Goal: Task Accomplishment & Management: Manage account settings

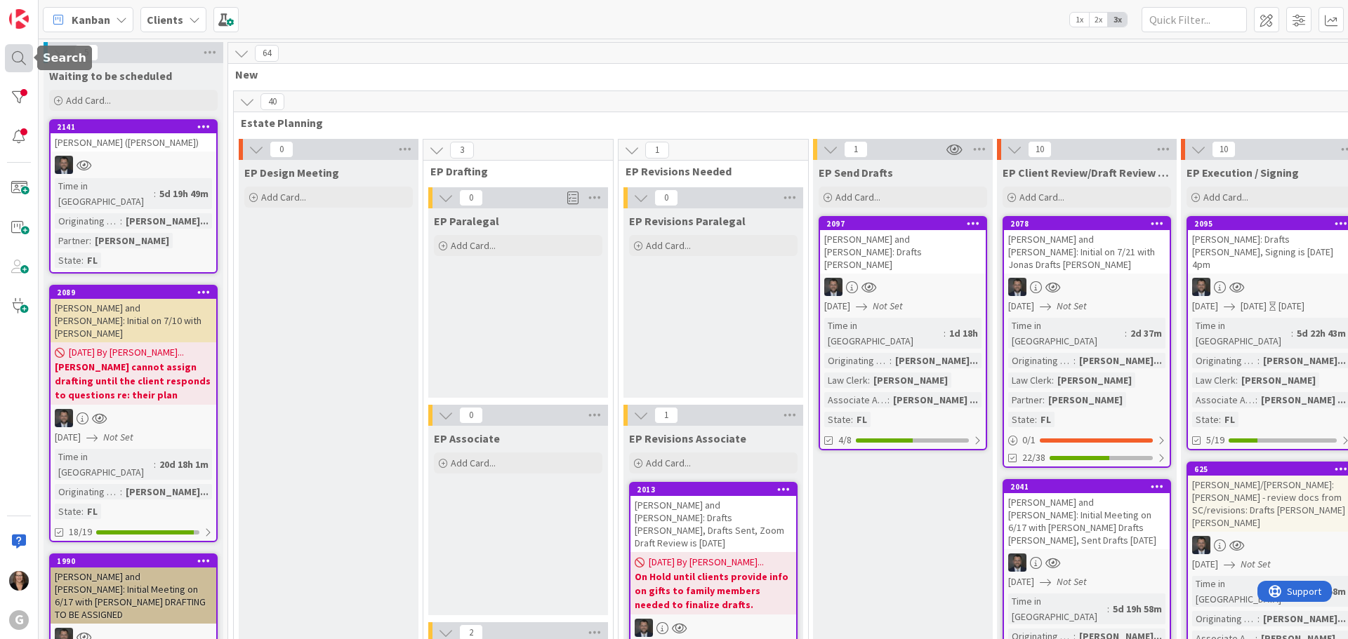
click at [18, 59] on div at bounding box center [19, 58] width 28 height 28
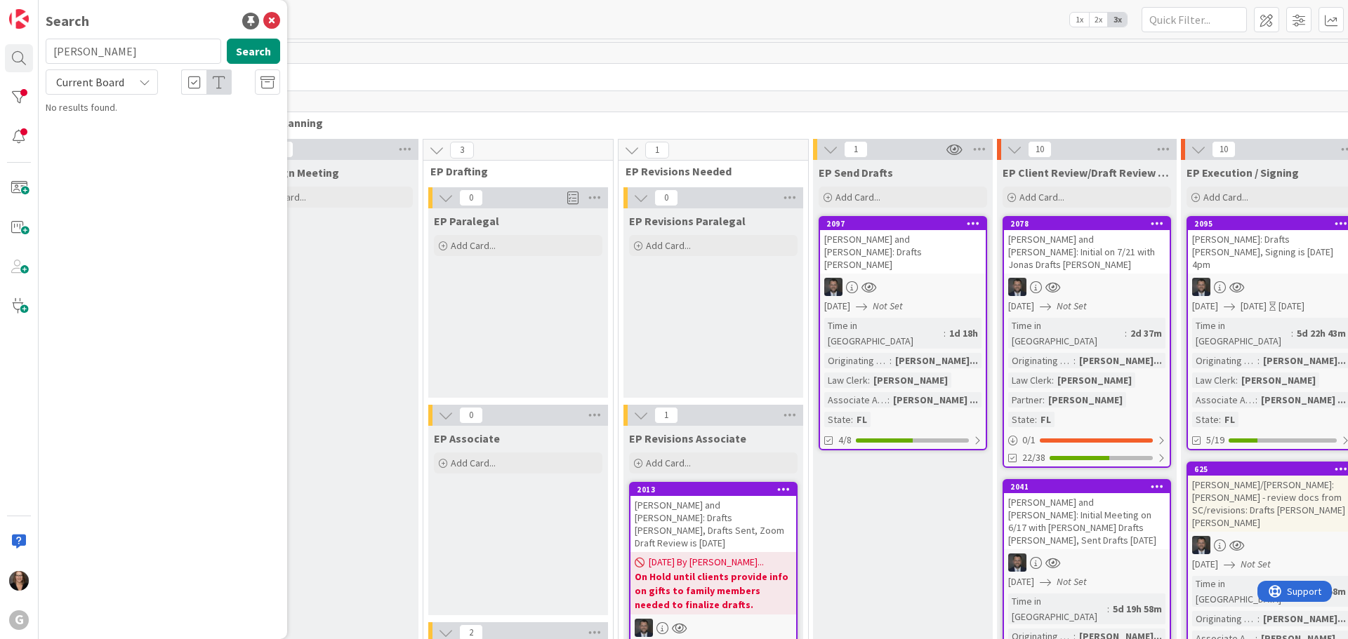
type input "[PERSON_NAME]"
click at [156, 126] on span ", [PERSON_NAME] [PERSON_NAME] to [PERSON_NAME] Implementation 4/23" at bounding box center [155, 138] width 180 height 42
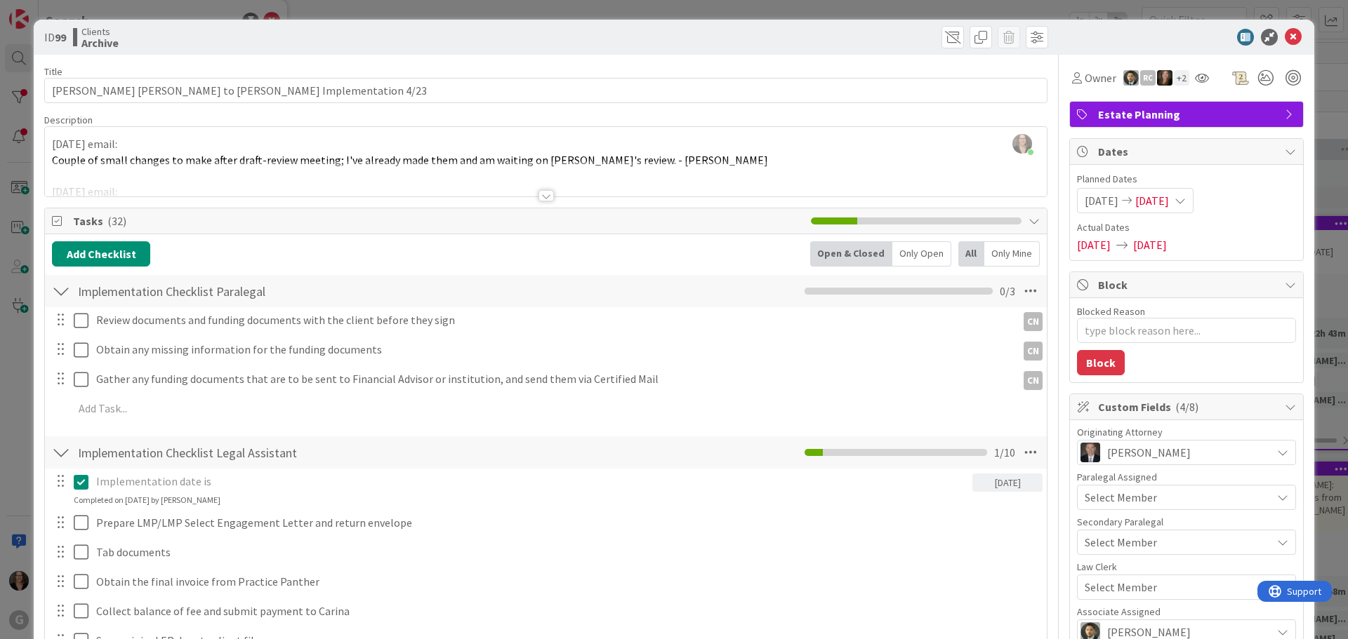
type textarea "x"
click at [1287, 37] on icon at bounding box center [1293, 37] width 17 height 17
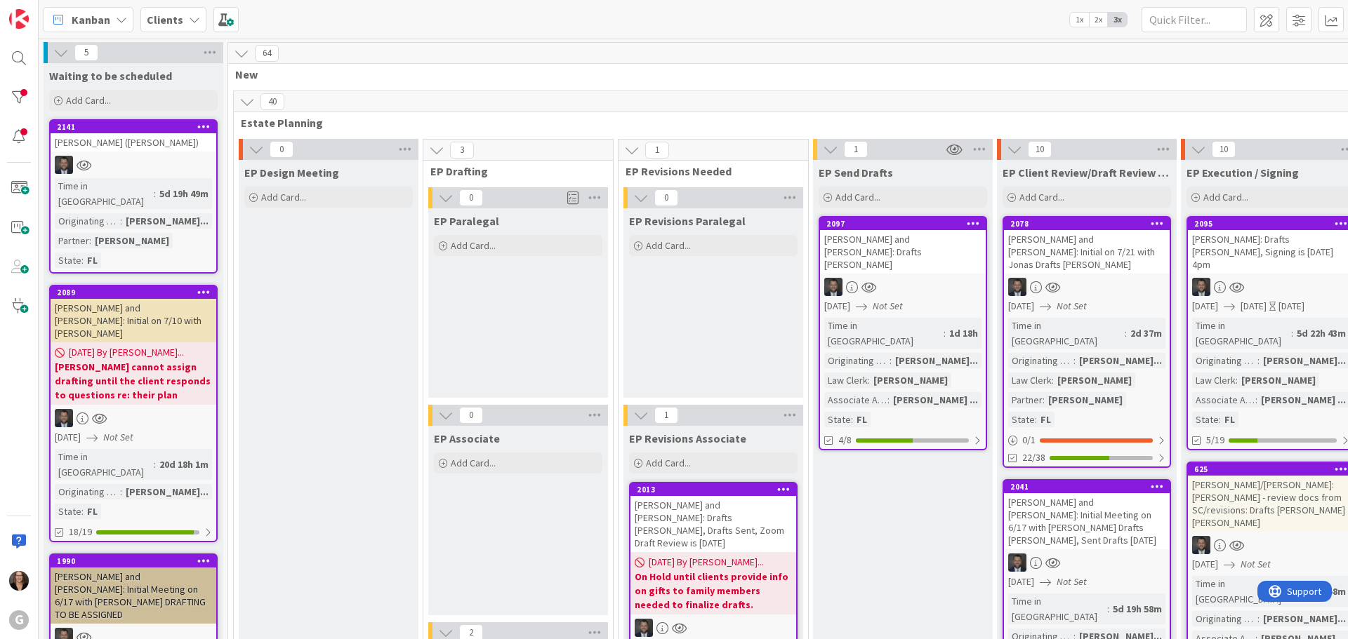
click at [102, 21] on span "Kanban" at bounding box center [91, 19] width 39 height 17
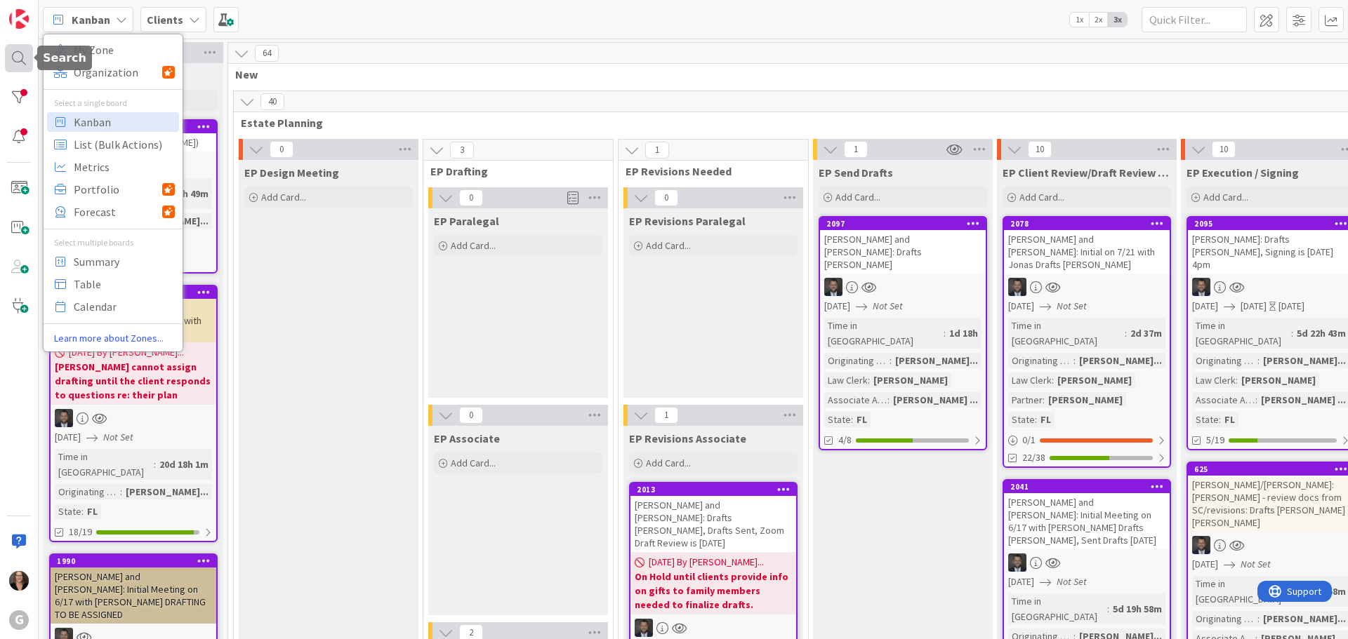
click at [20, 60] on div at bounding box center [19, 58] width 28 height 28
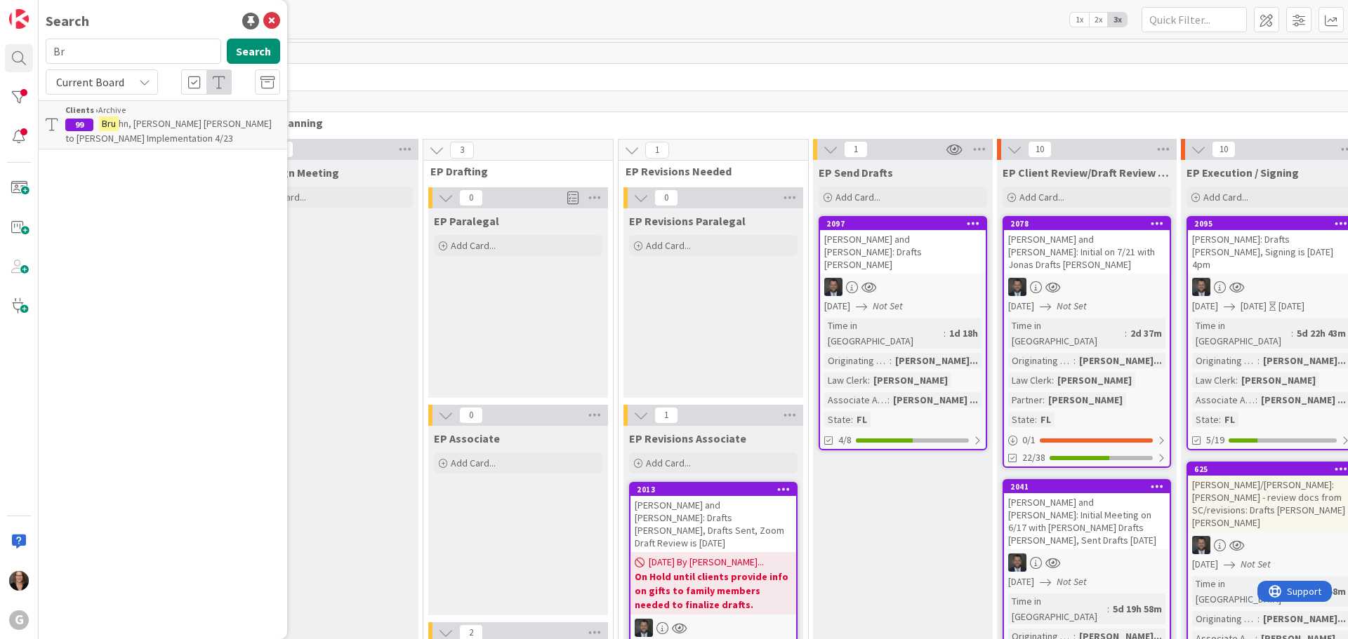
type input "B"
type input "[PERSON_NAME]"
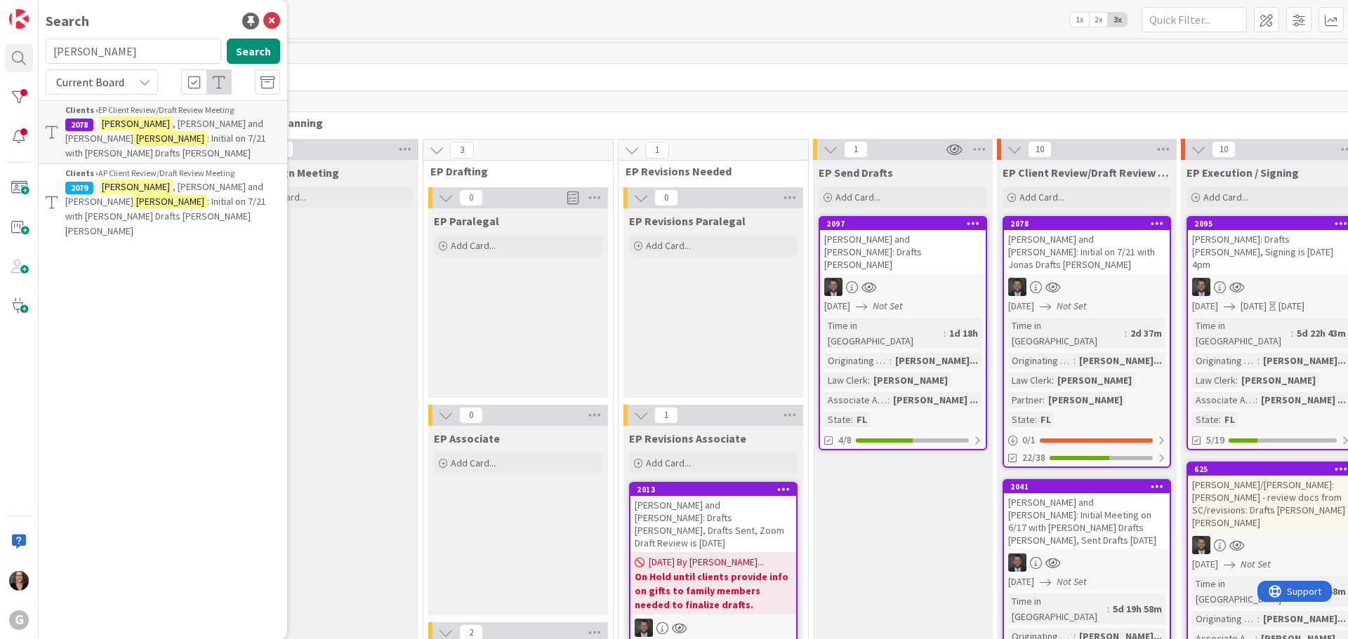
click at [178, 123] on span ", [PERSON_NAME] and [PERSON_NAME]" at bounding box center [164, 130] width 198 height 27
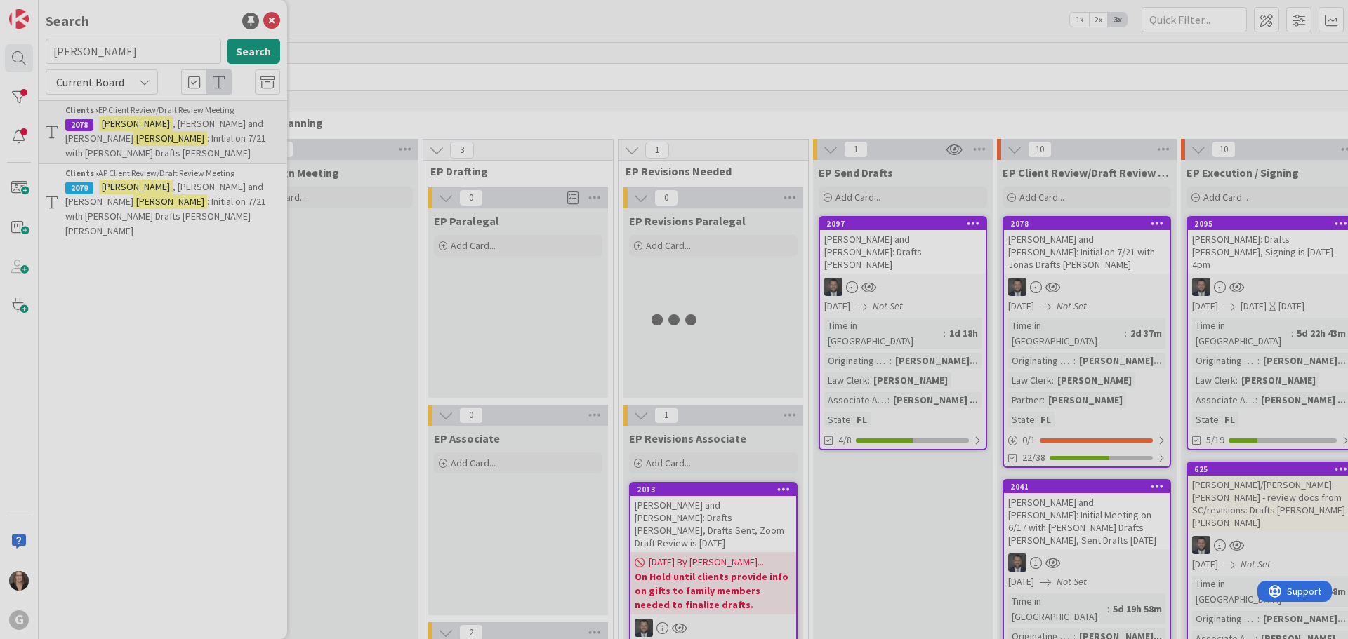
click at [178, 123] on div at bounding box center [674, 319] width 1348 height 639
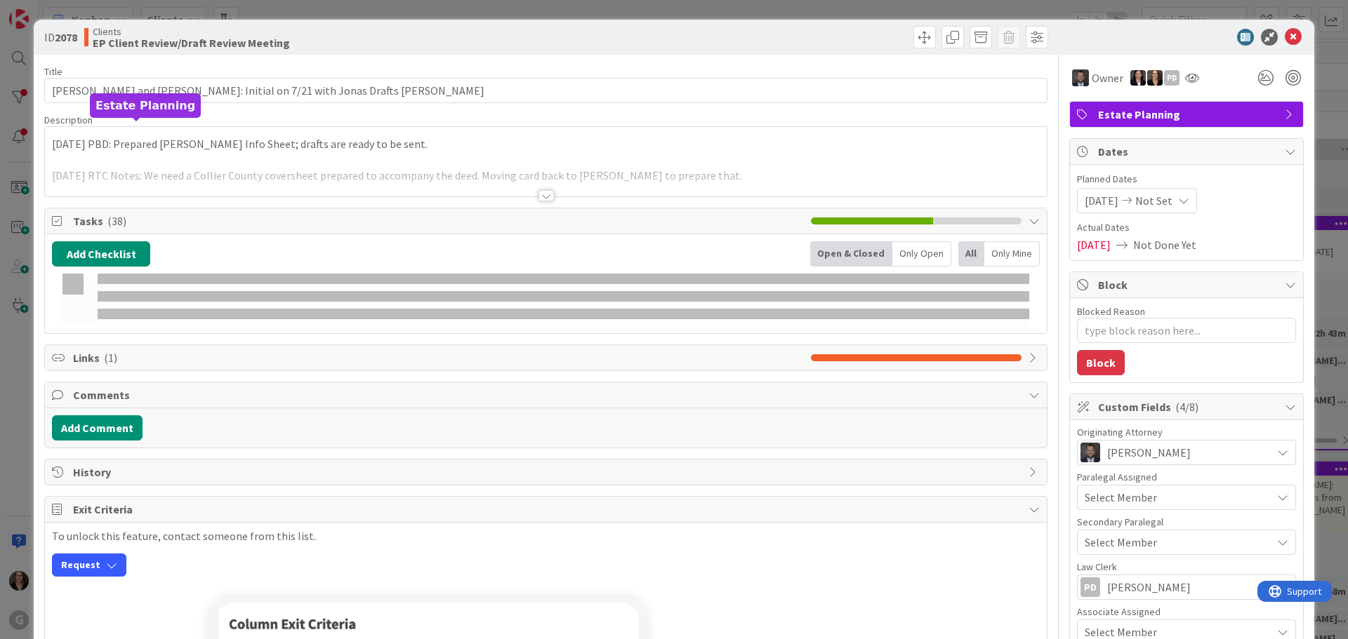
type textarea "x"
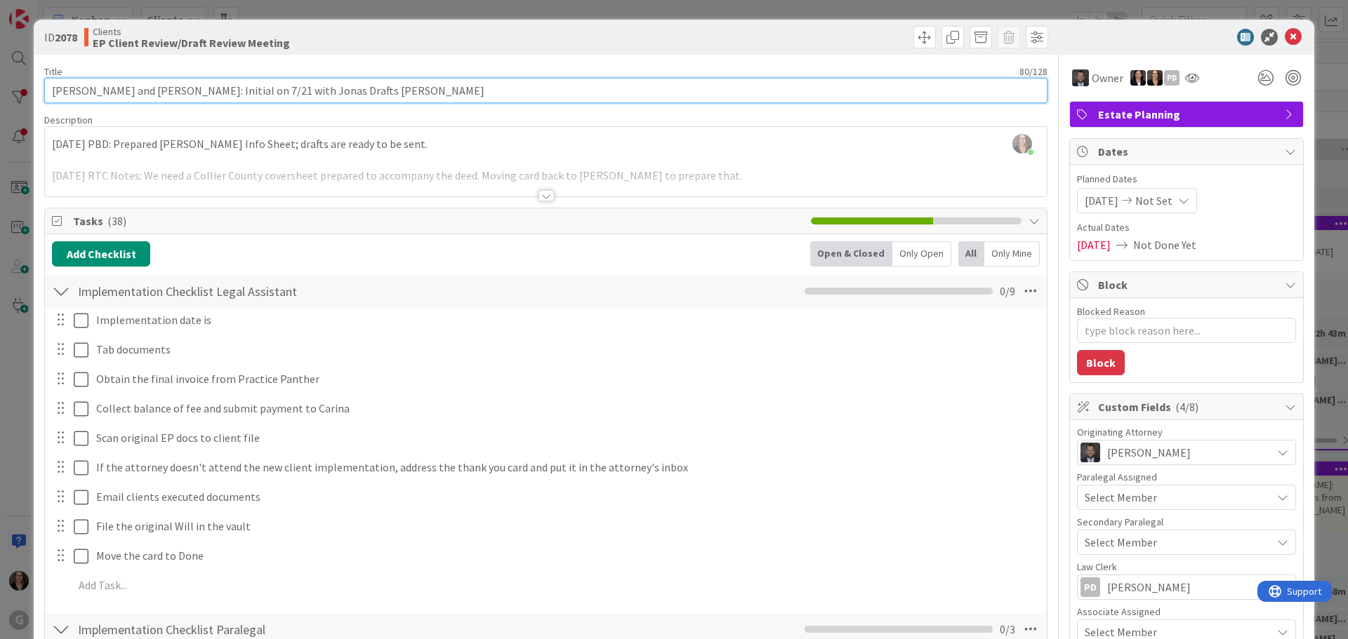
click at [432, 90] on input "[PERSON_NAME] and [PERSON_NAME]: Initial on 7/21 with Jonas Drafts [PERSON_NAME]" at bounding box center [545, 90] width 1003 height 25
type input "[PERSON_NAME] and [PERSON_NAME]: Initial on 7/21 with [PERSON_NAME] [PERSON_NAM…"
type textarea "x"
type input "[PERSON_NAME] and [PERSON_NAME]: Initial on 7/21 with [PERSON_NAME] [PERSON_NAM…"
type textarea "x"
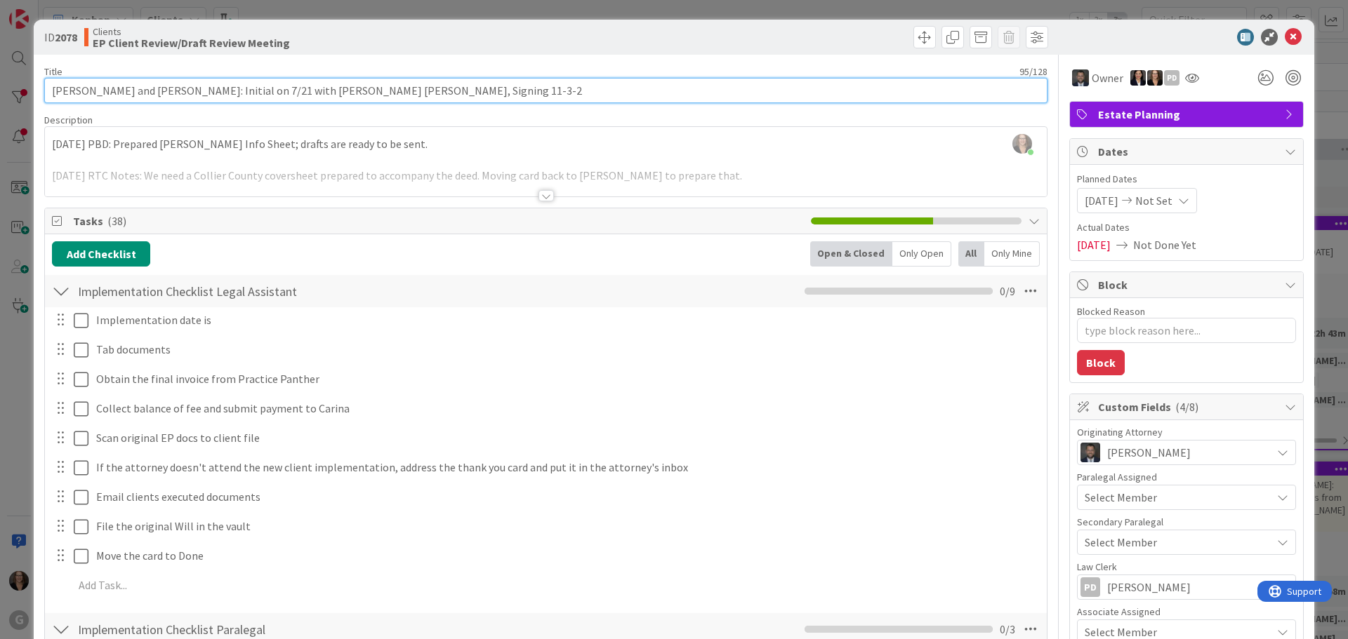
type input "[PERSON_NAME] and [PERSON_NAME]: Initial on 7/21 with [PERSON_NAME] [PERSON_NAM…"
type textarea "x"
type input "[PERSON_NAME] and [PERSON_NAME]: Initial on 7/21 with [PERSON_NAME] [PERSON_NAM…"
type textarea "x"
type input "[PERSON_NAME] and [PERSON_NAME]: Initial on 7/21 with [PERSON_NAME] [PERSON_NAM…"
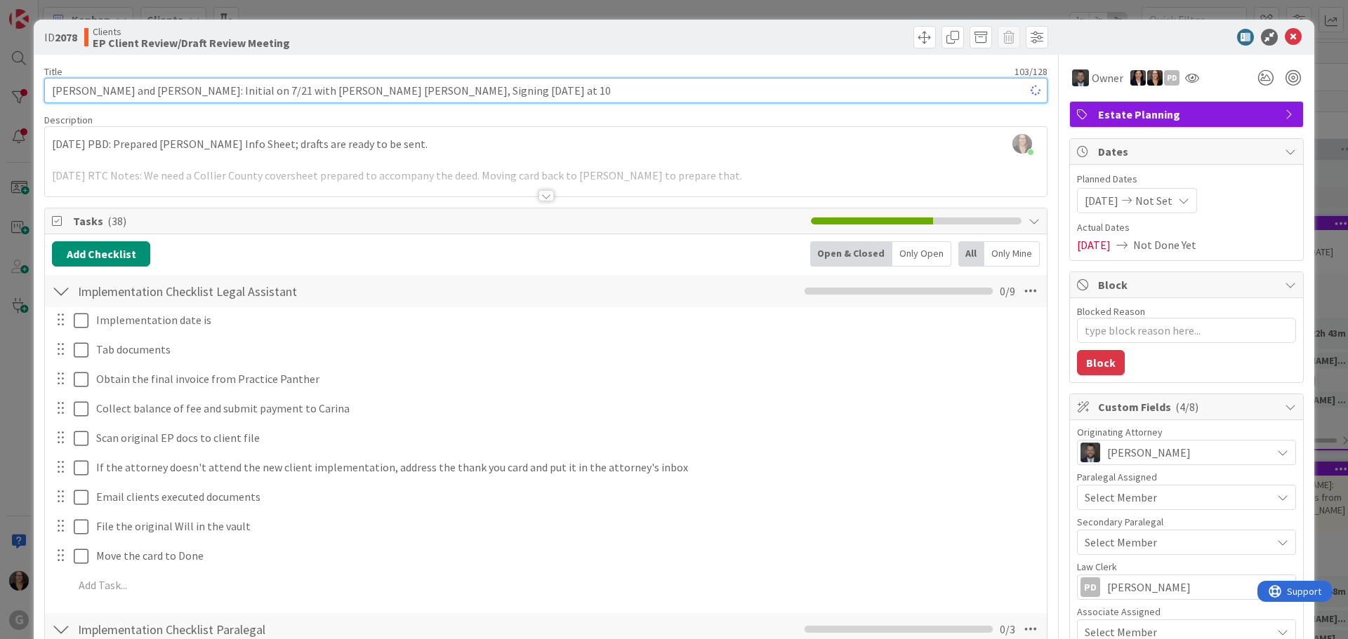
type textarea "x"
type input "[PERSON_NAME] and [PERSON_NAME]: Initial on 7/21 with [PERSON_NAME] [PERSON_NAM…"
type textarea "x"
type input "[PERSON_NAME] and [PERSON_NAME]: Initial on 7/21 with [PERSON_NAME] [PERSON_NAM…"
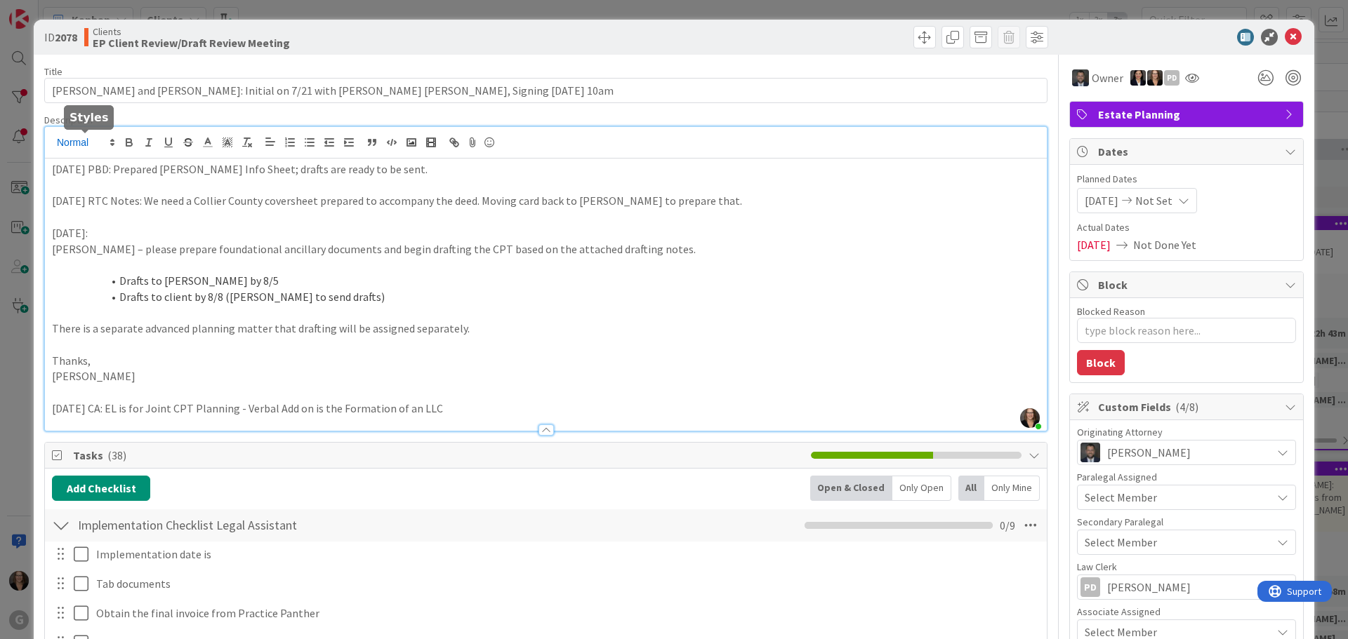
click at [51, 140] on div "[PERSON_NAME] just joined [DATE] PBD: Prepared [PERSON_NAME] Info Sheet; drafts…" at bounding box center [546, 279] width 1002 height 304
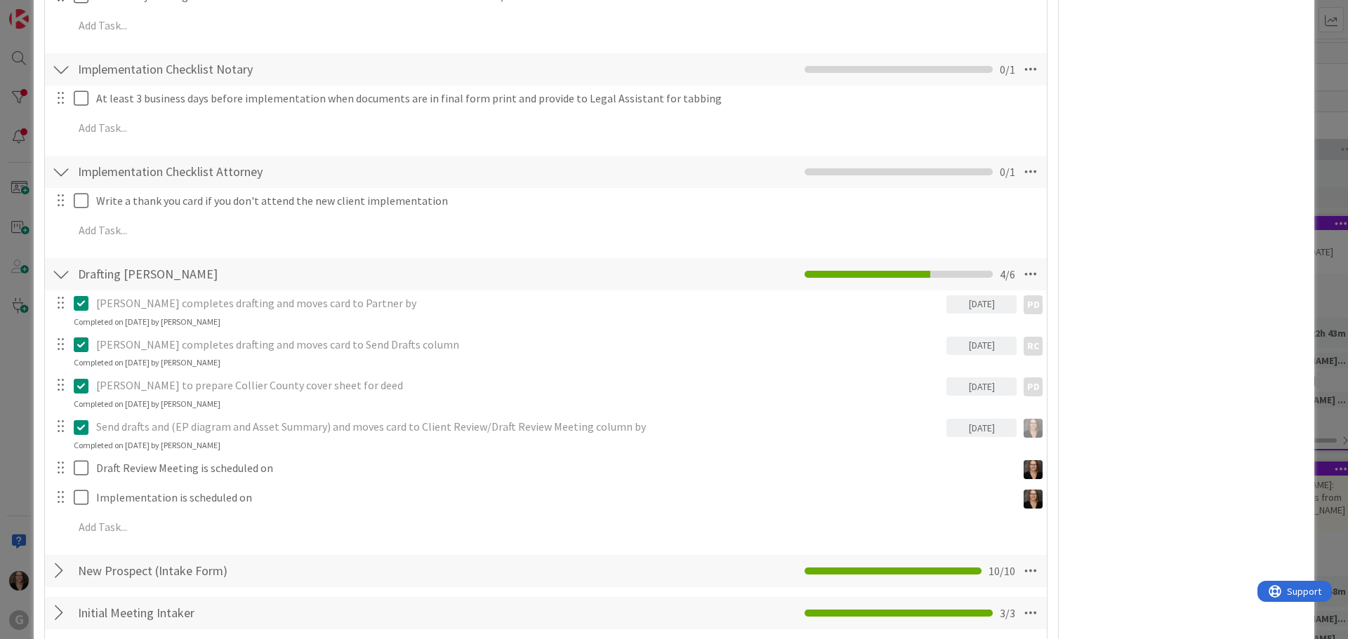
scroll to position [1053, 0]
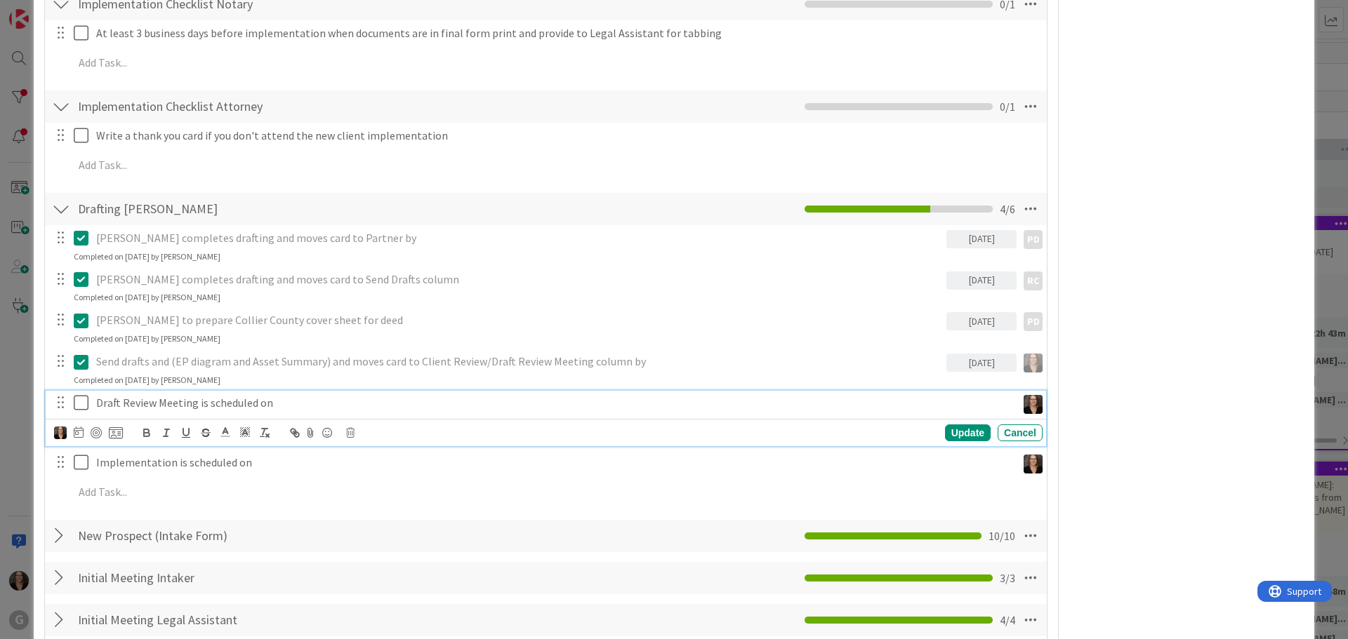
type textarea "x"
click at [279, 406] on p "Draft Review Meeting is scheduled on" at bounding box center [553, 403] width 915 height 16
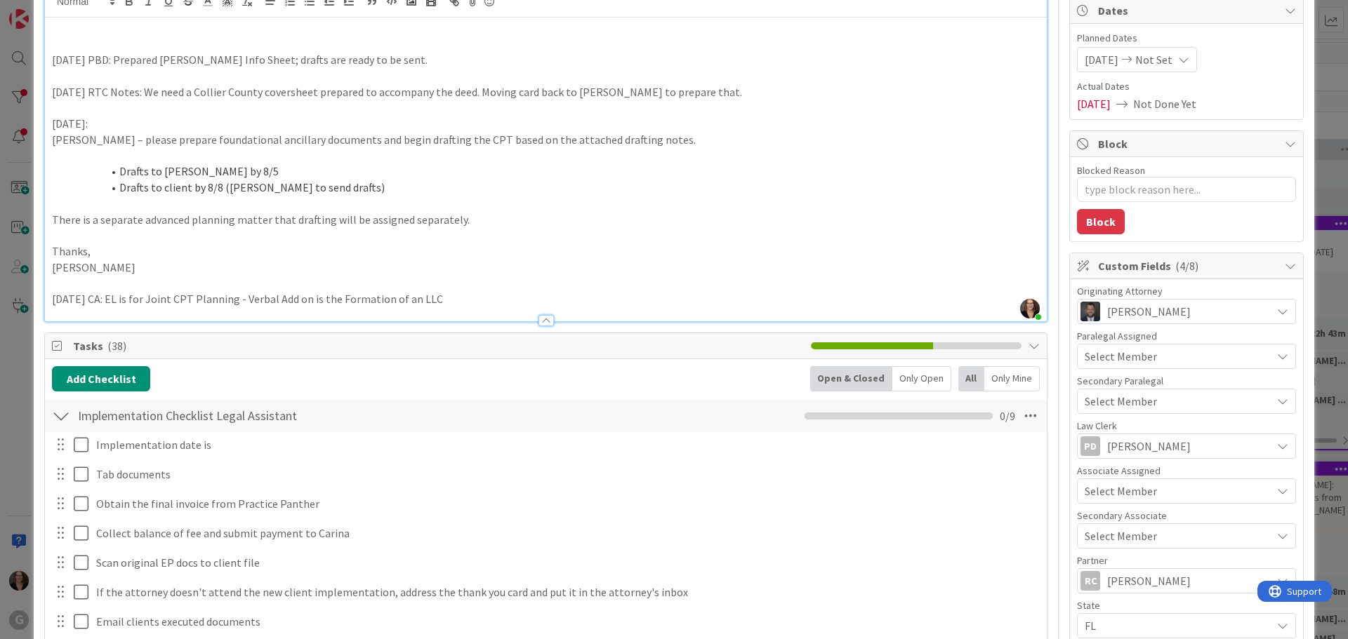
scroll to position [0, 0]
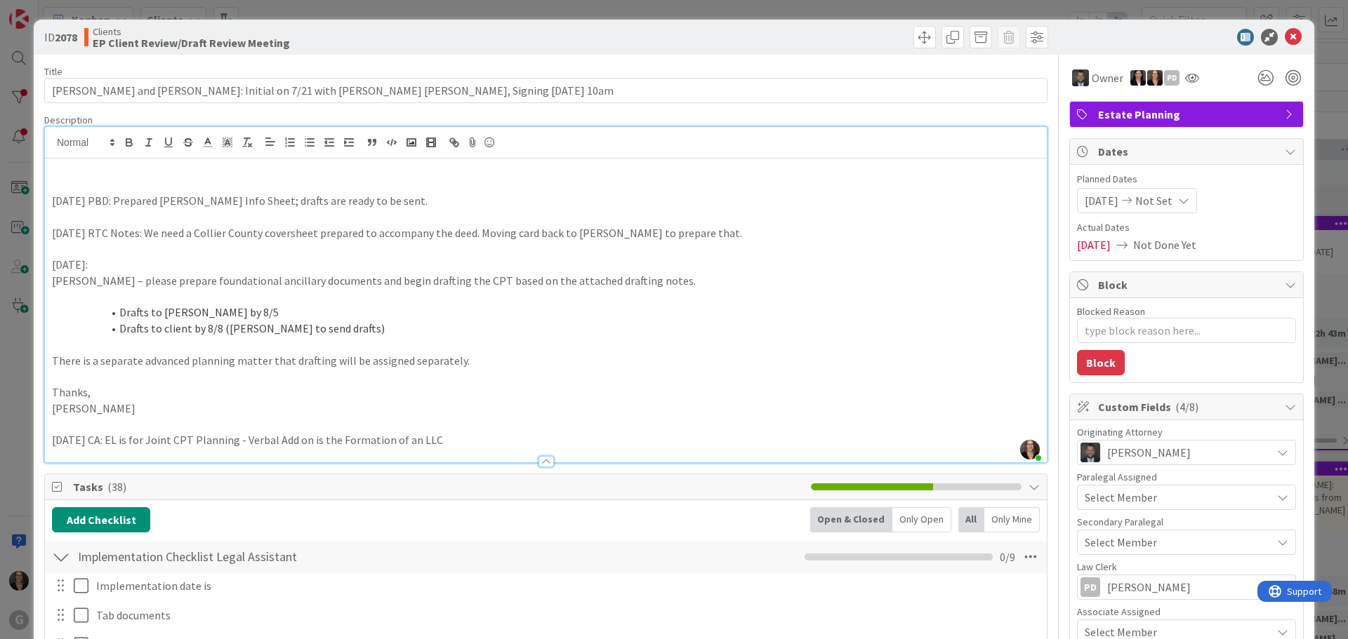
click at [1189, 201] on icon at bounding box center [1183, 200] width 11 height 11
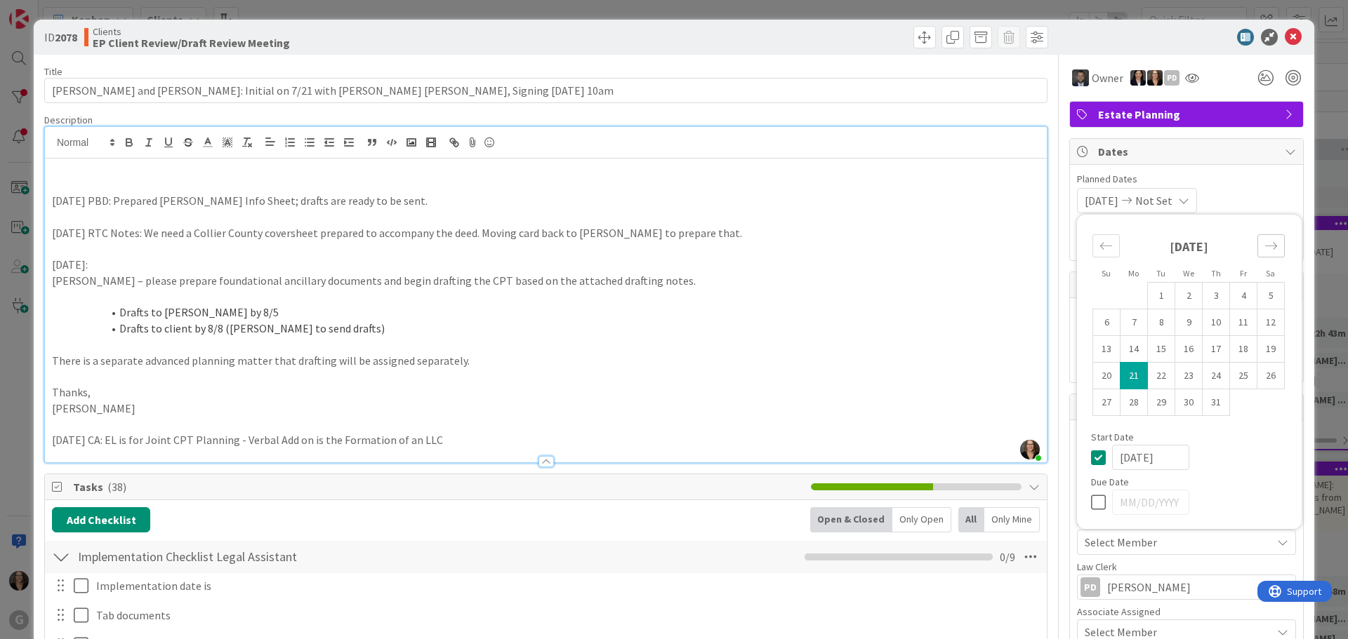
click at [1264, 248] on icon "Move forward to switch to the next month." at bounding box center [1270, 245] width 13 height 13
click at [1127, 326] on td "3" at bounding box center [1133, 323] width 27 height 27
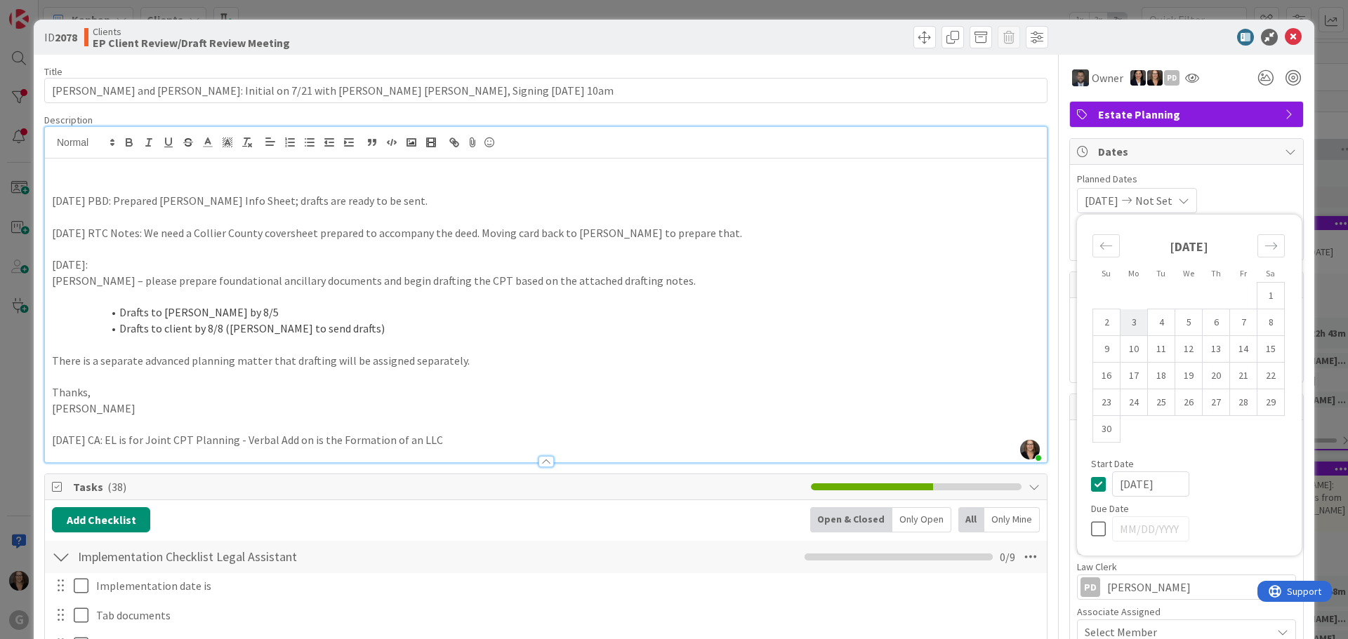
type input "[DATE]"
type textarea "x"
click at [1091, 481] on icon at bounding box center [1101, 484] width 21 height 17
type textarea "x"
click at [1091, 525] on icon at bounding box center [1101, 529] width 21 height 17
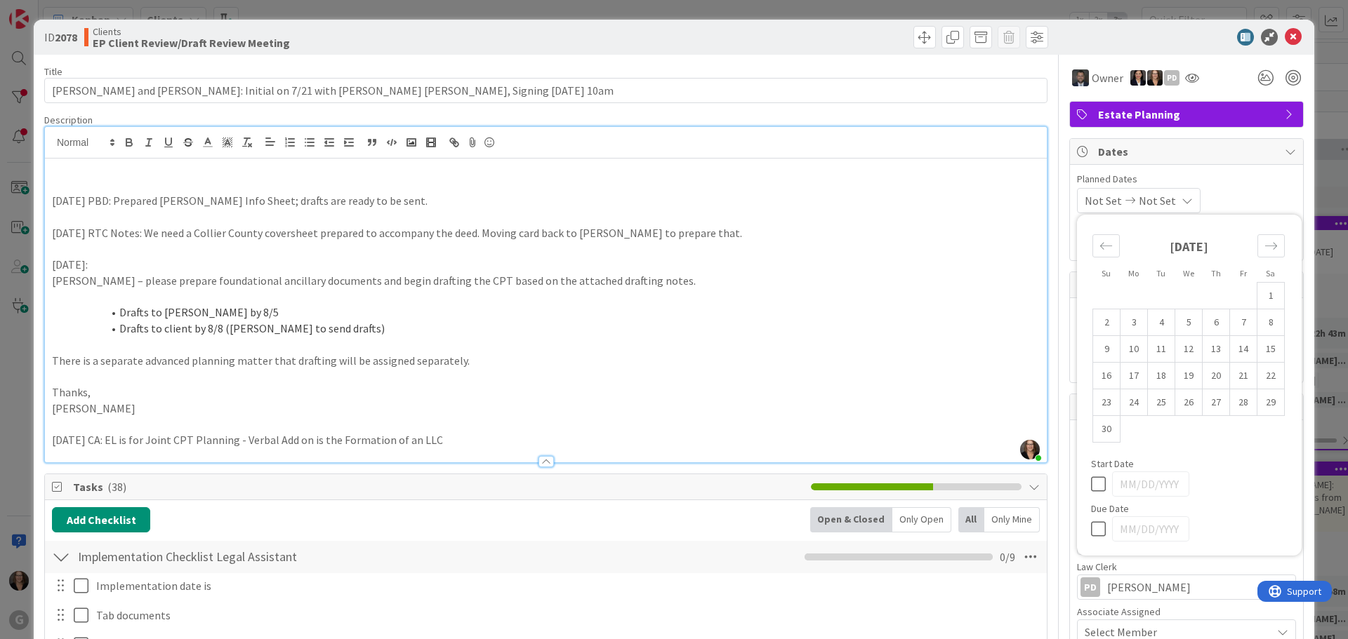
type input "[DATE]"
type textarea "x"
click at [1264, 246] on icon "Move forward to switch to the next month." at bounding box center [1270, 245] width 13 height 13
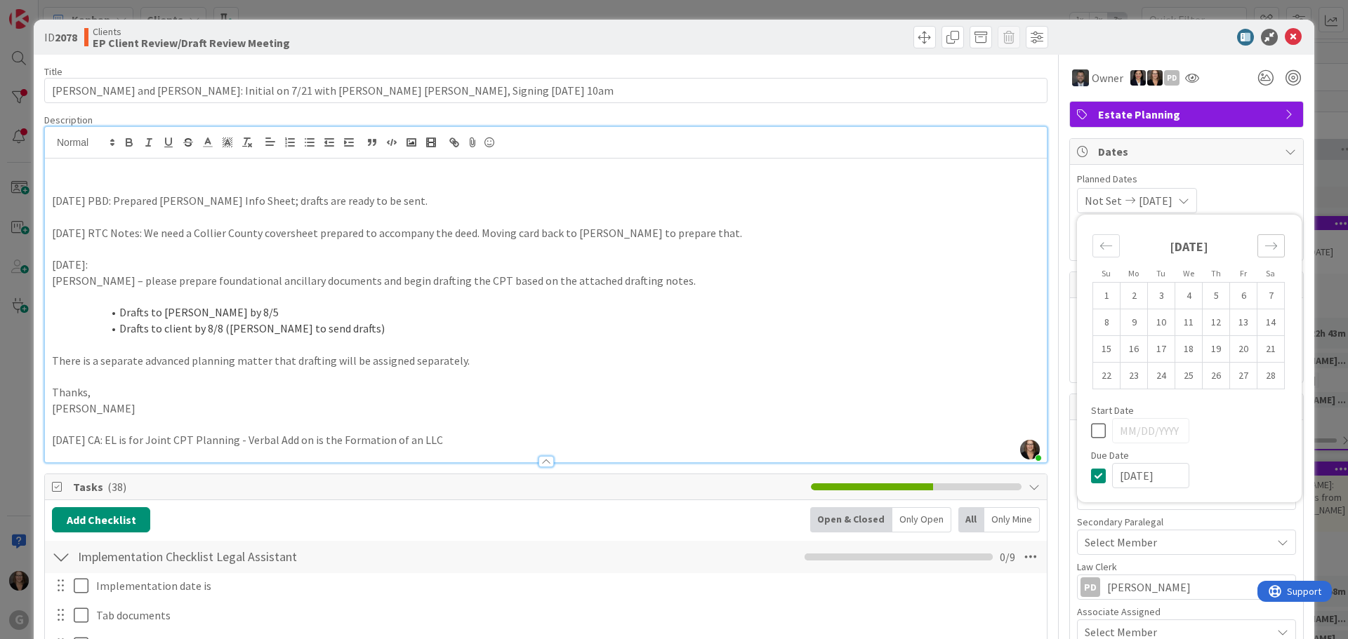
click at [1264, 246] on icon "Move forward to switch to the next month." at bounding box center [1270, 245] width 13 height 13
click at [1099, 248] on icon "Move backward to switch to the previous month." at bounding box center [1105, 245] width 13 height 13
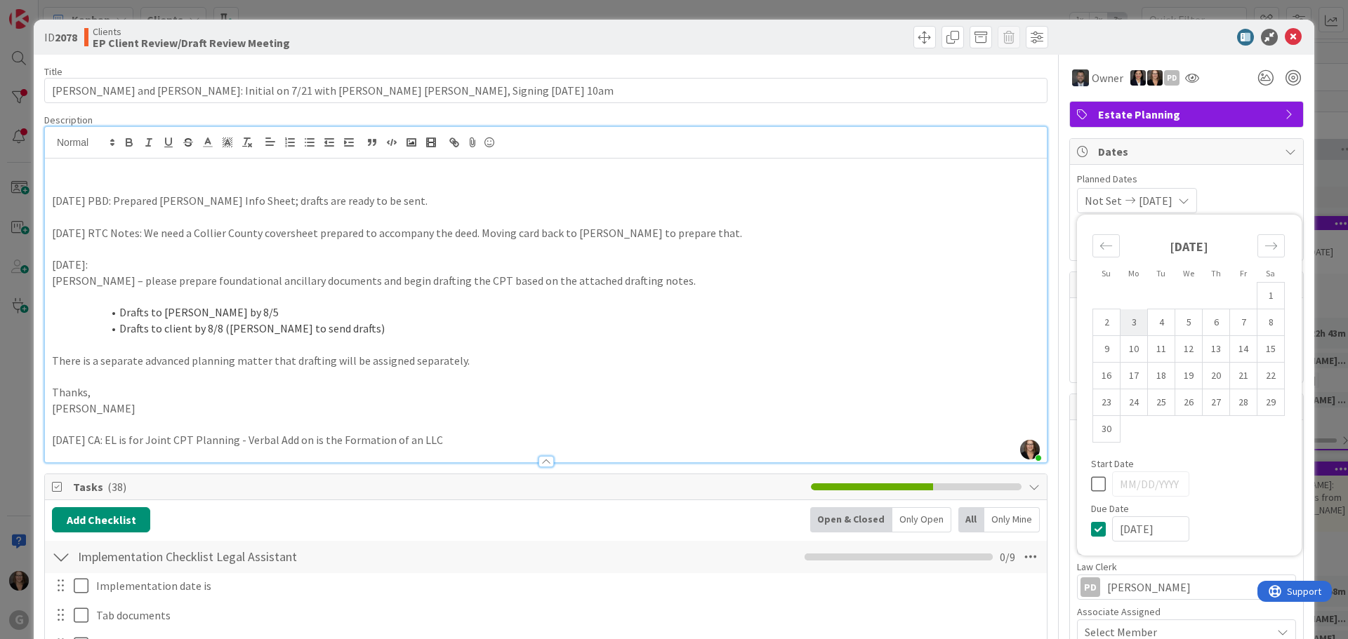
click at [1123, 326] on td "3" at bounding box center [1133, 323] width 27 height 27
type input "[DATE]"
type textarea "x"
click at [1093, 198] on span "Not Set" at bounding box center [1103, 200] width 37 height 17
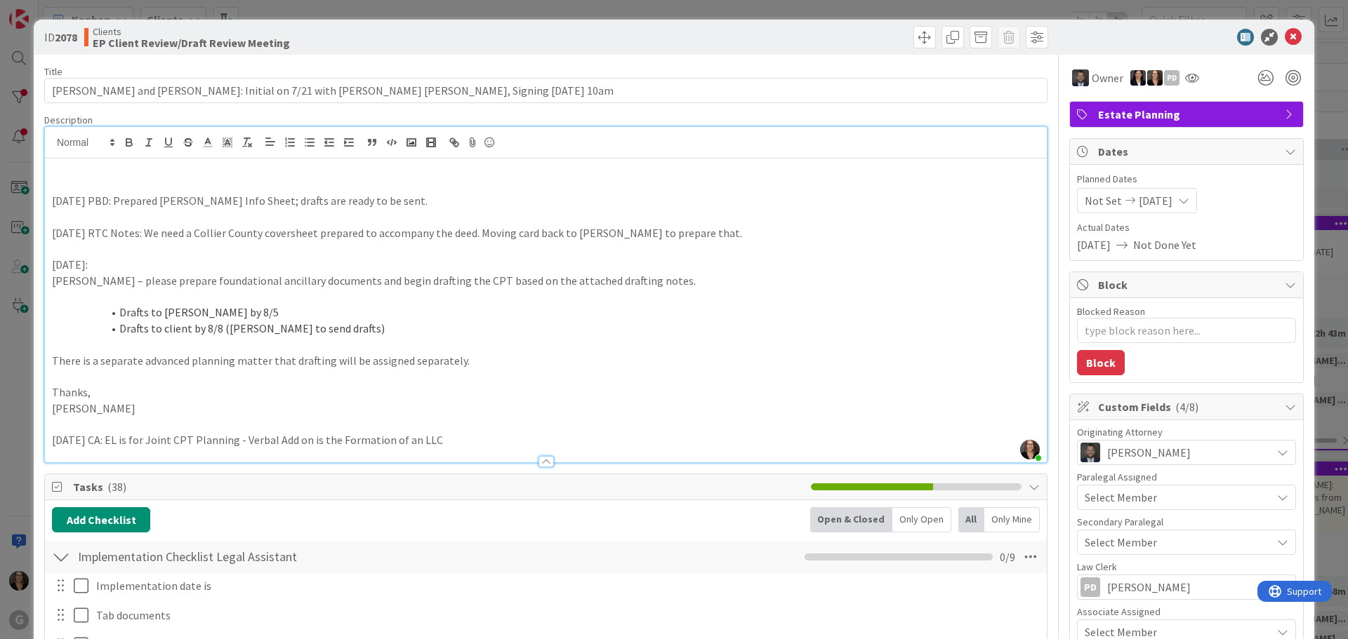
click at [1094, 198] on span "Not Set" at bounding box center [1103, 200] width 37 height 17
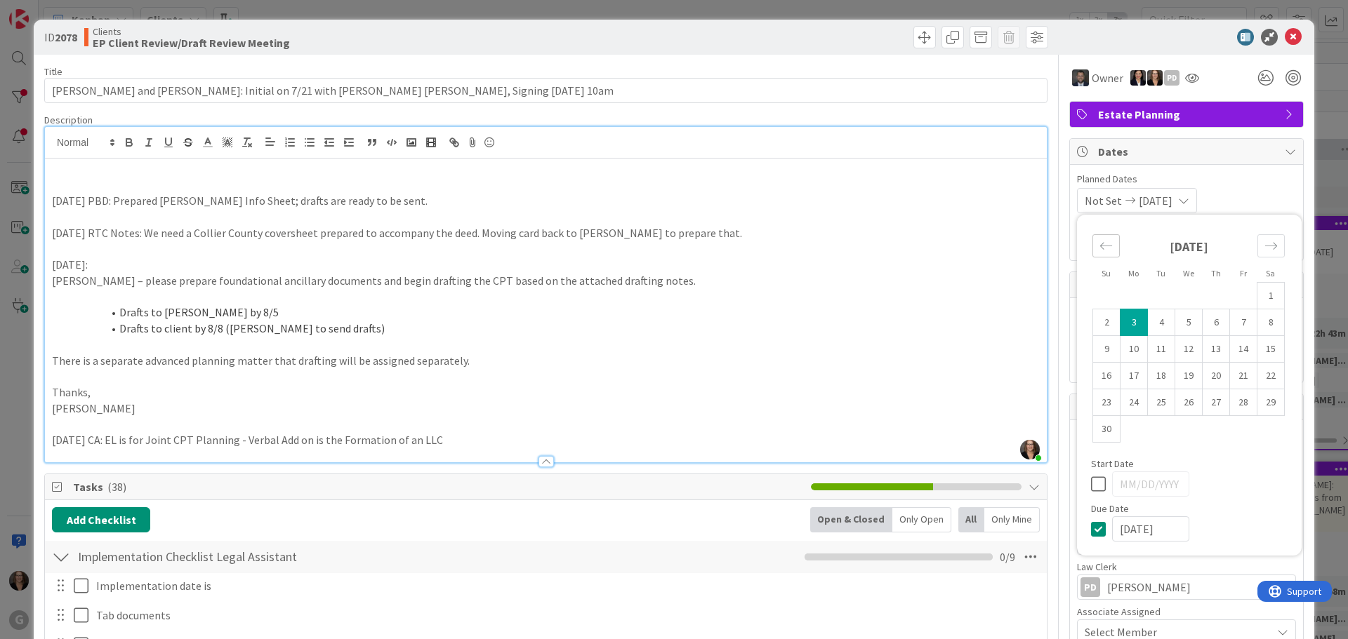
click at [1099, 245] on icon "Move backward to switch to the previous month." at bounding box center [1105, 245] width 13 height 13
click at [1126, 405] on td "28" at bounding box center [1133, 403] width 27 height 27
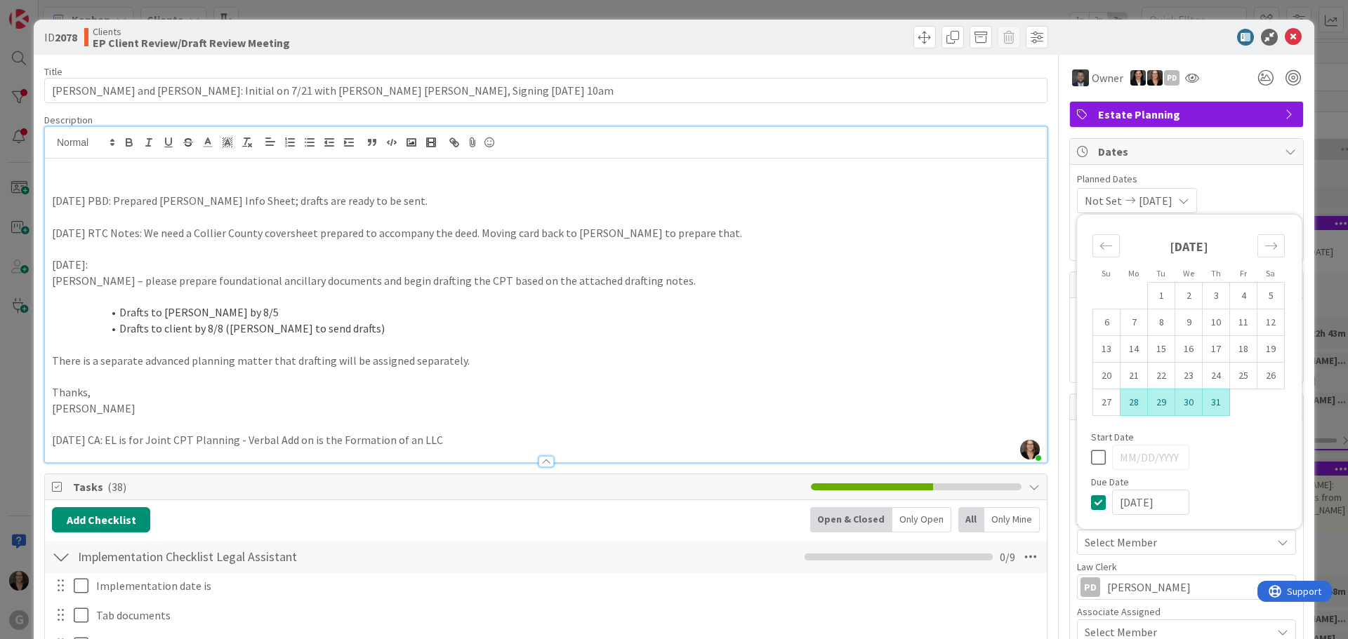
type input "[DATE]"
type textarea "x"
click at [906, 309] on li "Drafts to [PERSON_NAME] by 8/5" at bounding box center [554, 313] width 971 height 16
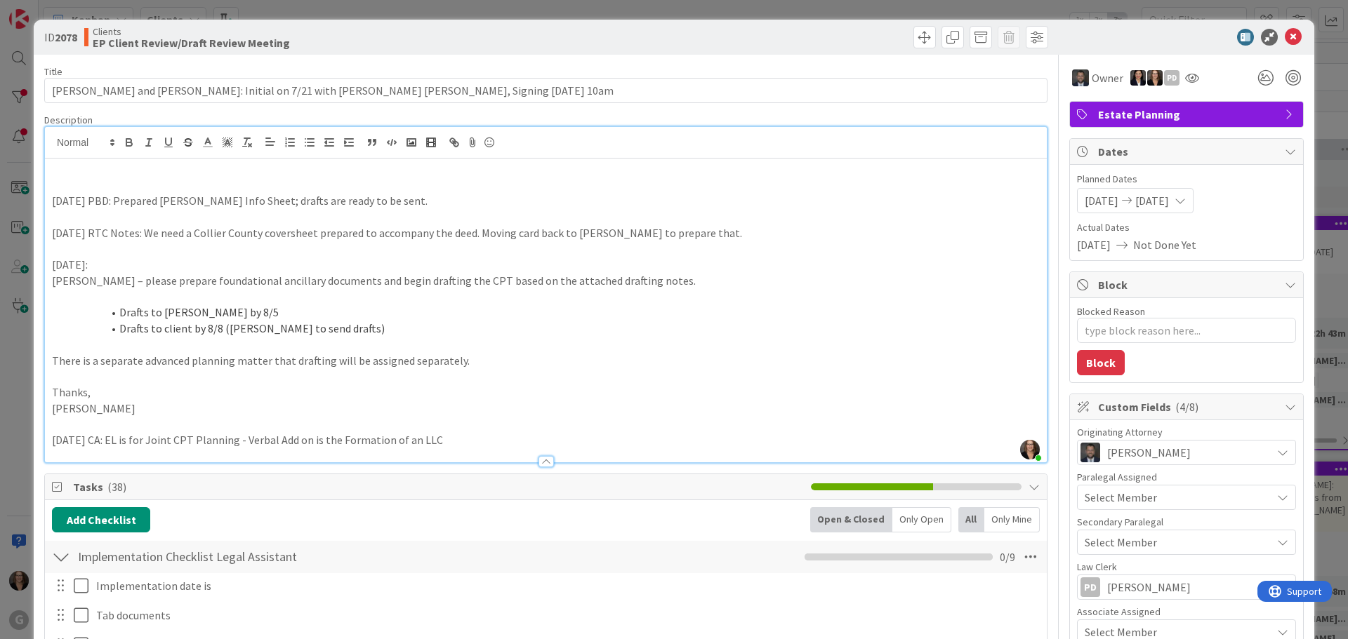
click at [53, 167] on p at bounding box center [546, 169] width 988 height 16
type textarea "x"
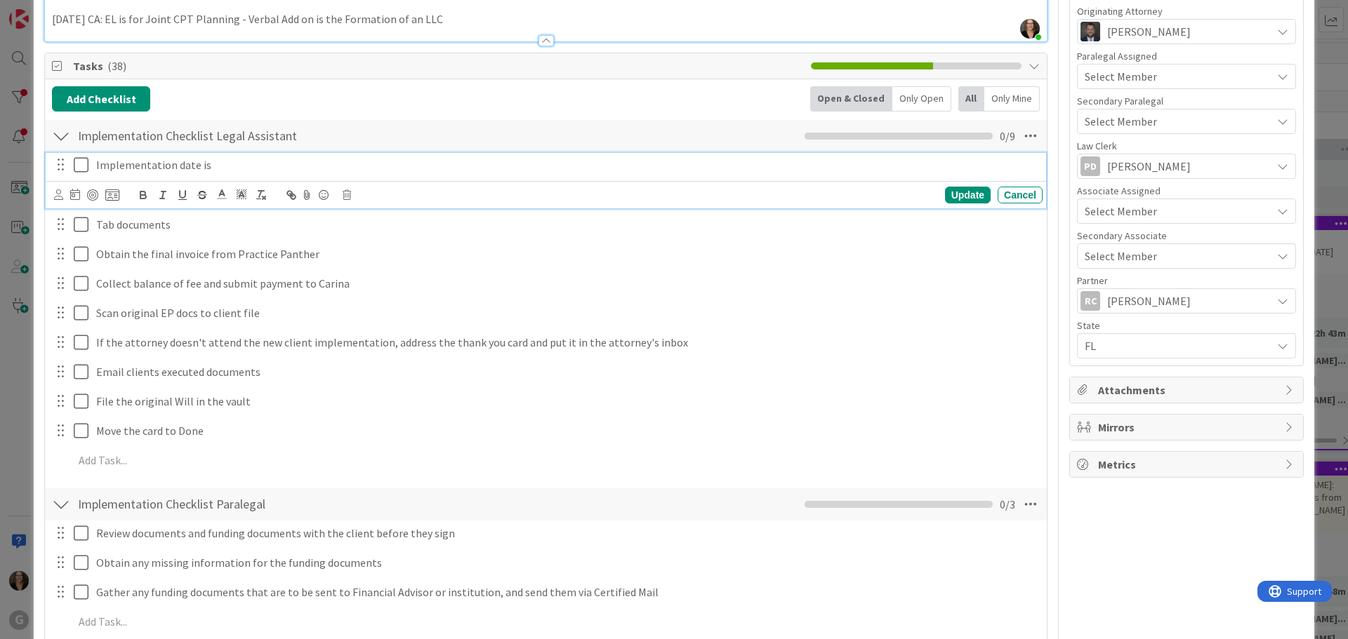
click at [220, 170] on p "Implementation date is" at bounding box center [566, 165] width 941 height 16
click at [74, 197] on icon at bounding box center [75, 194] width 10 height 11
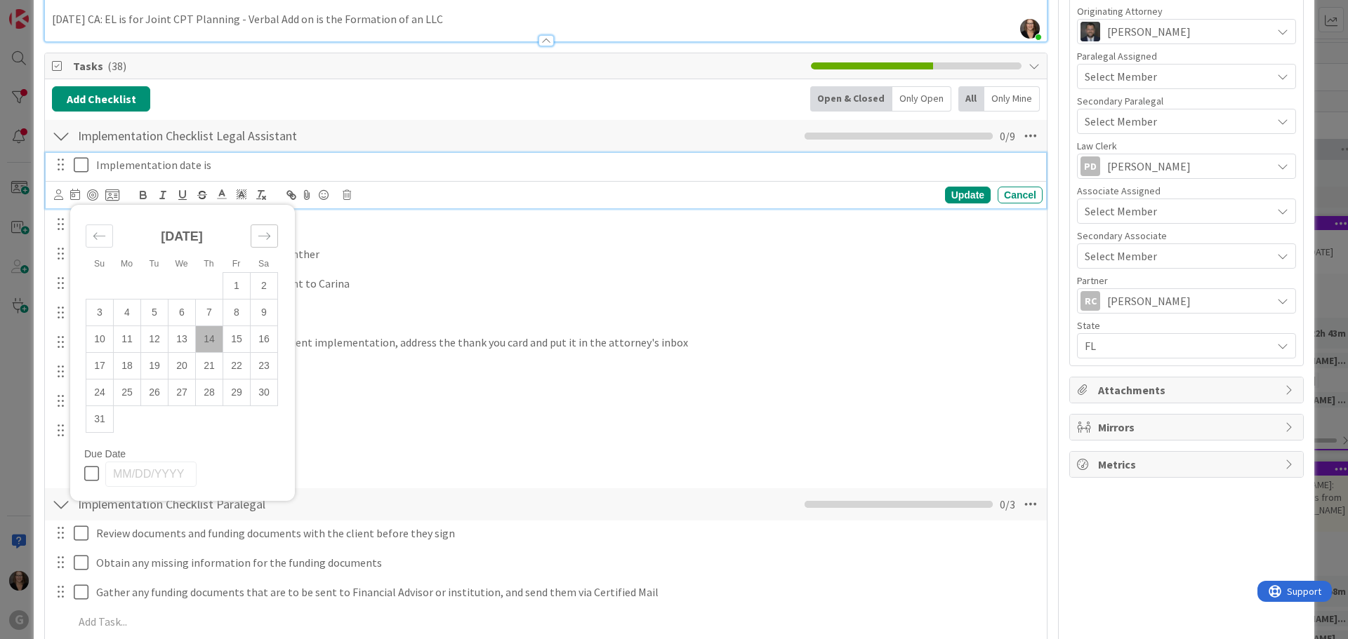
click at [260, 232] on icon "Move forward to switch to the next month." at bounding box center [264, 236] width 13 height 13
click at [126, 307] on td "3" at bounding box center [127, 312] width 27 height 27
type input "[DATE]"
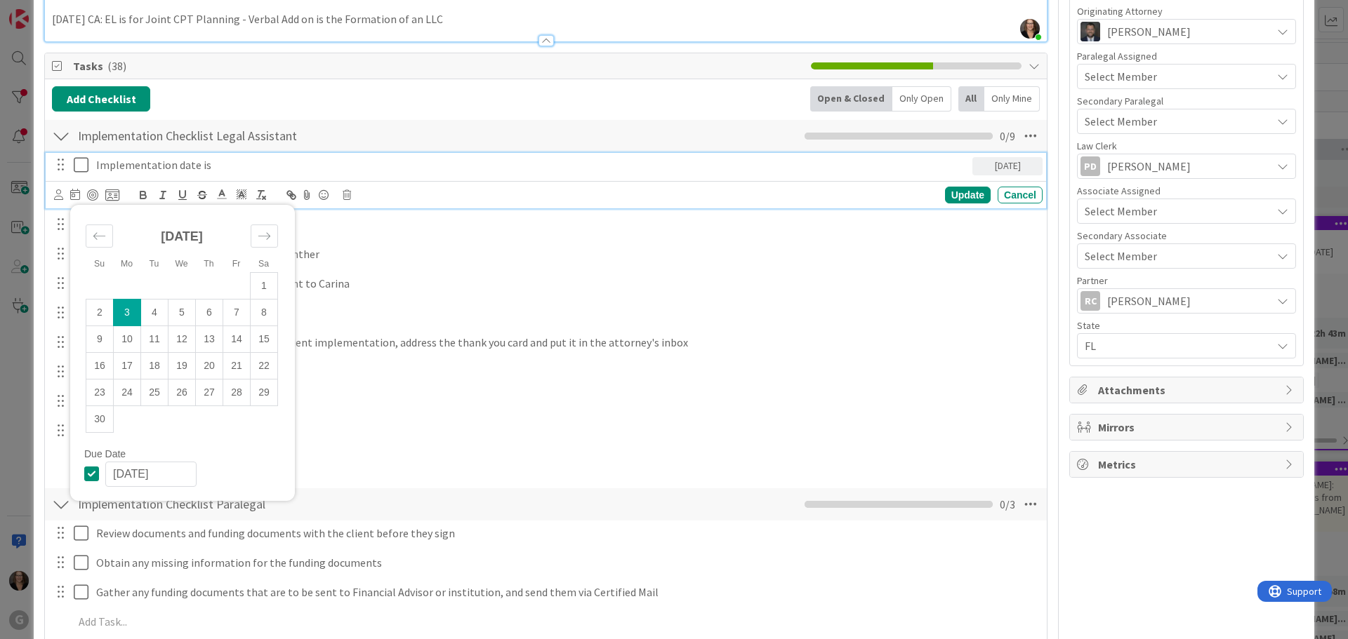
click at [84, 167] on icon at bounding box center [84, 165] width 21 height 17
type textarea "x"
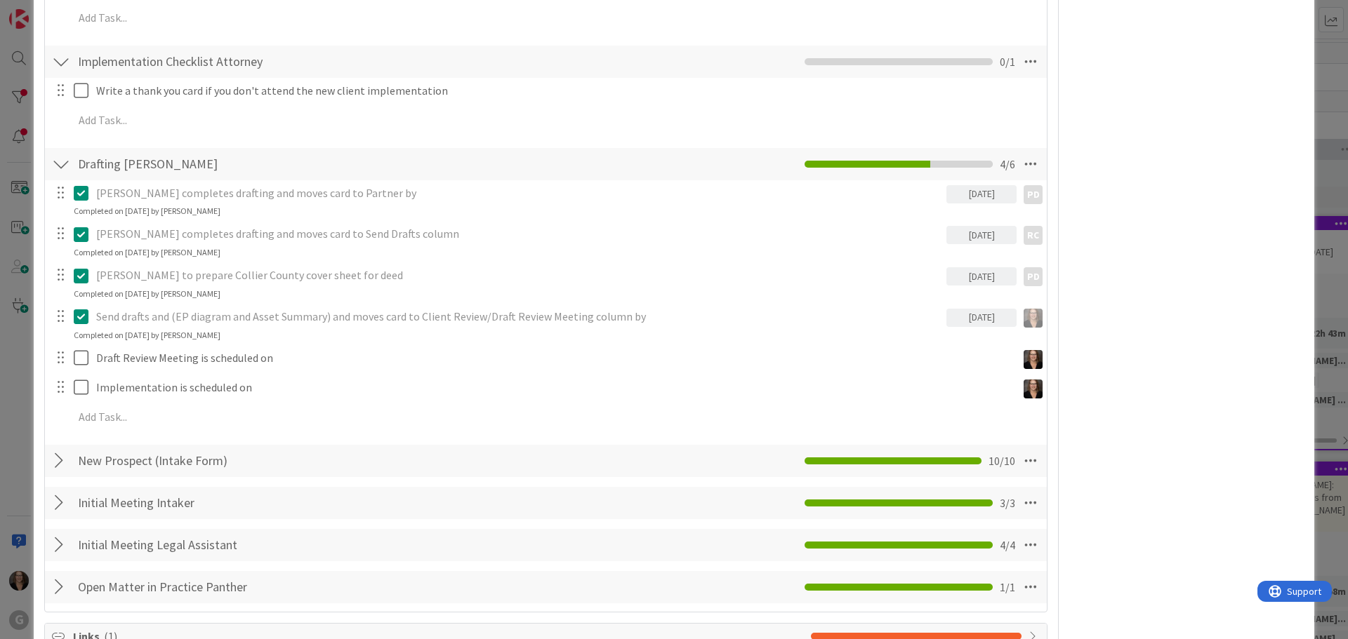
scroll to position [1123, 0]
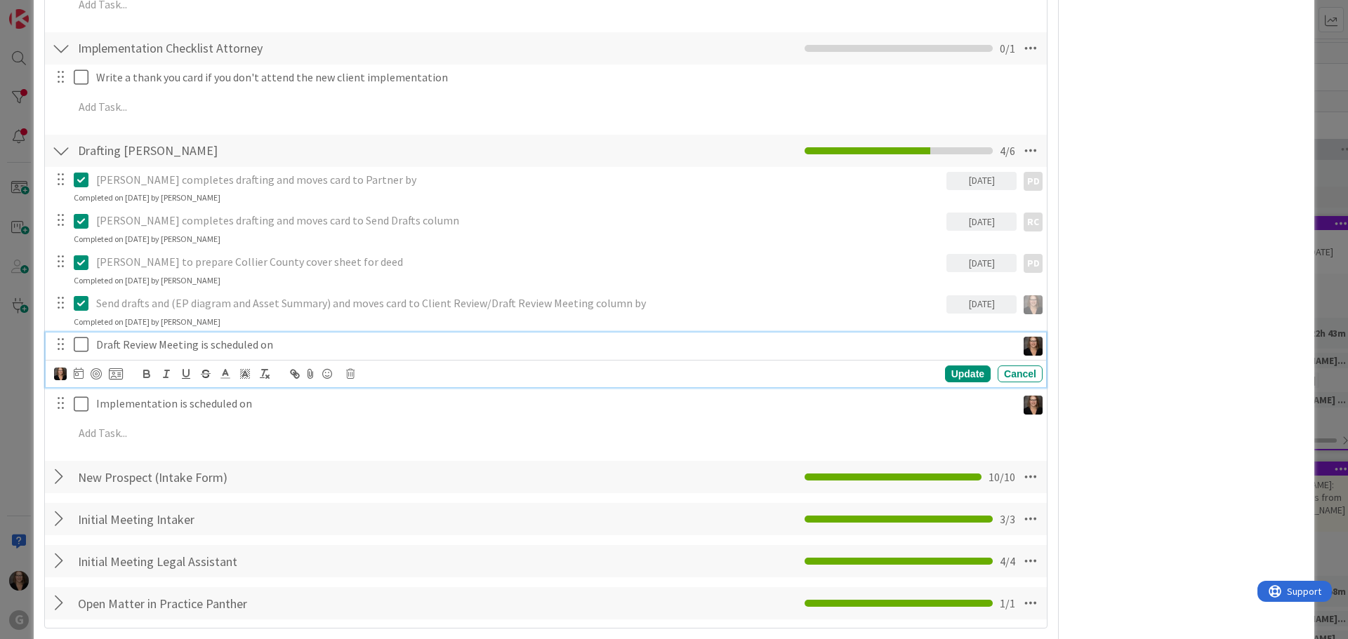
click at [275, 349] on p "Draft Review Meeting is scheduled on" at bounding box center [553, 345] width 915 height 16
click at [272, 345] on p "Draft Review Meeting is scheduled on No Revisions" at bounding box center [553, 345] width 915 height 16
click at [80, 340] on icon at bounding box center [84, 344] width 21 height 17
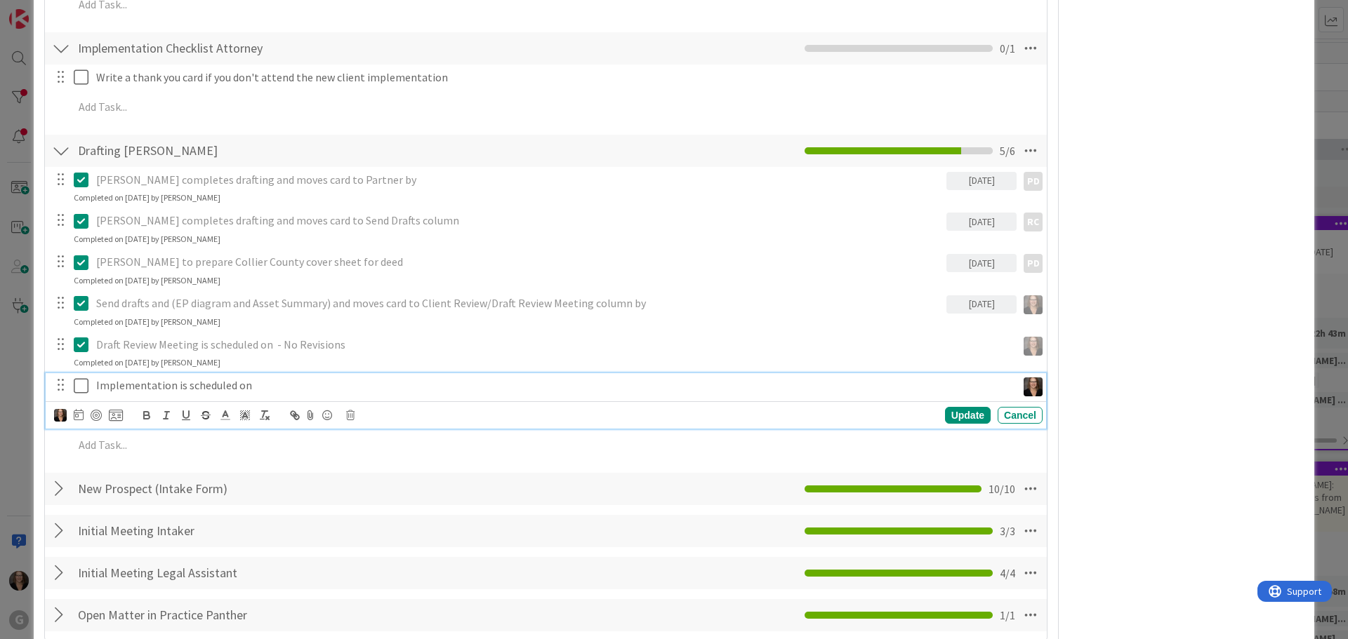
click at [252, 385] on p "Implementation is scheduled on" at bounding box center [553, 386] width 915 height 16
type textarea "x"
click at [78, 414] on icon at bounding box center [79, 414] width 10 height 11
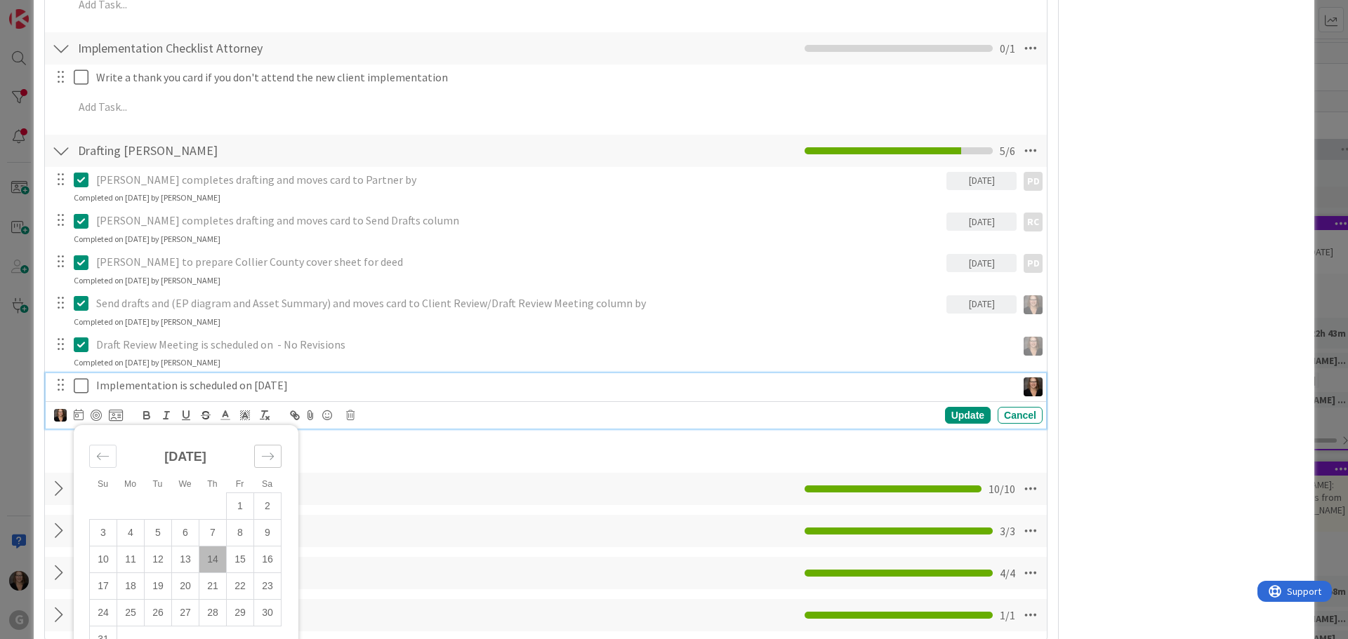
click at [264, 458] on icon "Move forward to switch to the next month." at bounding box center [267, 456] width 13 height 13
click at [133, 536] on td "3" at bounding box center [130, 532] width 27 height 27
type input "[DATE]"
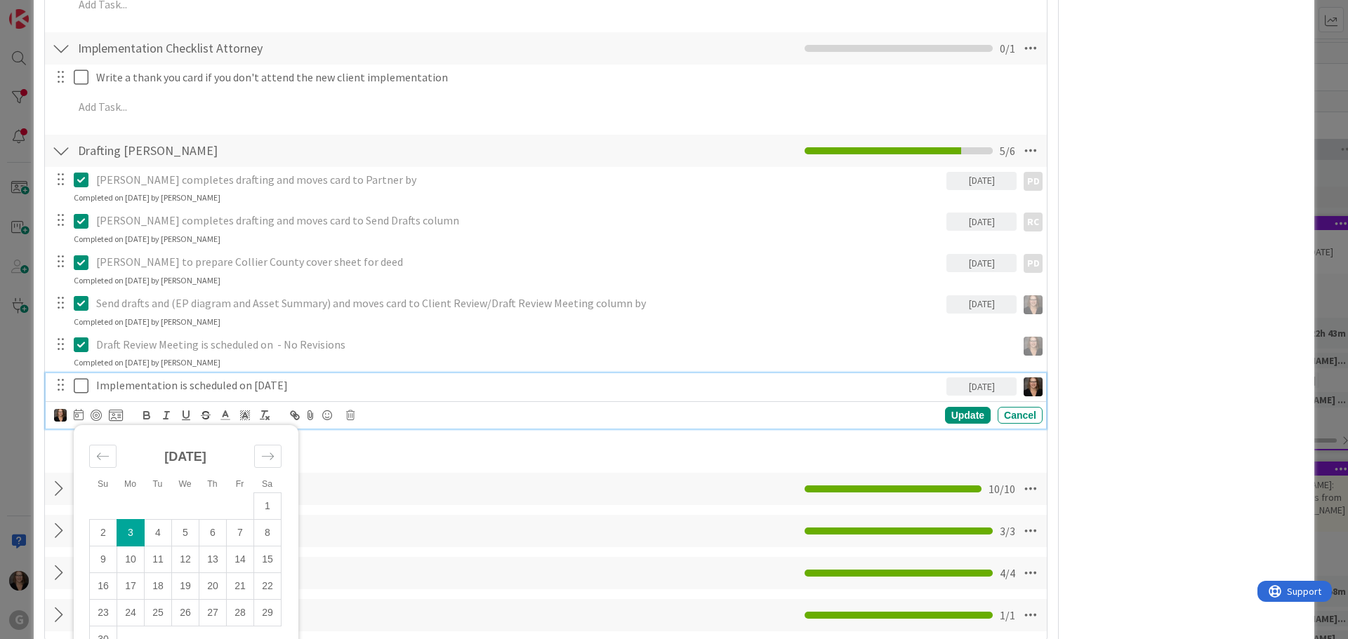
click at [83, 383] on icon at bounding box center [84, 386] width 21 height 17
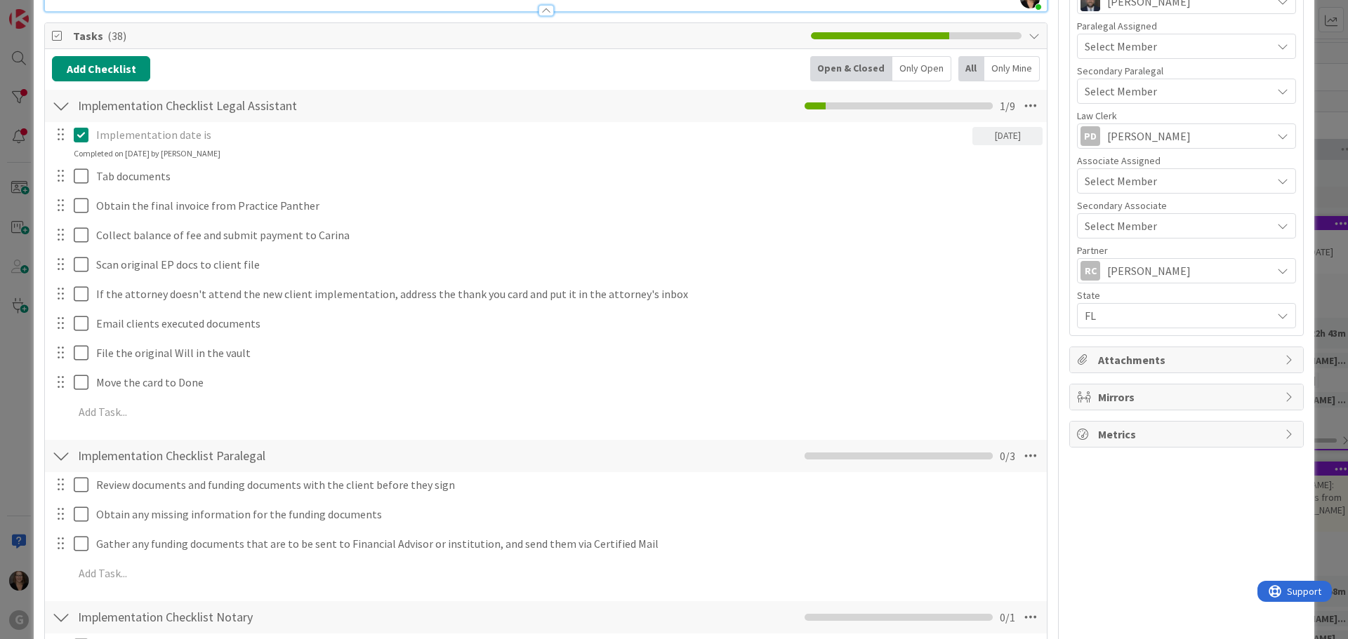
scroll to position [0, 0]
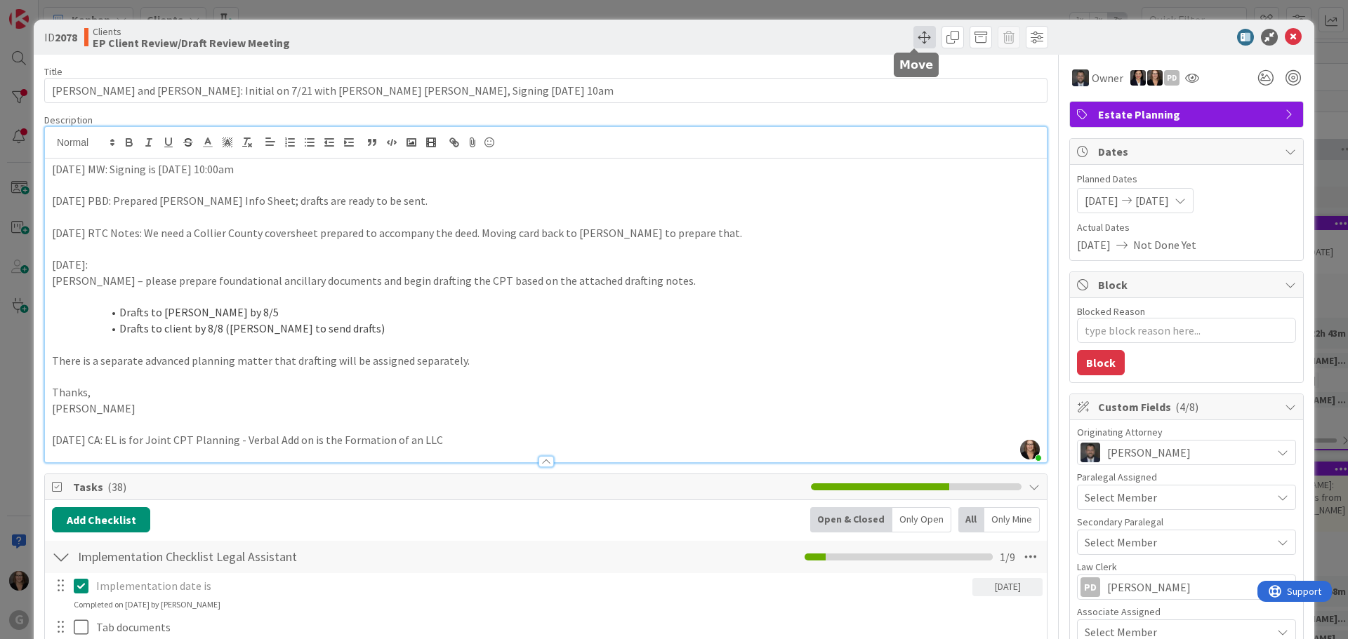
click at [913, 34] on span at bounding box center [924, 37] width 22 height 22
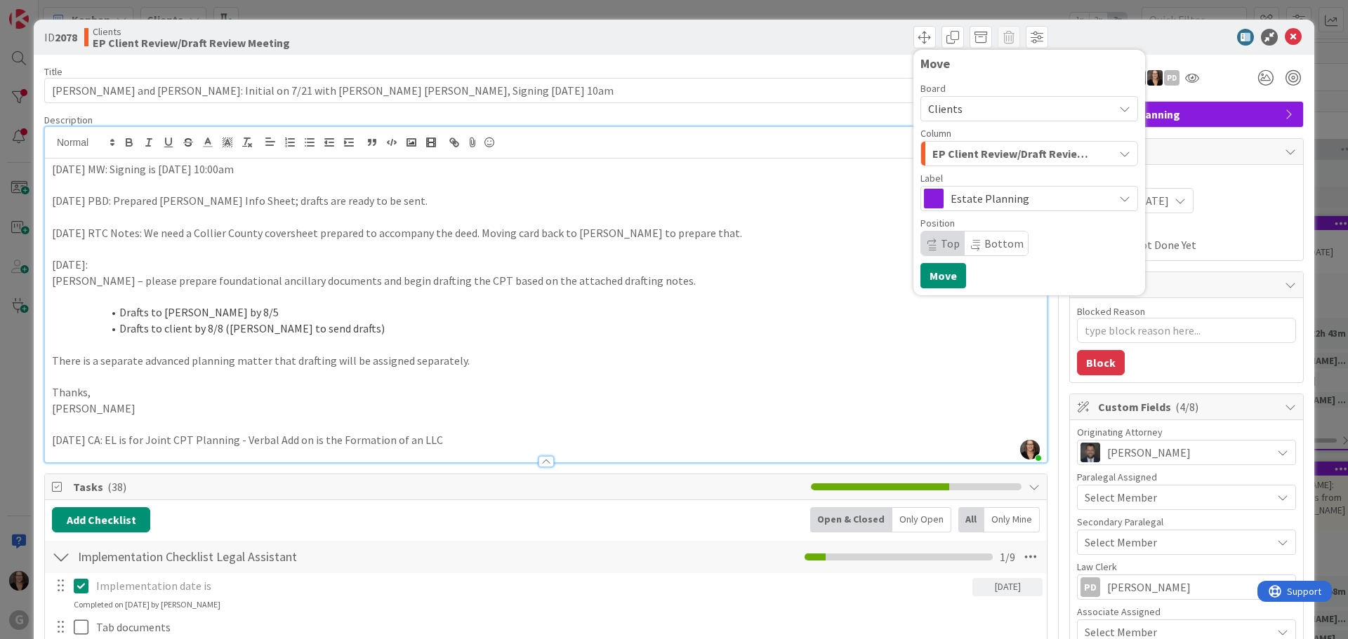
click at [1119, 152] on icon "button" at bounding box center [1124, 153] width 11 height 11
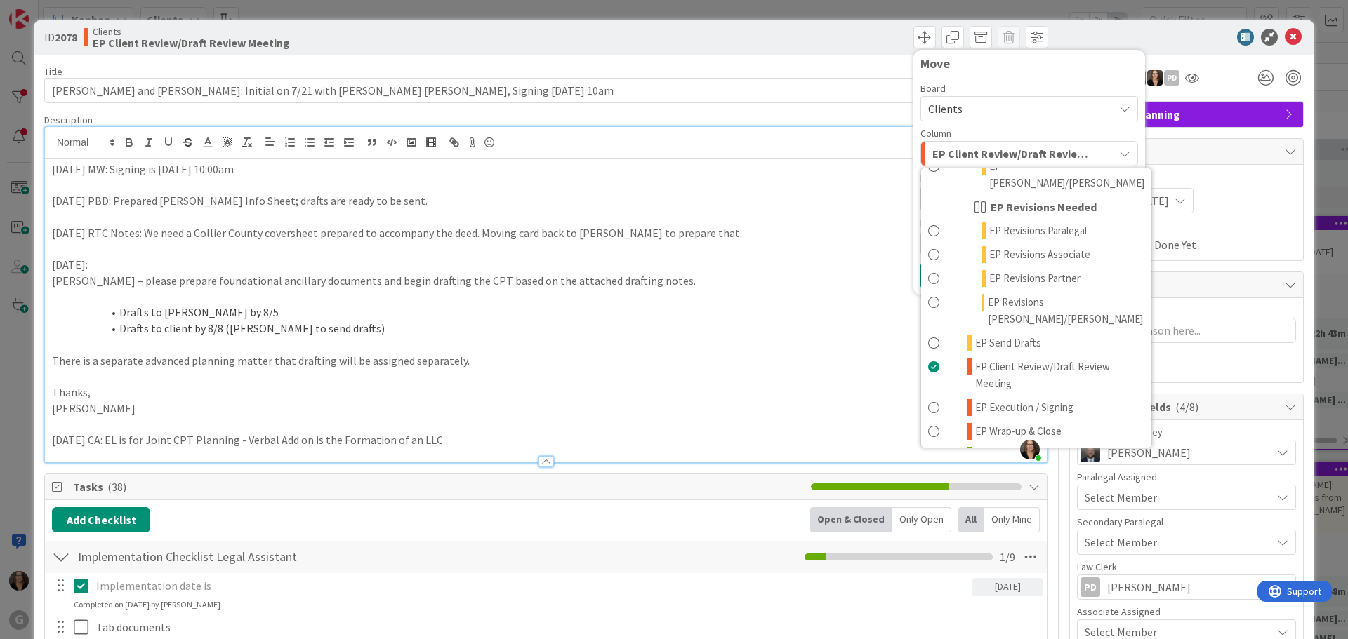
scroll to position [281, 0]
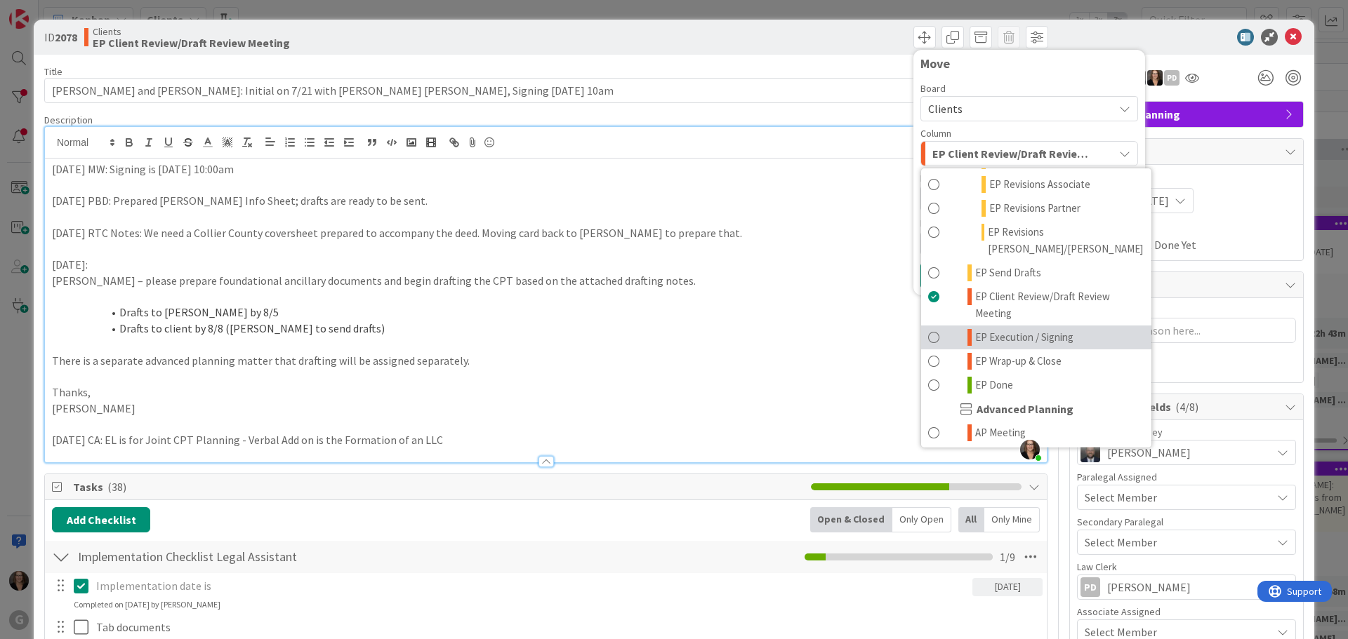
click at [928, 329] on span at bounding box center [933, 337] width 11 height 17
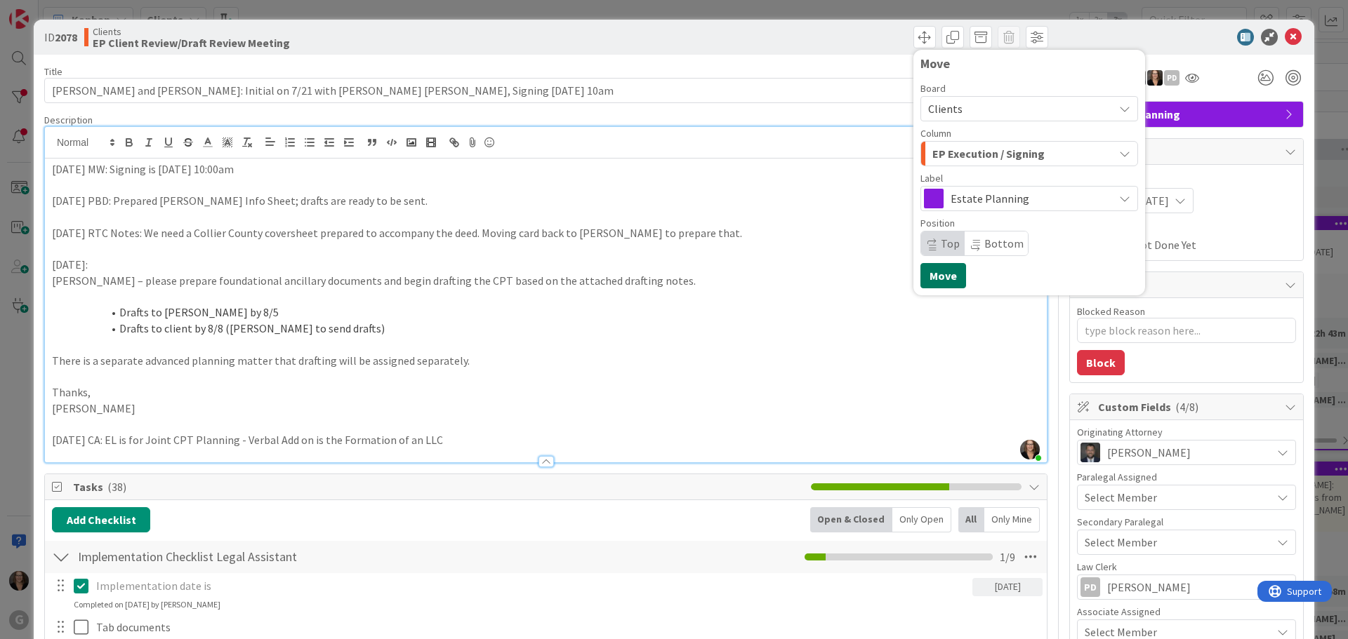
click at [928, 279] on button "Move" at bounding box center [943, 275] width 46 height 25
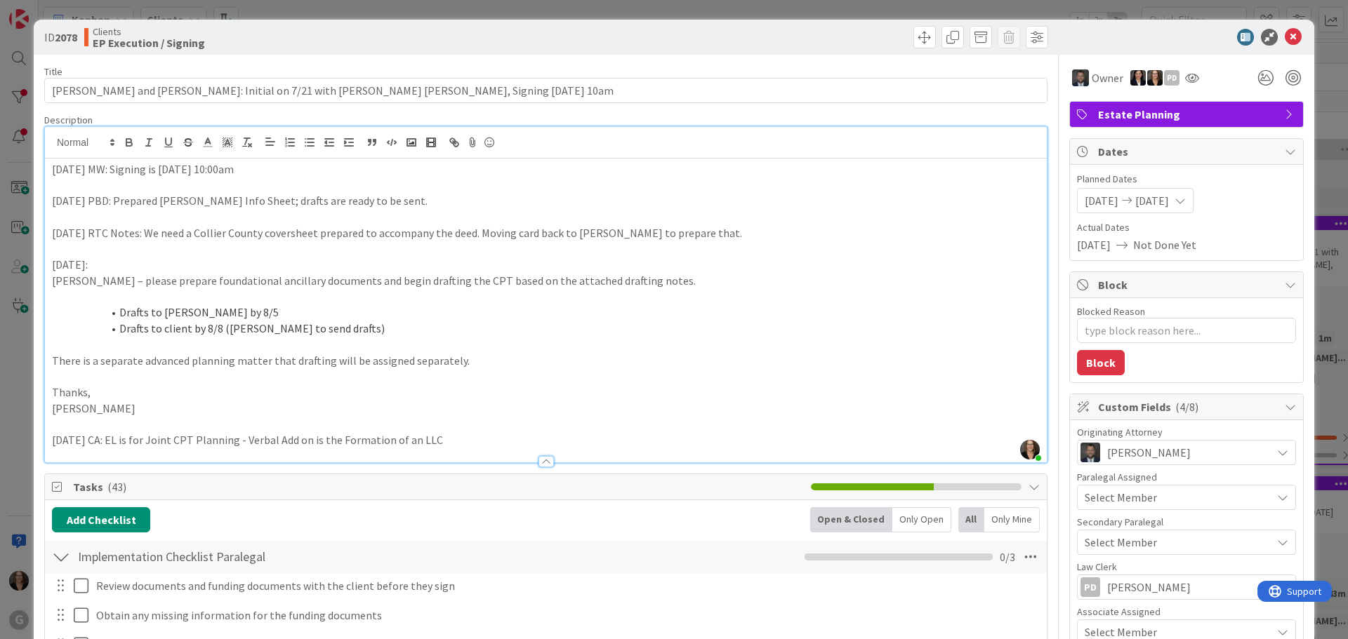
type textarea "x"
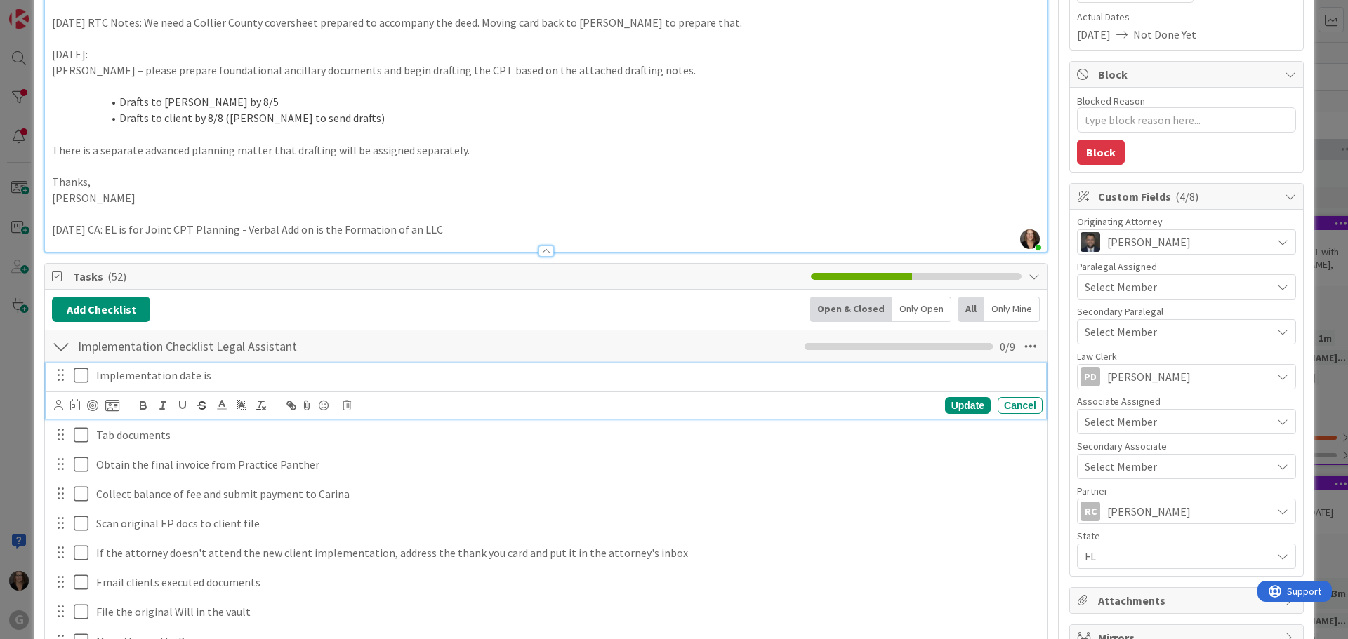
click at [221, 376] on p "Implementation date is" at bounding box center [566, 376] width 941 height 16
click at [255, 377] on p "Implementation date is [DATE]" at bounding box center [566, 376] width 941 height 16
click at [950, 399] on div "Update" at bounding box center [968, 405] width 46 height 17
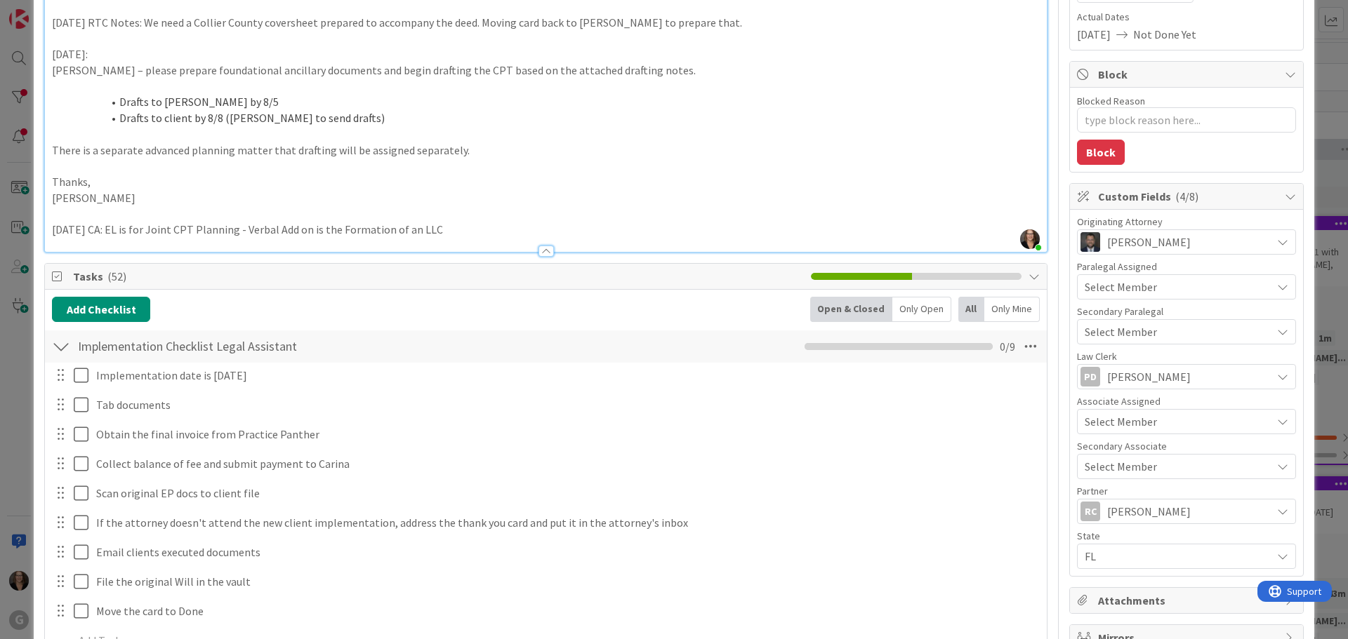
type textarea "x"
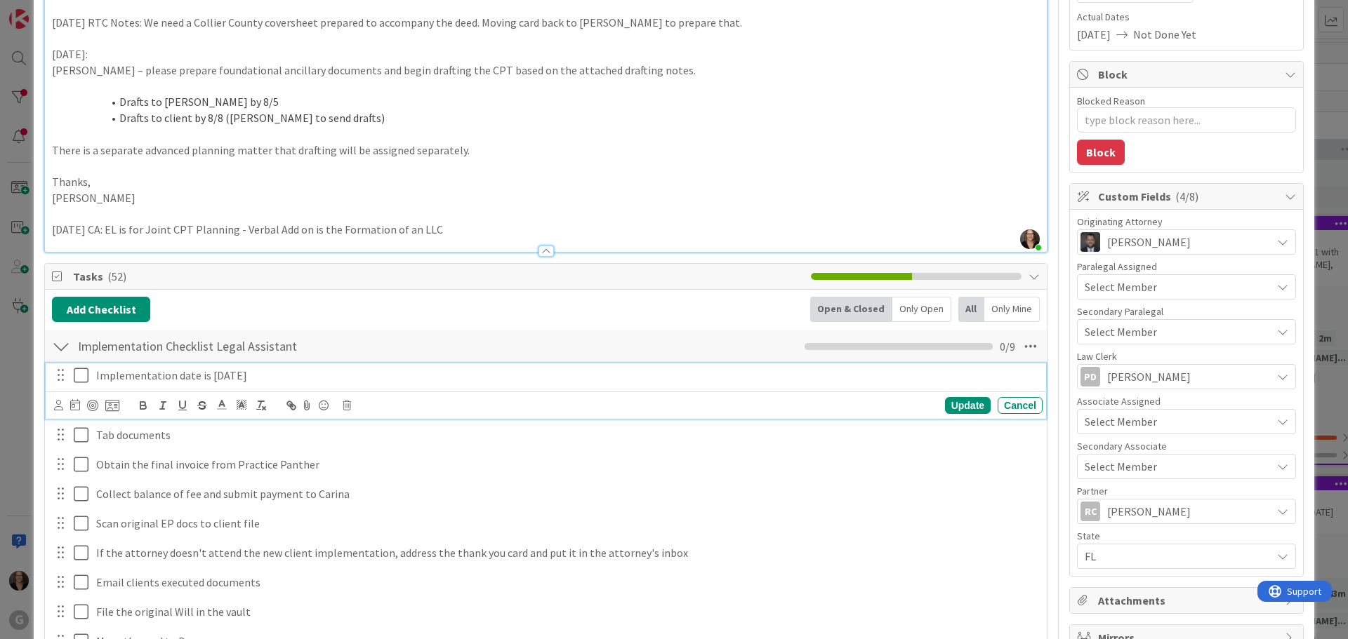
click at [266, 368] on p "Implementation date is [DATE]" at bounding box center [566, 376] width 941 height 16
click at [74, 404] on icon at bounding box center [75, 404] width 10 height 11
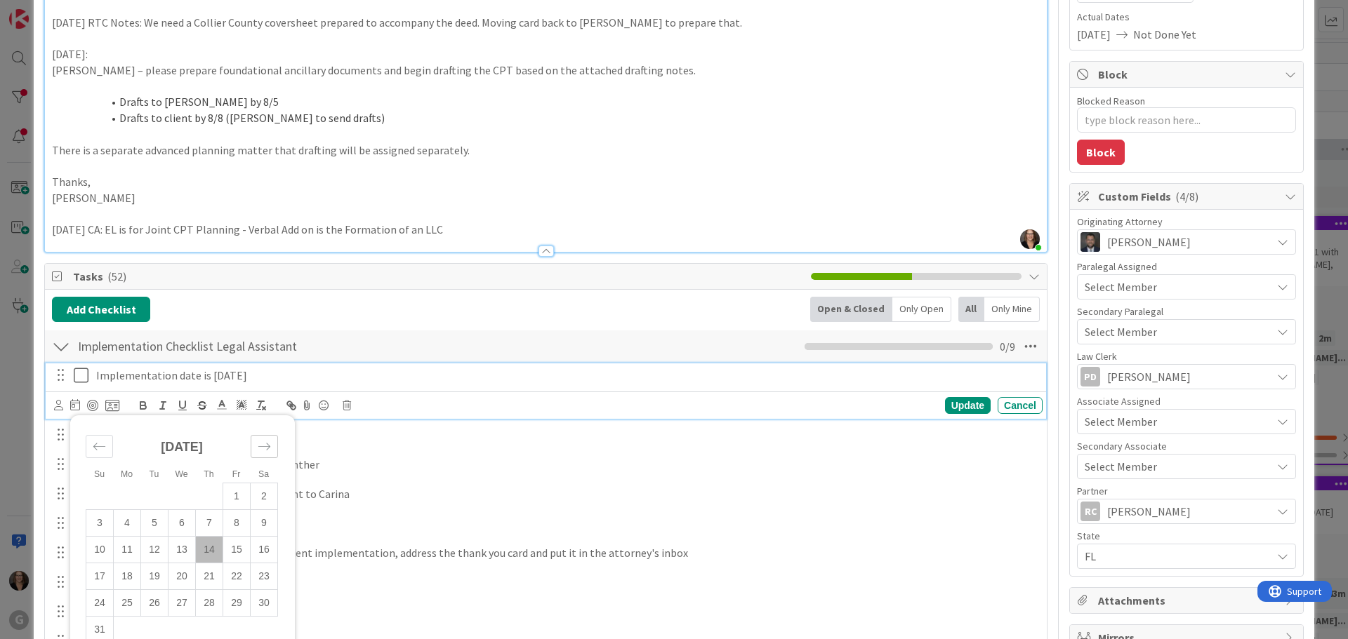
click at [269, 449] on icon "Move forward to switch to the next month." at bounding box center [264, 446] width 13 height 13
click at [127, 529] on td "3" at bounding box center [127, 523] width 27 height 27
type input "[DATE]"
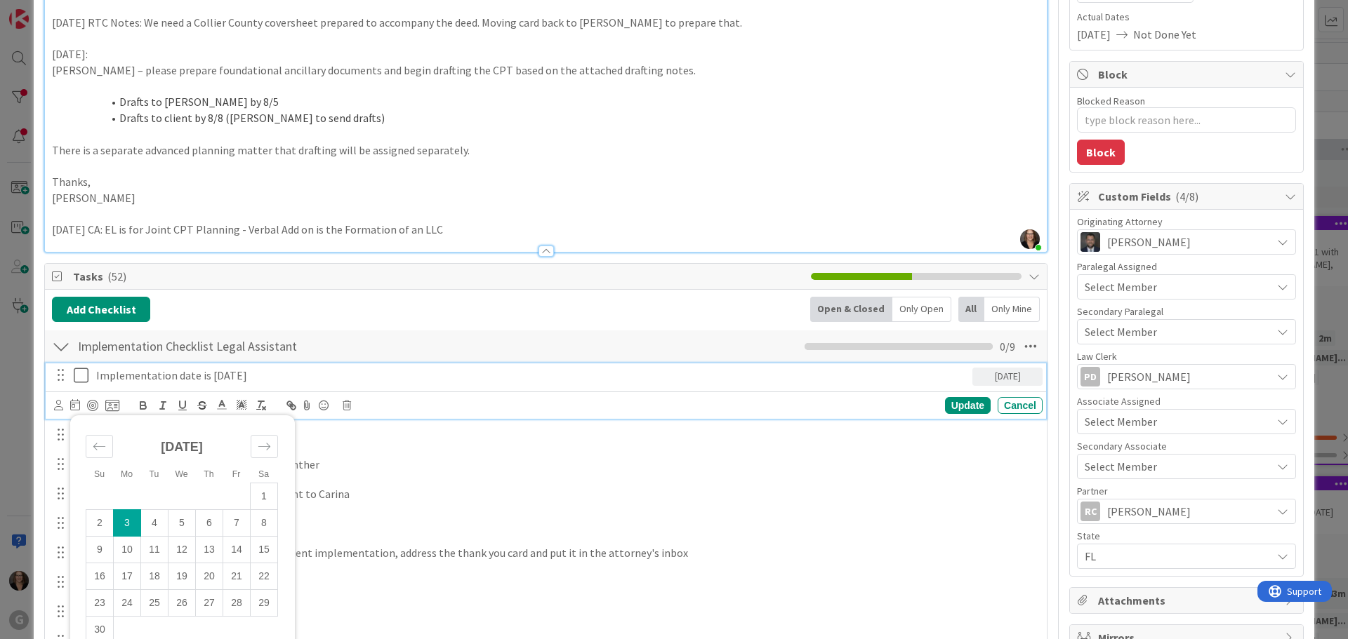
click at [81, 374] on icon at bounding box center [84, 375] width 21 height 17
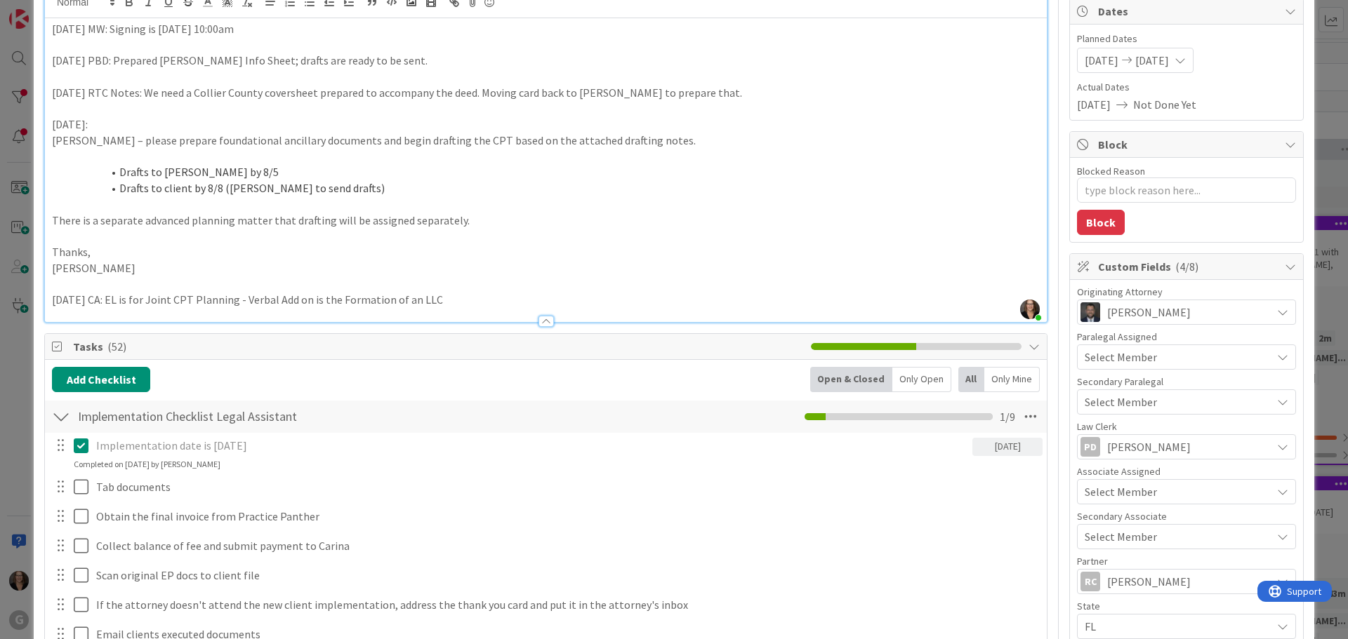
scroll to position [0, 0]
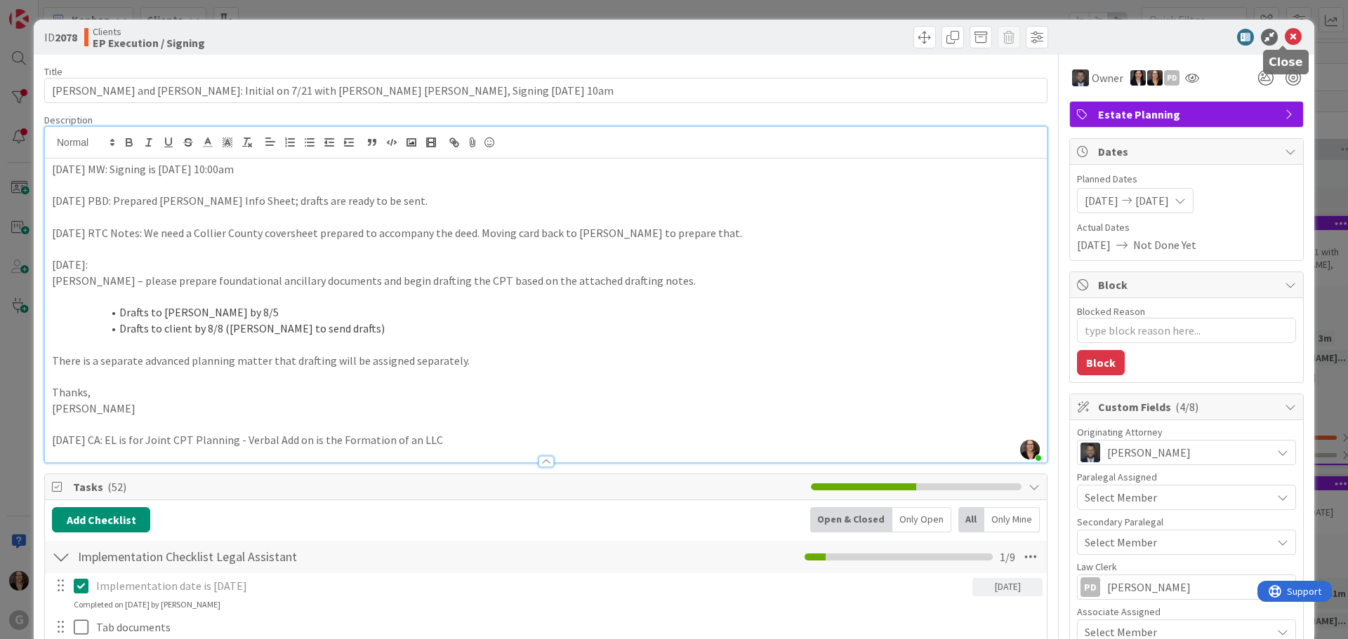
click at [1285, 32] on icon at bounding box center [1293, 37] width 17 height 17
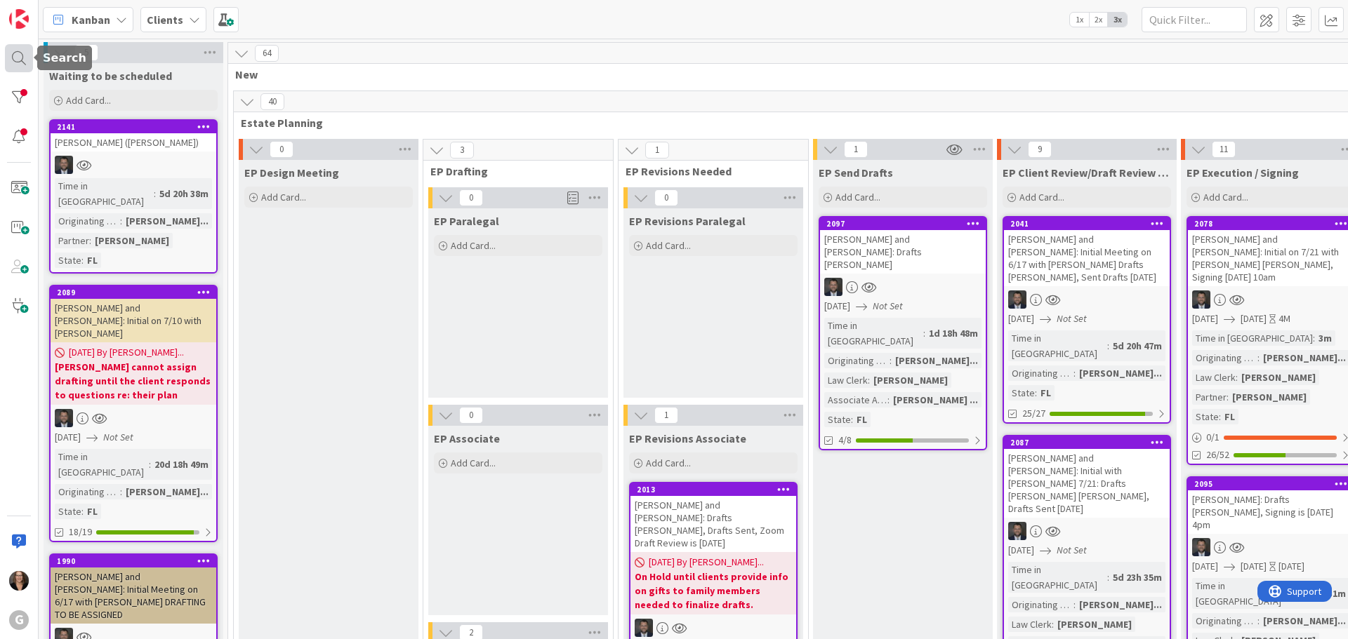
click at [18, 53] on div at bounding box center [19, 58] width 28 height 28
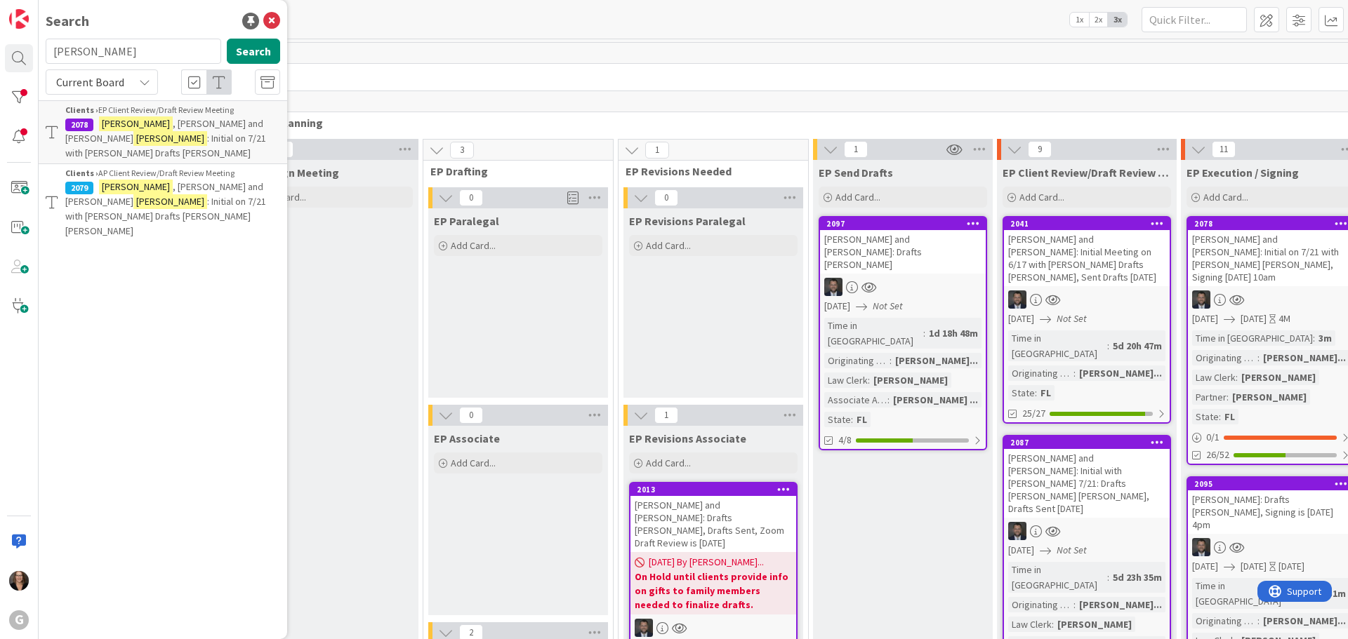
click at [173, 180] on span ", [PERSON_NAME] and [PERSON_NAME]" at bounding box center [164, 193] width 198 height 27
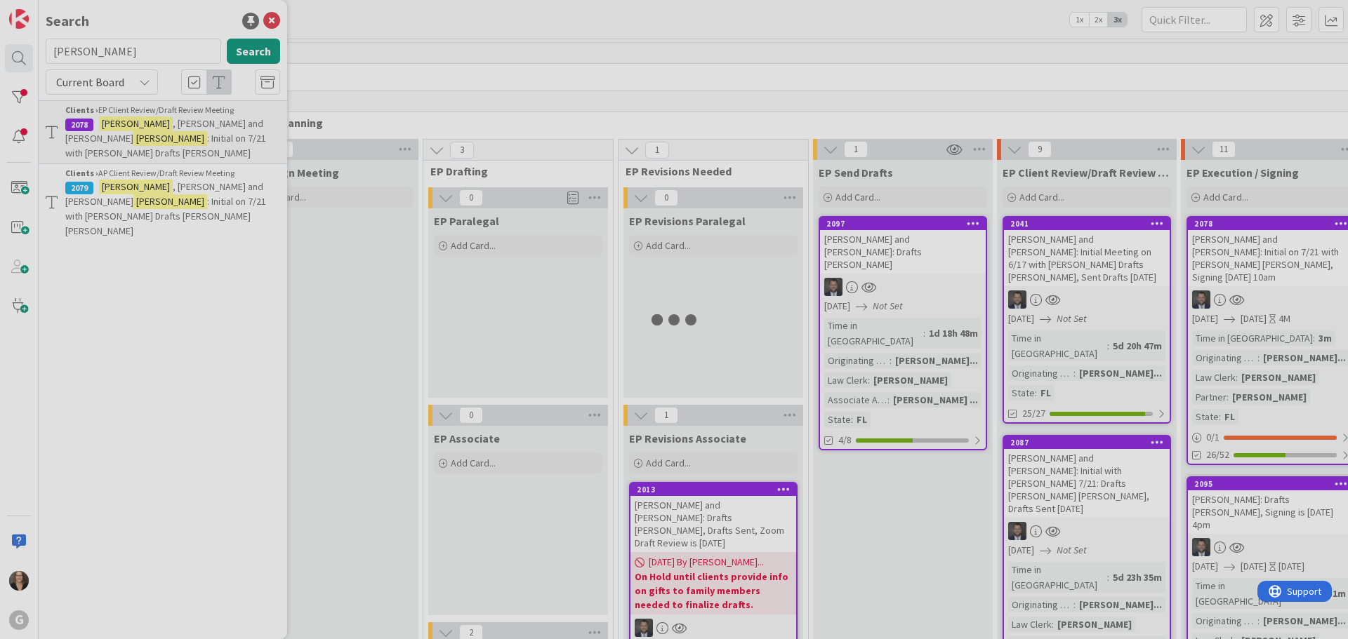
click at [173, 175] on div at bounding box center [674, 319] width 1348 height 639
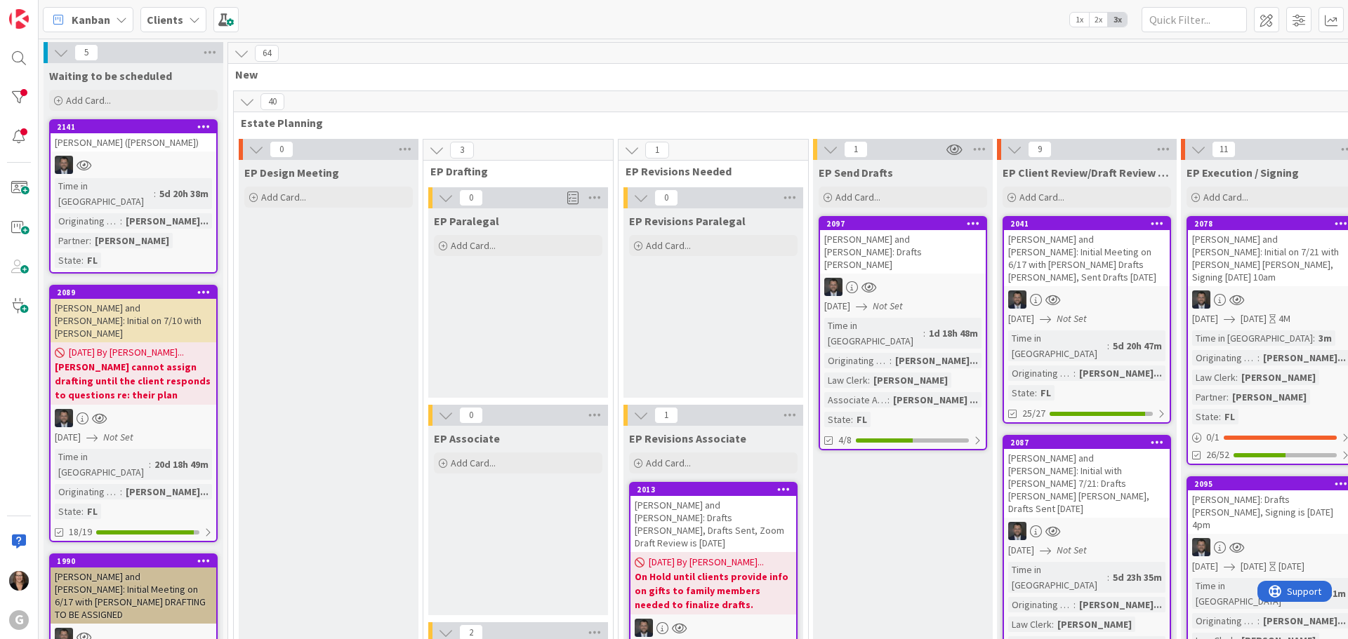
type textarea "x"
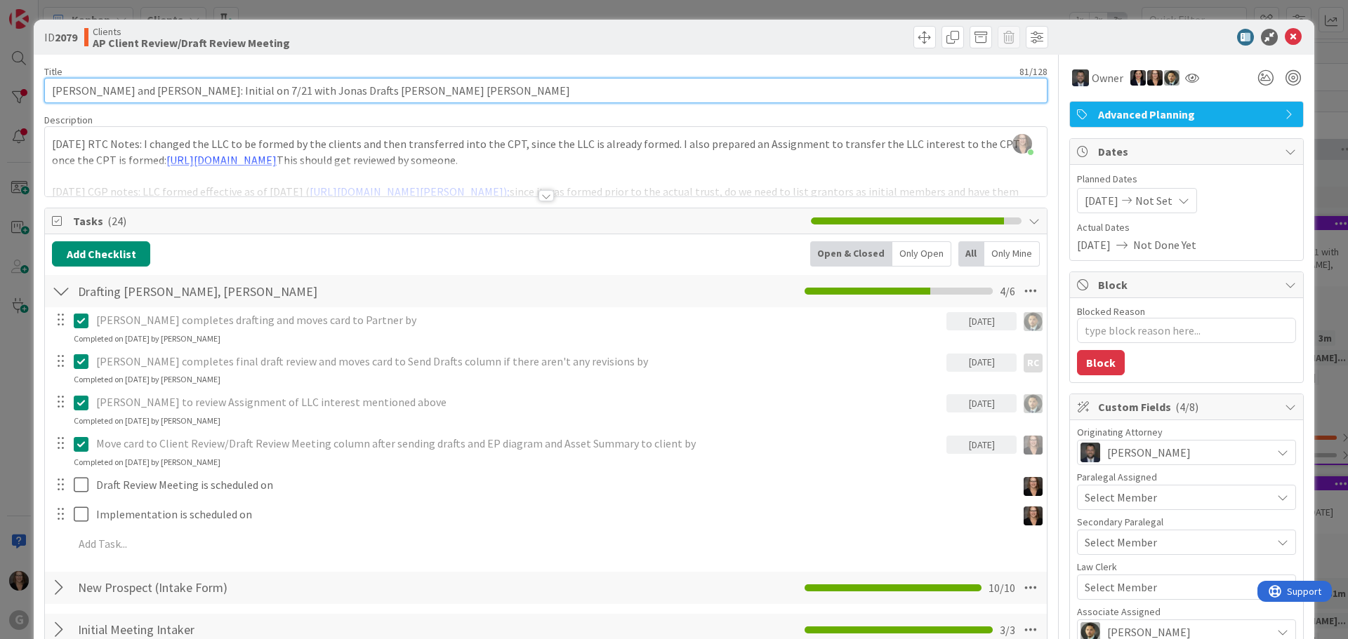
click at [430, 91] on input "[PERSON_NAME] and [PERSON_NAME]: Initial on 7/21 with Jonas Drafts [PERSON_NAME…" at bounding box center [545, 90] width 1003 height 25
type input "[PERSON_NAME] and [PERSON_NAME]: Initial on 7/21 with [PERSON_NAME] Drafts [PER…"
type textarea "x"
type input "[PERSON_NAME] and [PERSON_NAME]: Initial on 7/21 with [PERSON_NAME] [PERSON_NAM…"
type textarea "x"
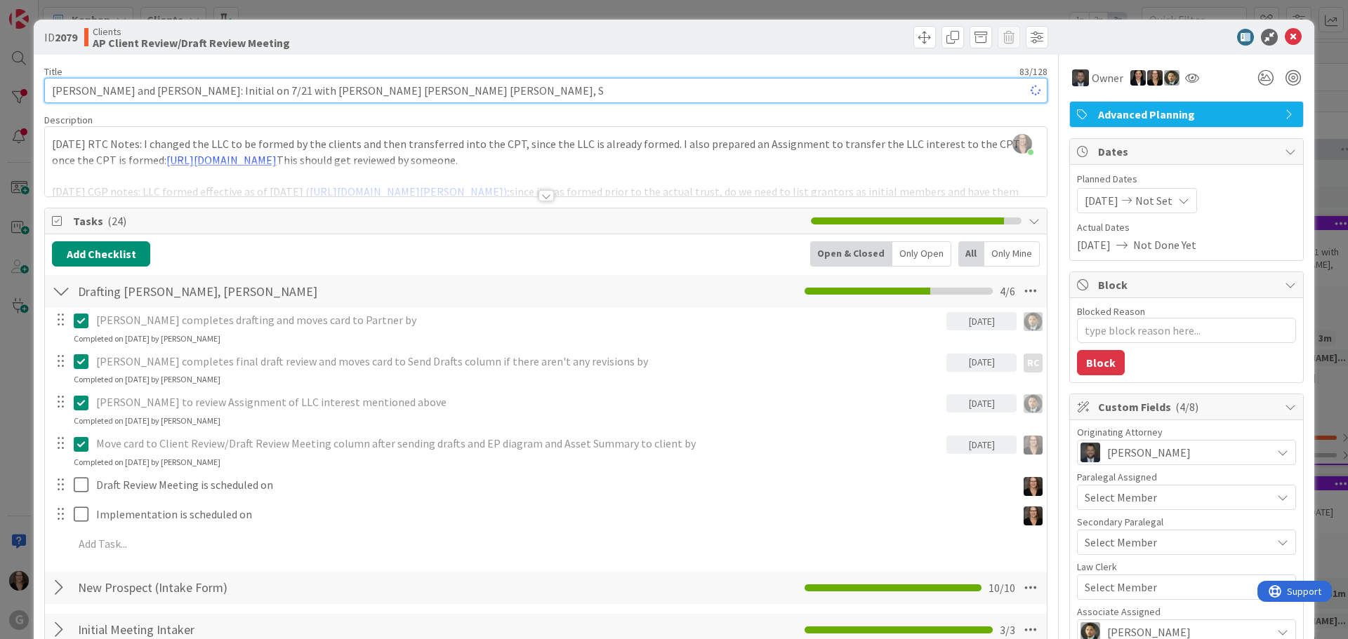
type input "[PERSON_NAME] and [PERSON_NAME]: Initial on 7/21 with [PERSON_NAME] [PERSON_NAM…"
type textarea "x"
type input "[PERSON_NAME] and [PERSON_NAME]: Initial on 7/21 with [PERSON_NAME] [PERSON_NAM…"
type textarea "x"
type input "[PERSON_NAME] and [PERSON_NAME]: Initial on 7/21 with [PERSON_NAME] [PERSON_NAM…"
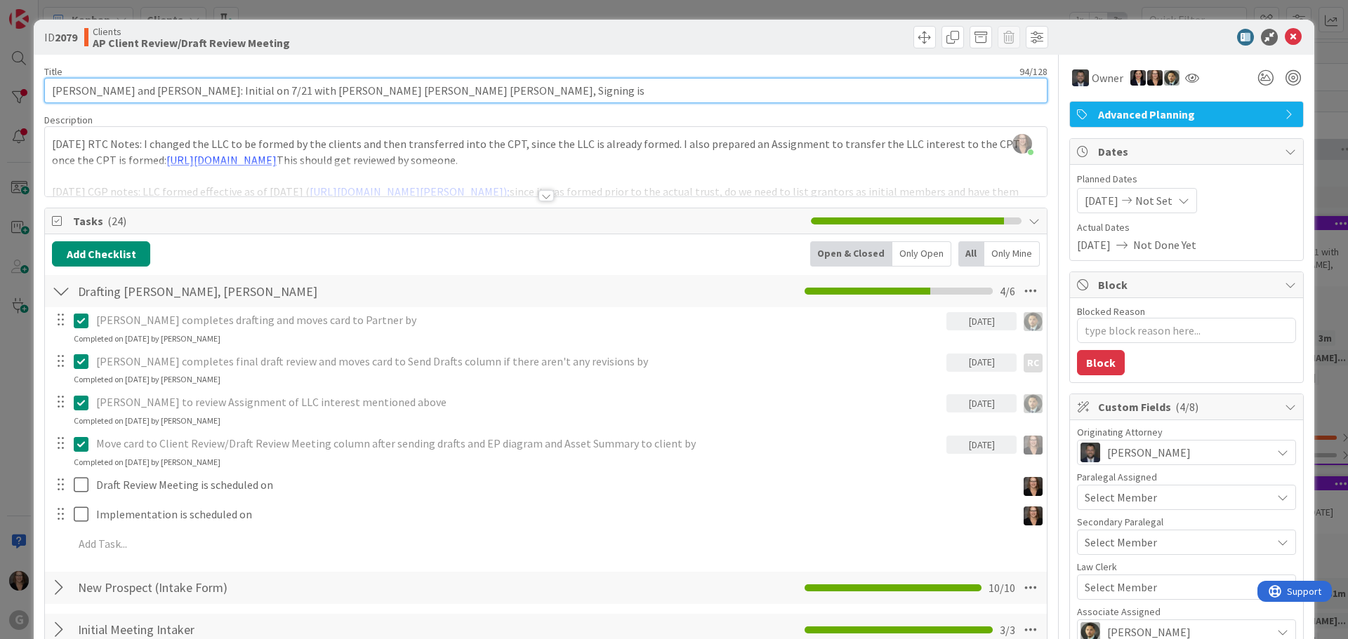
type textarea "x"
type input "[PERSON_NAME] and [PERSON_NAME]: Initial on 7/21 with [PERSON_NAME] [PERSON_NAM…"
type textarea "x"
type input "[PERSON_NAME] and [PERSON_NAME]: Initial on 7/21 with [PERSON_NAME] [PERSON_NAM…"
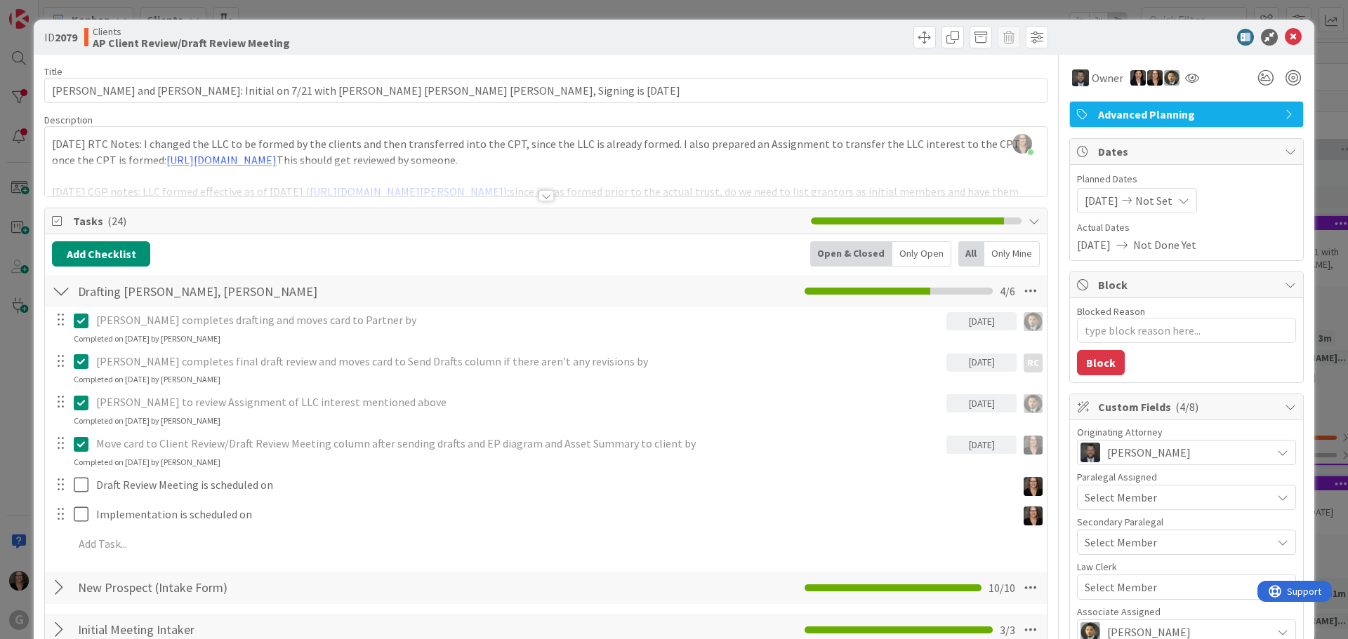
click at [51, 145] on div "[PERSON_NAME] just joined [DATE] RTC Notes: I changed the LLC to be formed by t…" at bounding box center [546, 161] width 1002 height 69
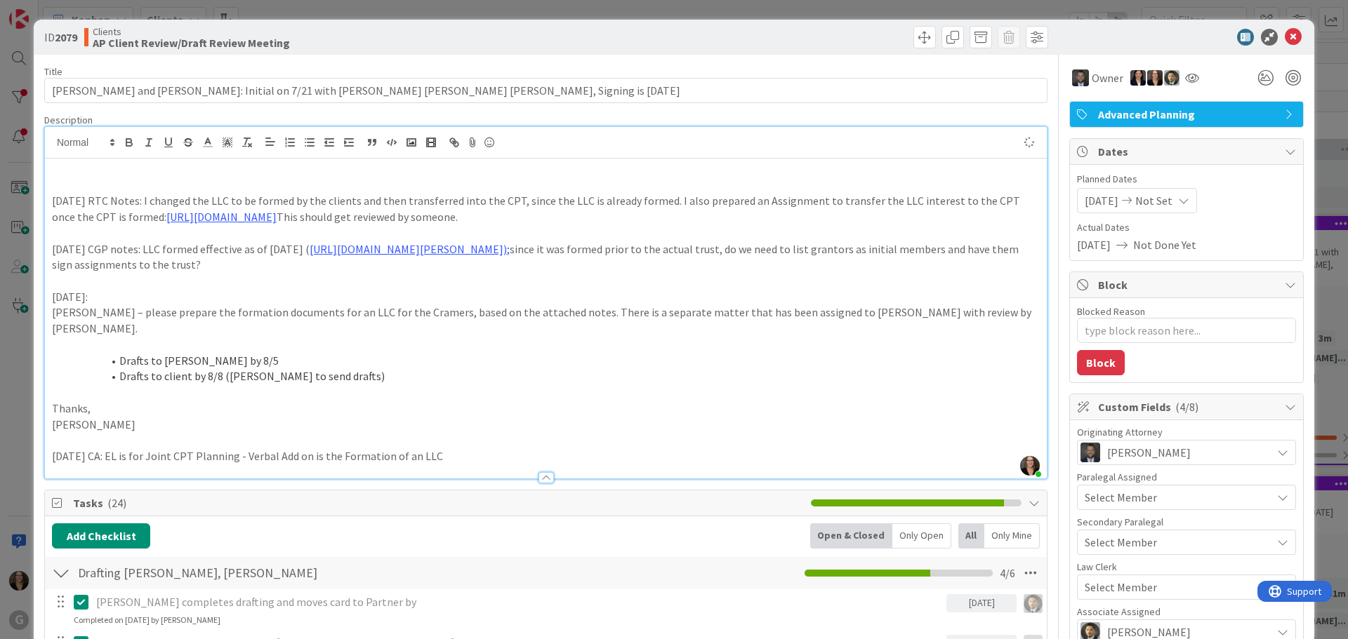
type textarea "x"
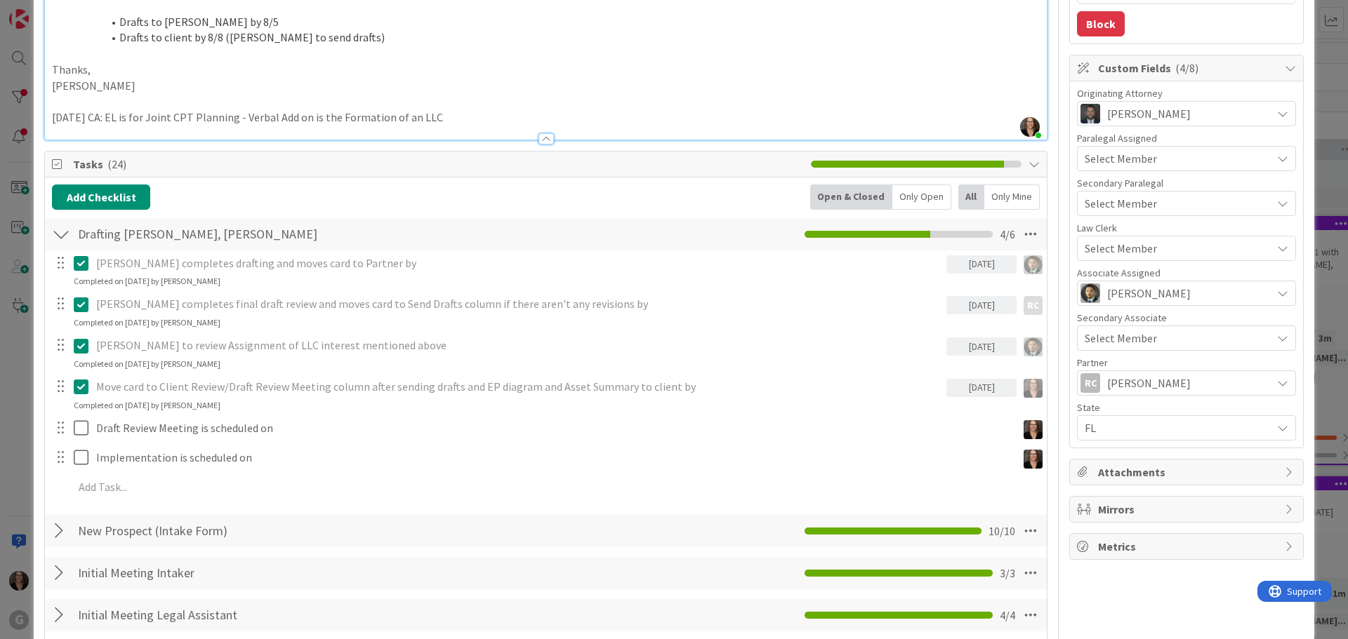
scroll to position [351, 0]
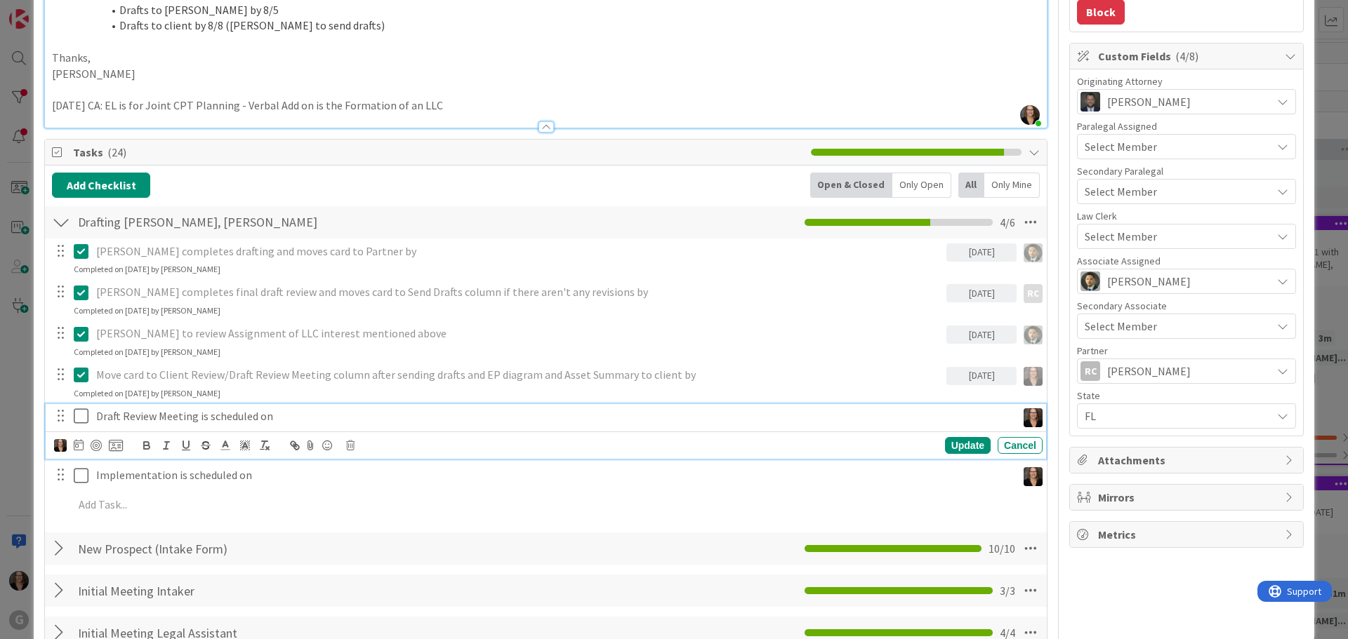
click at [270, 425] on p "Draft Review Meeting is scheduled on" at bounding box center [553, 417] width 915 height 16
click at [271, 425] on p "Draft Review Meeting is scheduled on No Revisions" at bounding box center [553, 417] width 915 height 16
click at [80, 425] on icon at bounding box center [84, 416] width 21 height 17
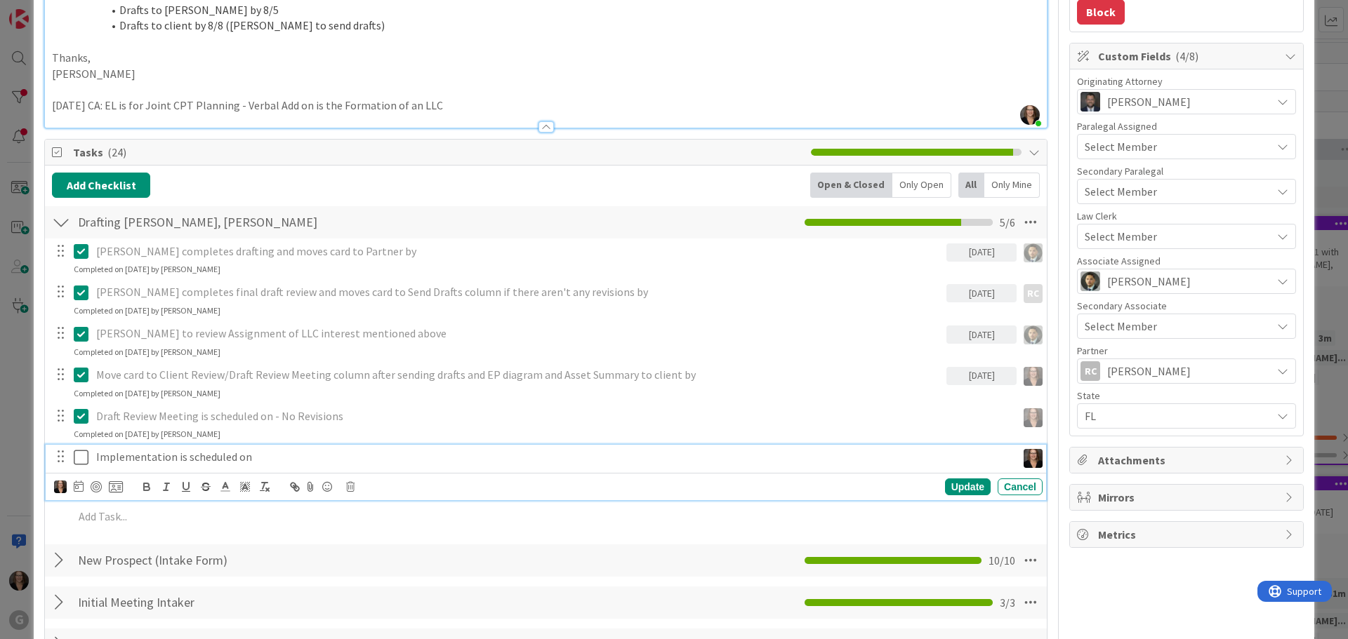
click at [253, 465] on p "Implementation is scheduled on" at bounding box center [553, 457] width 915 height 16
type textarea "x"
click at [75, 492] on icon at bounding box center [79, 486] width 10 height 11
click at [272, 531] on icon "Move forward to switch to the next month." at bounding box center [268, 527] width 12 height 7
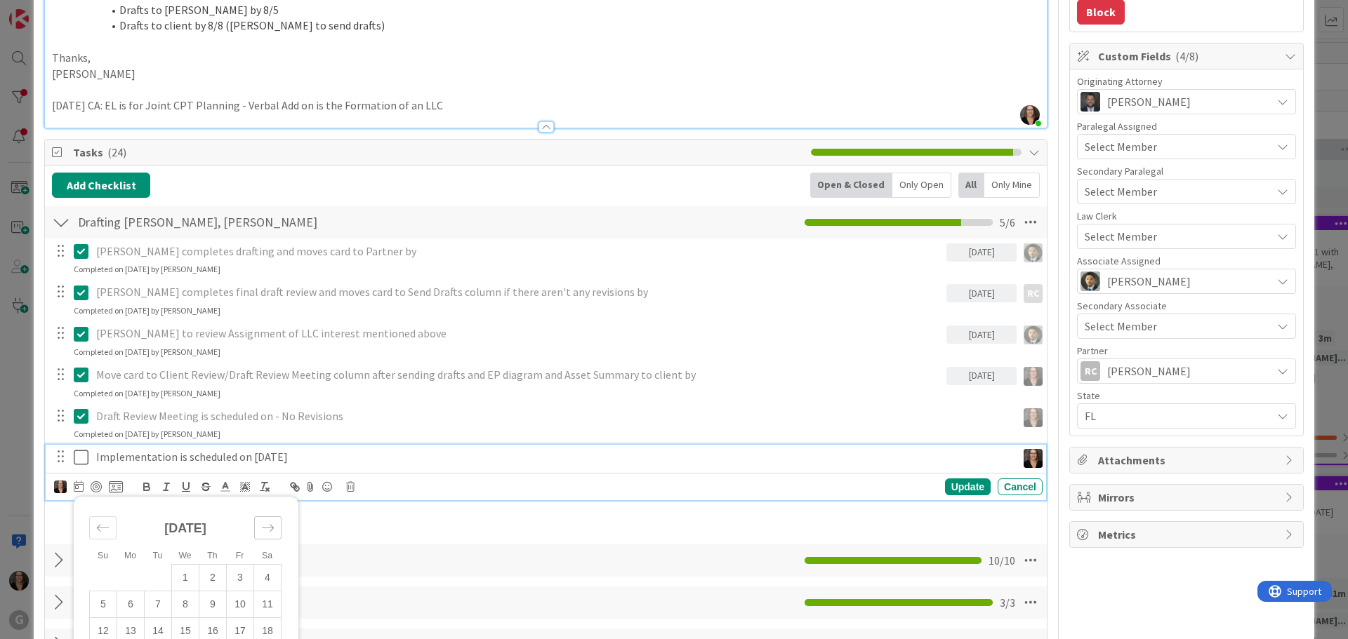
click at [272, 531] on icon "Move forward to switch to the next month." at bounding box center [268, 527] width 12 height 7
click at [133, 618] on td "3" at bounding box center [130, 604] width 27 height 27
type input "[DATE]"
click at [79, 466] on icon at bounding box center [84, 457] width 21 height 17
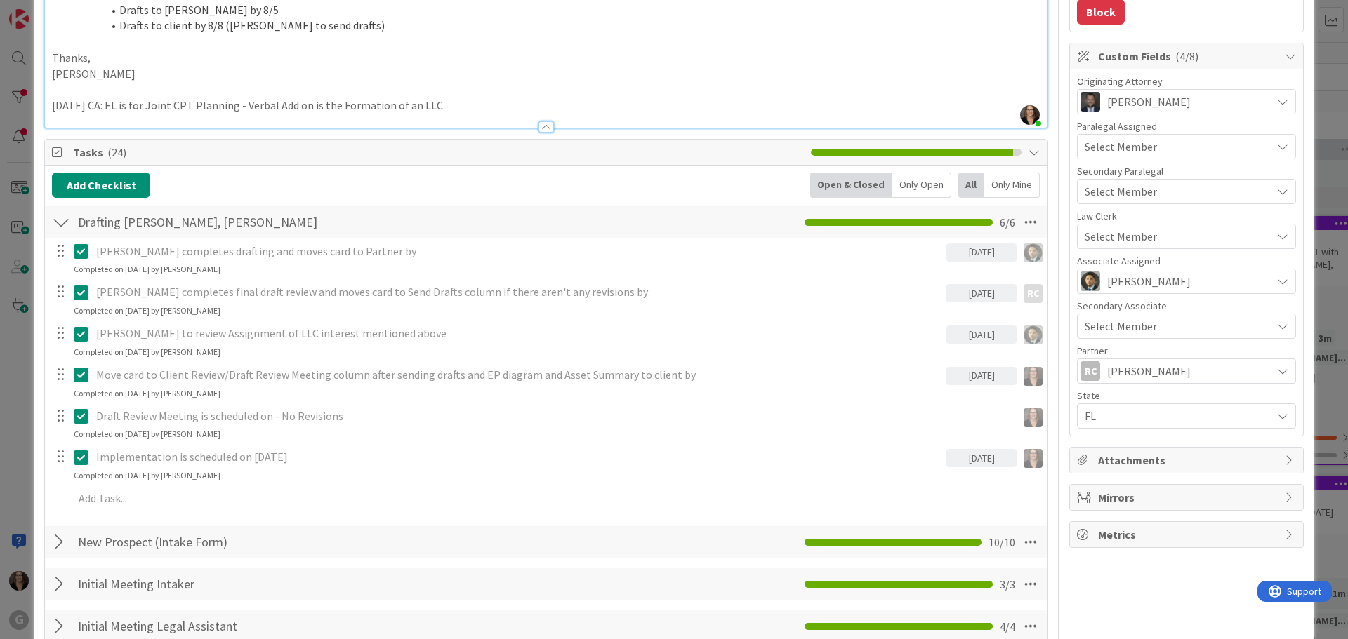
type textarea "x"
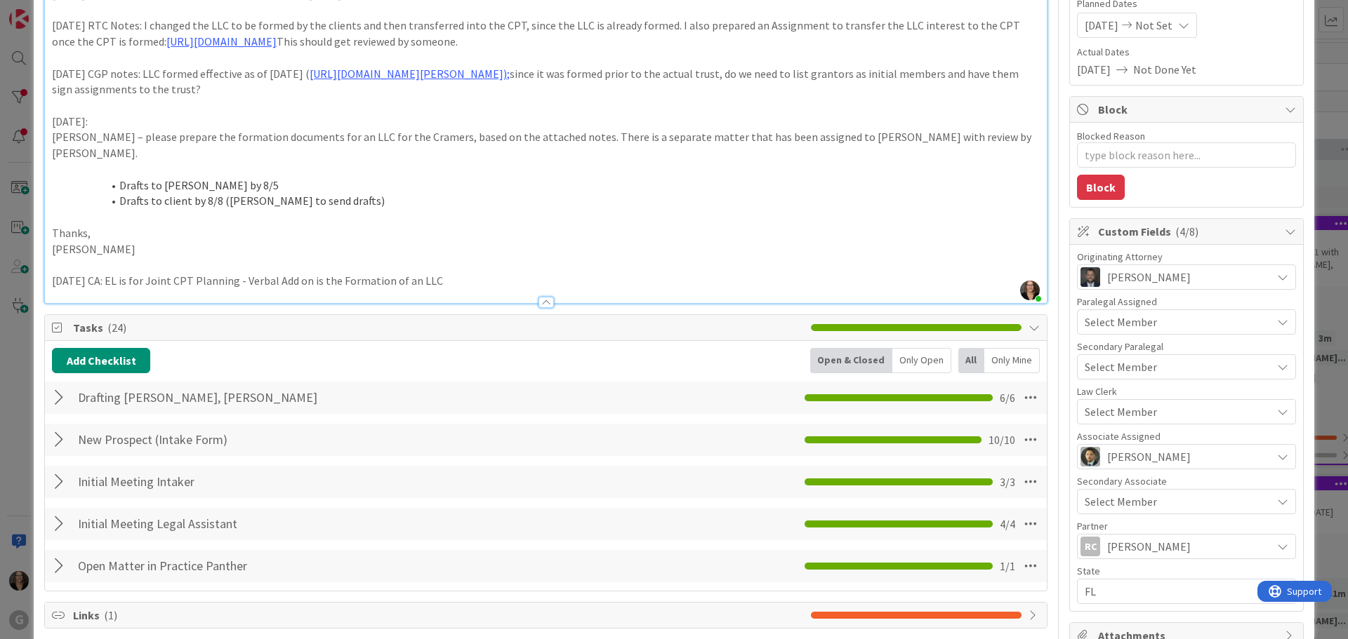
scroll to position [0, 0]
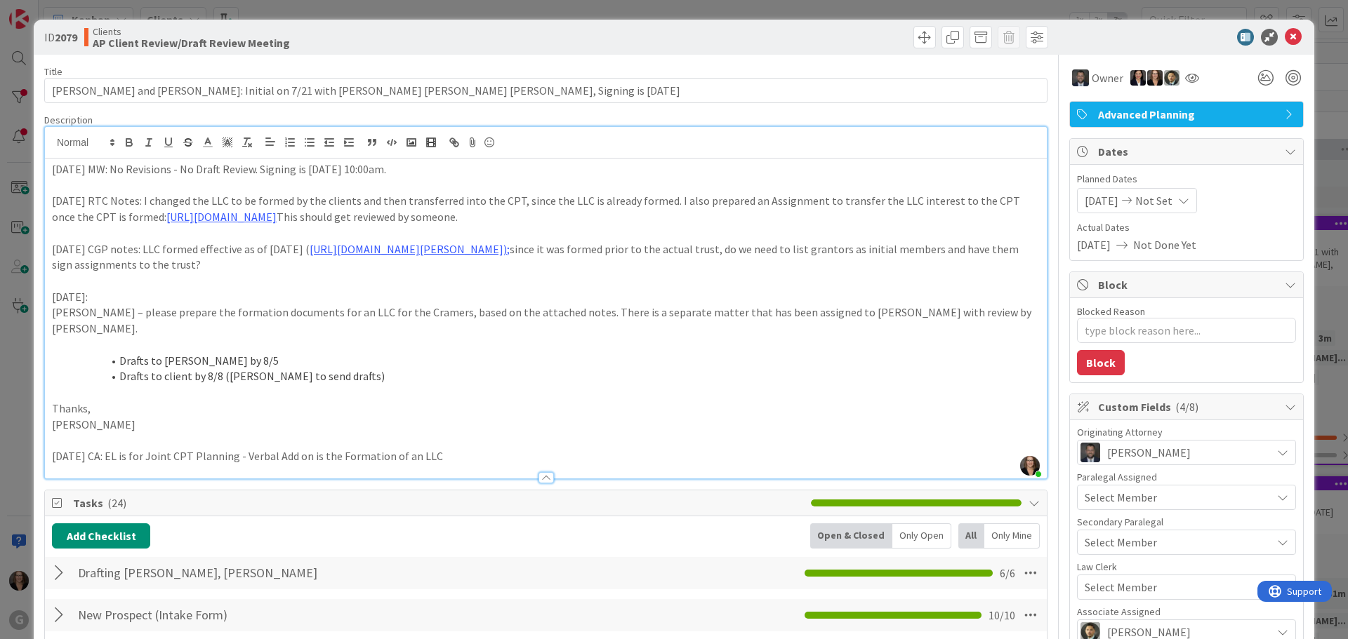
click at [1172, 203] on span "Not Set" at bounding box center [1153, 200] width 37 height 17
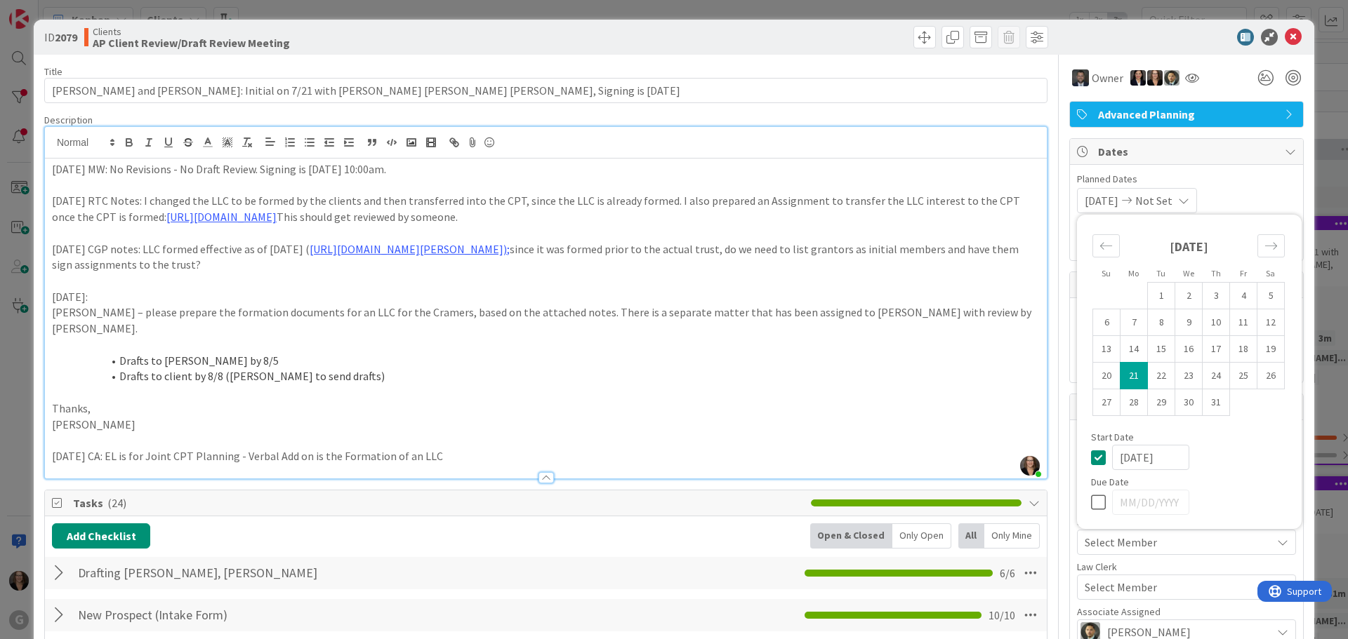
click at [1091, 503] on icon at bounding box center [1101, 502] width 21 height 17
type input "[DATE]"
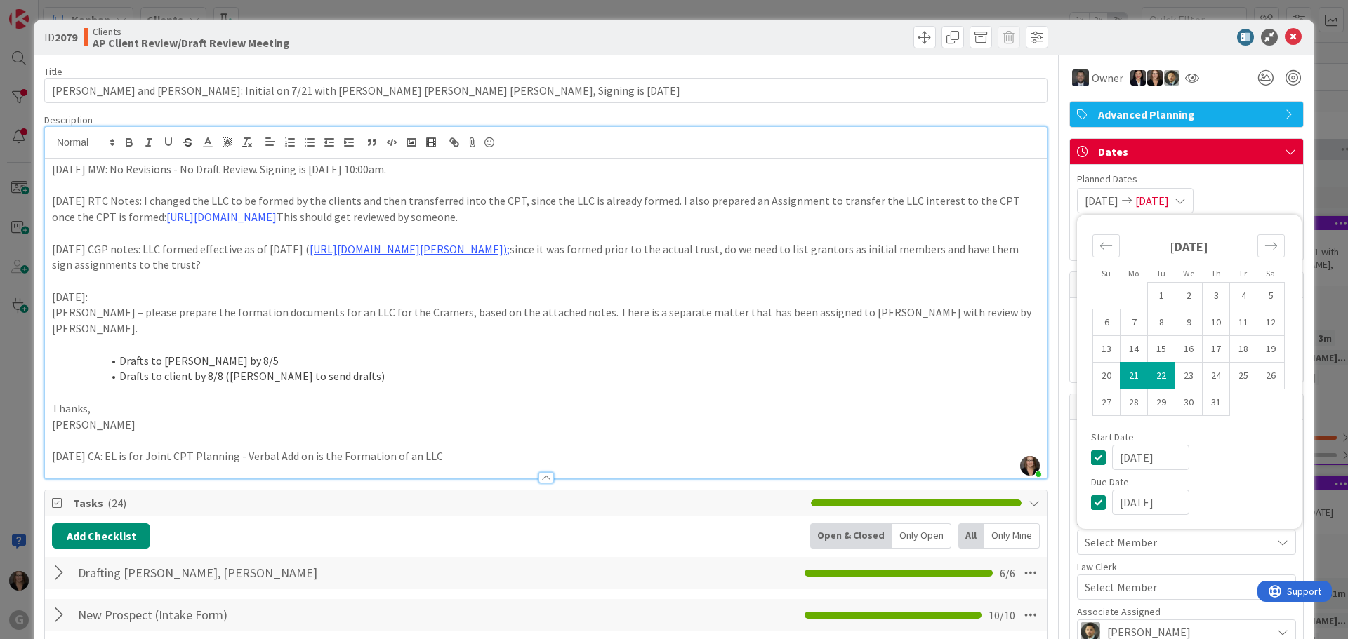
type textarea "x"
click at [1264, 246] on icon "Move forward to switch to the next month." at bounding box center [1270, 245] width 13 height 13
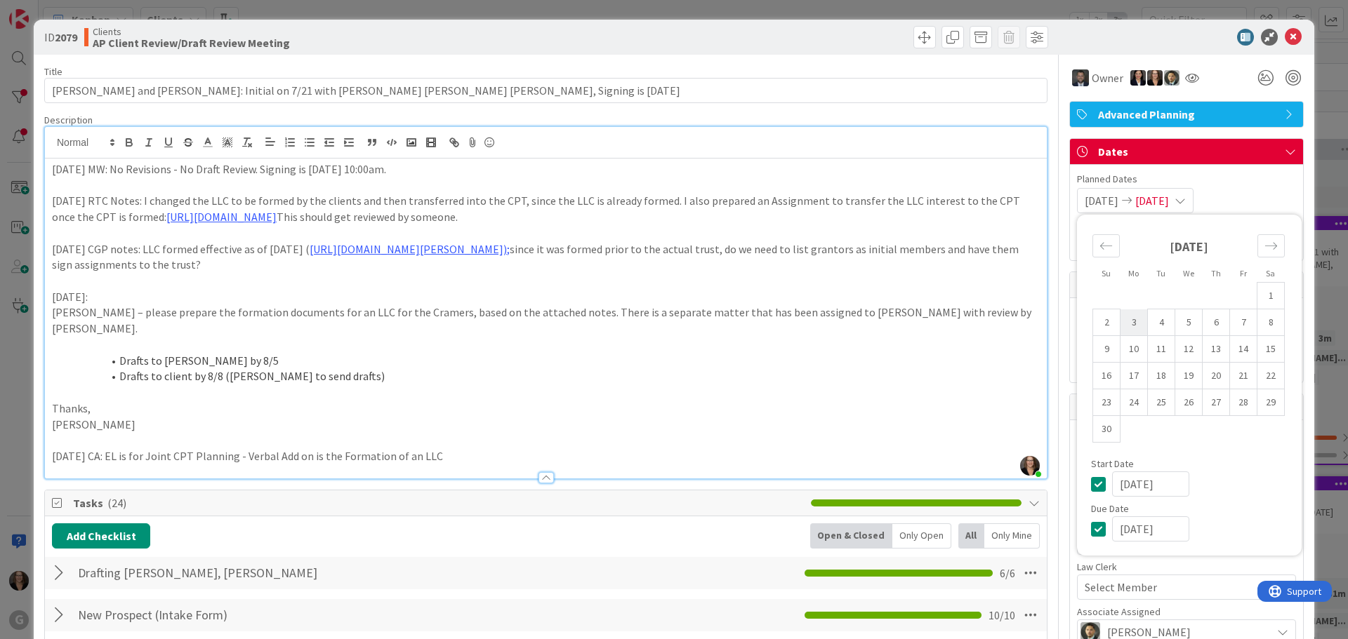
click at [1127, 328] on td "3" at bounding box center [1133, 323] width 27 height 27
type input "[DATE]"
type textarea "x"
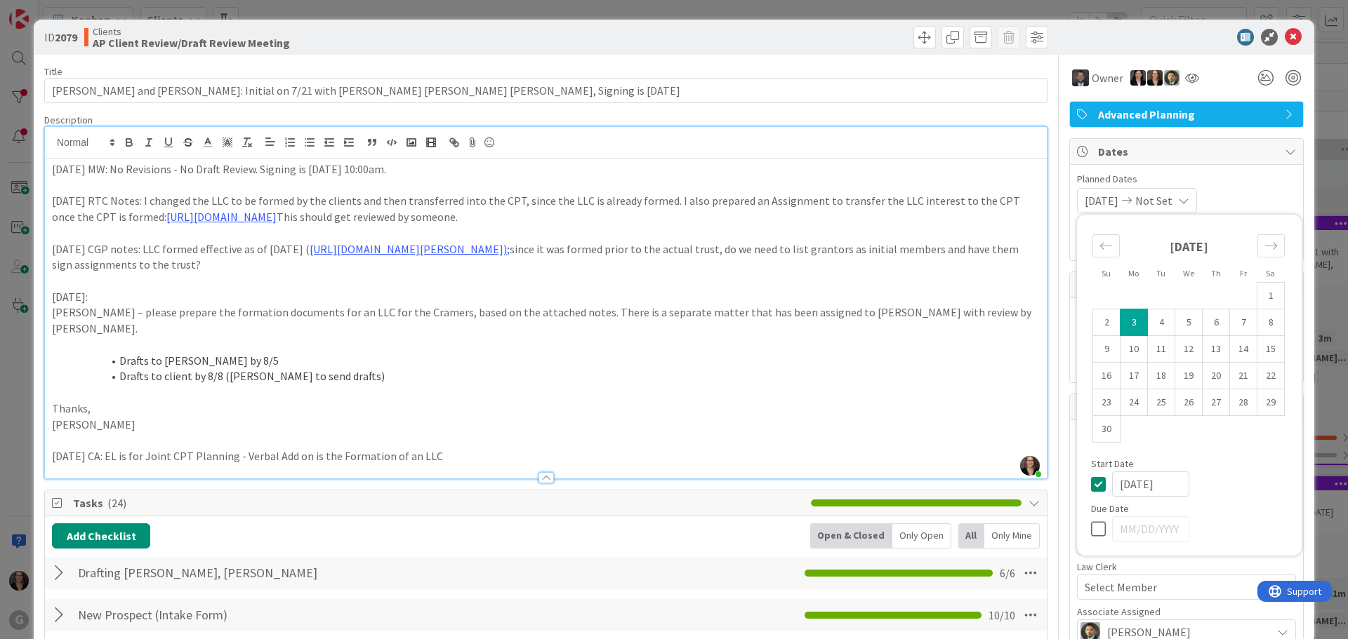
click at [1148, 484] on input "[DATE]" at bounding box center [1150, 484] width 77 height 25
click at [1091, 529] on icon at bounding box center [1101, 529] width 21 height 17
type input "[DATE]"
type textarea "x"
click at [1160, 529] on input "[DATE]" at bounding box center [1150, 529] width 77 height 25
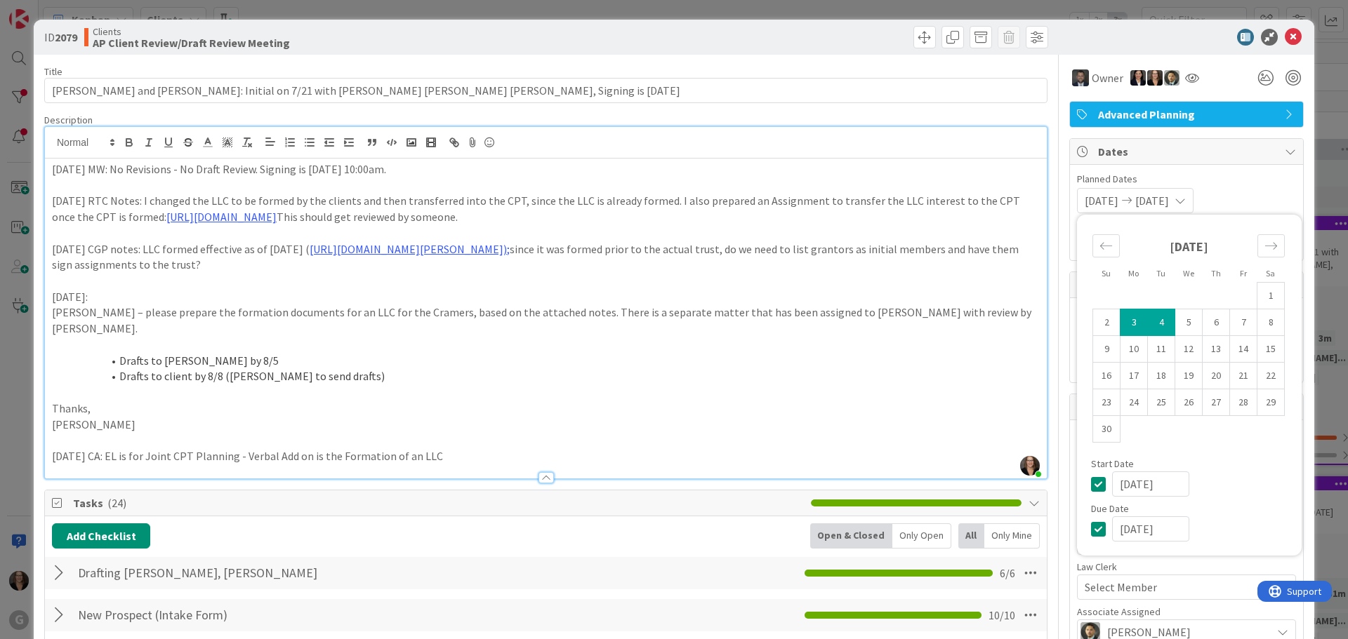
click at [1123, 325] on td "3" at bounding box center [1133, 323] width 27 height 27
type input "[DATE]"
type textarea "x"
click at [1091, 485] on icon at bounding box center [1101, 484] width 21 height 17
type textarea "x"
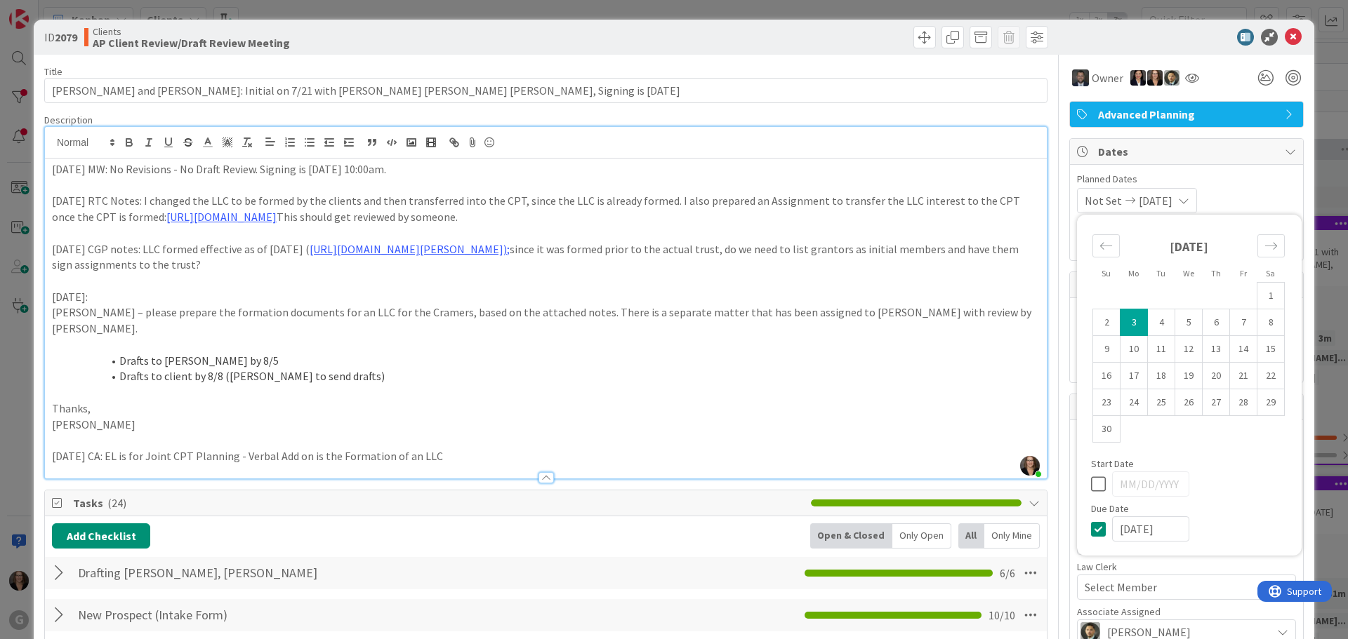
click at [1091, 484] on icon at bounding box center [1101, 484] width 21 height 17
type input "[DATE]"
type textarea "x"
click at [1099, 247] on icon "Move backward to switch to the previous month." at bounding box center [1105, 245] width 13 height 13
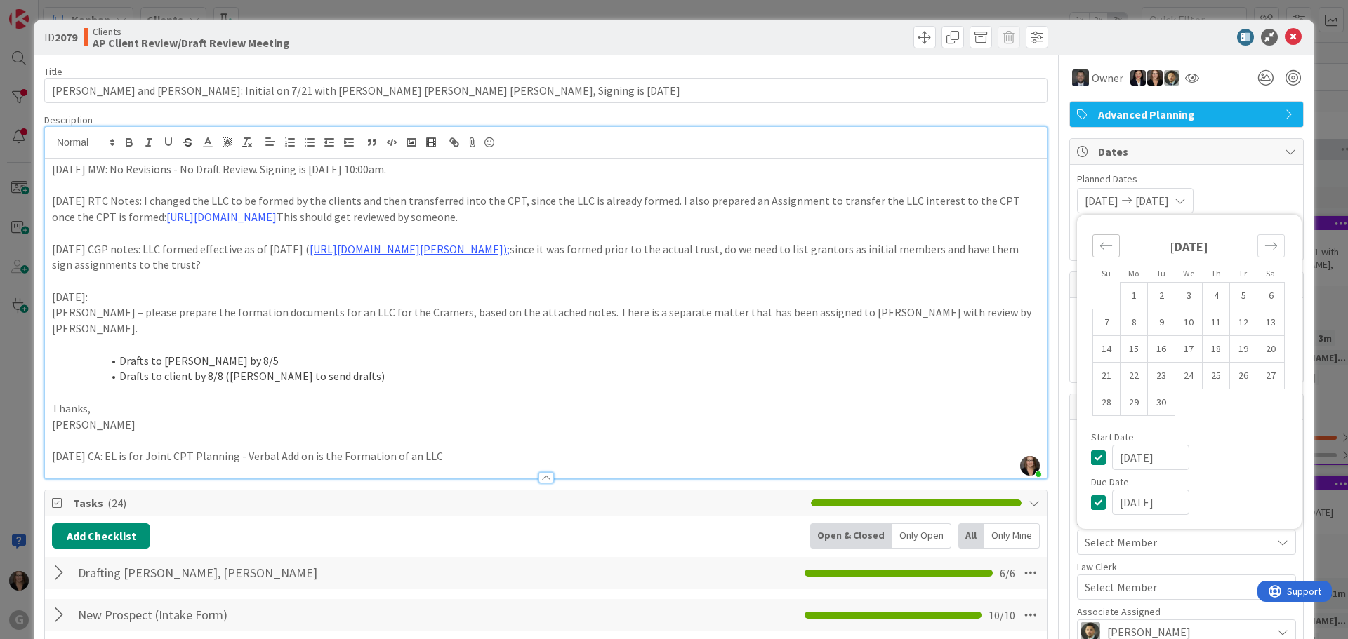
click at [1099, 247] on icon "Move backward to switch to the previous month." at bounding box center [1105, 245] width 13 height 13
click at [1124, 376] on td "21" at bounding box center [1133, 376] width 27 height 27
type input "[DATE]"
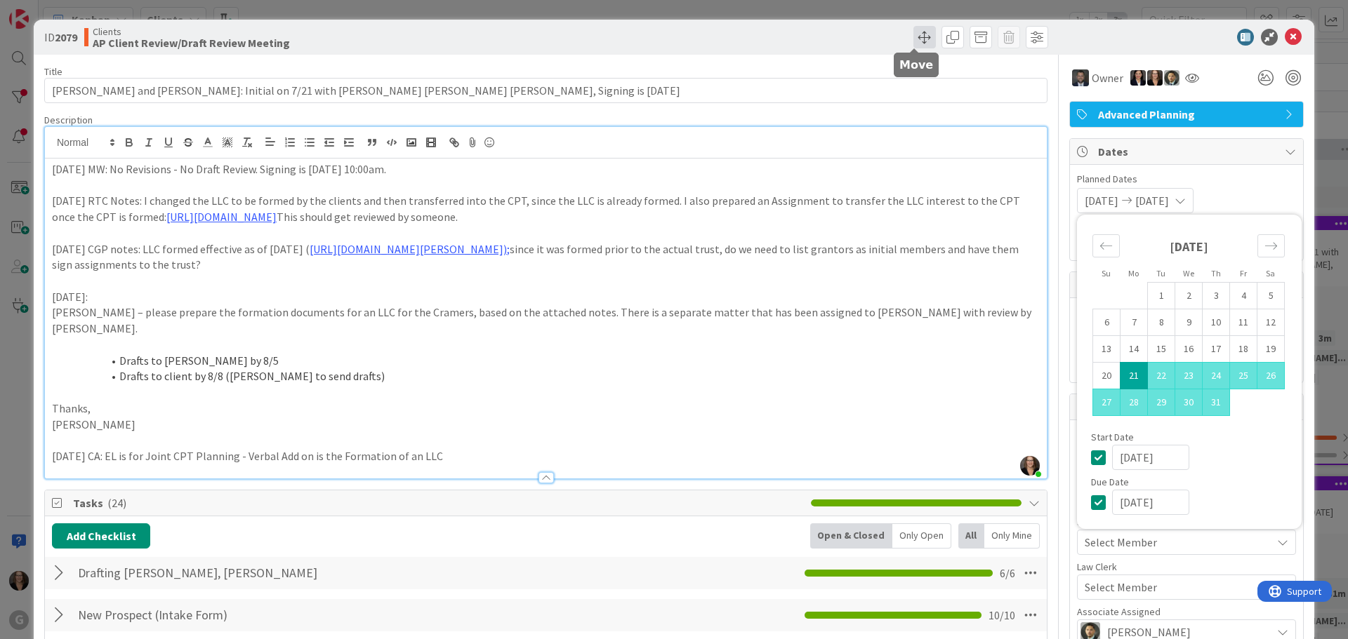
click at [913, 39] on span at bounding box center [924, 37] width 22 height 22
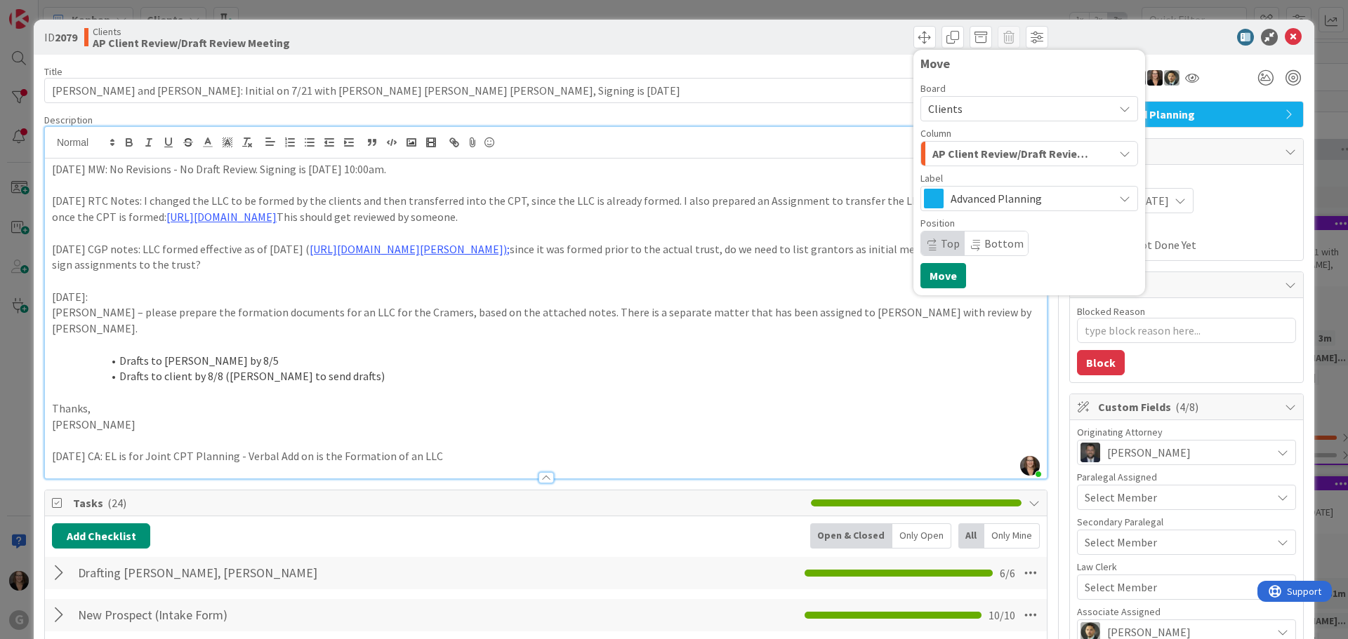
click at [1119, 154] on icon "button" at bounding box center [1124, 153] width 11 height 11
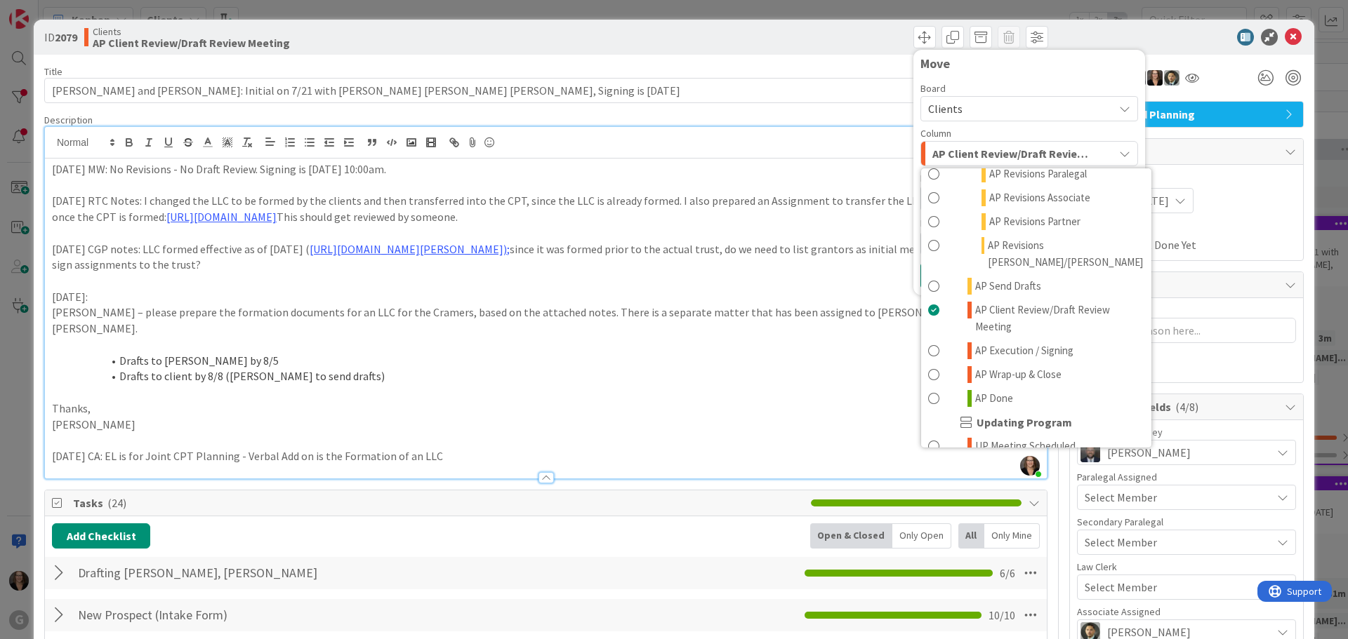
scroll to position [772, 0]
click at [928, 342] on span at bounding box center [933, 350] width 11 height 17
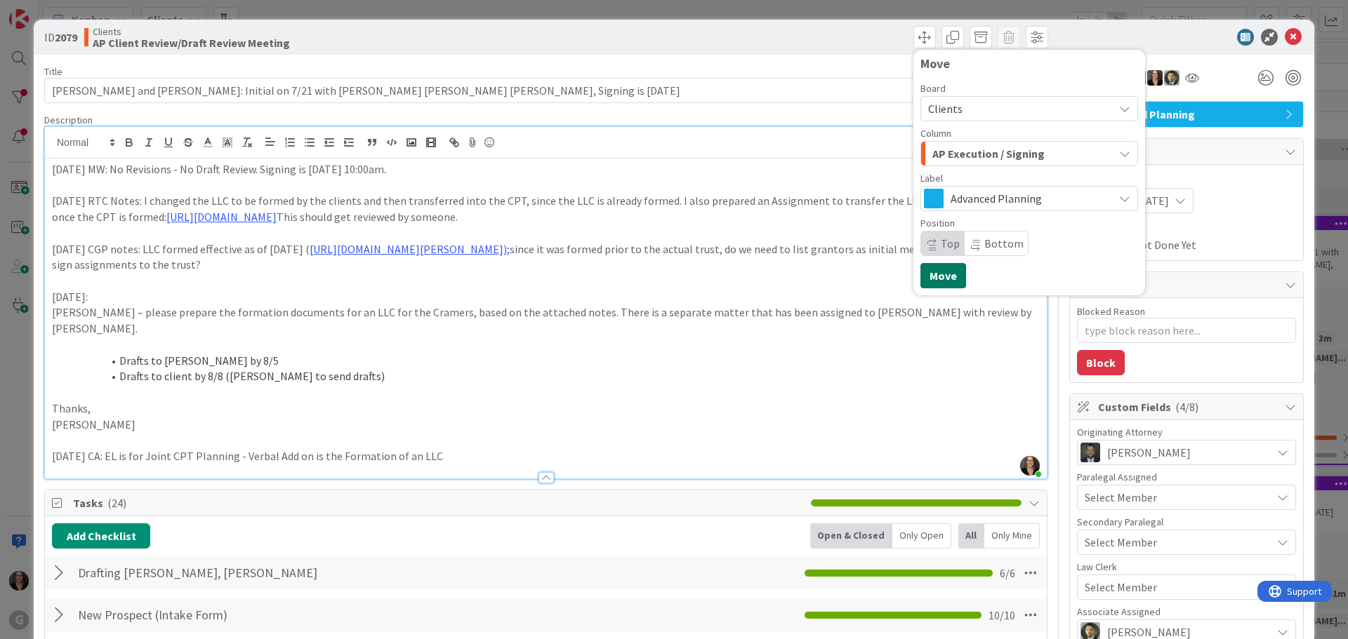
click at [936, 277] on button "Move" at bounding box center [943, 275] width 46 height 25
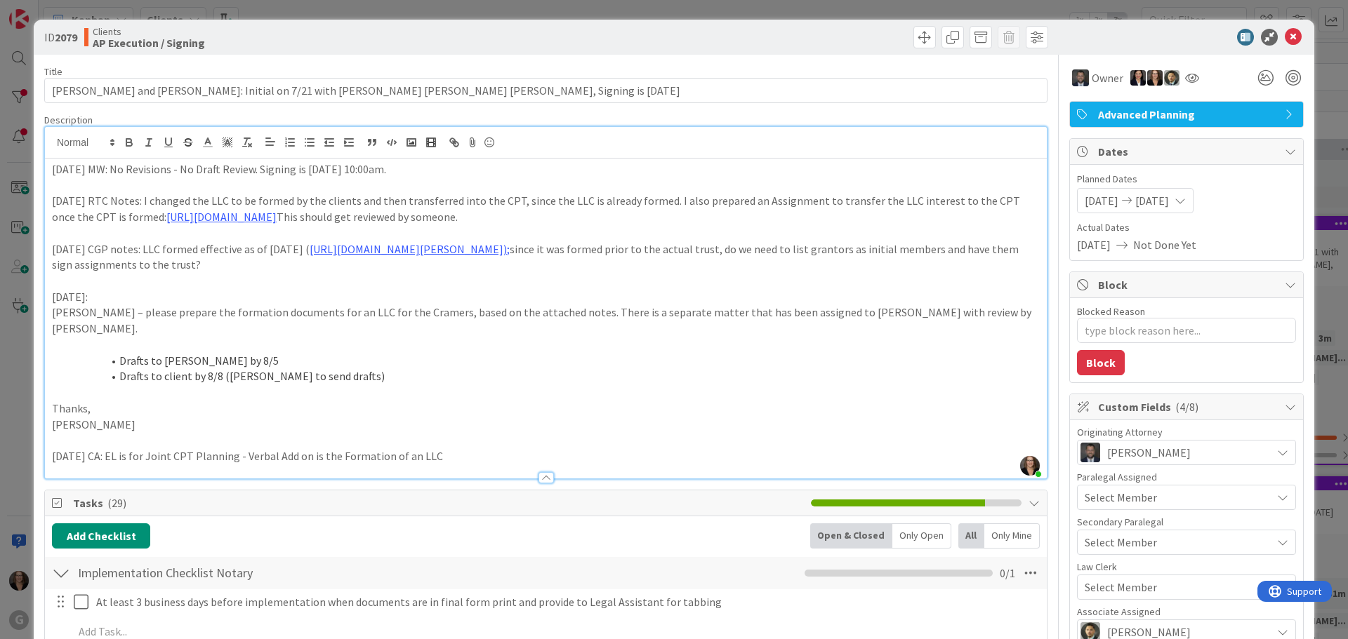
type textarea "x"
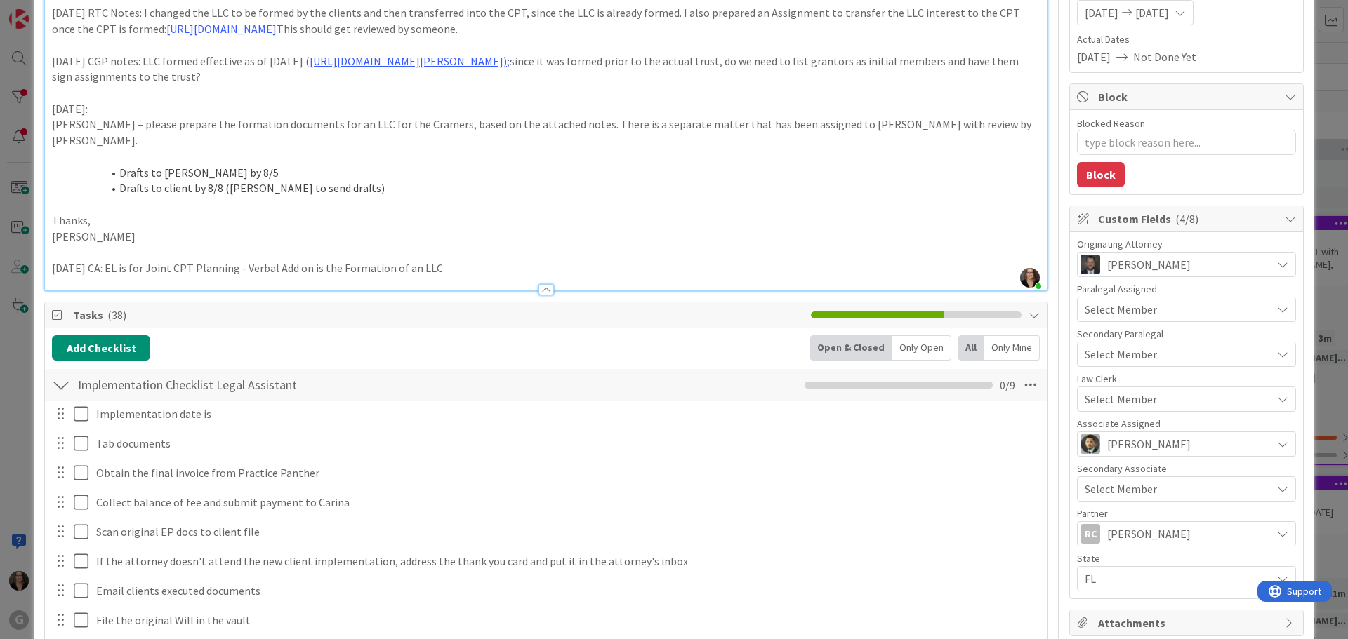
scroll to position [142, 0]
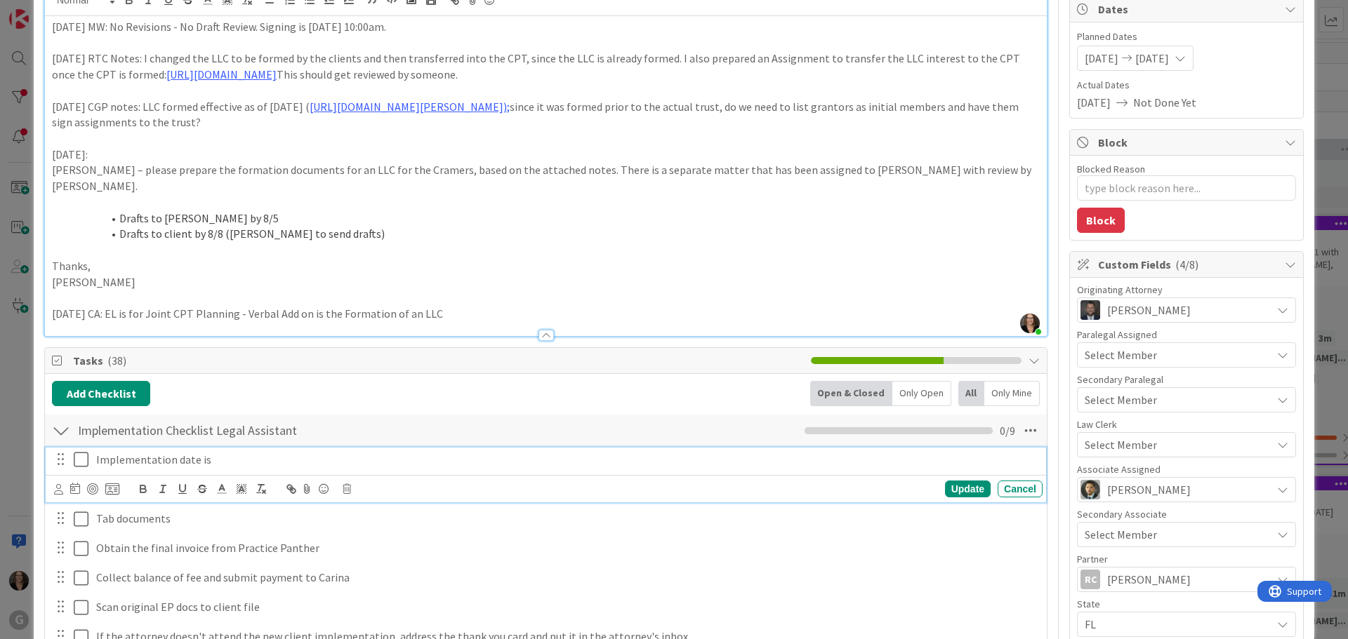
click at [215, 468] on p "Implementation date is" at bounding box center [566, 460] width 941 height 16
click at [951, 498] on div "Update" at bounding box center [968, 489] width 46 height 17
type textarea "x"
click at [244, 468] on p "Implementation date is [DATE]" at bounding box center [566, 460] width 941 height 16
click at [74, 494] on icon at bounding box center [75, 488] width 10 height 11
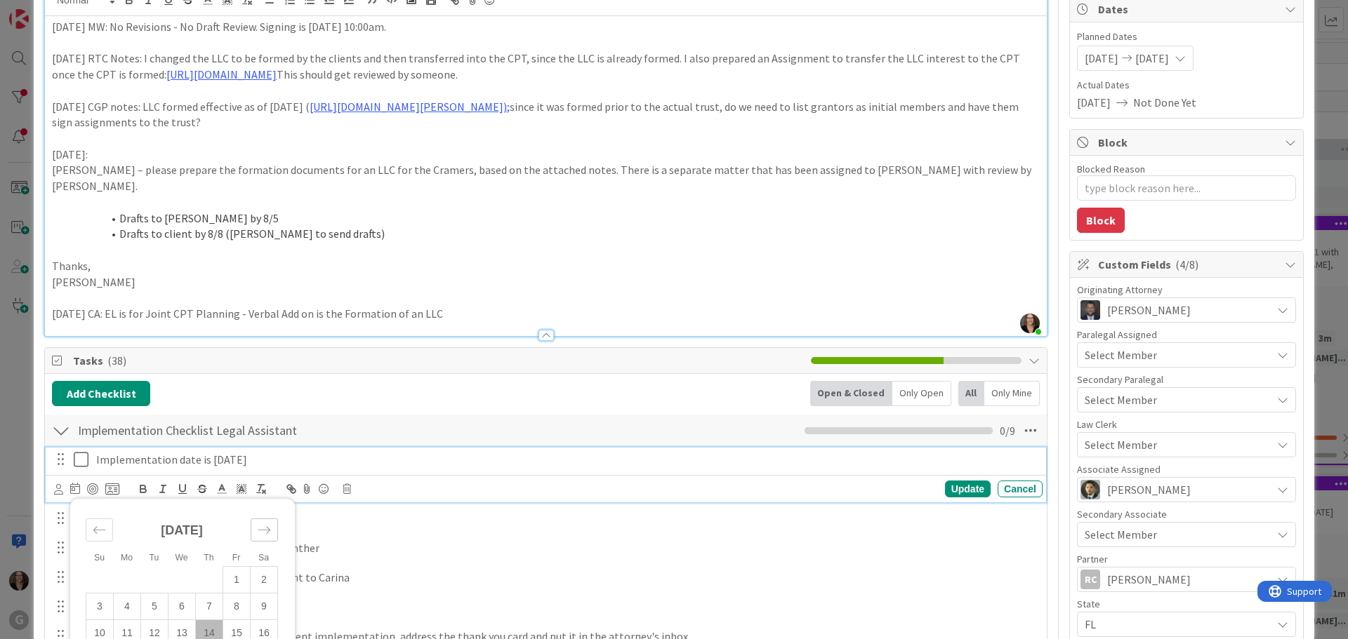
click at [260, 537] on icon "Move forward to switch to the next month." at bounding box center [264, 530] width 13 height 13
click at [93, 537] on icon "Move backward to switch to the previous month." at bounding box center [99, 530] width 13 height 13
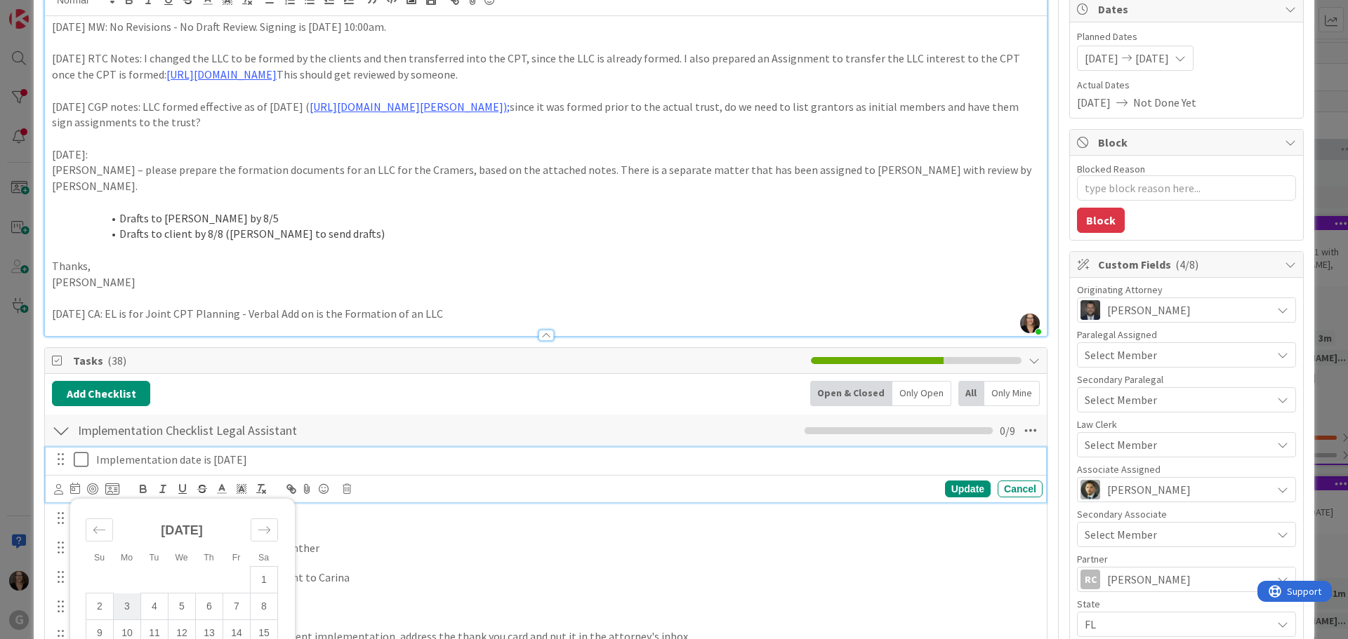
click at [129, 621] on td "3" at bounding box center [127, 607] width 27 height 27
type input "[DATE]"
click at [86, 468] on icon at bounding box center [84, 459] width 21 height 17
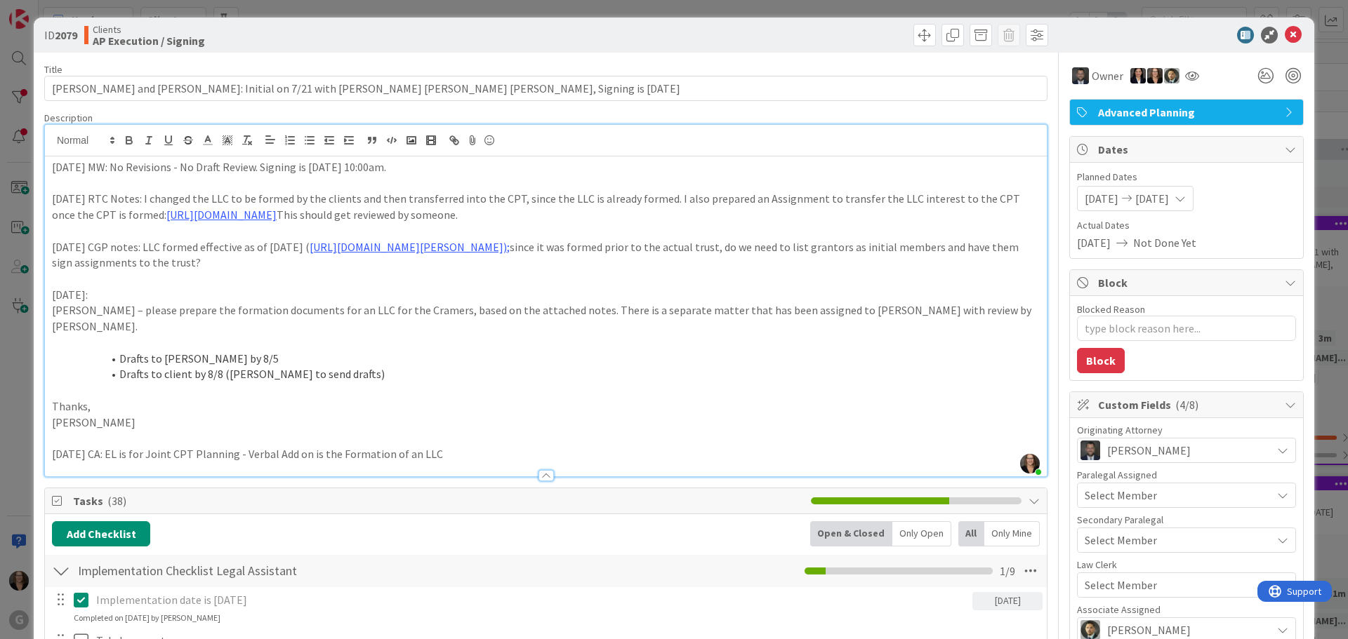
scroll to position [0, 0]
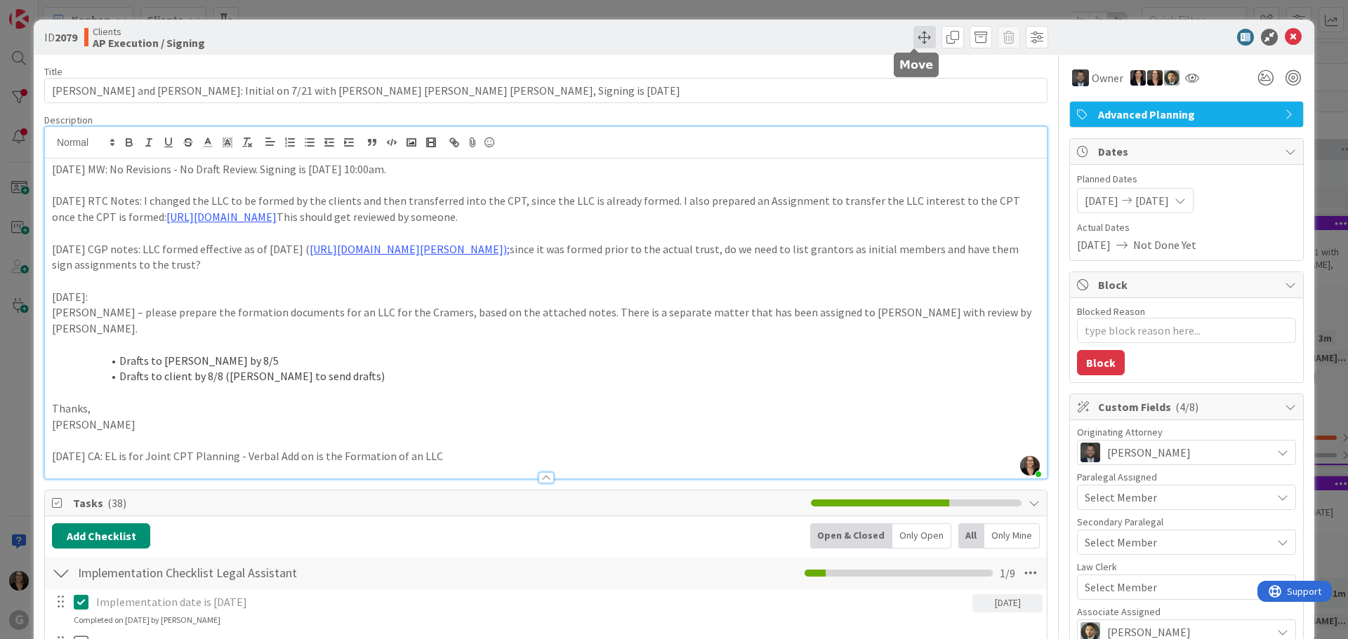
click at [913, 37] on span at bounding box center [924, 37] width 22 height 22
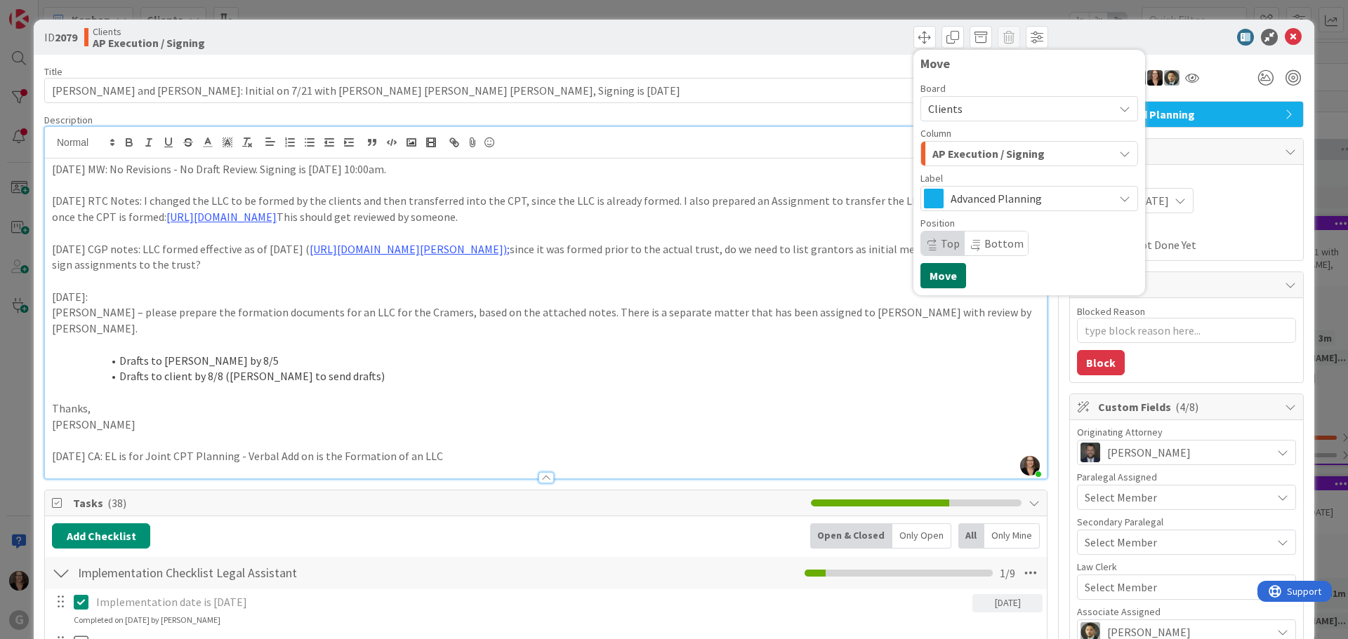
click at [933, 272] on button "Move" at bounding box center [943, 275] width 46 height 25
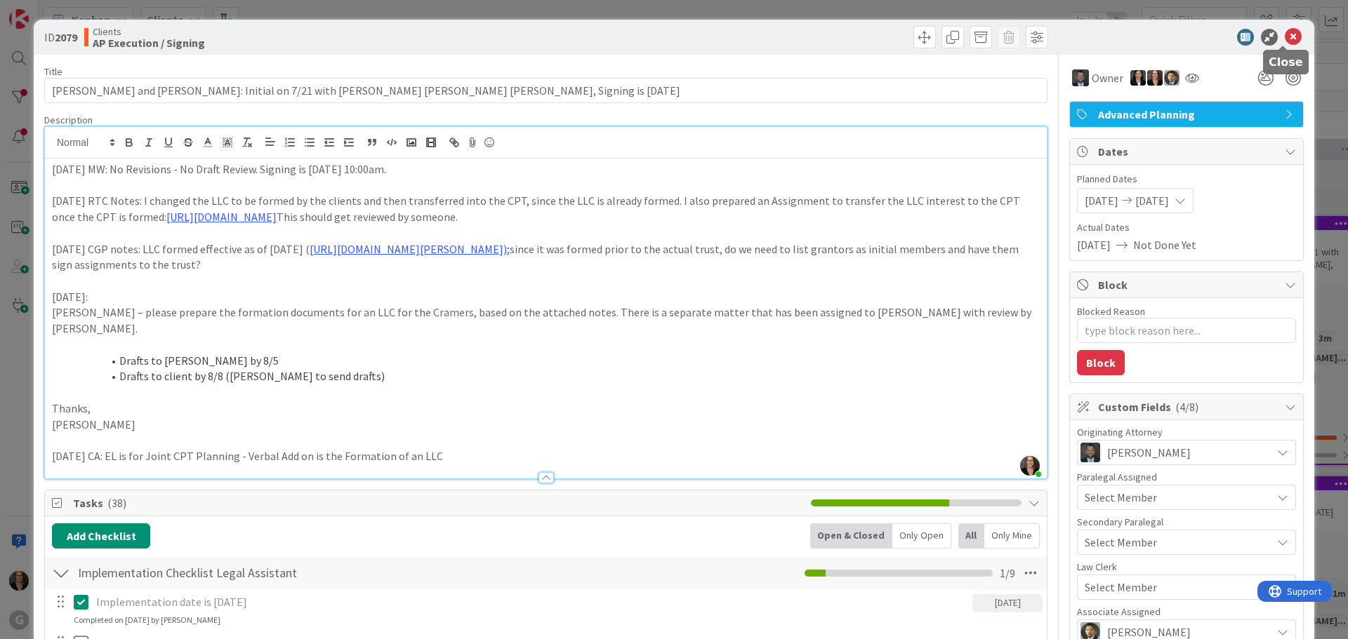
click at [1285, 34] on icon at bounding box center [1293, 37] width 17 height 17
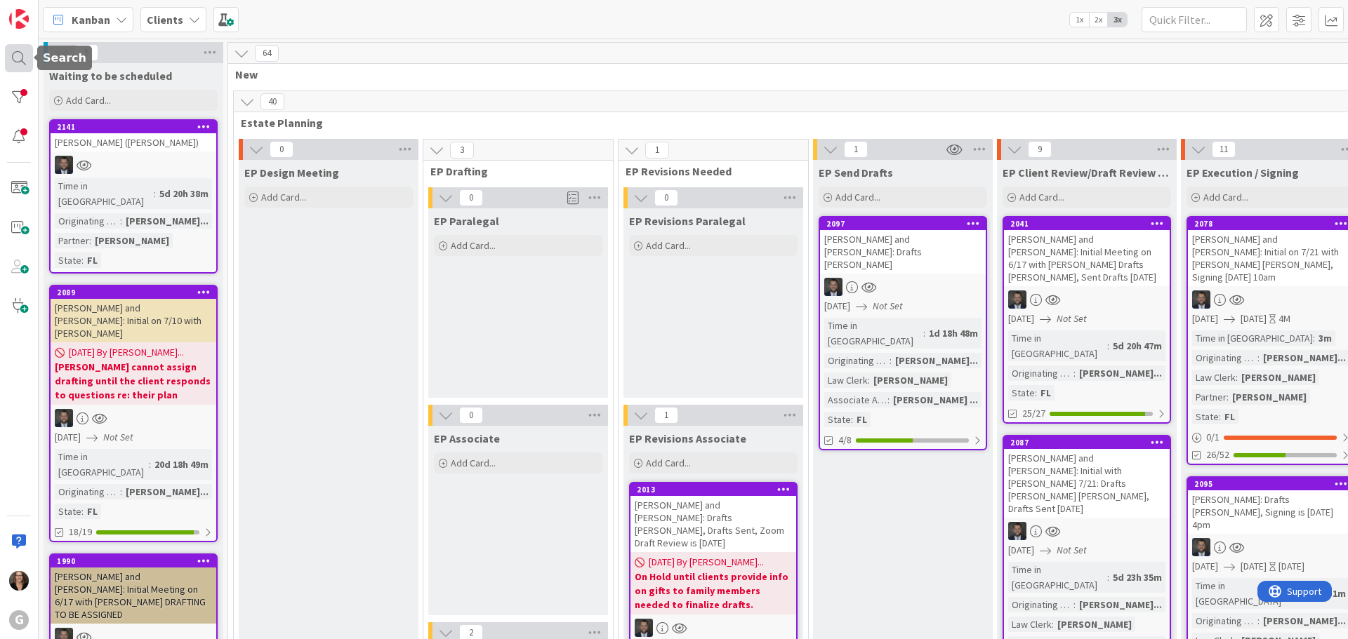
click at [20, 53] on div at bounding box center [19, 58] width 28 height 28
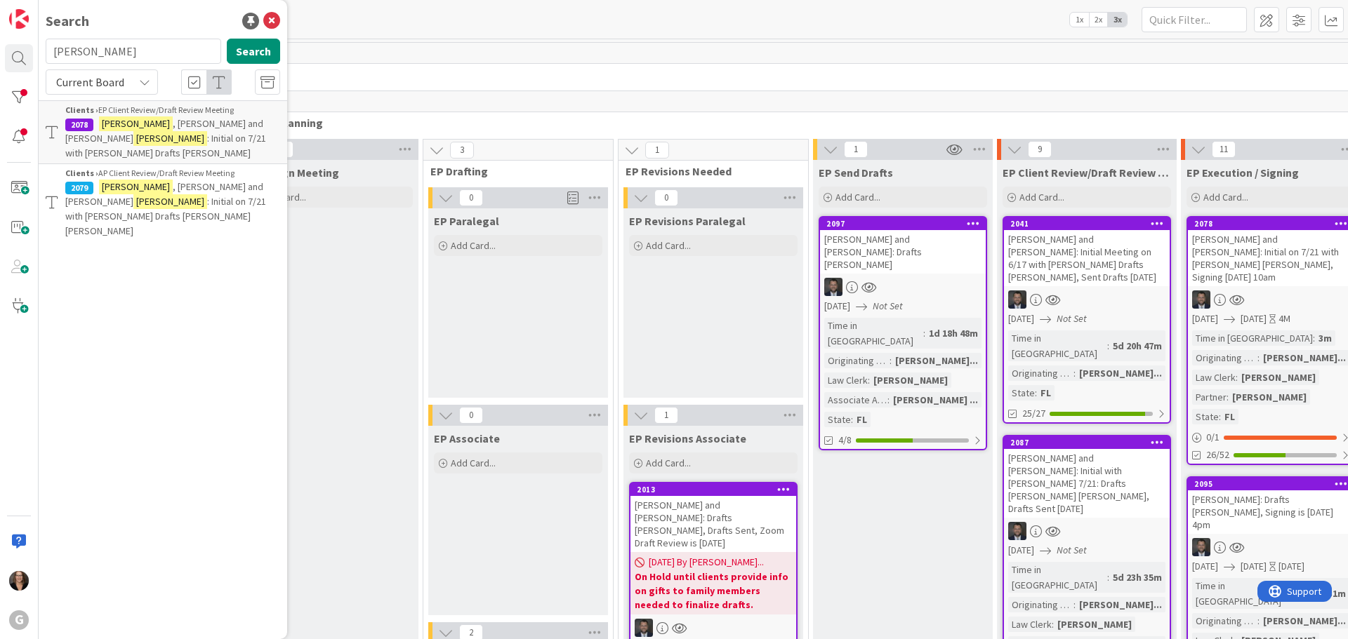
click at [165, 128] on span ", [PERSON_NAME] and [PERSON_NAME]" at bounding box center [164, 130] width 198 height 27
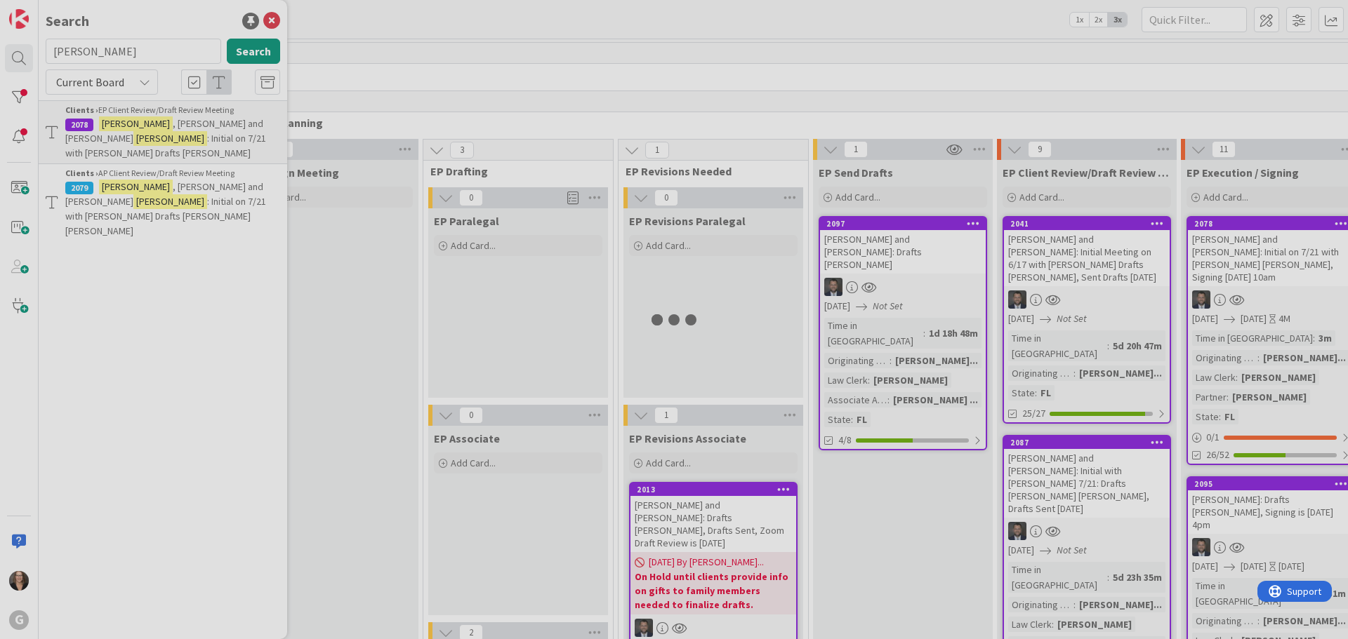
click at [165, 128] on div at bounding box center [674, 319] width 1348 height 639
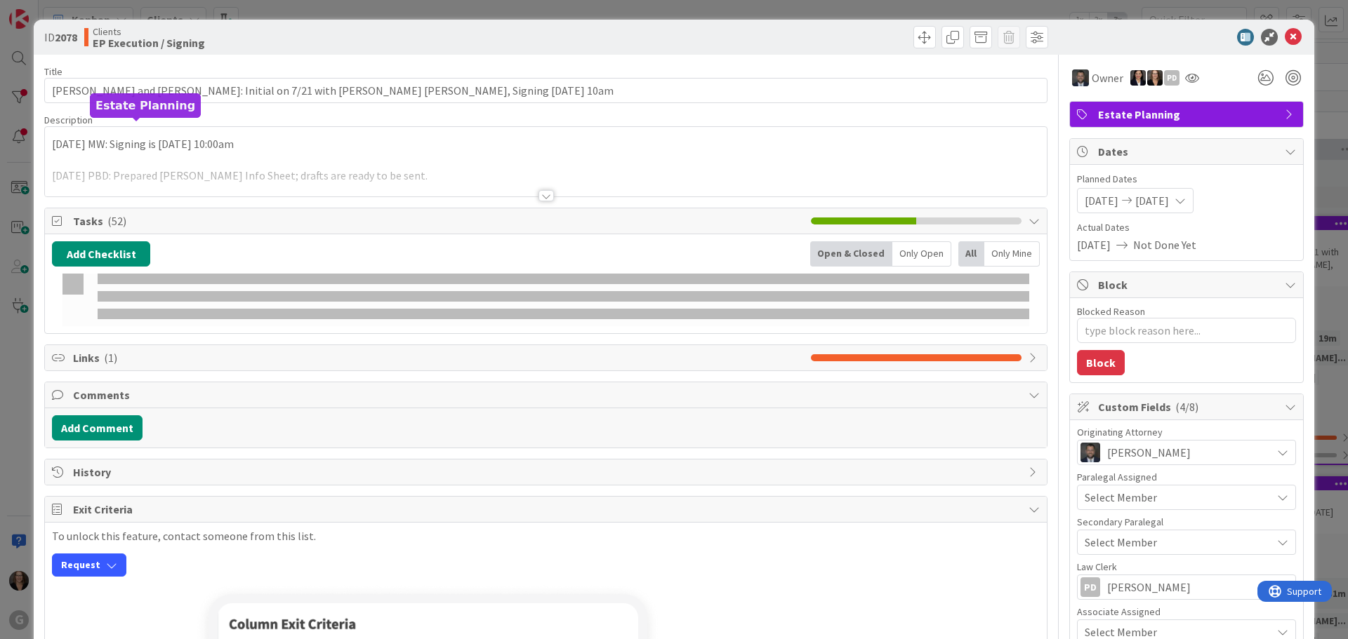
type textarea "x"
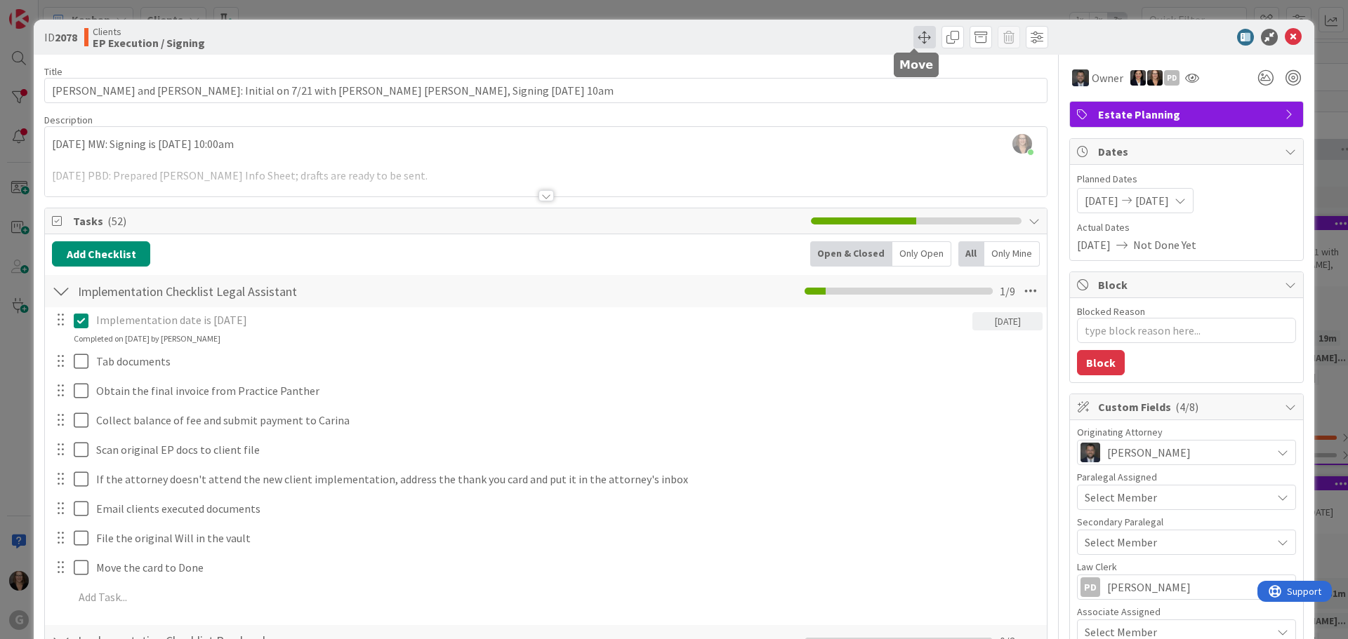
click at [913, 36] on span at bounding box center [924, 37] width 22 height 22
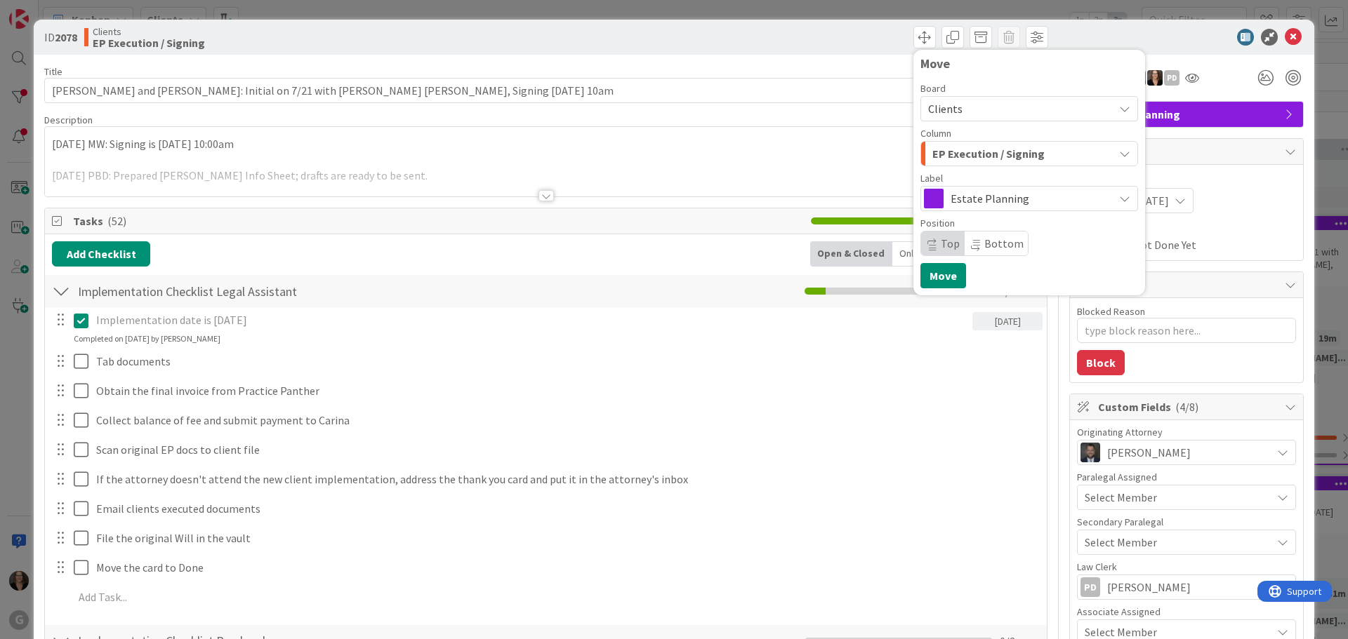
click at [839, 466] on div "Implementation date is [DATE] [DATE] Update Cancel Completed on [DATE] by [PERS…" at bounding box center [546, 461] width 988 height 308
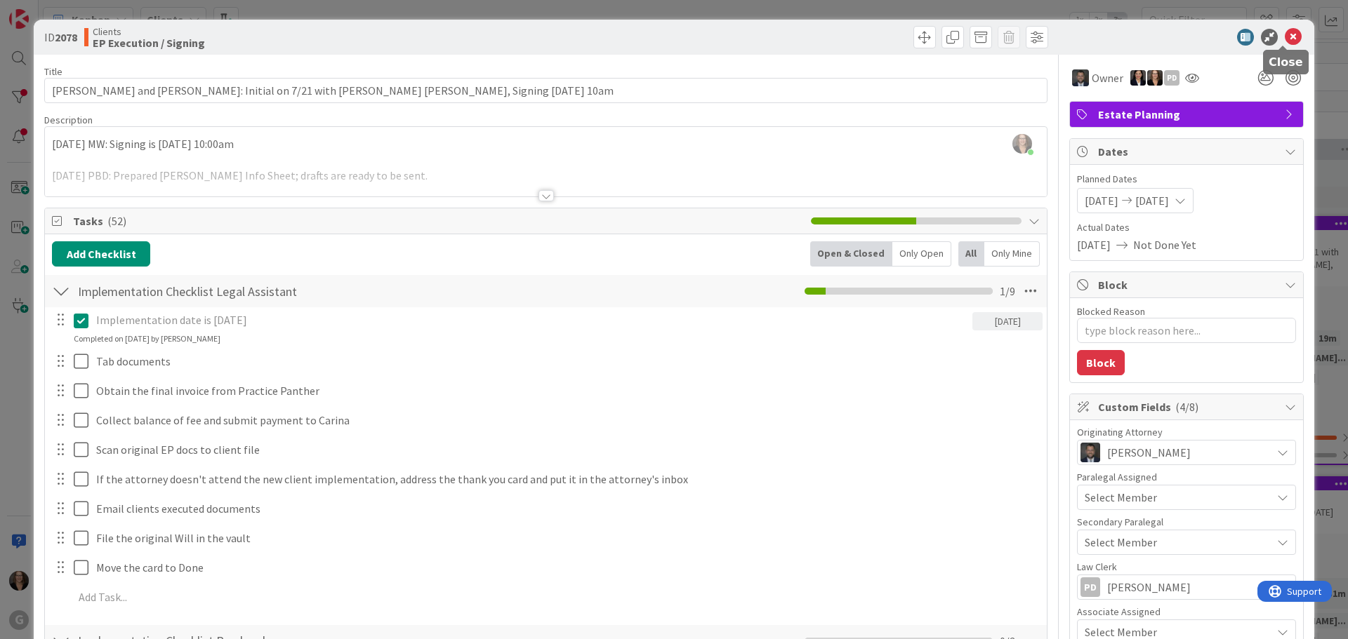
click at [1285, 38] on icon at bounding box center [1293, 37] width 17 height 17
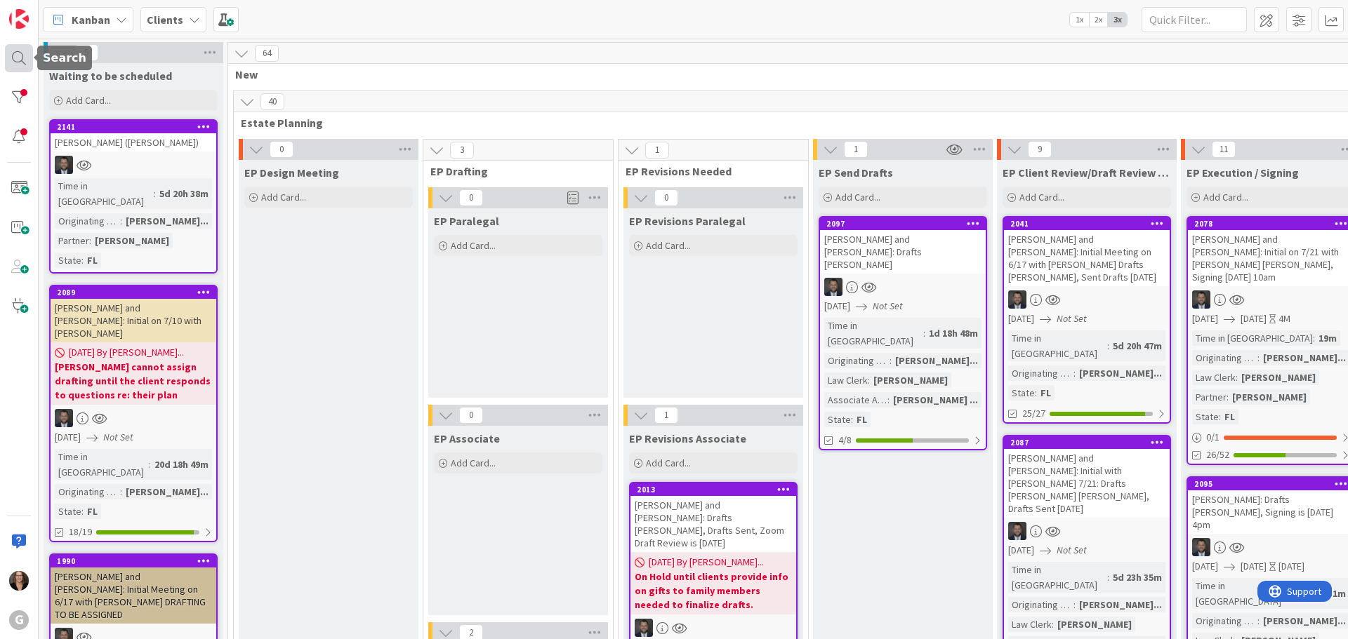
click at [19, 57] on div at bounding box center [19, 58] width 28 height 28
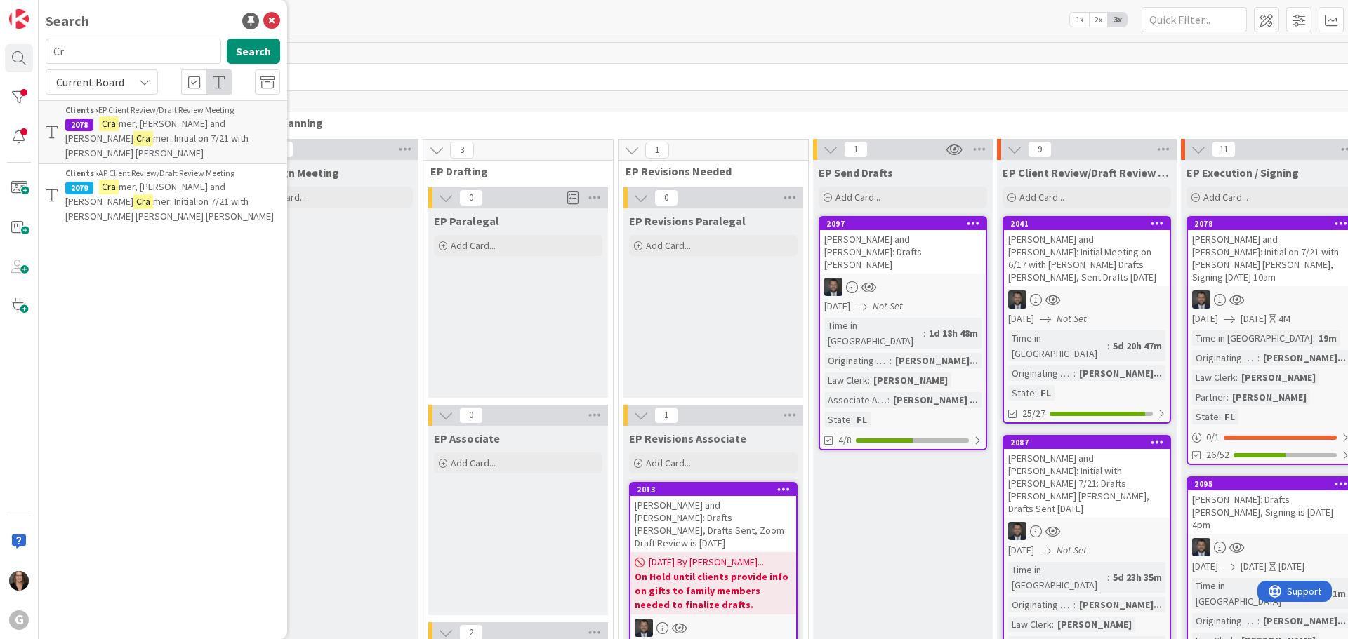
type input "C"
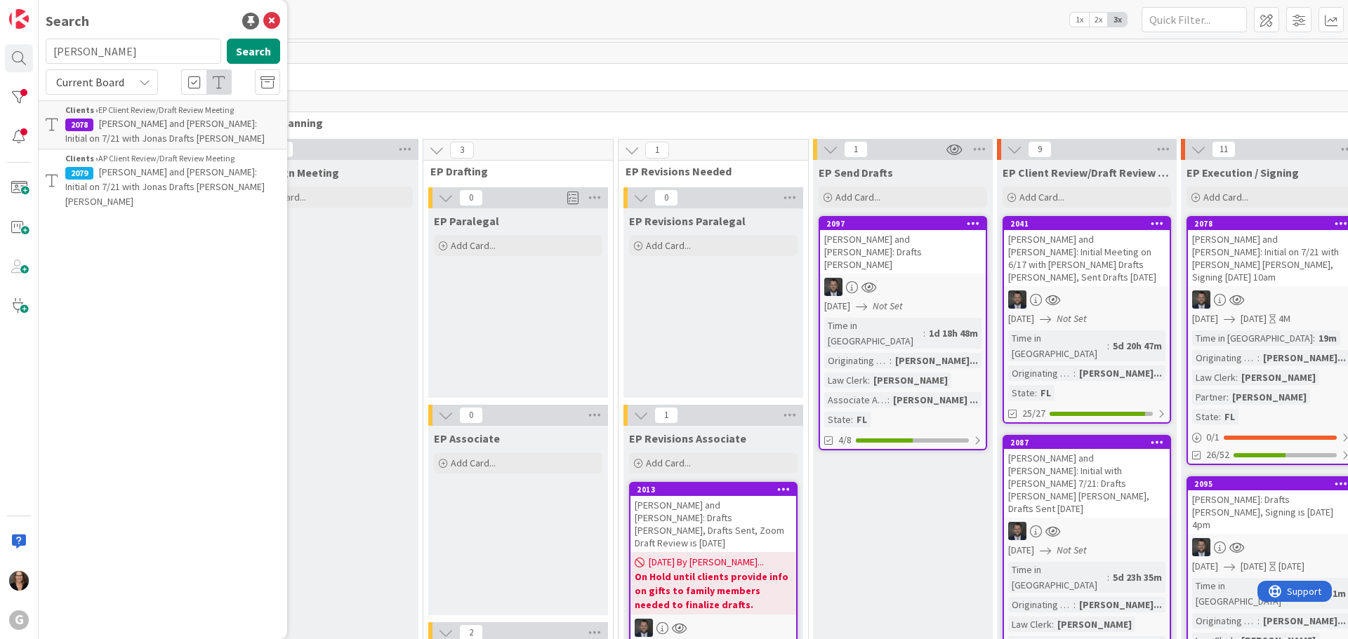
type input "[PERSON_NAME]"
click at [175, 126] on span ", [PERSON_NAME] and [PERSON_NAME]: Initial with [PERSON_NAME] 7/21: Drafts [PER…" at bounding box center [168, 145] width 206 height 57
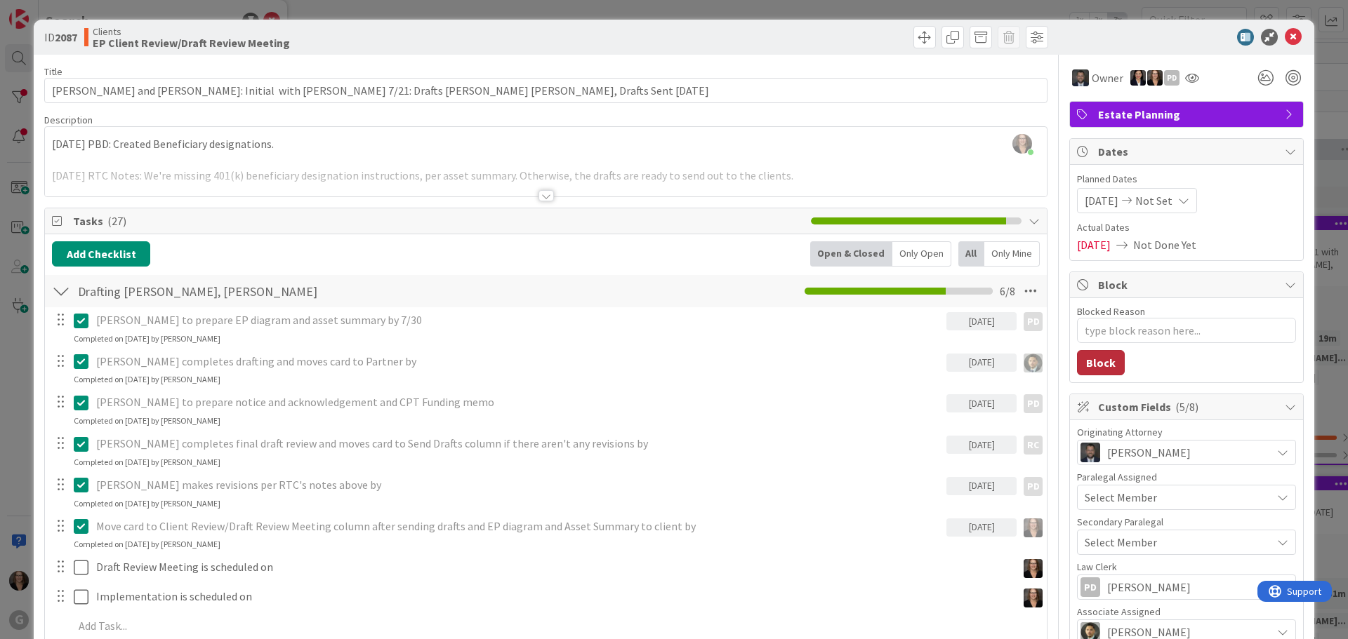
click at [1090, 362] on button "Block" at bounding box center [1101, 362] width 48 height 25
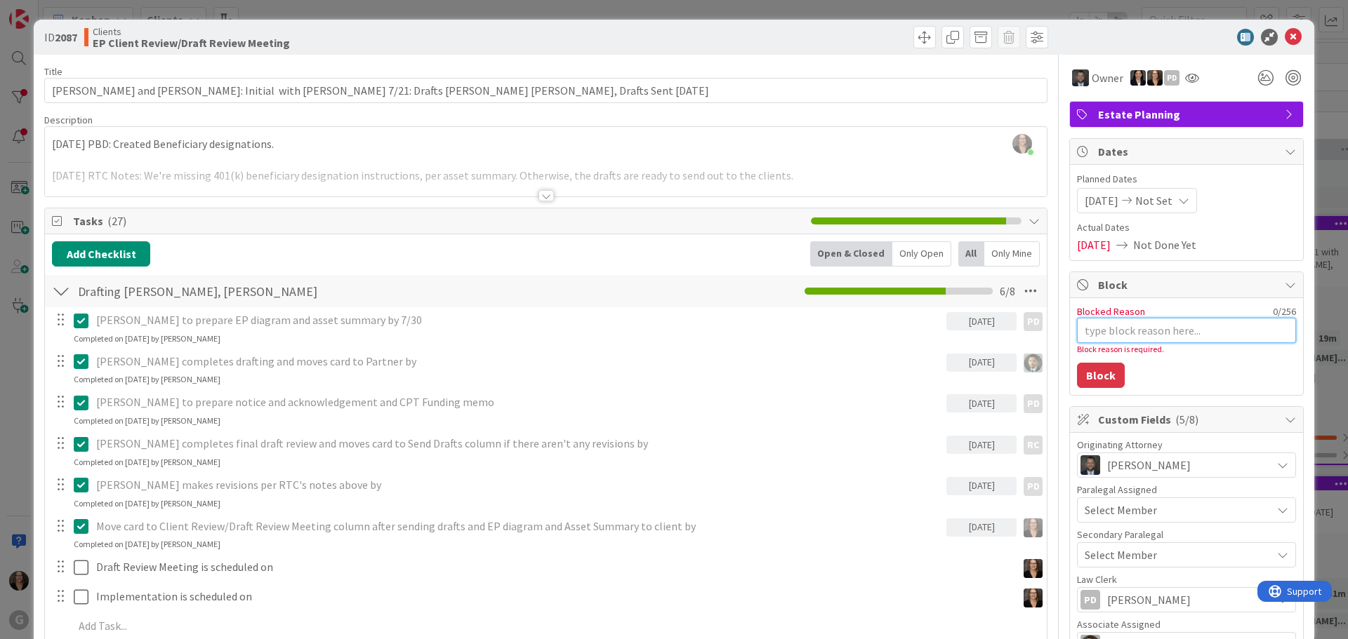
click at [1085, 331] on textarea "Blocked Reason" at bounding box center [1186, 330] width 219 height 25
type textarea "x"
type textarea "C"
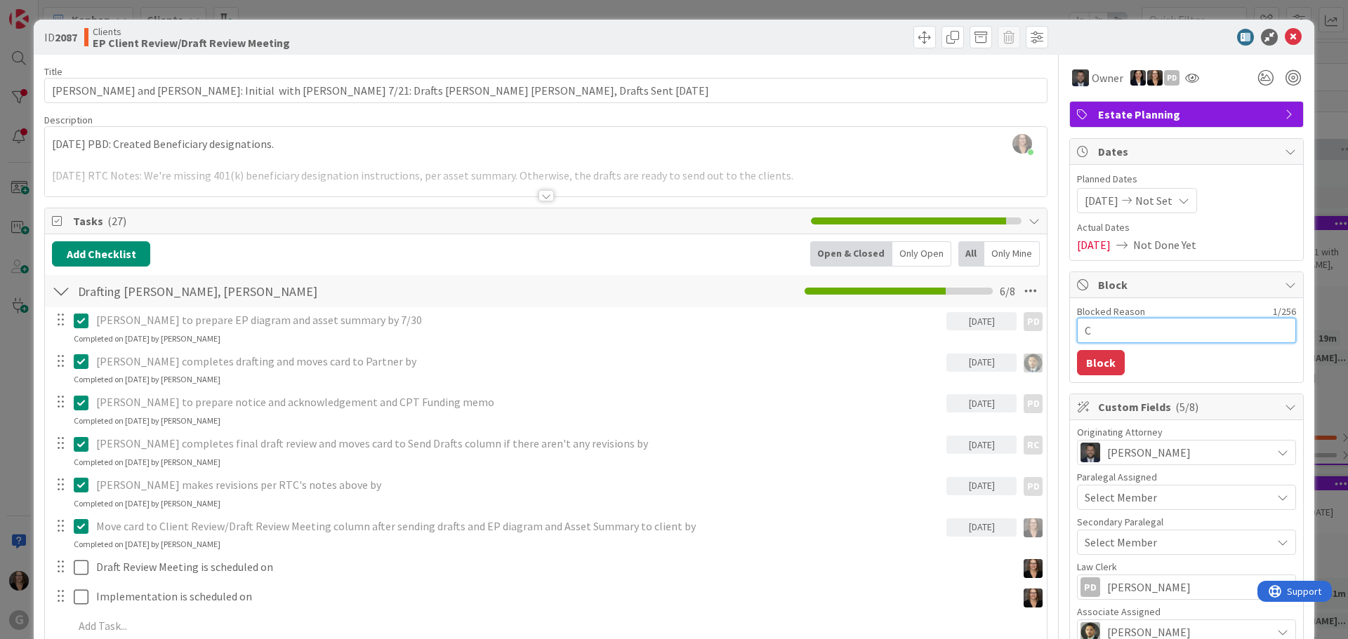
type textarea "x"
type textarea "Cl"
type textarea "x"
type textarea "Cli"
type textarea "x"
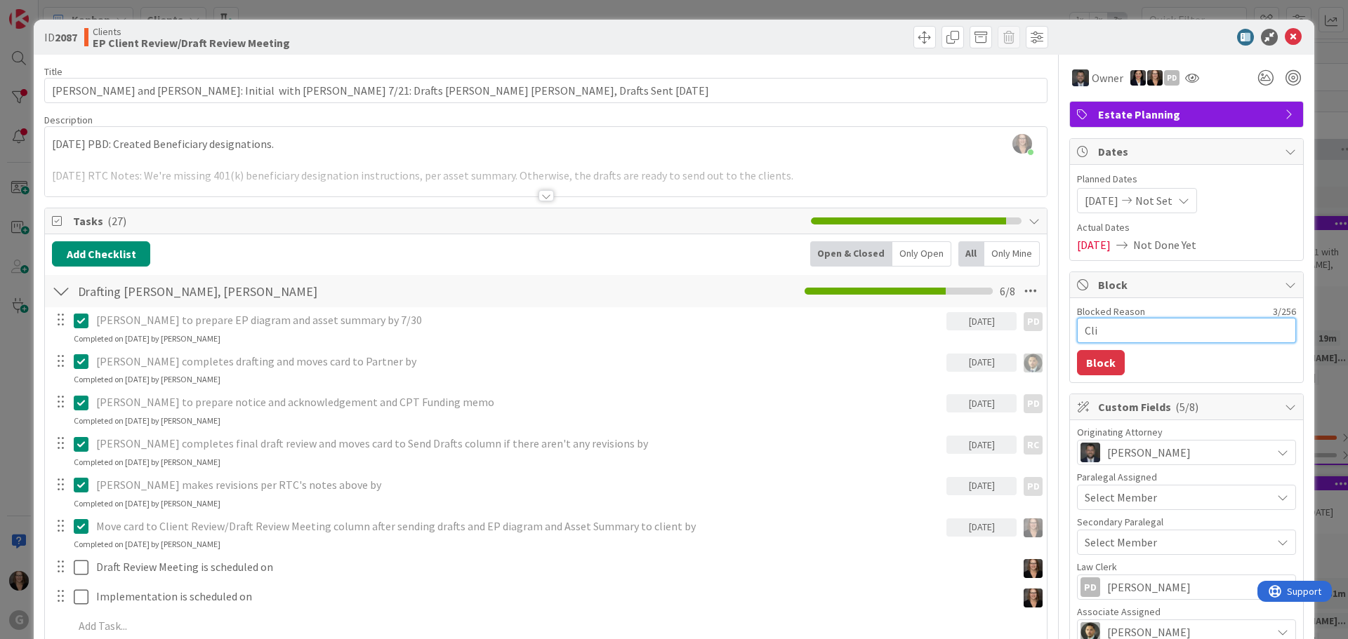
type textarea "Clie"
type textarea "x"
type textarea "Clien"
type textarea "x"
type textarea "Client"
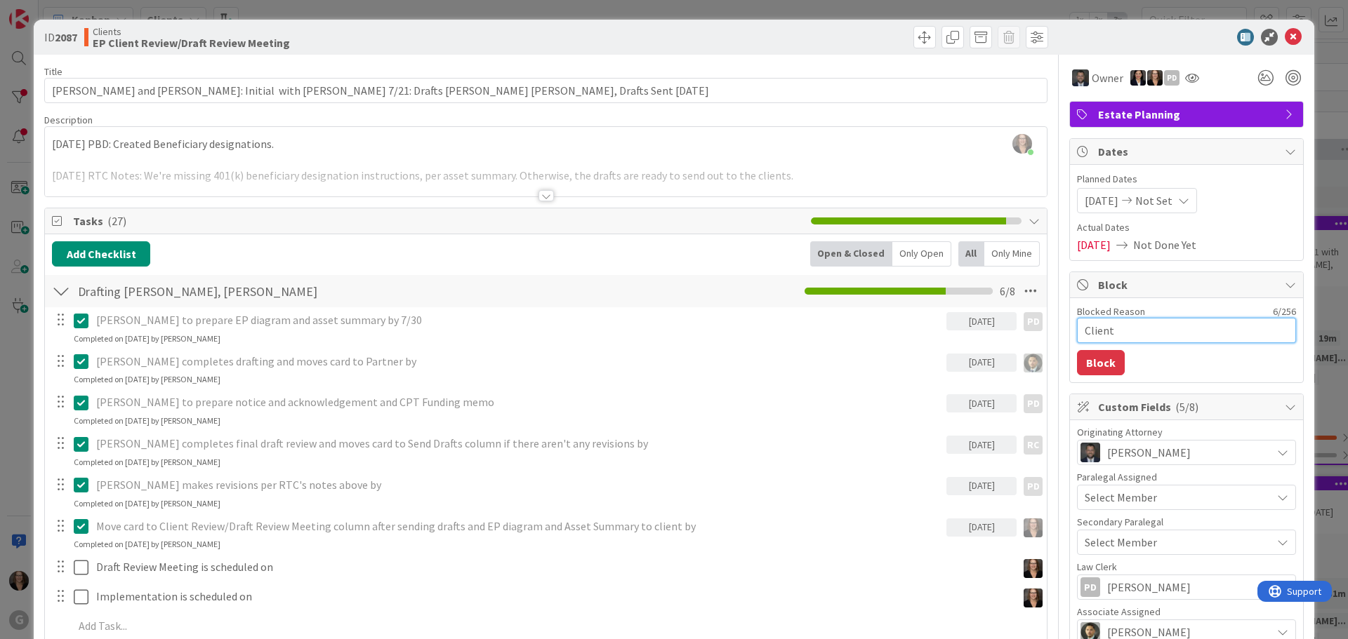
type textarea "x"
type textarea "Clients"
type textarea "x"
type textarea "Clients"
type textarea "x"
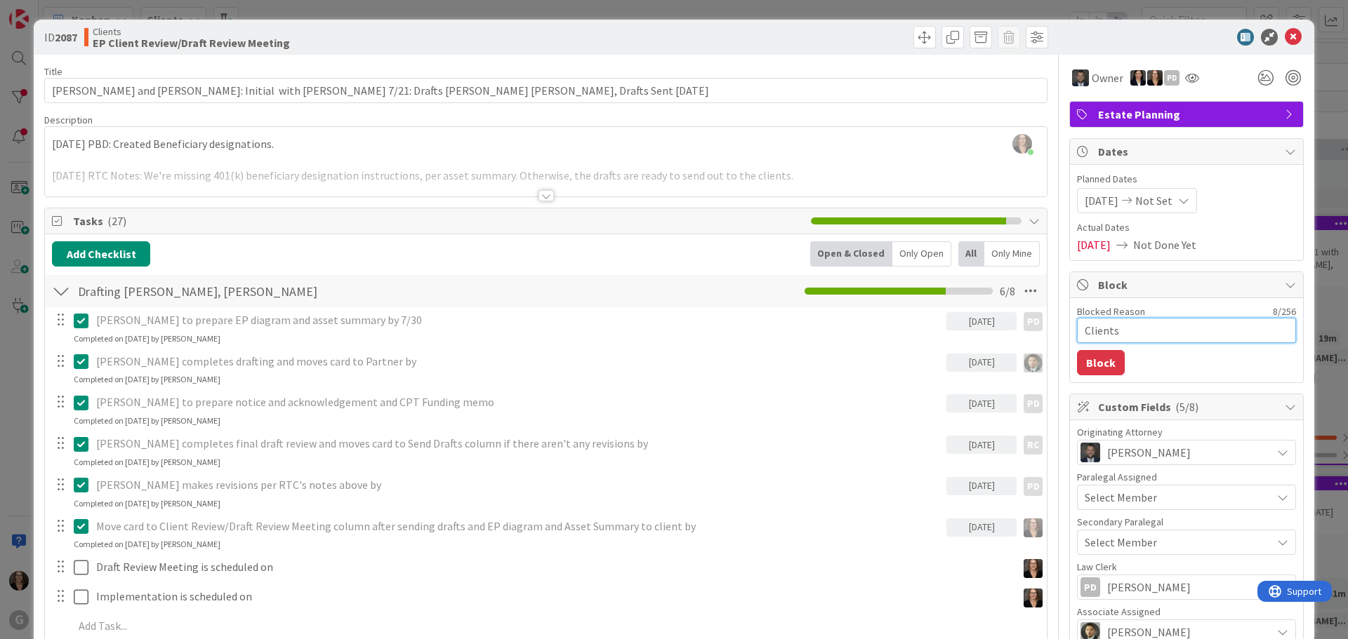
type textarea "Clients c"
type textarea "x"
type textarea "Clients ca"
type textarea "x"
type textarea "Clients can"
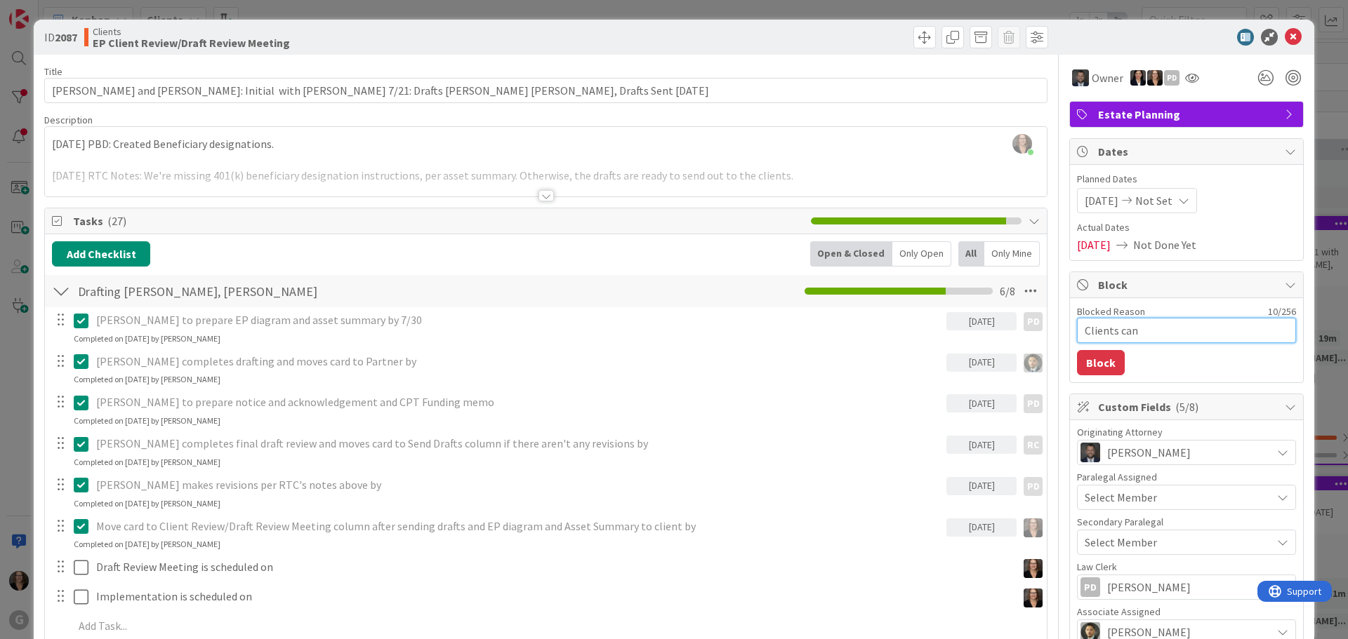
type textarea "x"
type textarea "Clients can'"
type textarea "x"
type textarea "Clients can't"
type textarea "x"
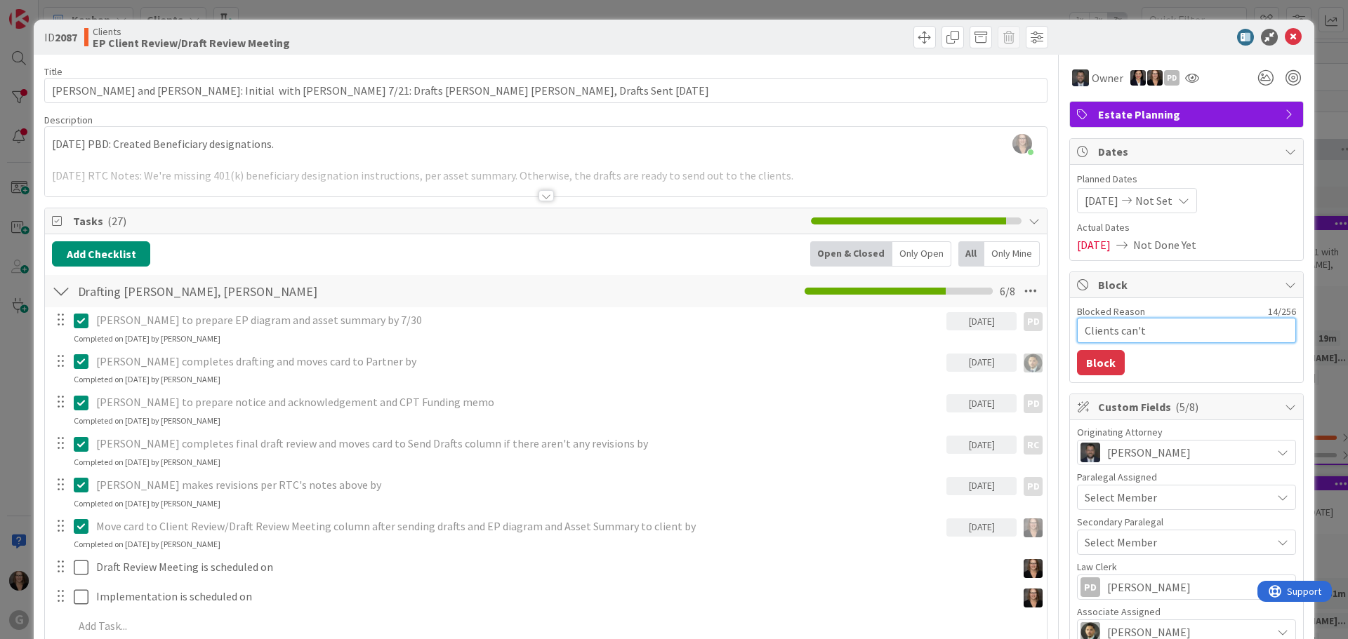
type textarea "Clients can't s"
type textarea "x"
type textarea "Clients can't si"
type textarea "x"
type textarea "Clients can't sig"
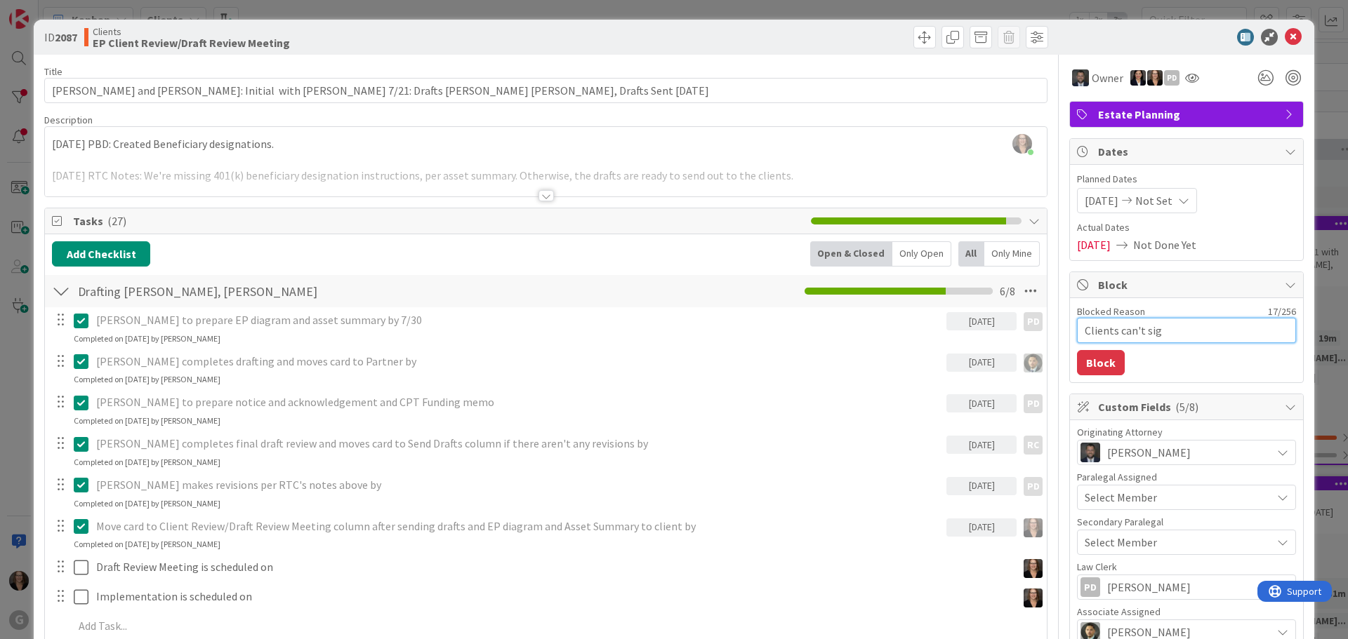
type textarea "x"
type textarea "Clients can't sign"
type textarea "x"
type textarea "Clients can't sign"
type textarea "x"
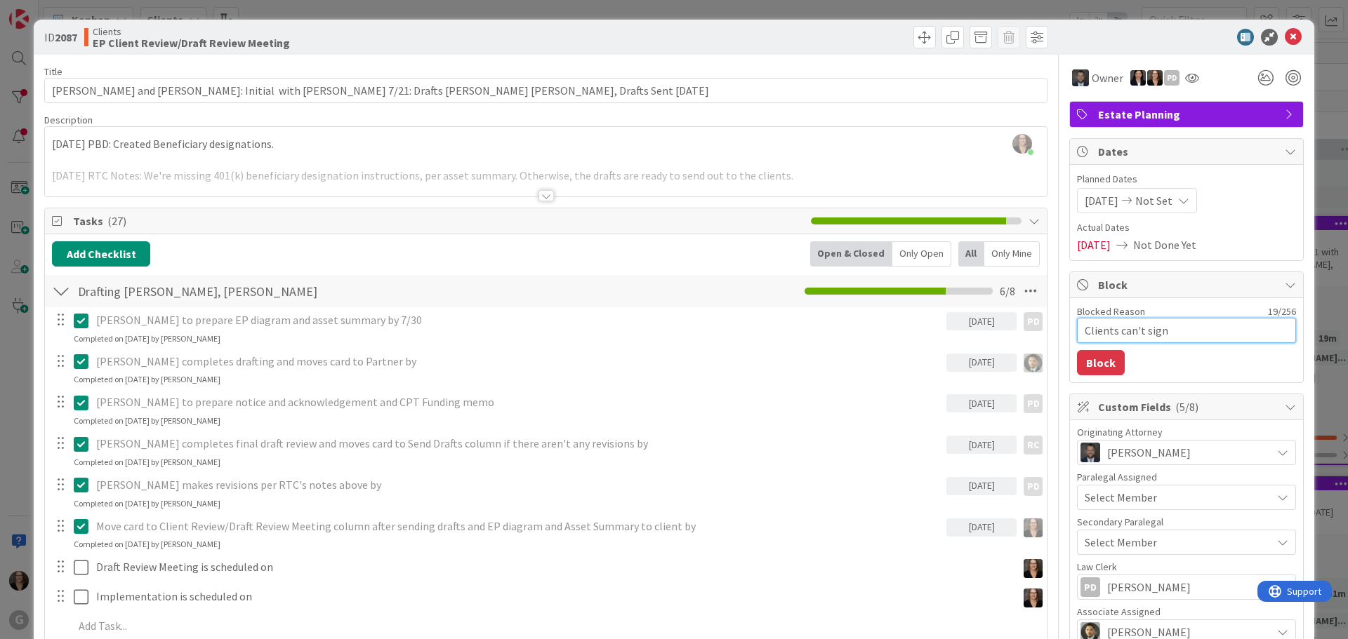
type textarea "Clients can't sign u"
type textarea "x"
type textarea "Clients can't sign un"
type textarea "x"
type textarea "Clients can't sign unt"
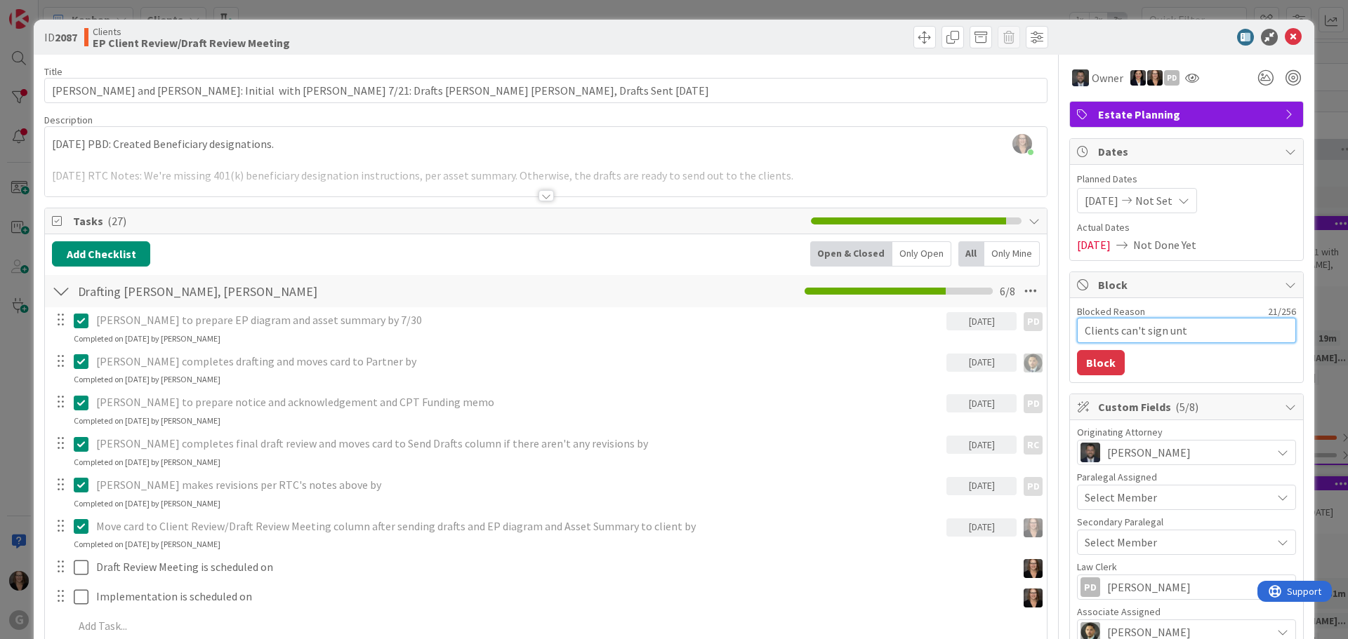
type textarea "x"
type textarea "Clients can't sign unti"
type textarea "x"
type textarea "Clients can't sign until"
type textarea "x"
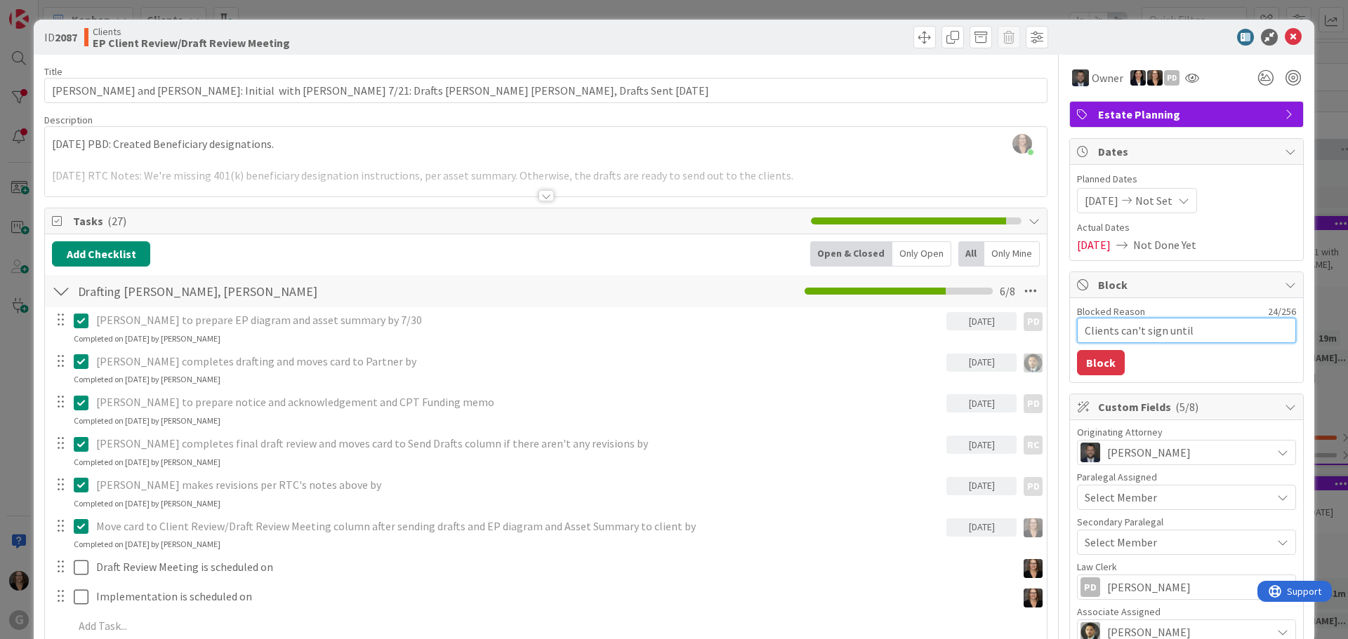
type textarea "Clients can't sign unti"
type textarea "x"
type textarea "Clients can't sign unt"
type textarea "x"
type textarea "Clients can't sign un"
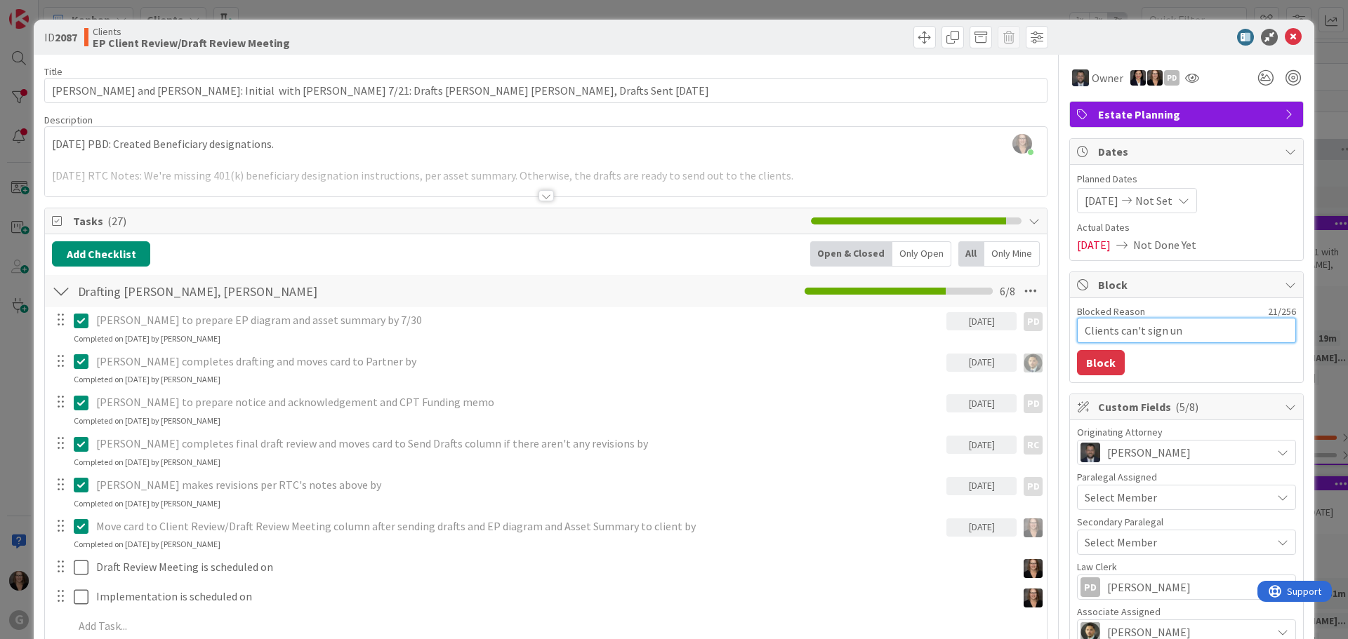
type textarea "x"
type textarea "Clients can't sign u"
type textarea "x"
type textarea "Clients can't sign"
type textarea "x"
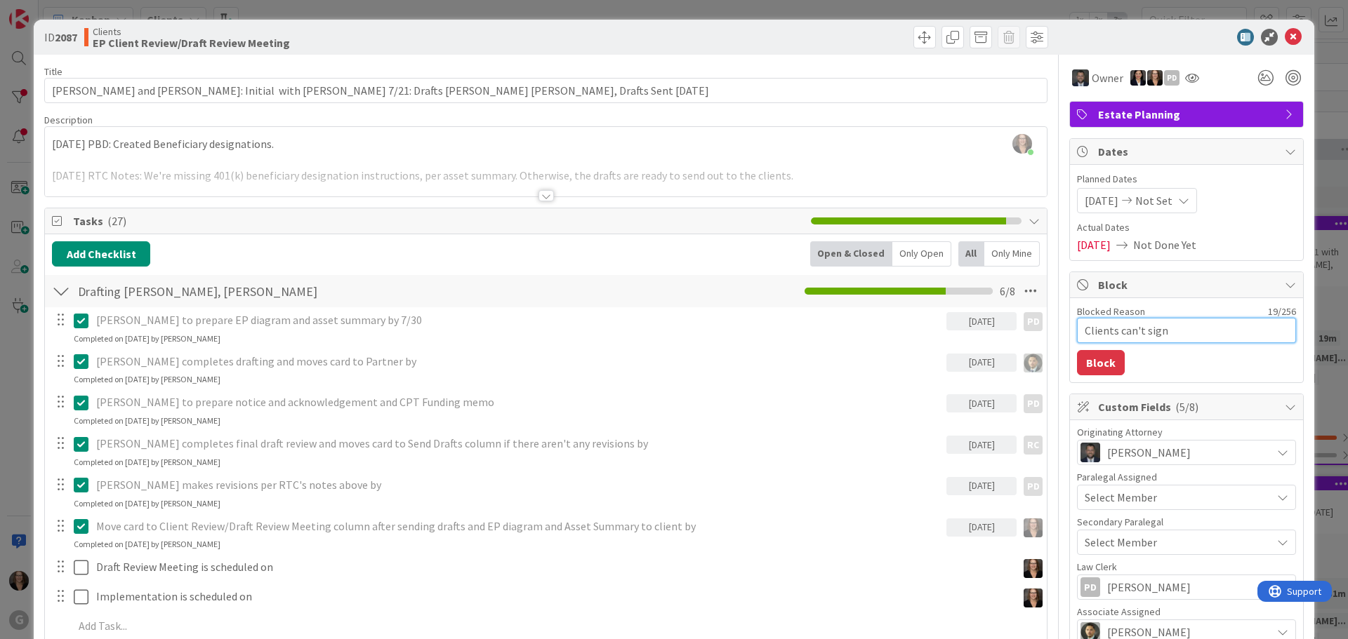
type textarea "Clients can't sign"
type textarea "x"
type textarea "Clients can't sig"
type textarea "x"
type textarea "Clients can't si"
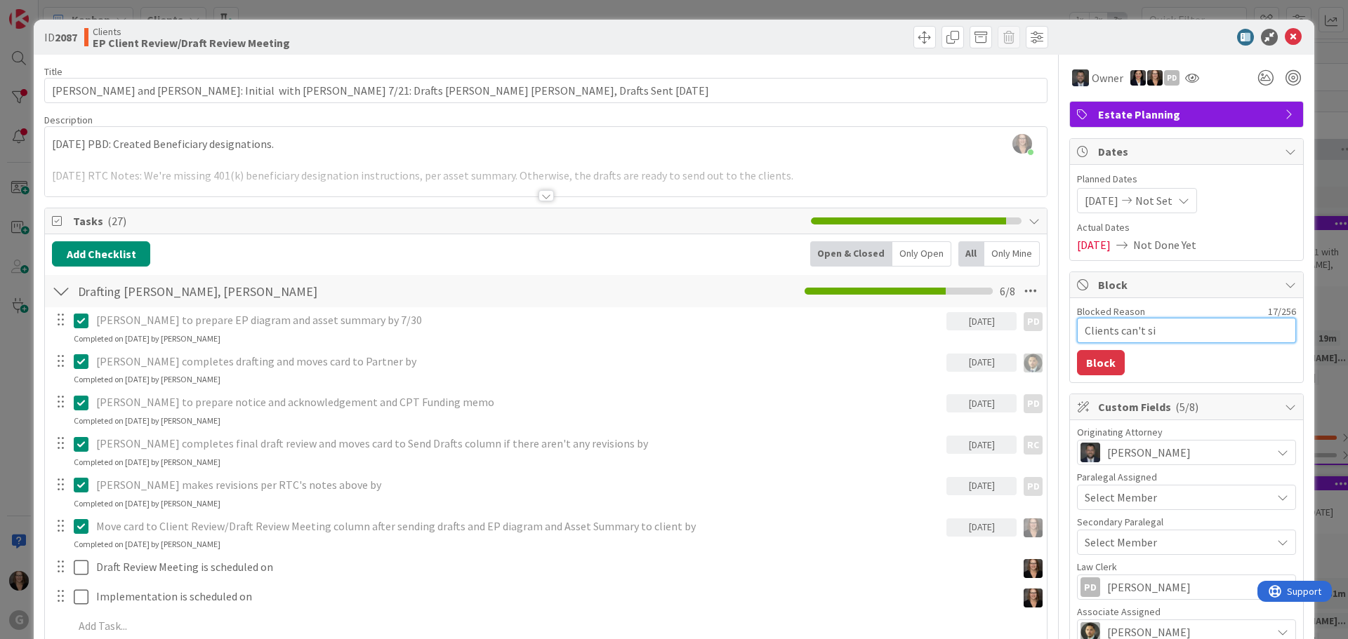
type textarea "x"
type textarea "Clients can't s"
type textarea "x"
type textarea "Clients can't"
type textarea "x"
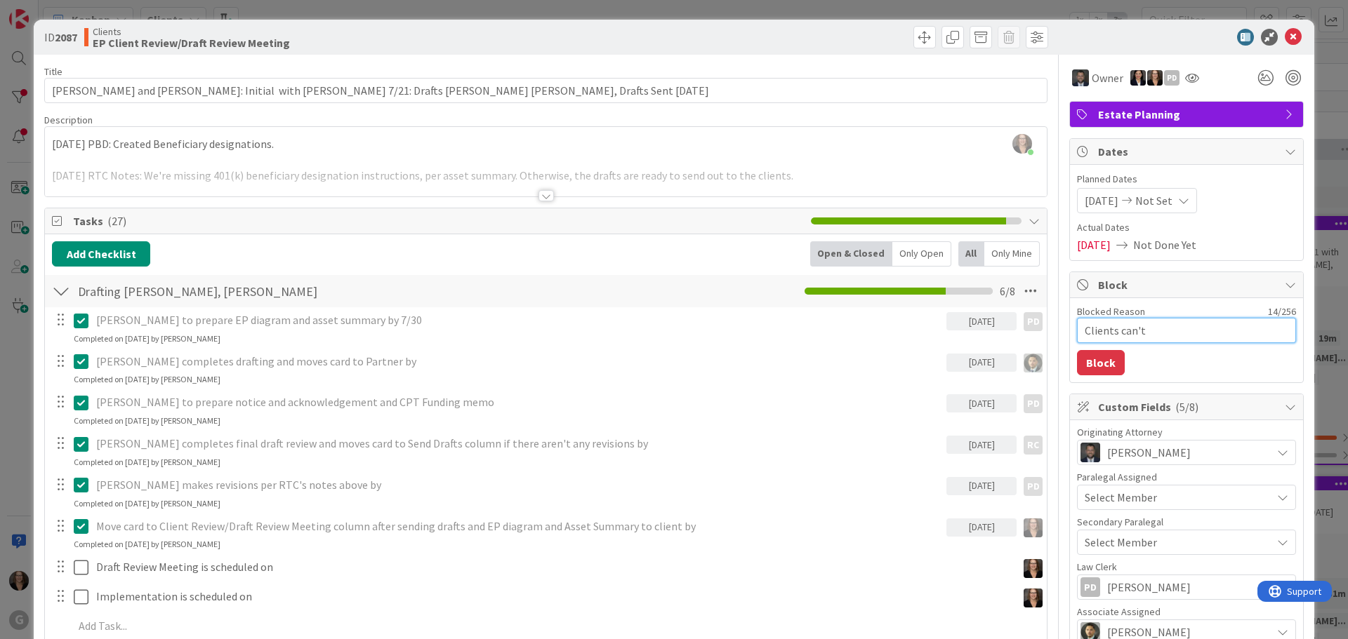
type textarea "Clients can't"
type textarea "x"
type textarea "Clients can'"
type textarea "x"
type textarea "Clients can"
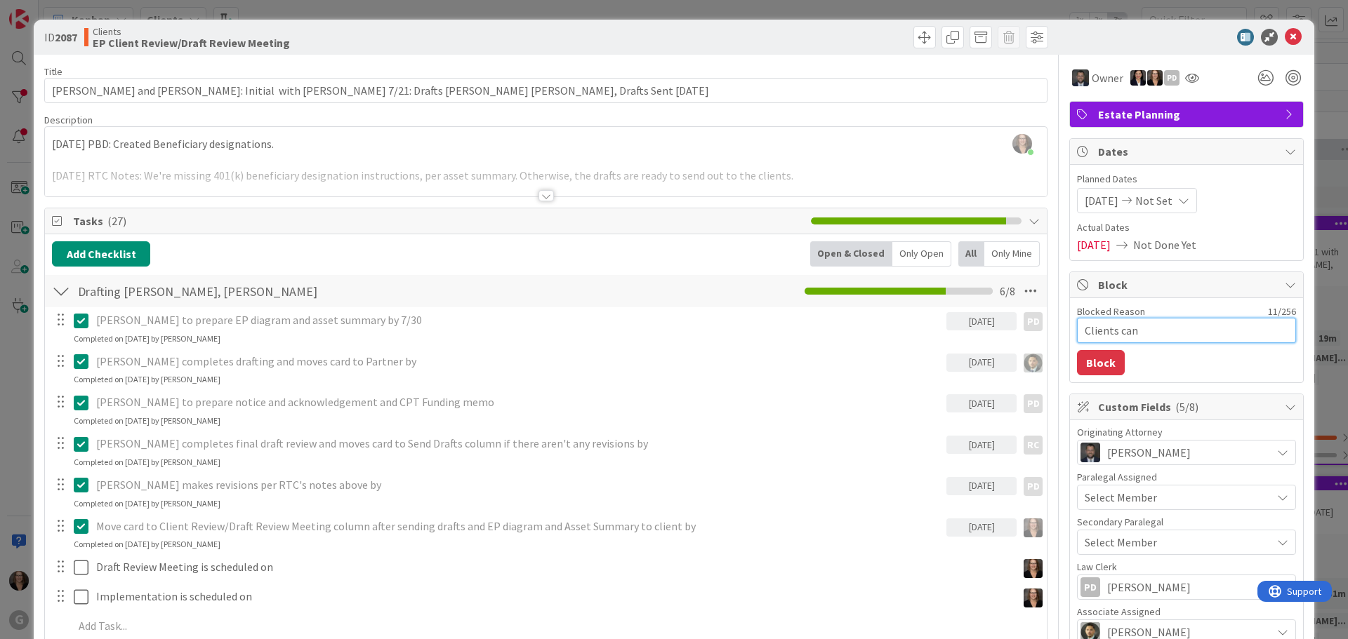
type textarea "x"
type textarea "Clients ca"
type textarea "x"
type textarea "Clients c"
type textarea "x"
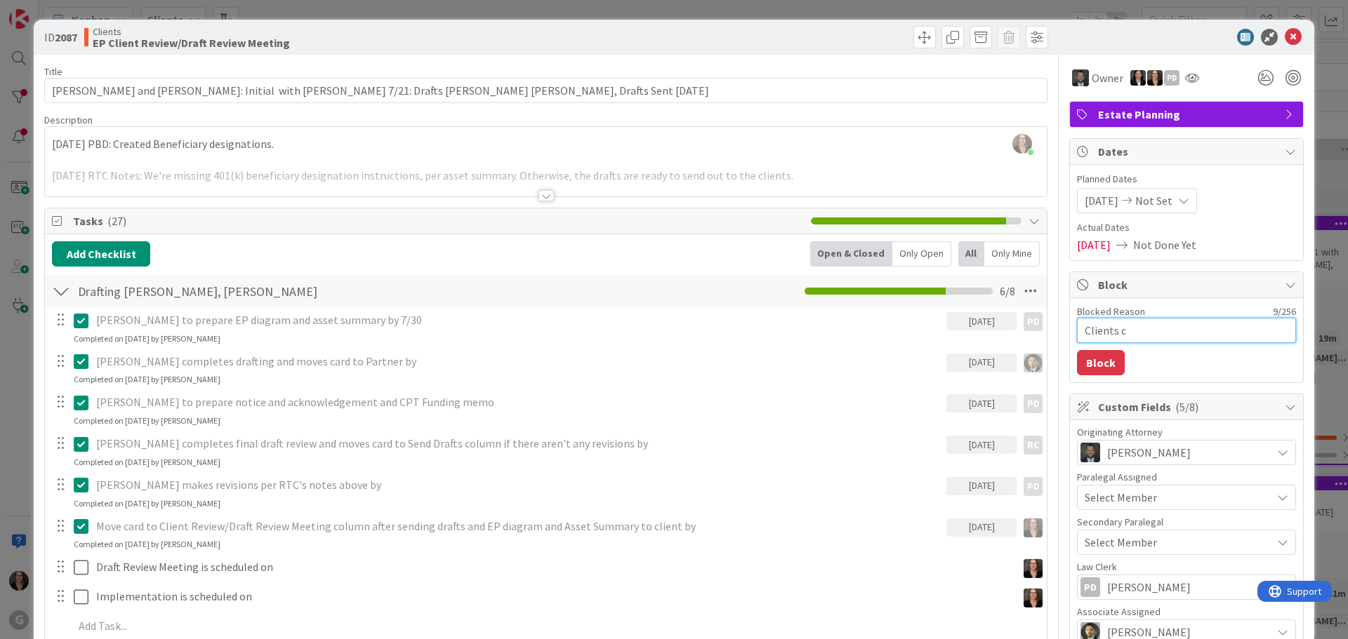
type textarea "Clients"
type textarea "x"
type textarea "Clients w"
type textarea "x"
type textarea "Clients wo"
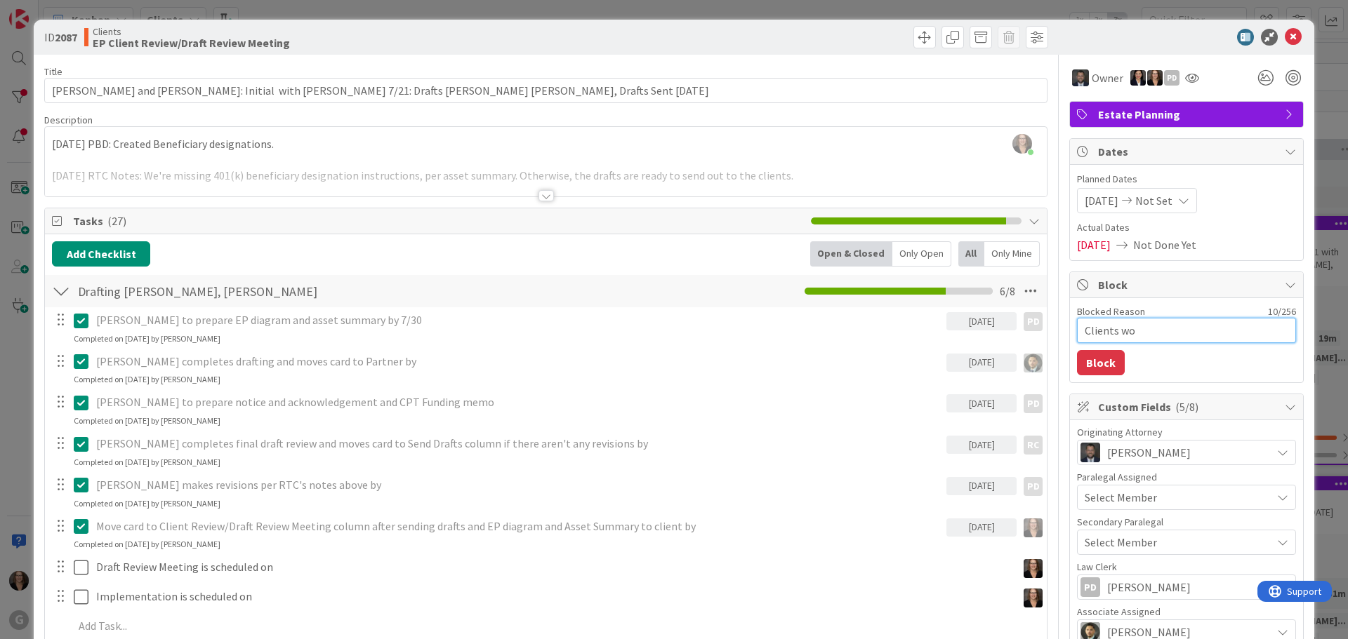
type textarea "x"
type textarea "Clients won"
type textarea "x"
type textarea "Clients won'"
type textarea "x"
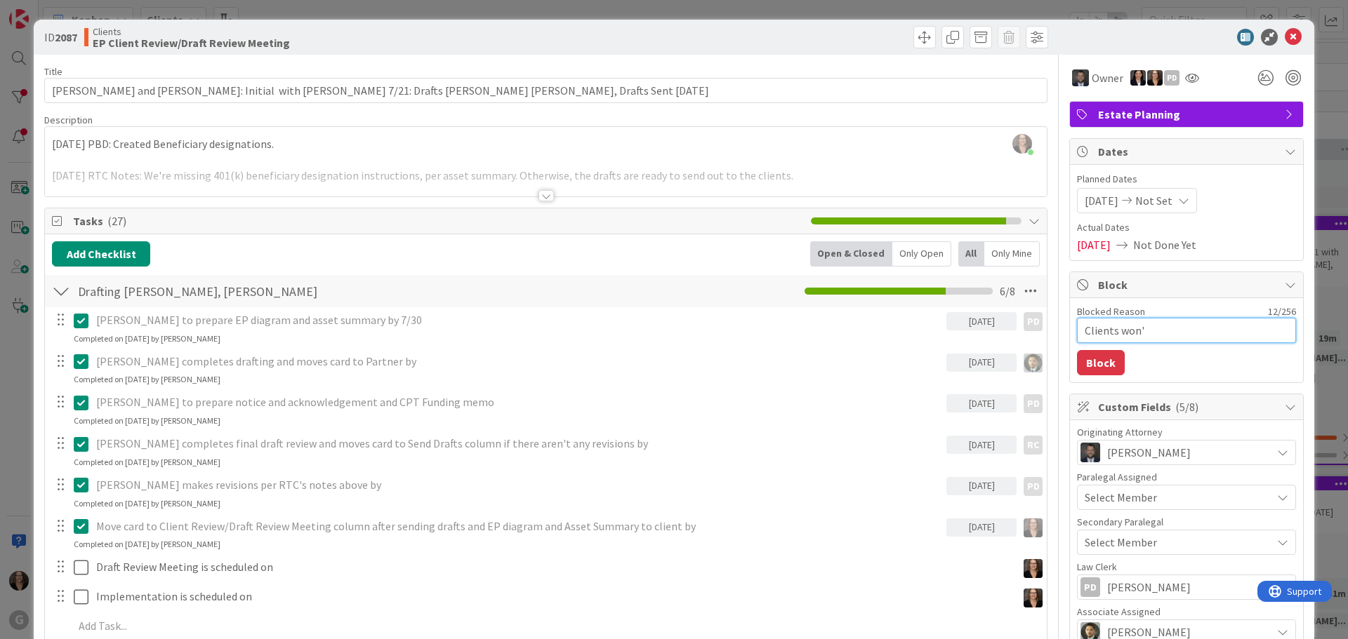
type textarea "Clients won't"
type textarea "x"
type textarea "Clients won't"
type textarea "x"
type textarea "Clients won't b"
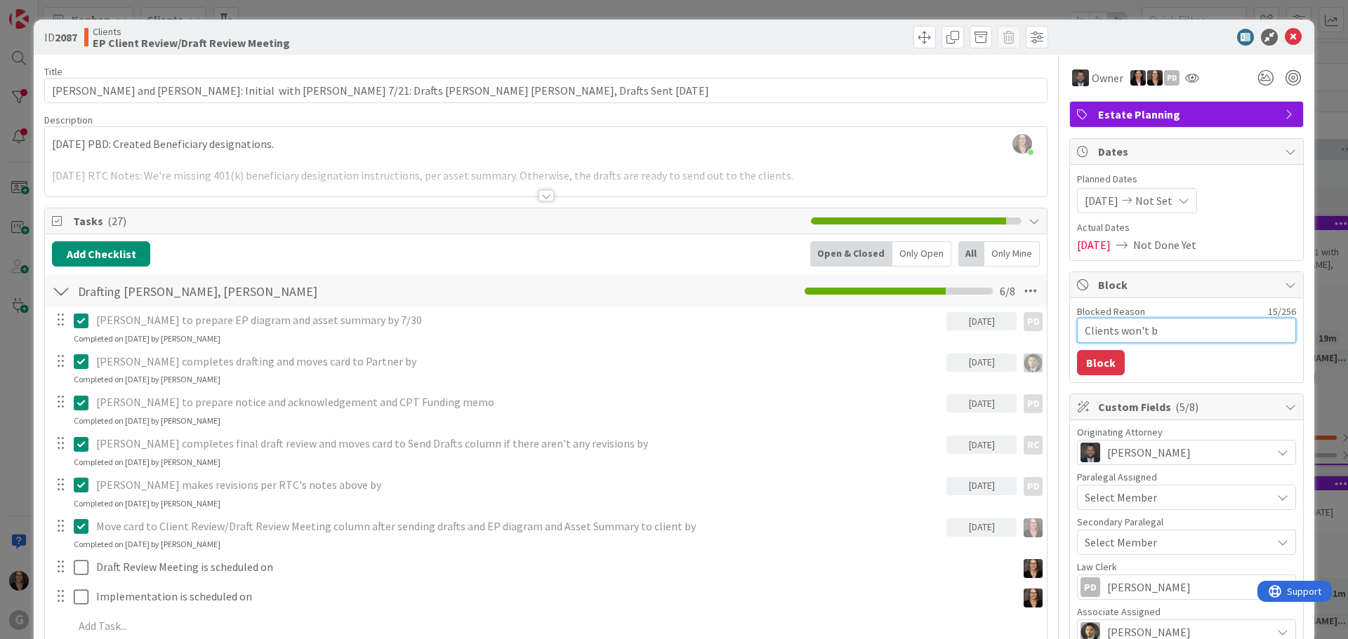
type textarea "x"
type textarea "Clients won't be"
type textarea "x"
type textarea "Clients won't be"
type textarea "x"
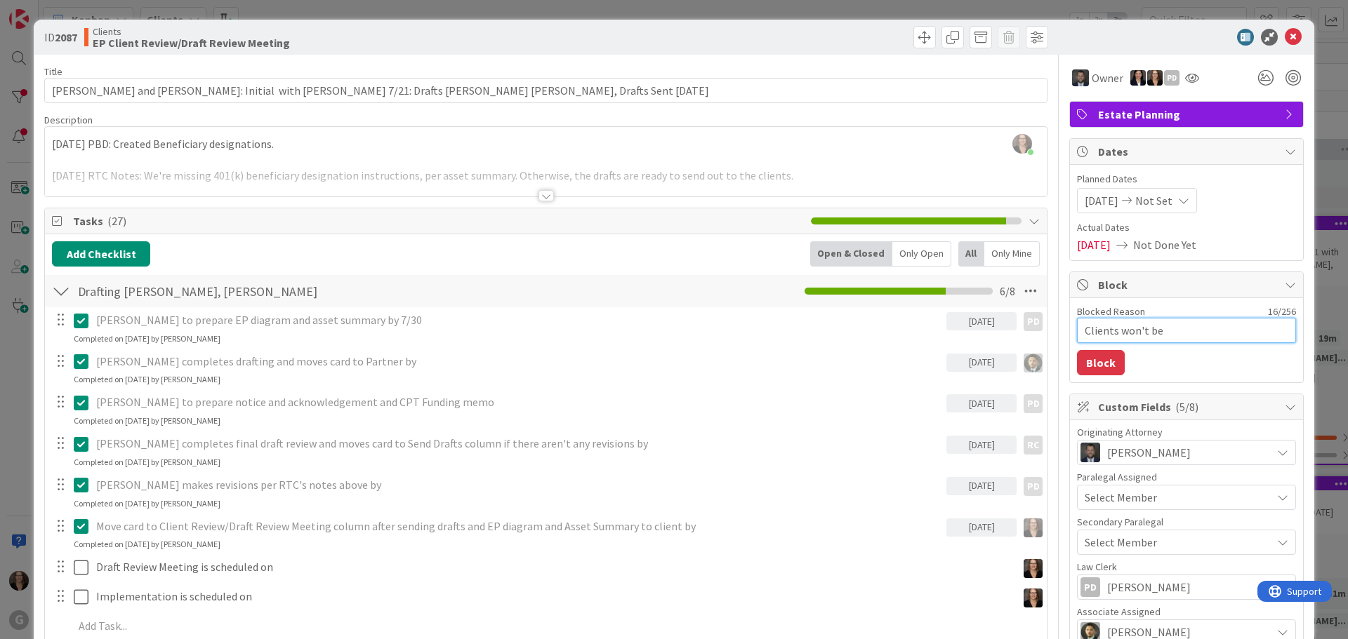
type textarea "Clients won't be r"
type textarea "x"
type textarea "Clients won't be re"
type textarea "x"
type textarea "Clients won't be rea"
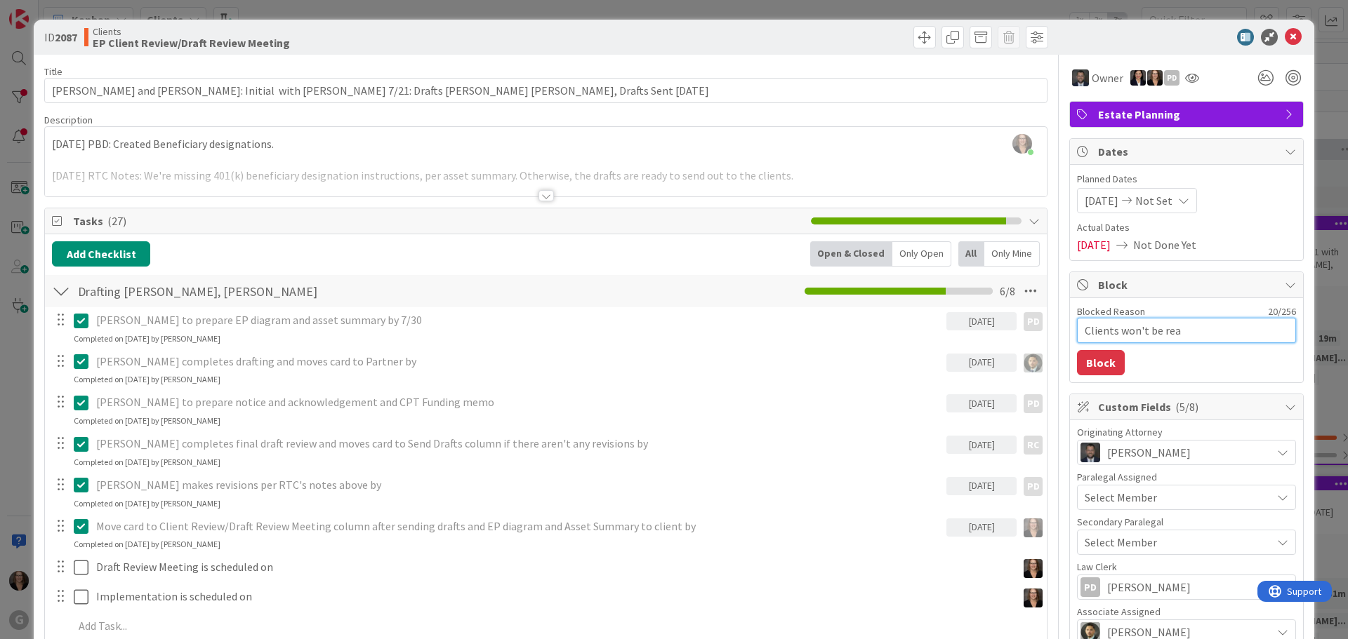
type textarea "x"
type textarea "Clients won't be read"
type textarea "x"
type textarea "Clients won't be ready"
type textarea "x"
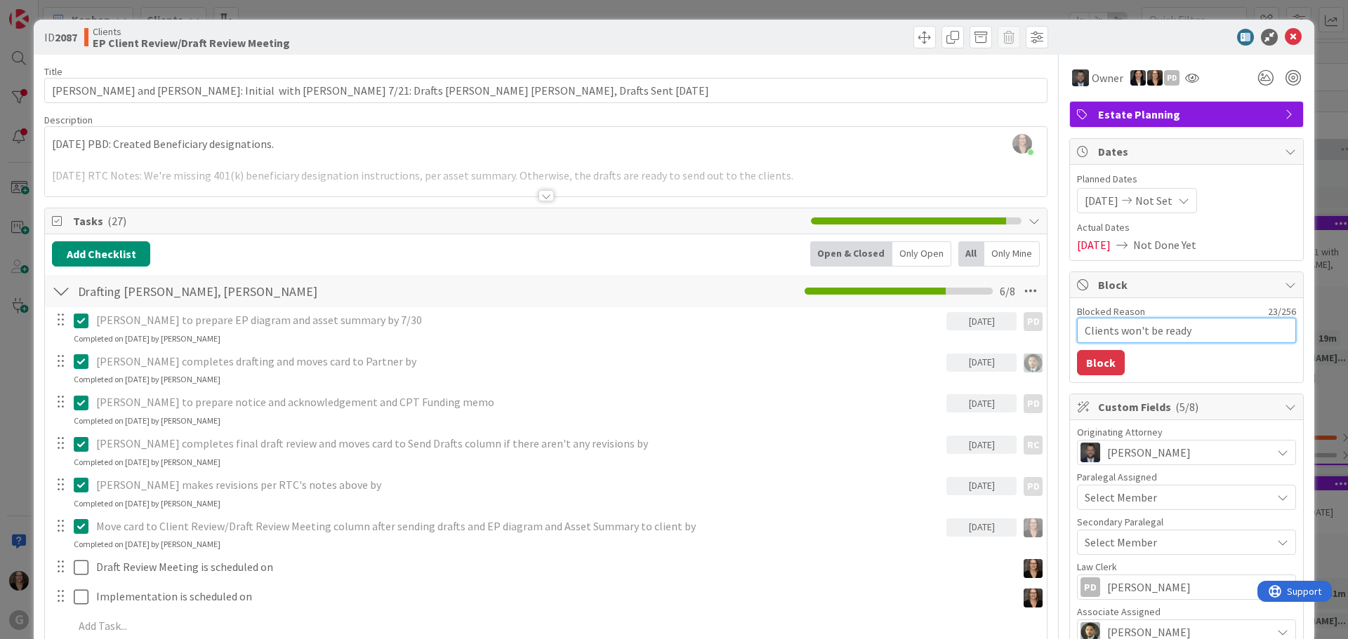
type textarea "Clients won't be ready f"
type textarea "x"
type textarea "Clients won't be ready fo"
type textarea "x"
type textarea "Clients won't be ready for"
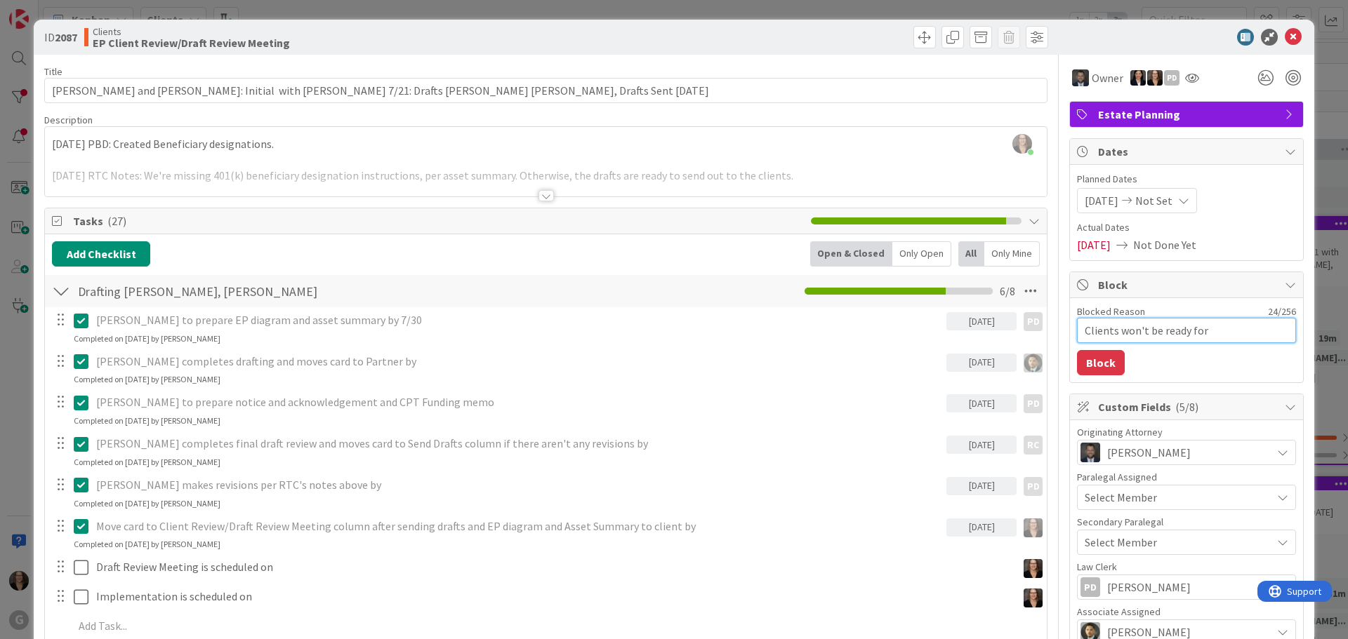
type textarea "x"
type textarea "Clients won't be ready for"
type textarea "x"
type textarea "Clients won't be ready for d"
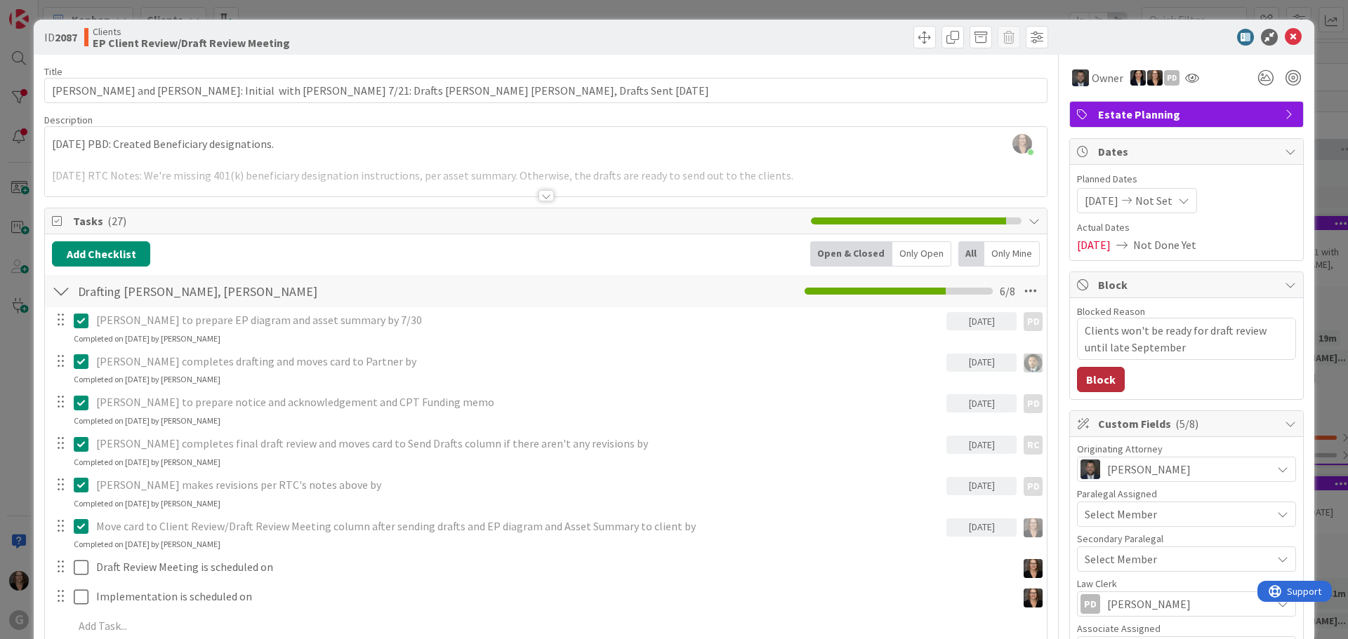
click at [1099, 380] on button "Block" at bounding box center [1101, 379] width 48 height 25
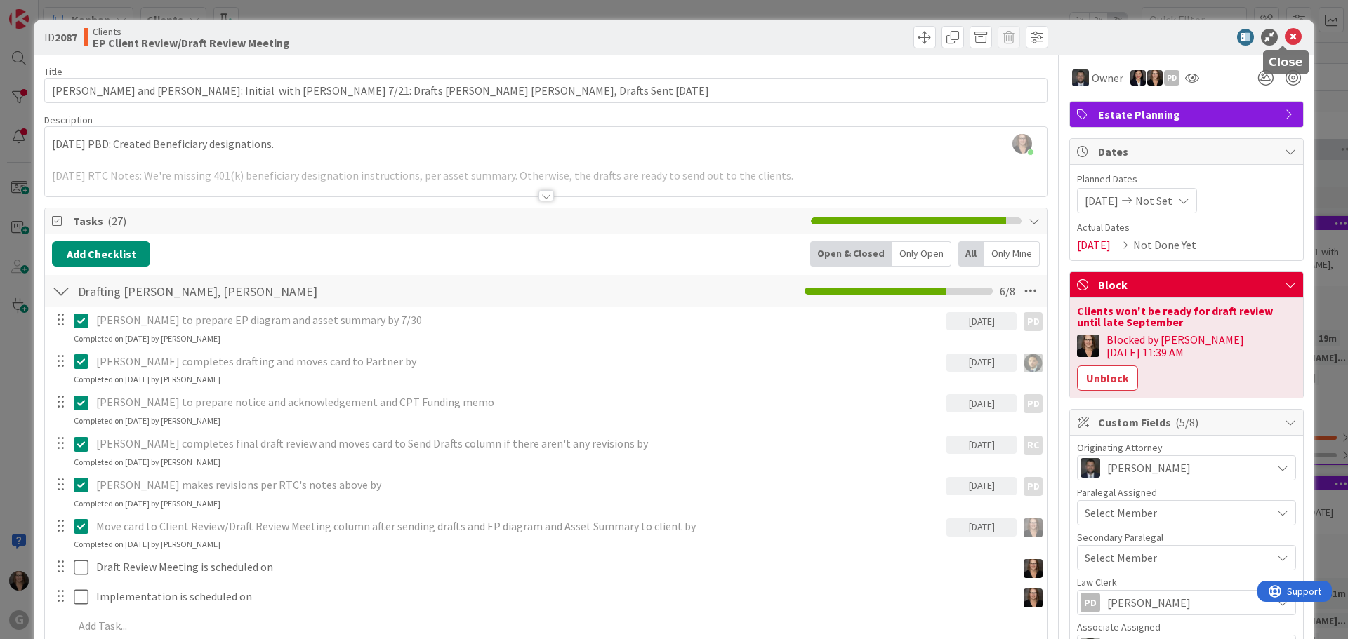
drag, startPoint x: 1285, startPoint y: 35, endPoint x: 1278, endPoint y: 37, distance: 7.3
click at [1285, 36] on icon at bounding box center [1293, 37] width 17 height 17
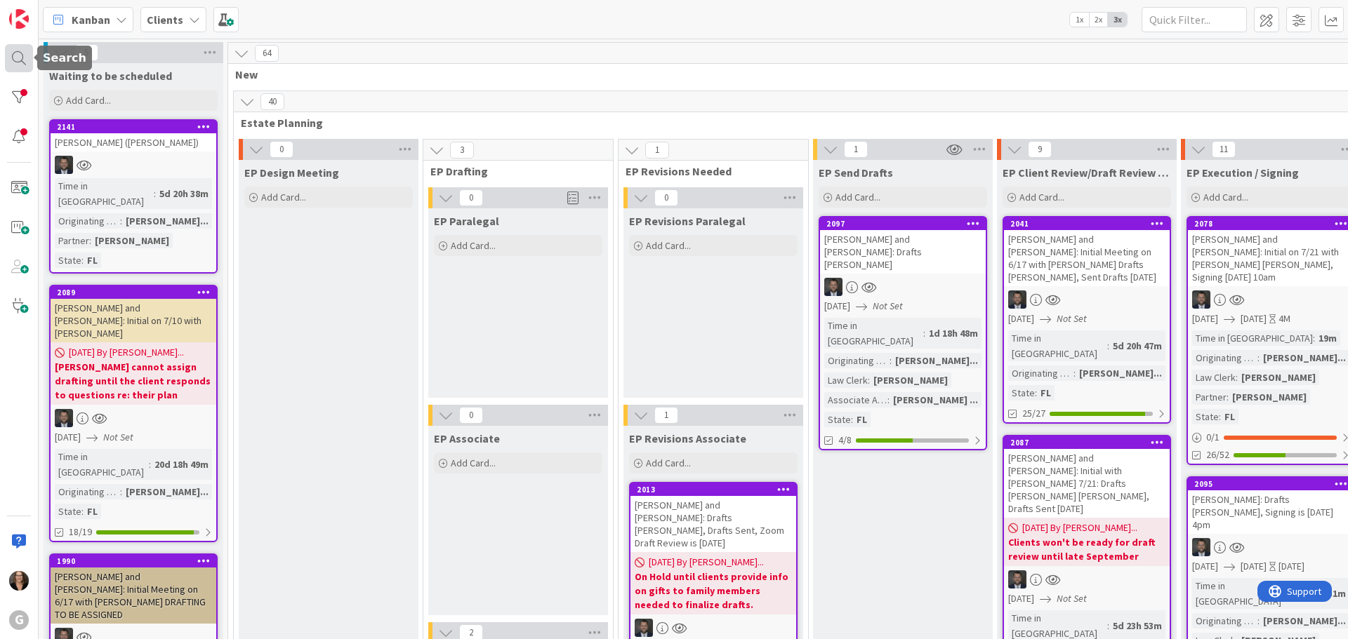
click at [17, 58] on div at bounding box center [19, 58] width 28 height 28
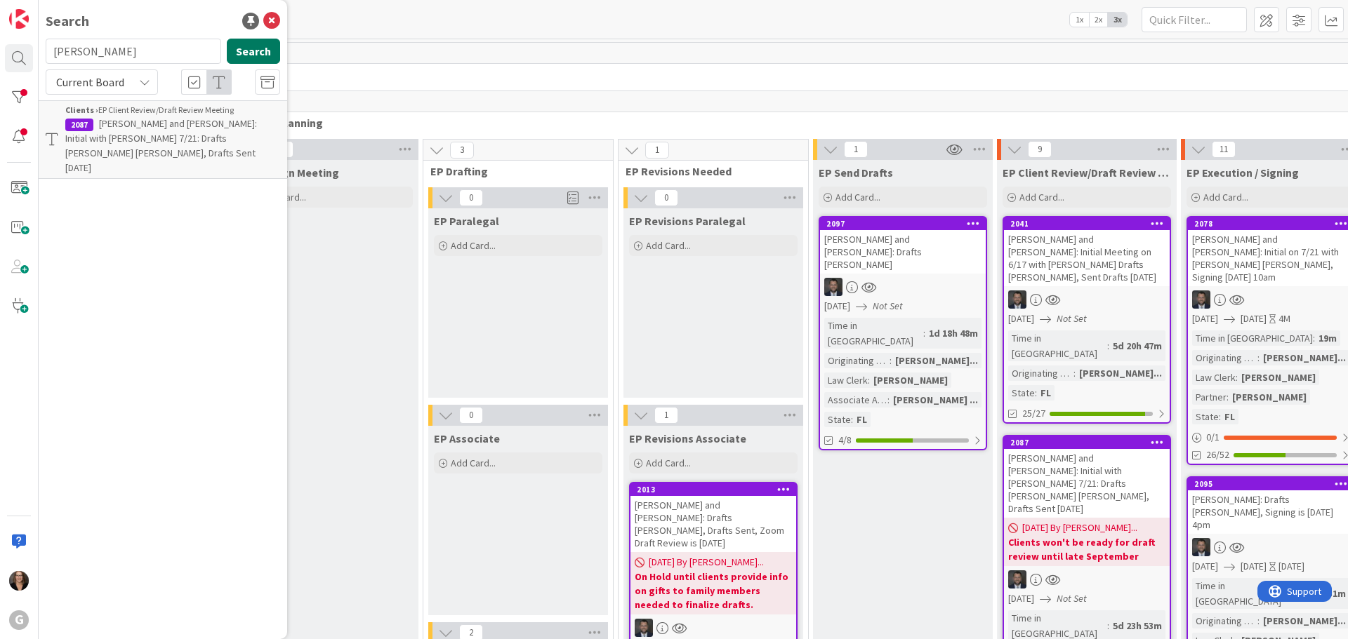
click at [248, 48] on button "Search" at bounding box center [253, 51] width 53 height 25
click at [223, 124] on span ", [PERSON_NAME] and [PERSON_NAME]: Initial on 5/6 w/[PERSON_NAME] CPT. Drafts […" at bounding box center [166, 138] width 203 height 42
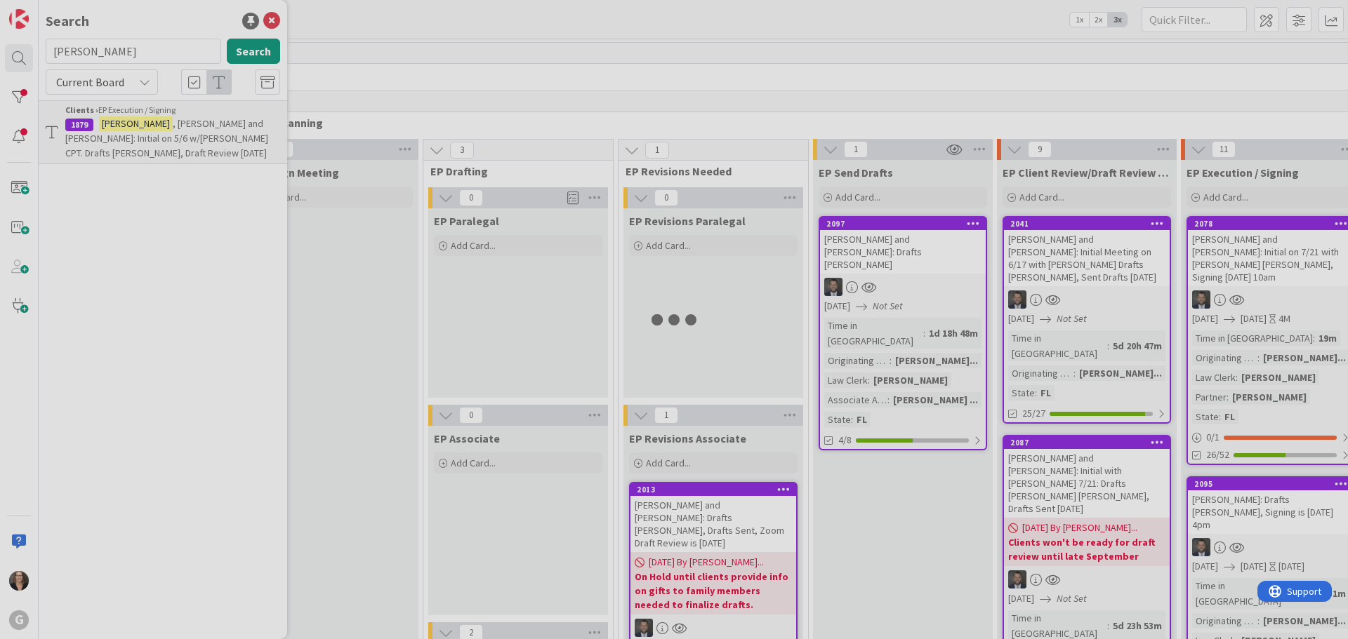
click at [223, 124] on div at bounding box center [674, 319] width 1348 height 639
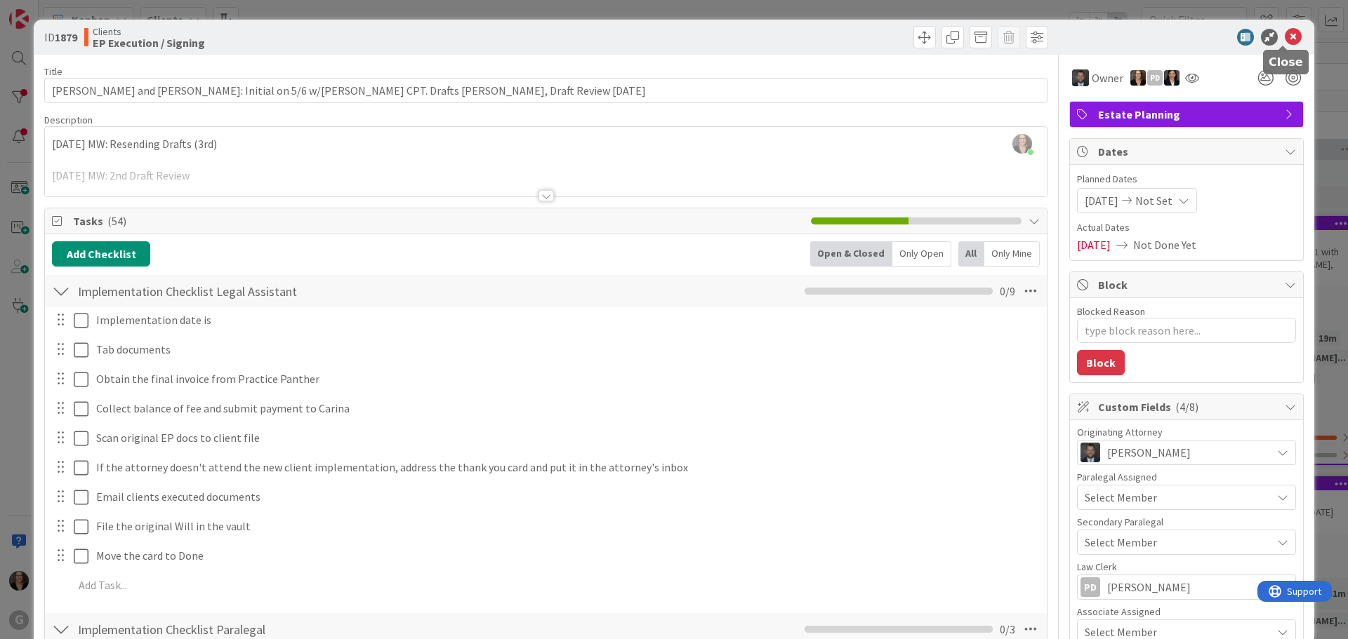
click at [1285, 34] on icon at bounding box center [1293, 37] width 17 height 17
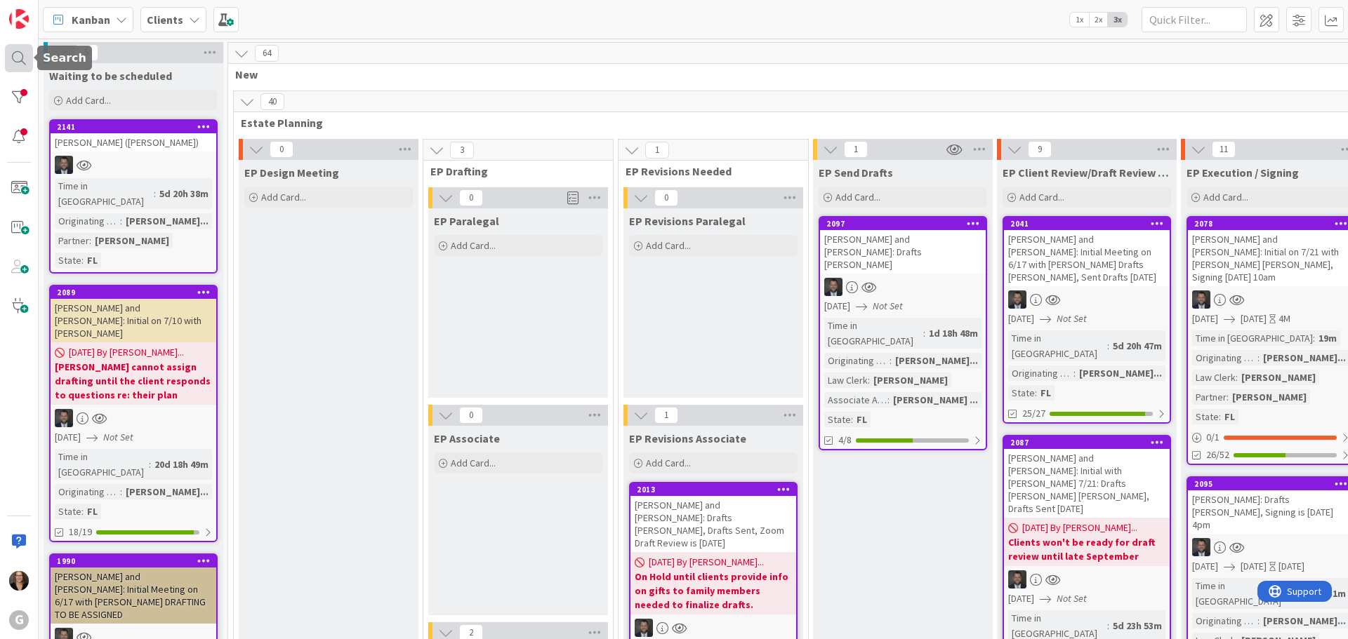
click at [15, 55] on div at bounding box center [19, 58] width 28 height 28
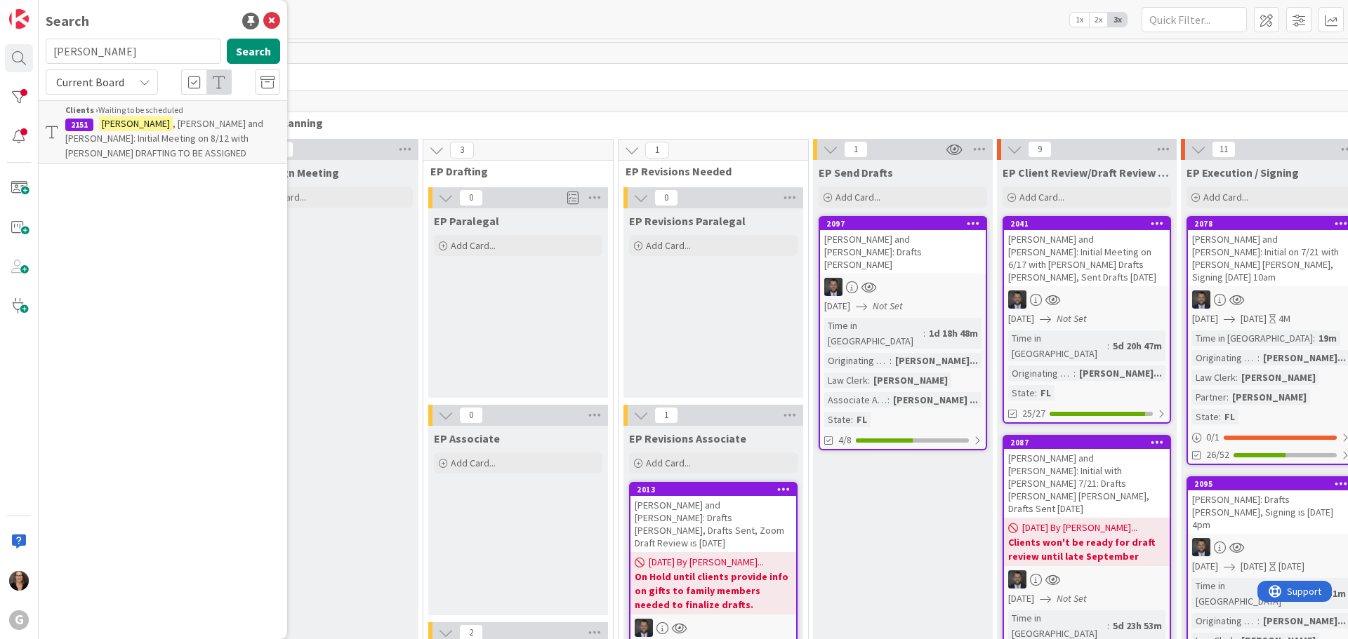
click at [155, 128] on span ", [PERSON_NAME] and [PERSON_NAME]: Initial Meeting on 8/12 with [PERSON_NAME] D…" at bounding box center [164, 138] width 198 height 42
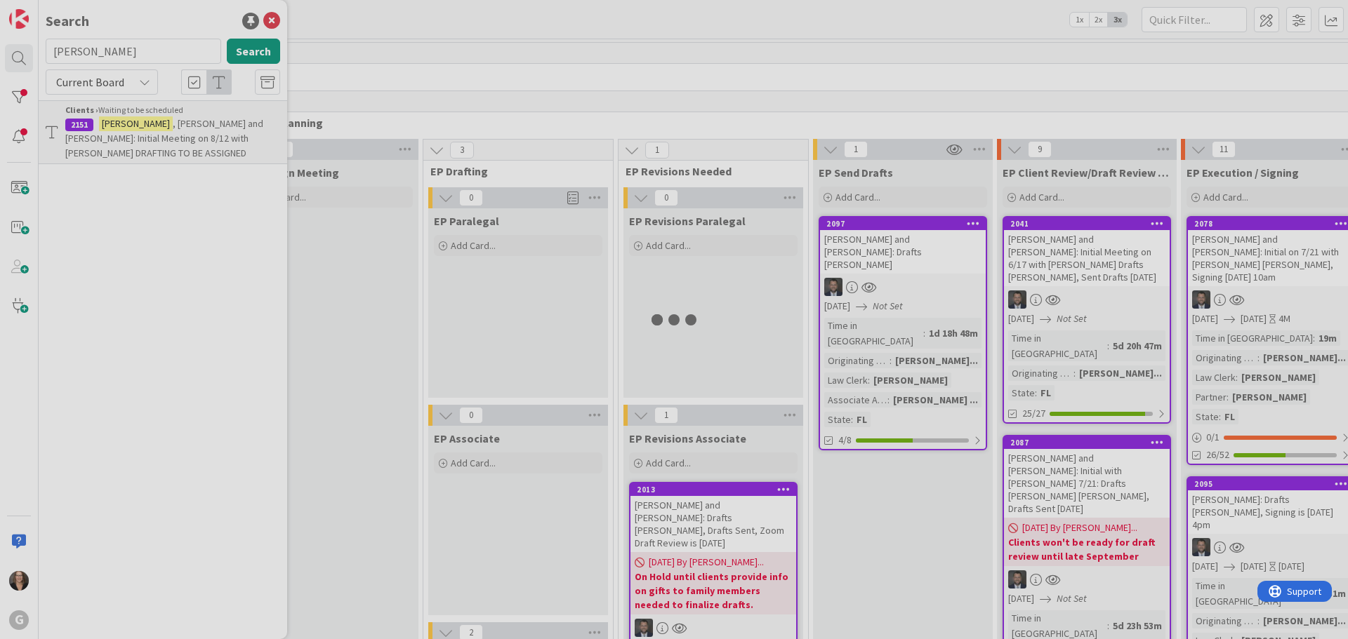
click at [155, 128] on div at bounding box center [674, 319] width 1348 height 639
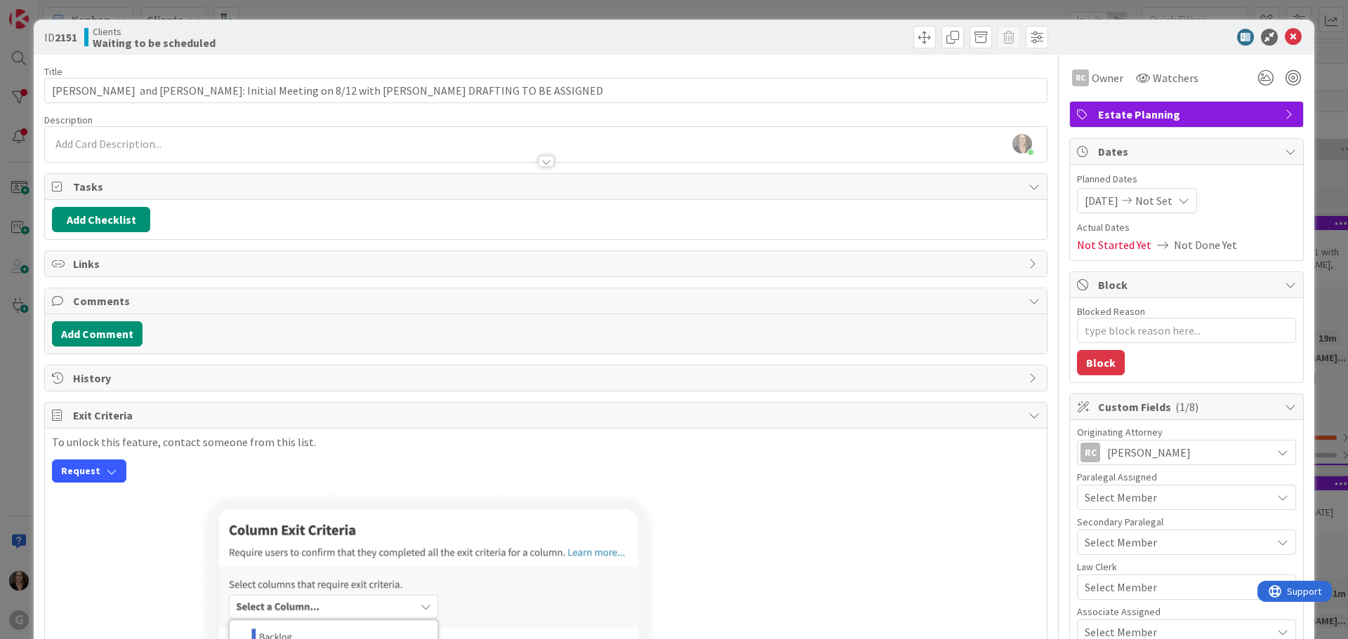
click at [161, 186] on span "Tasks" at bounding box center [547, 186] width 948 height 17
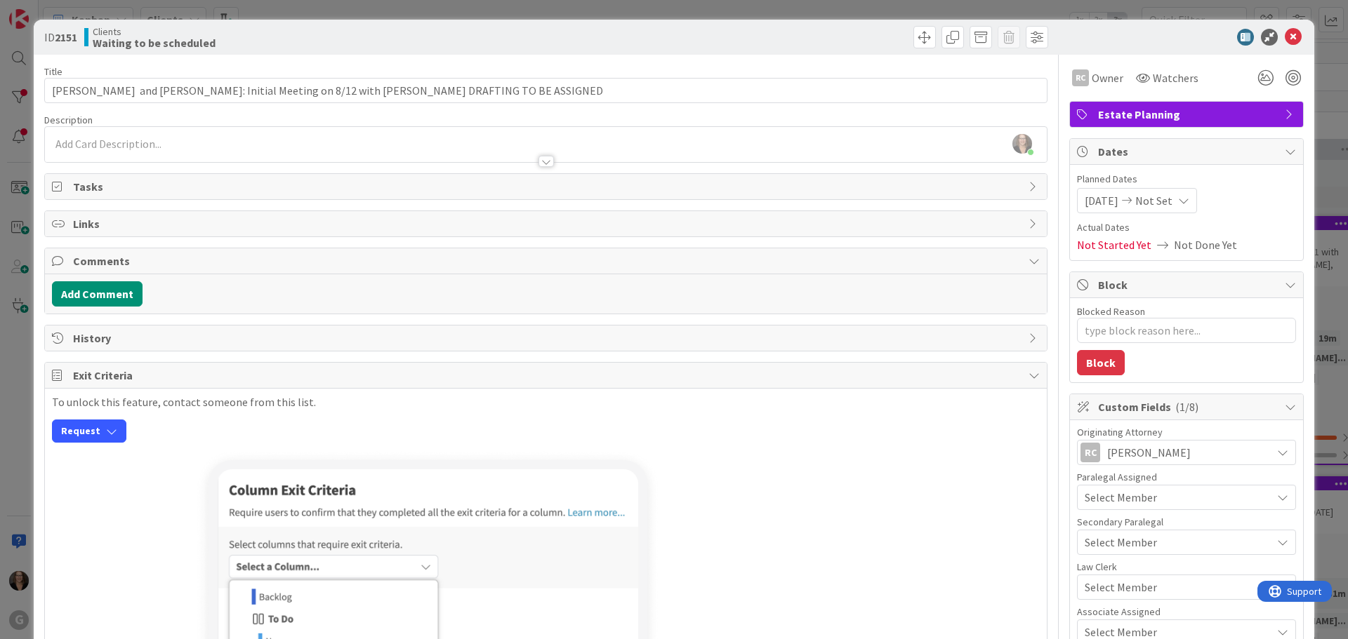
click at [1028, 188] on icon at bounding box center [1033, 186] width 11 height 11
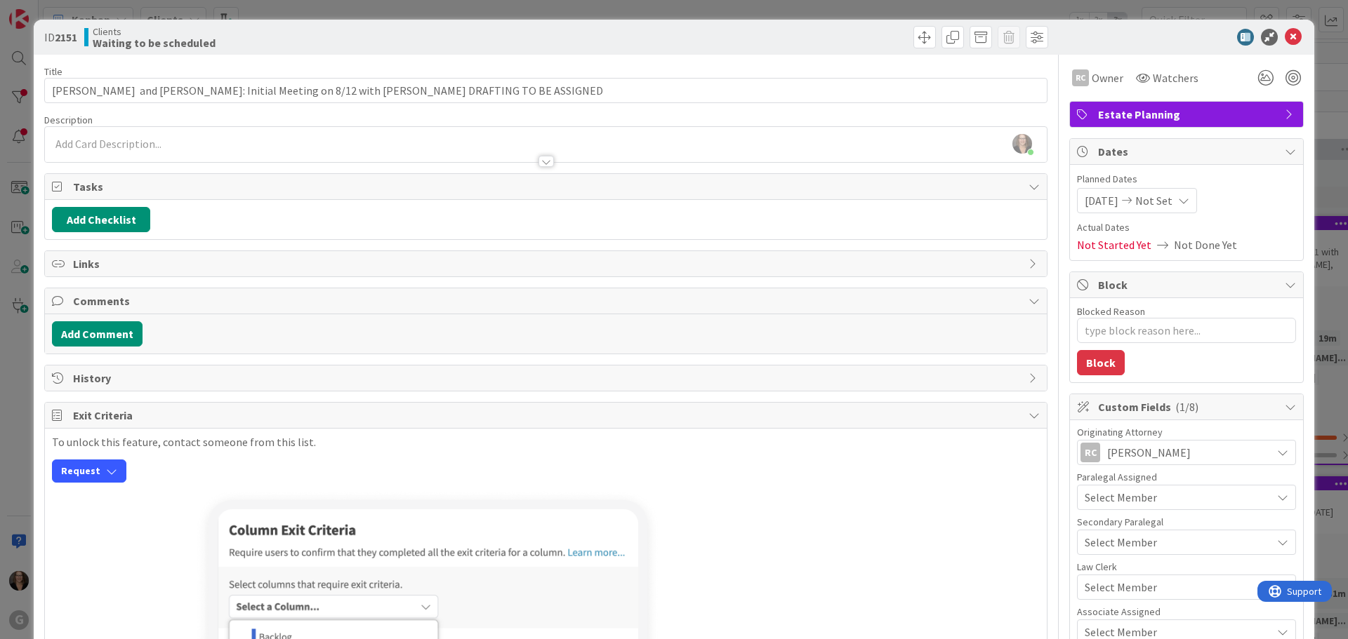
click at [152, 192] on span "Tasks" at bounding box center [547, 186] width 948 height 17
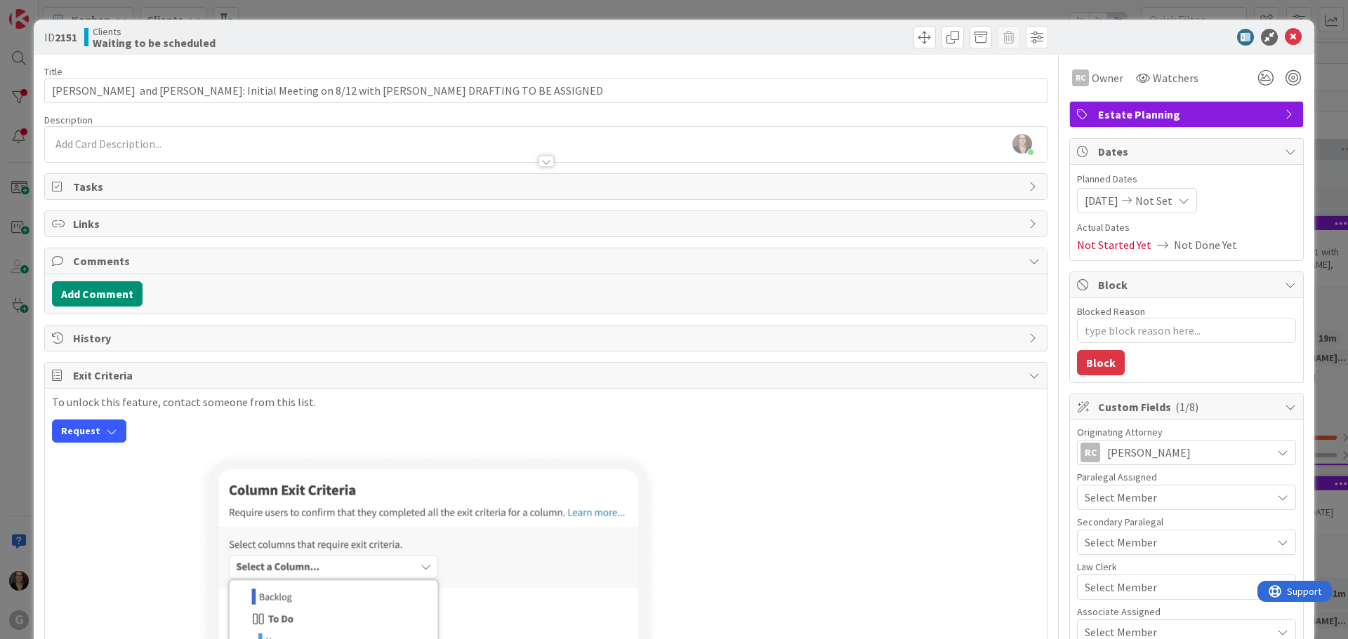
click at [178, 191] on span "Tasks" at bounding box center [547, 186] width 948 height 17
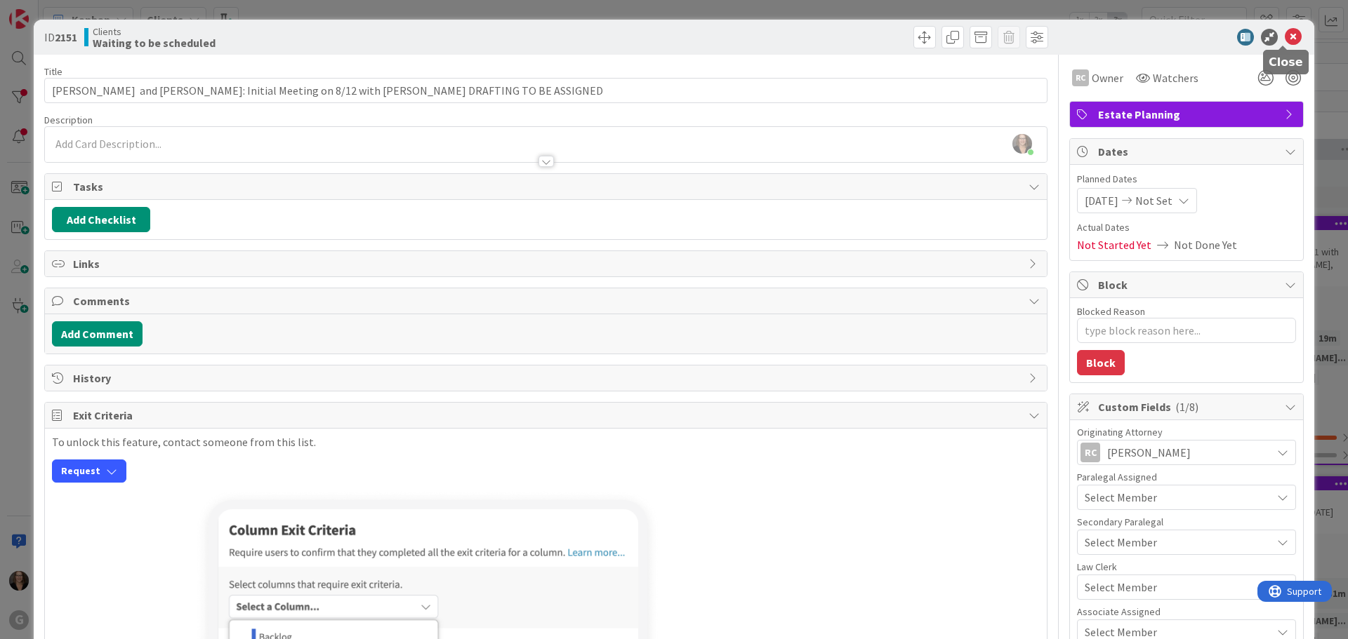
drag, startPoint x: 1285, startPoint y: 34, endPoint x: 1278, endPoint y: 36, distance: 7.3
click at [1285, 34] on icon at bounding box center [1293, 37] width 17 height 17
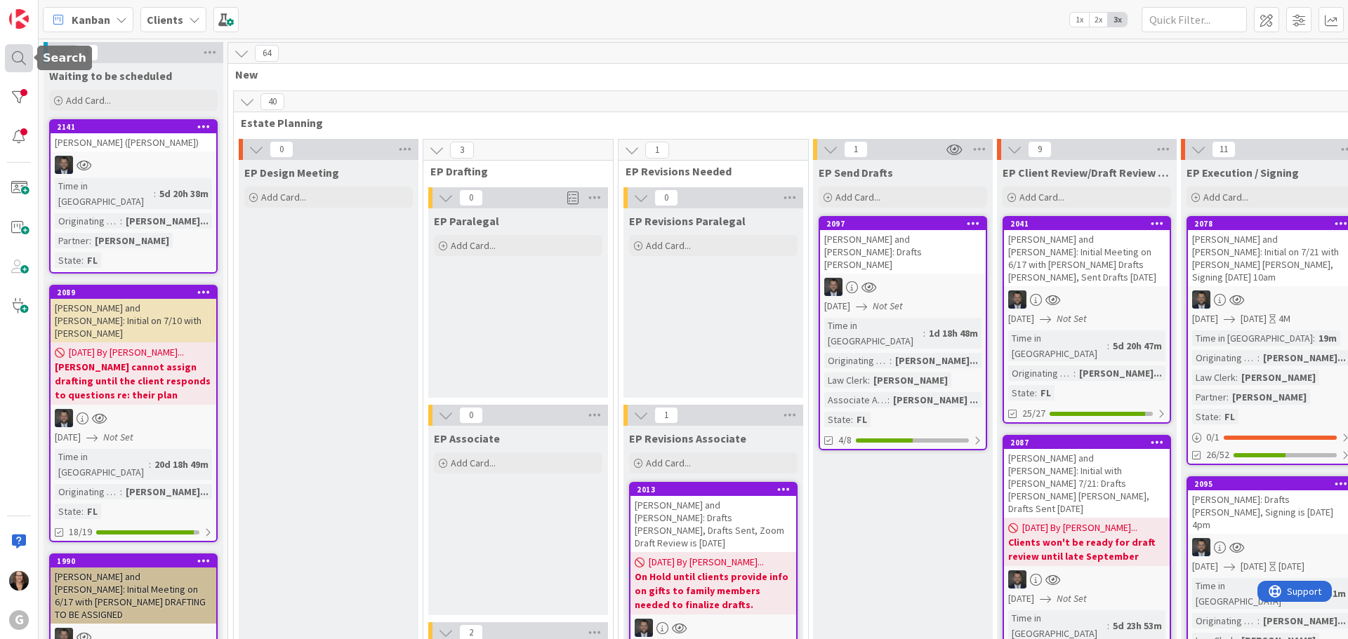
click at [22, 58] on div at bounding box center [19, 58] width 28 height 28
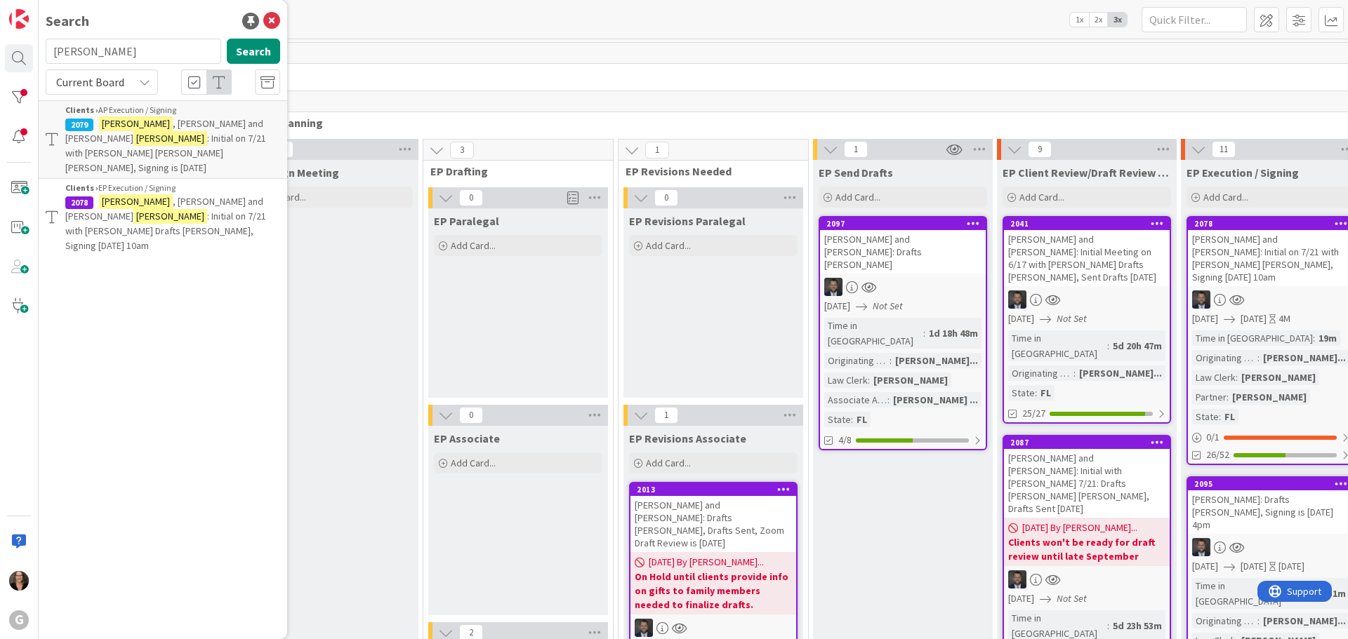
click at [168, 137] on span ": Initial on 7/21 with [PERSON_NAME] [PERSON_NAME] [PERSON_NAME], Signing is [D…" at bounding box center [165, 153] width 201 height 42
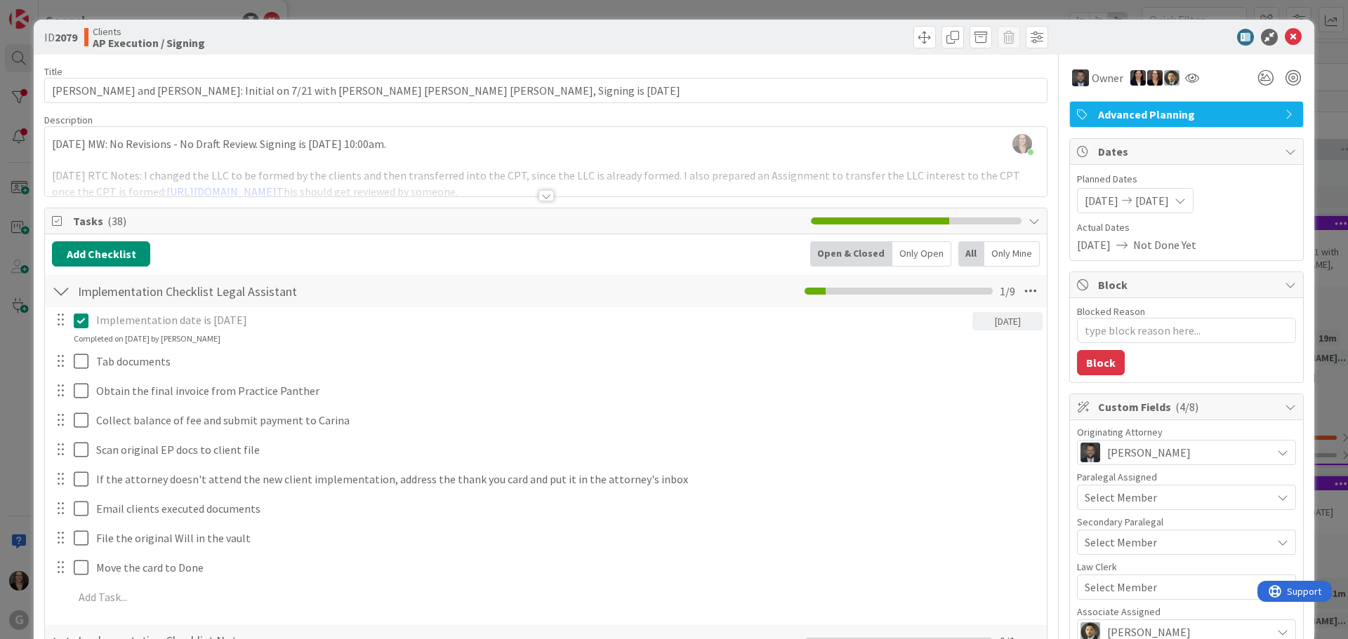
click at [97, 219] on span "Tasks ( 38 )" at bounding box center [438, 221] width 731 height 17
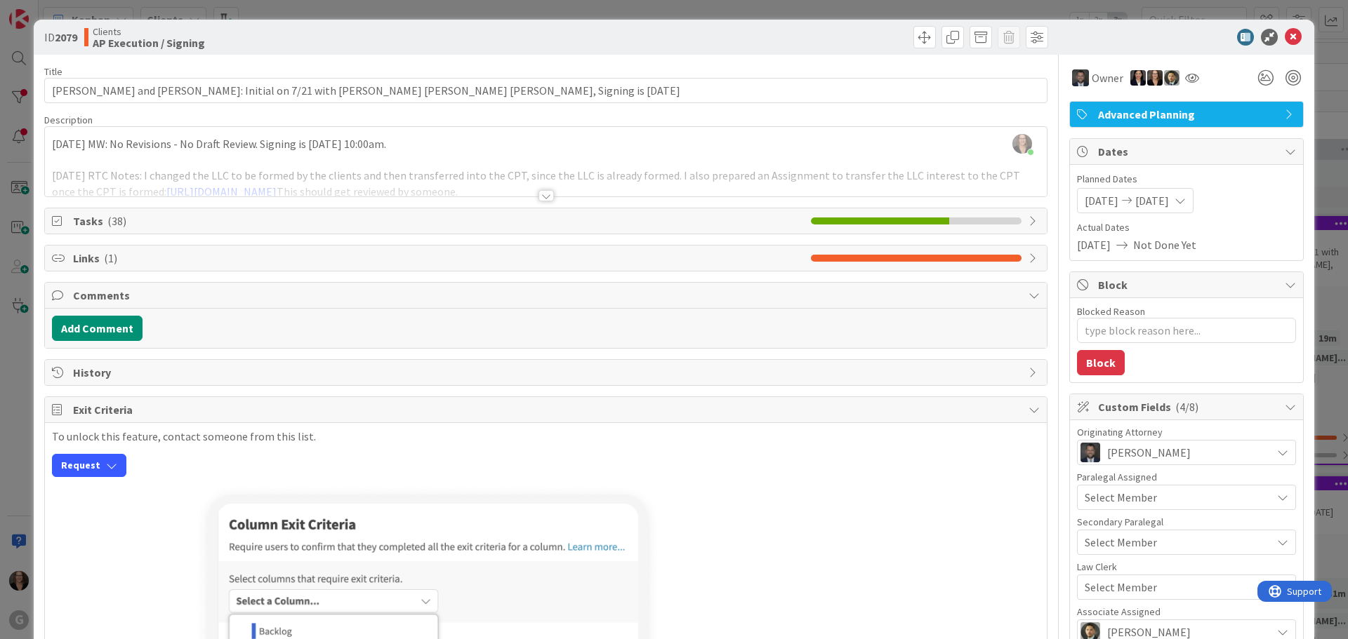
click at [1028, 222] on icon at bounding box center [1033, 220] width 11 height 11
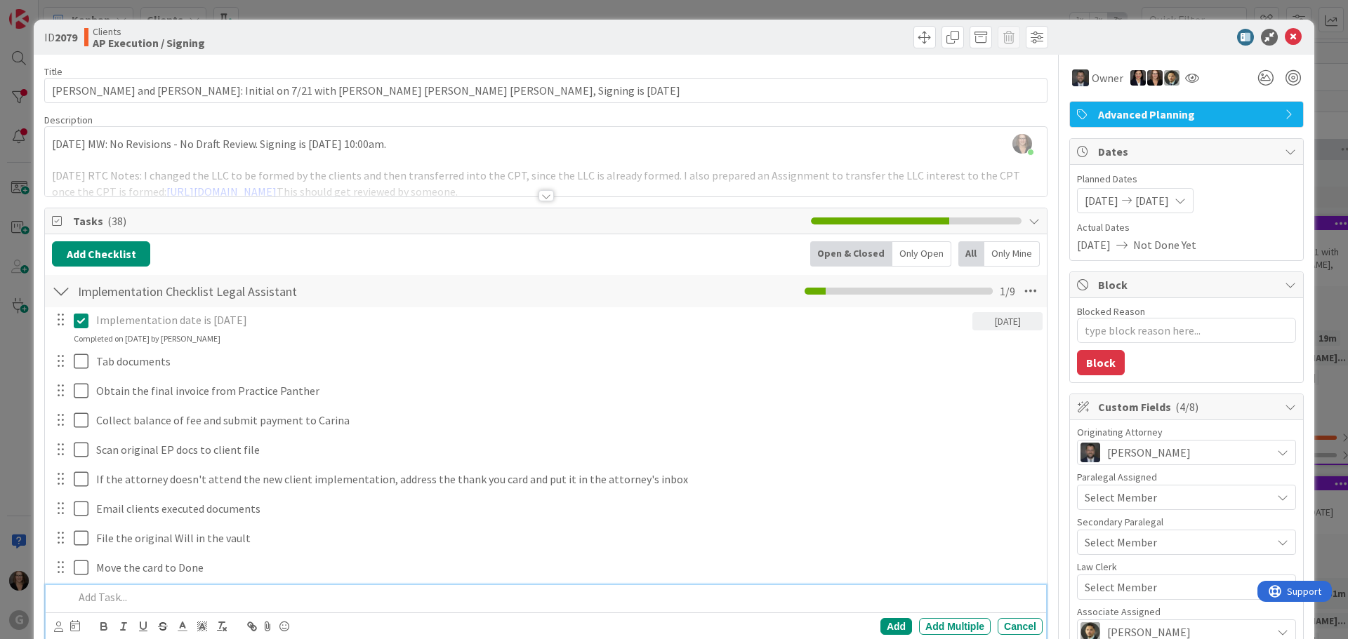
click at [1028, 217] on icon at bounding box center [1033, 220] width 11 height 11
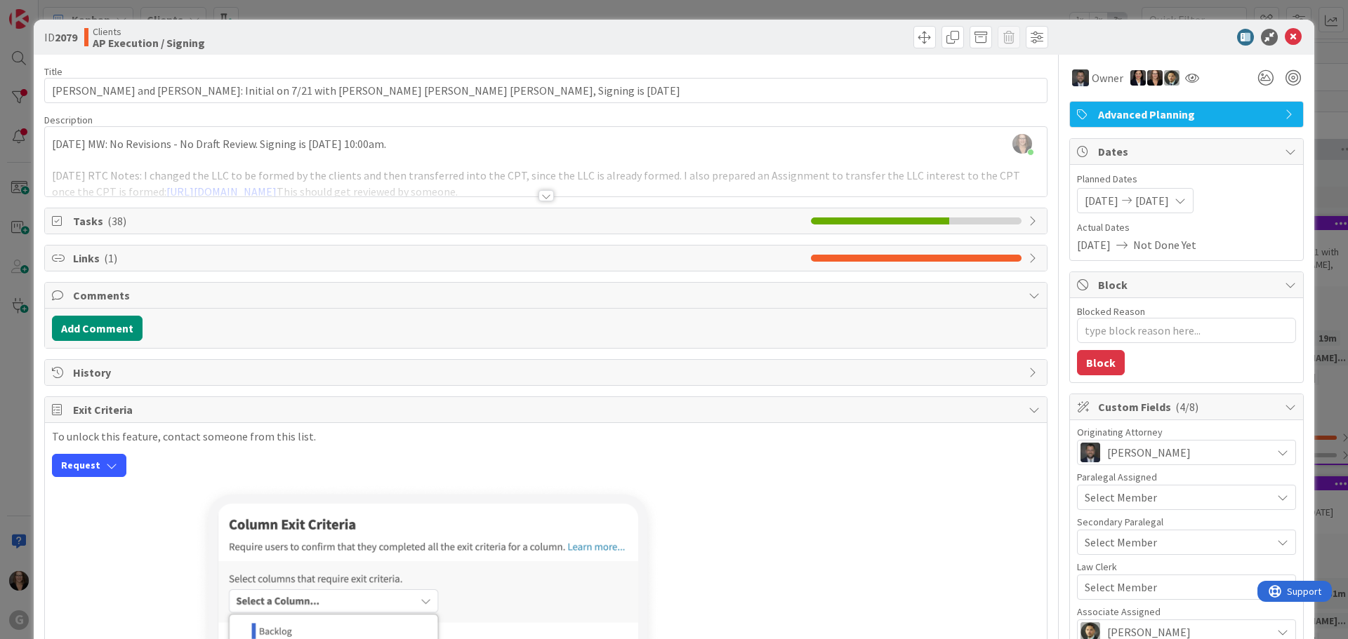
click at [95, 222] on span "Tasks ( 38 )" at bounding box center [438, 221] width 731 height 17
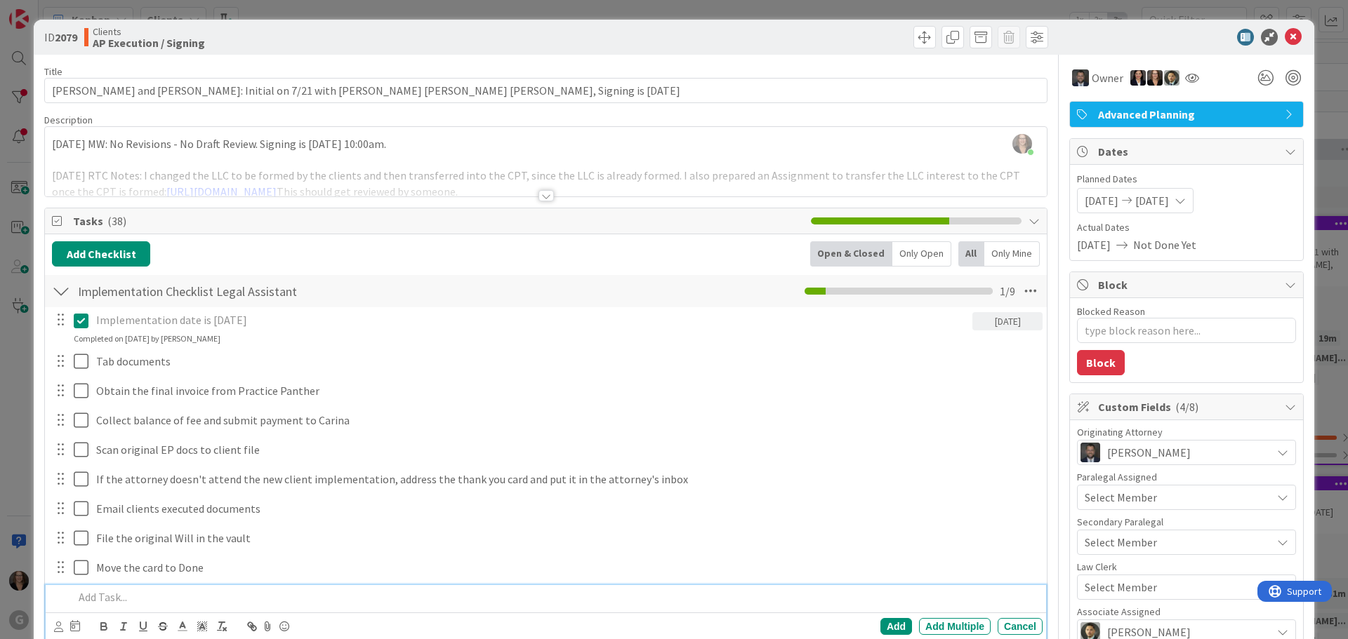
click at [455, 150] on div "[PERSON_NAME] just joined [DATE] MW: No Revisions - No Draft Review. Signing is…" at bounding box center [546, 161] width 1002 height 69
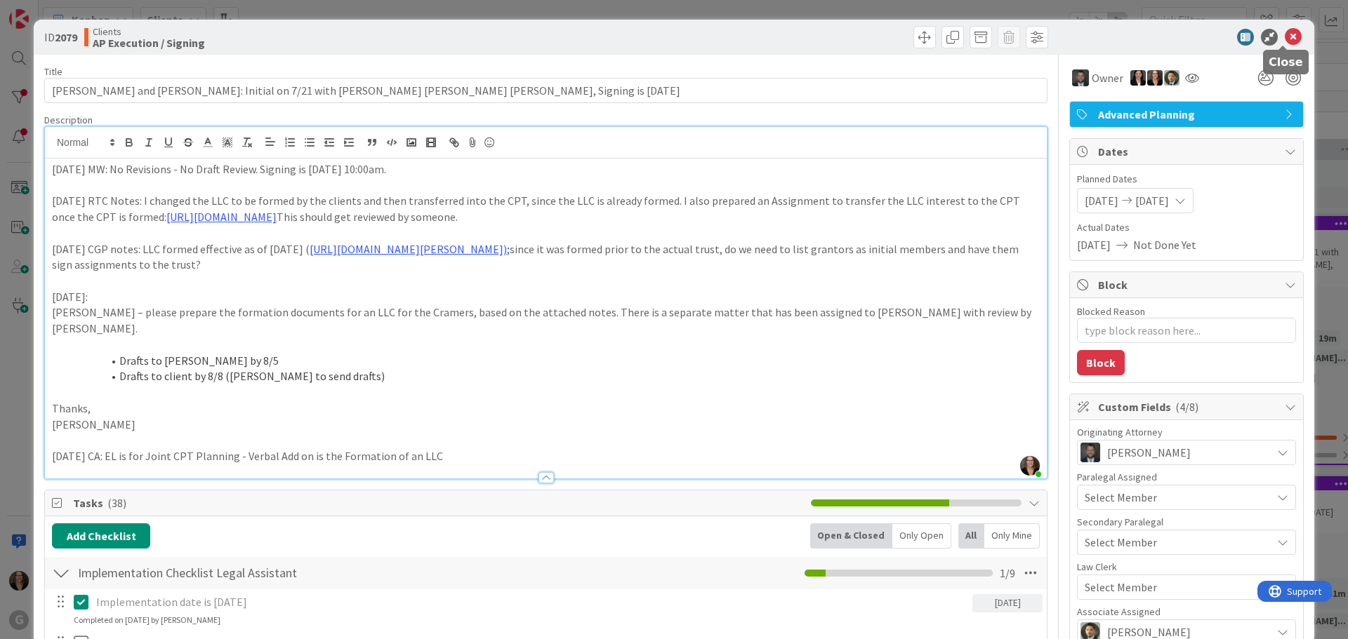
click at [1285, 33] on icon at bounding box center [1293, 37] width 17 height 17
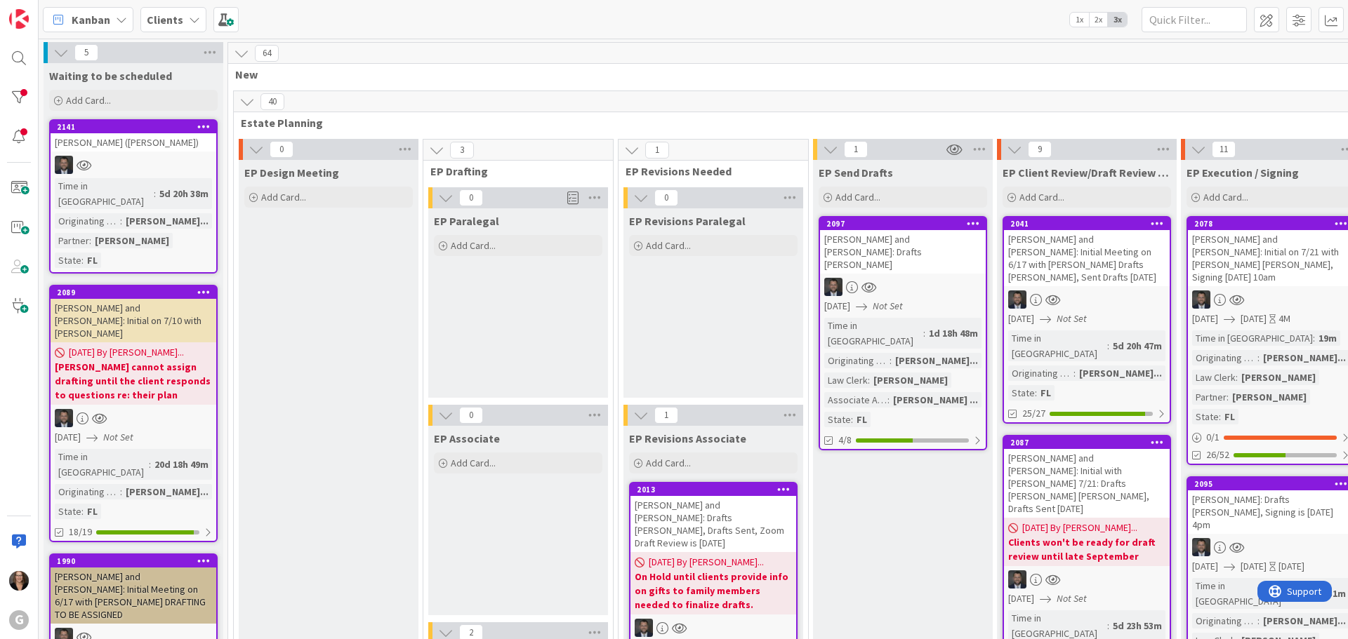
click at [121, 53] on div "5" at bounding box center [134, 52] width 180 height 21
click at [15, 55] on div at bounding box center [19, 58] width 28 height 28
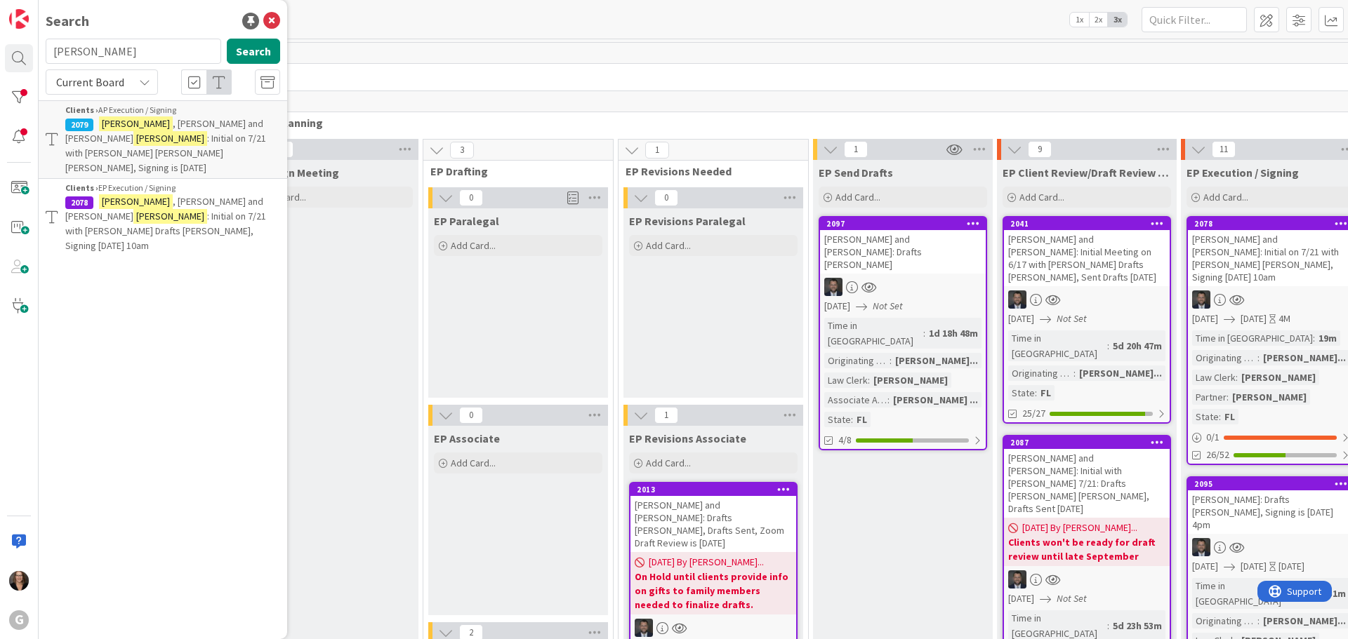
click at [145, 195] on span ", [PERSON_NAME] and [PERSON_NAME]" at bounding box center [164, 208] width 198 height 27
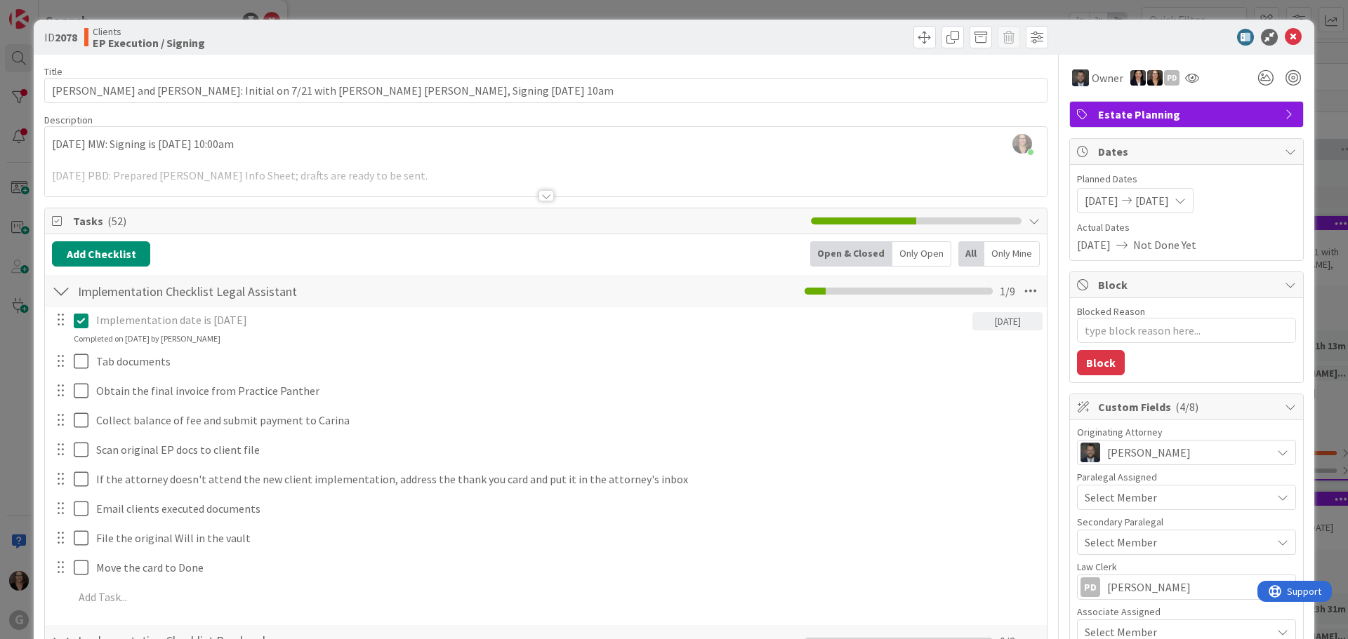
click at [522, 224] on span "Tasks ( 52 )" at bounding box center [438, 221] width 731 height 17
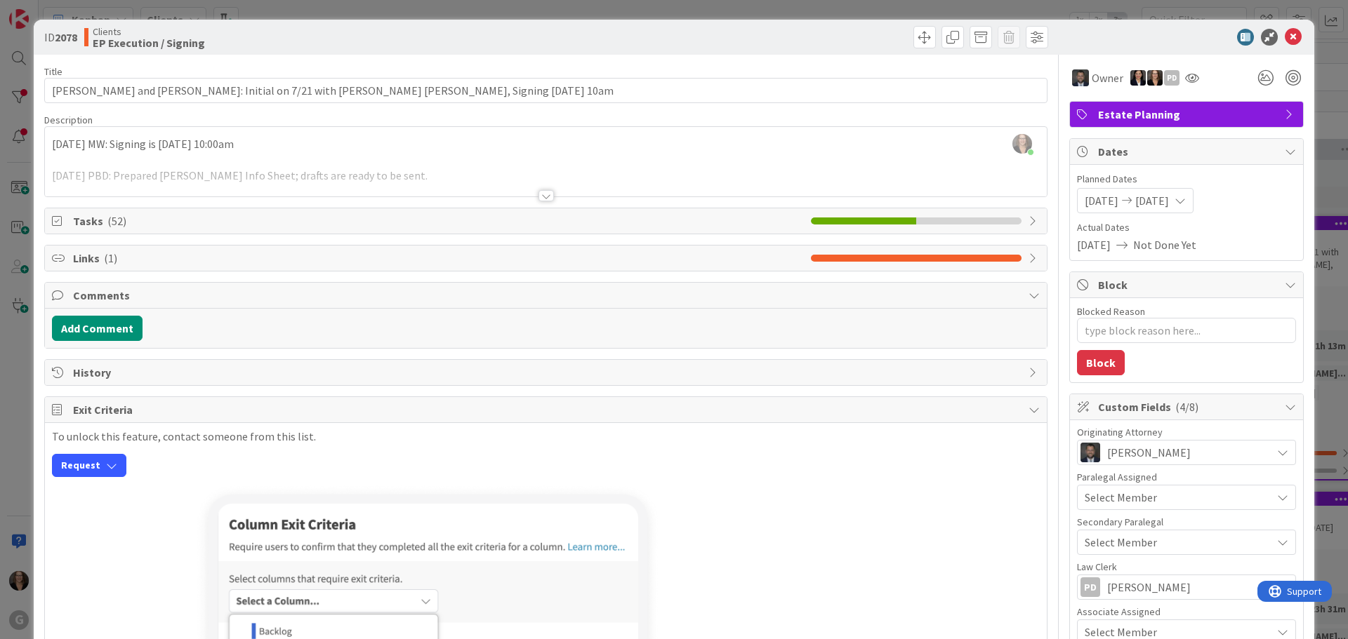
click at [112, 220] on span "( 52 )" at bounding box center [116, 221] width 19 height 14
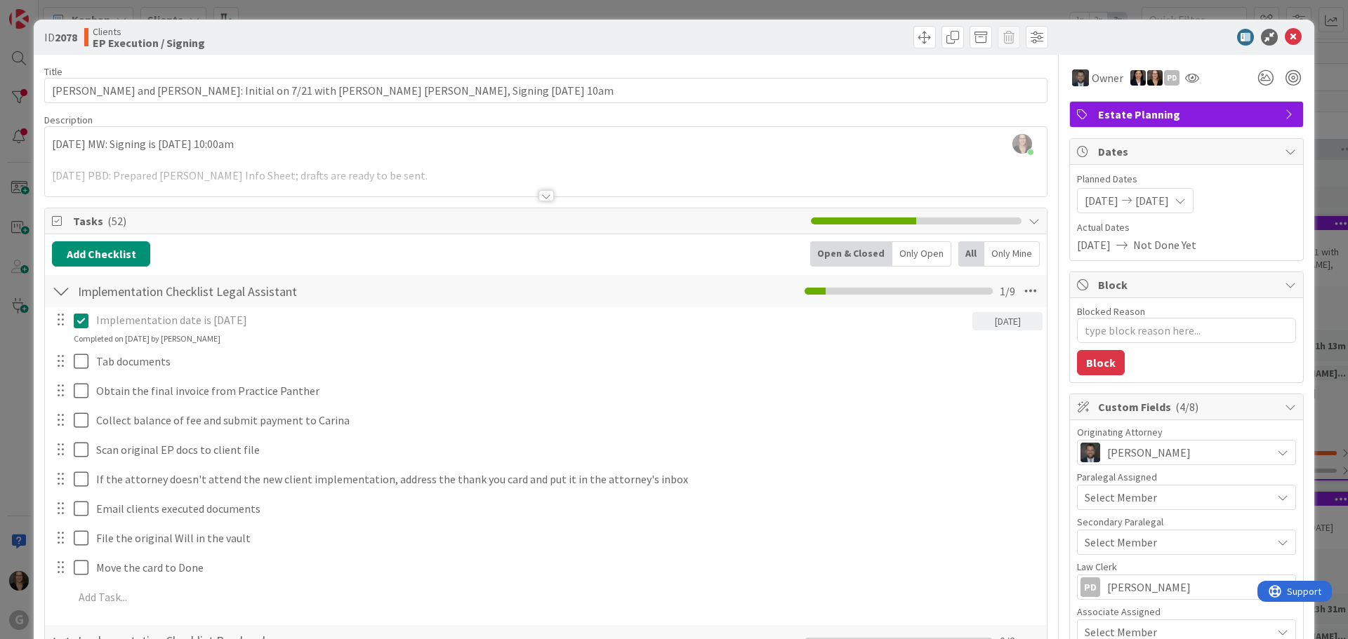
click at [88, 219] on span "Tasks ( 52 )" at bounding box center [438, 221] width 731 height 17
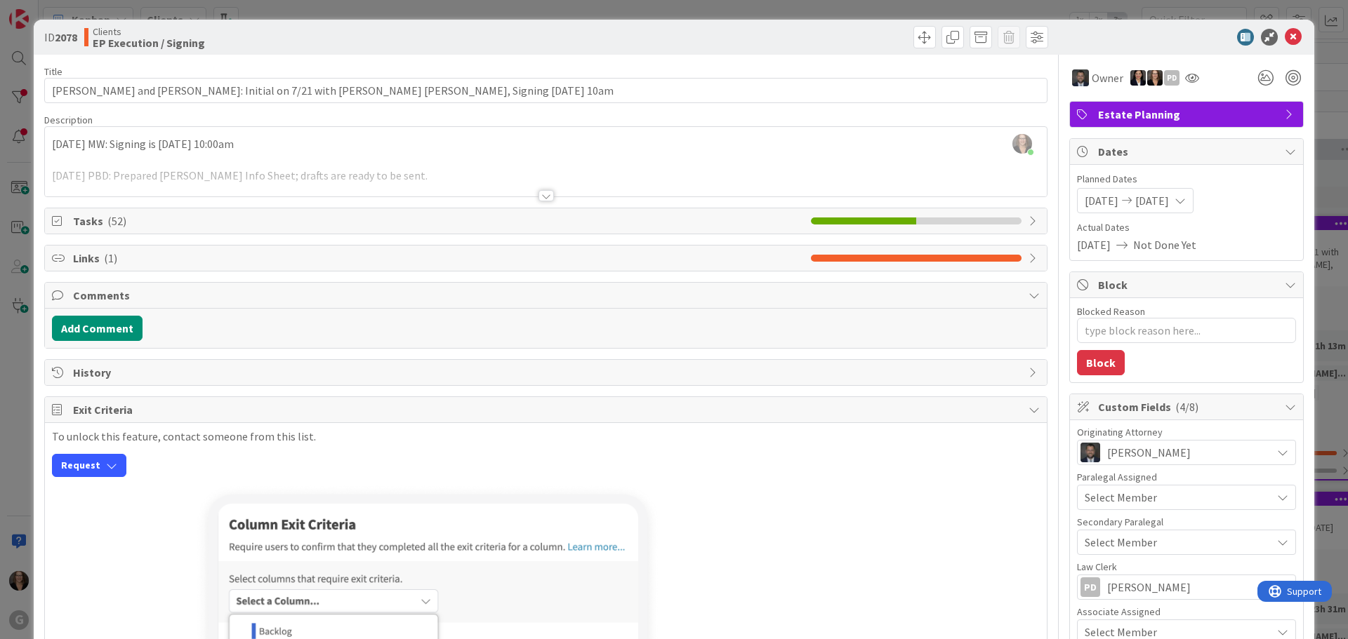
click at [1028, 218] on icon at bounding box center [1033, 220] width 11 height 11
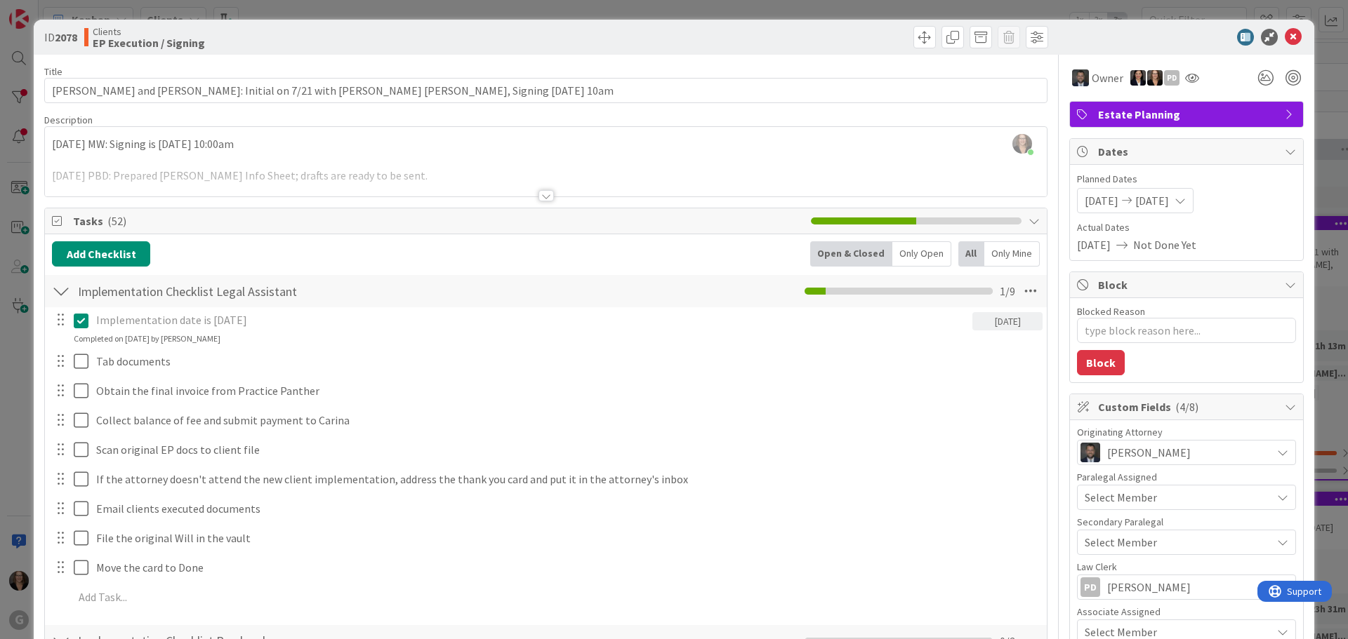
click at [1017, 217] on div "Tasks ( 52 )" at bounding box center [546, 221] width 1002 height 26
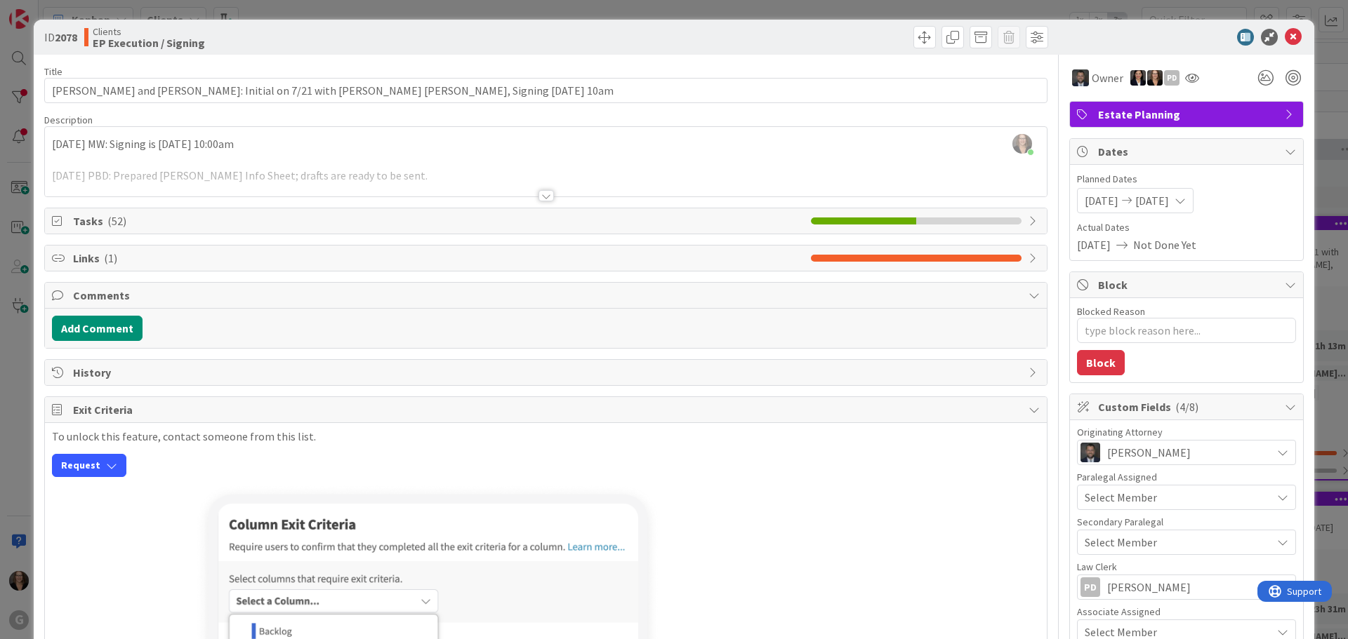
click at [60, 220] on icon at bounding box center [59, 220] width 14 height 11
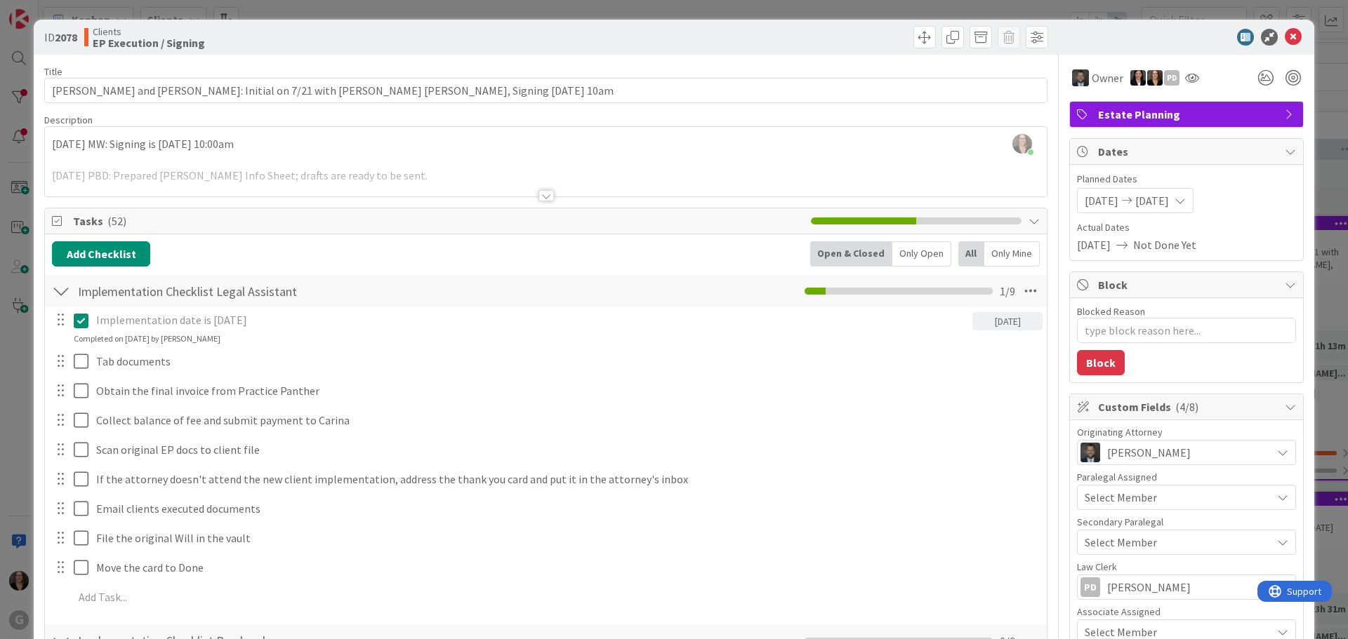
click at [55, 219] on icon at bounding box center [59, 220] width 14 height 11
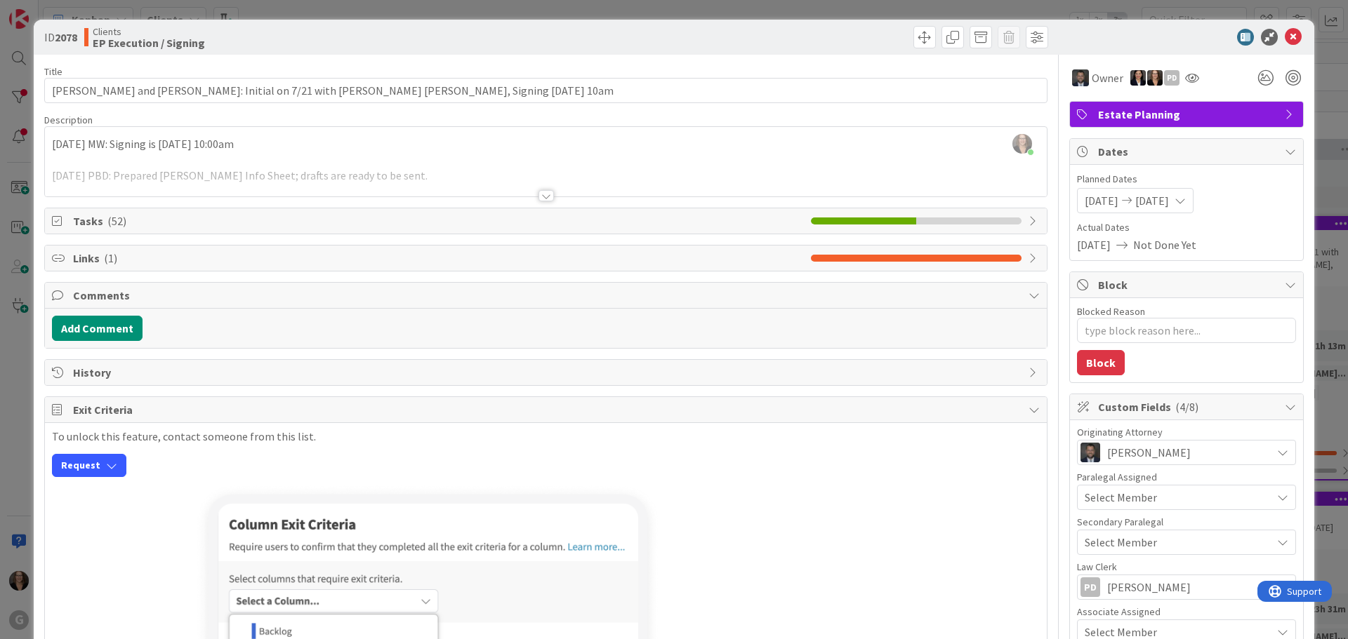
click at [58, 220] on icon at bounding box center [59, 220] width 14 height 11
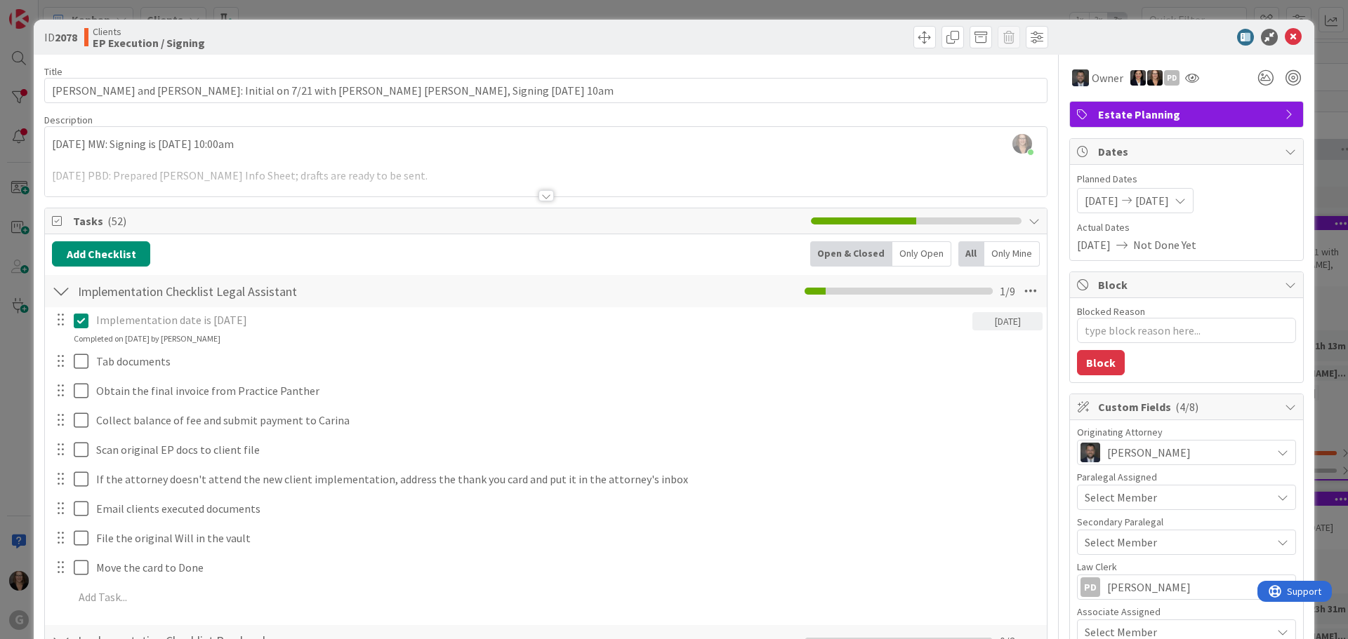
click at [58, 220] on icon at bounding box center [59, 220] width 14 height 11
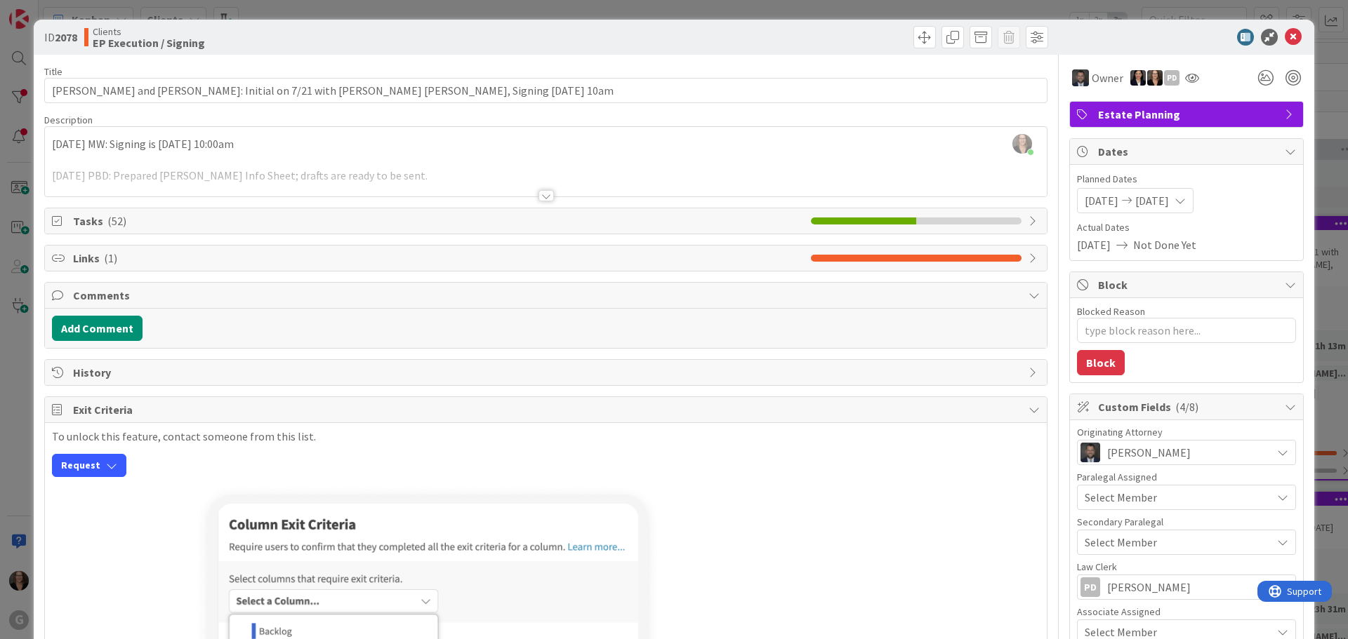
click at [58, 220] on icon at bounding box center [59, 220] width 14 height 11
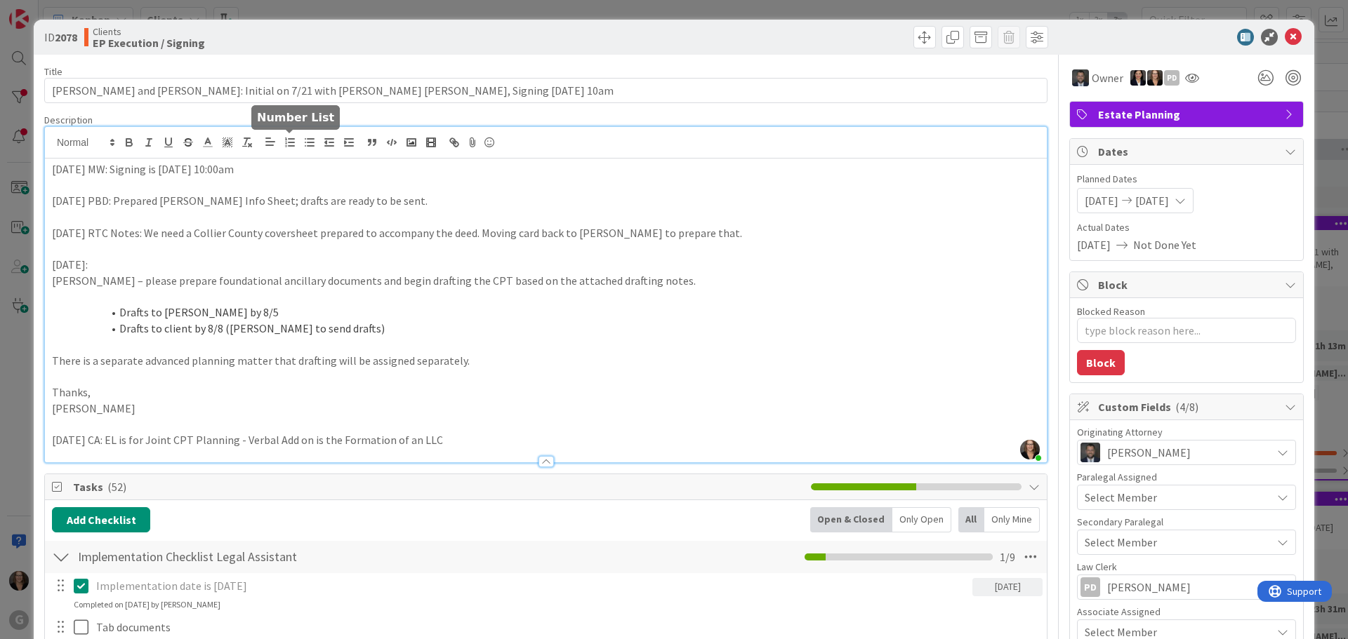
click at [286, 149] on div "[PERSON_NAME] joined 2 m ago [DATE] MW: Signing is [DATE] 10:00am 8/11/2025 PBD…" at bounding box center [546, 295] width 1002 height 336
click at [112, 169] on p "[DATE] MW: Signing is [DATE] 10:00am" at bounding box center [546, 169] width 988 height 16
click at [913, 38] on span at bounding box center [924, 37] width 22 height 22
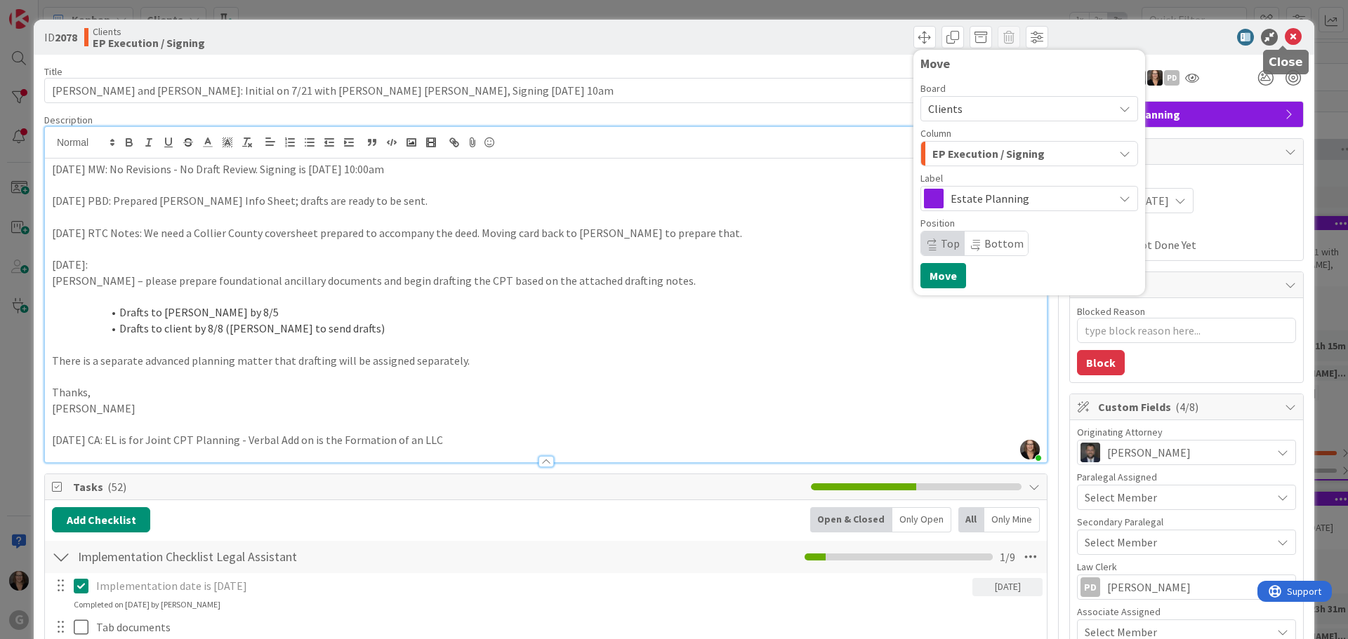
click at [1285, 32] on icon at bounding box center [1293, 37] width 17 height 17
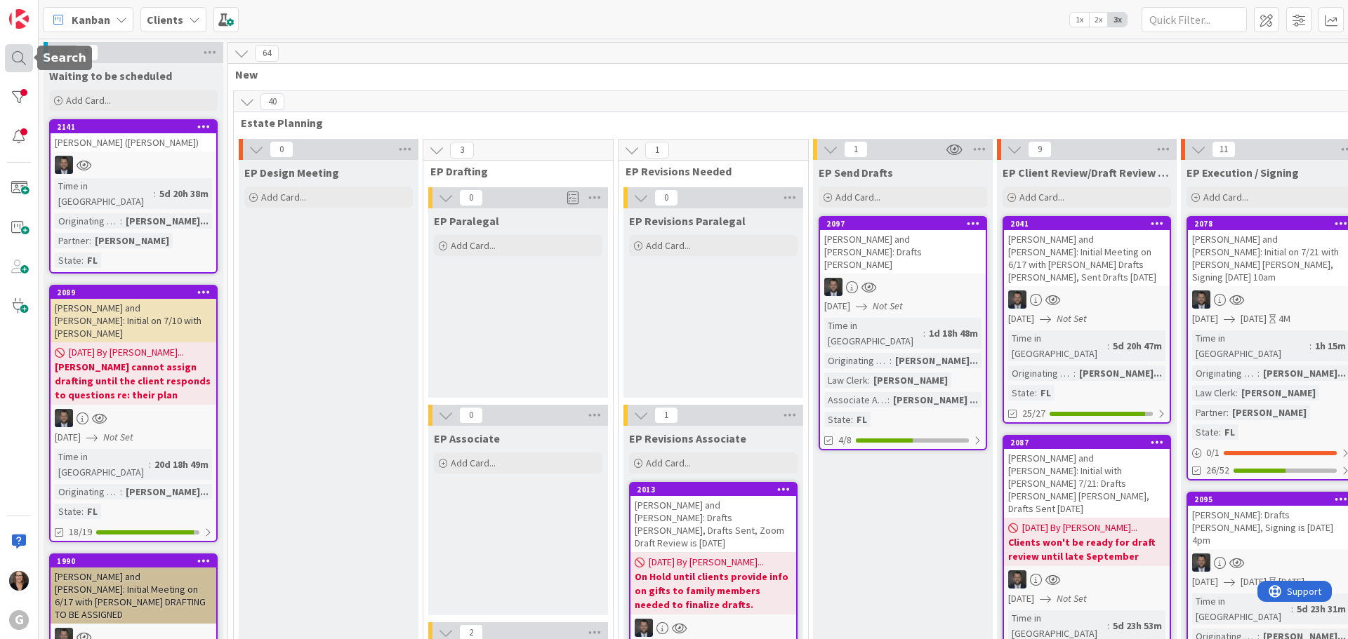
click at [21, 53] on div at bounding box center [19, 58] width 28 height 28
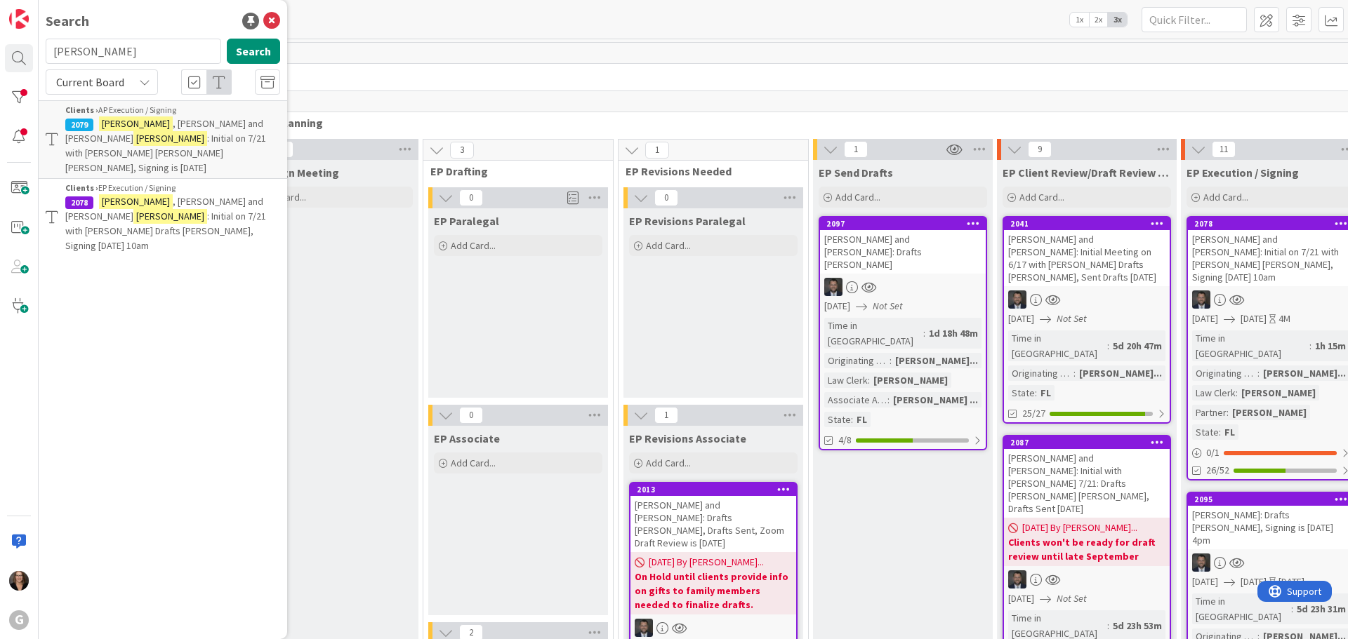
click at [137, 137] on span ": Initial on 7/21 with [PERSON_NAME] [PERSON_NAME] [PERSON_NAME], Signing is [D…" at bounding box center [165, 153] width 201 height 42
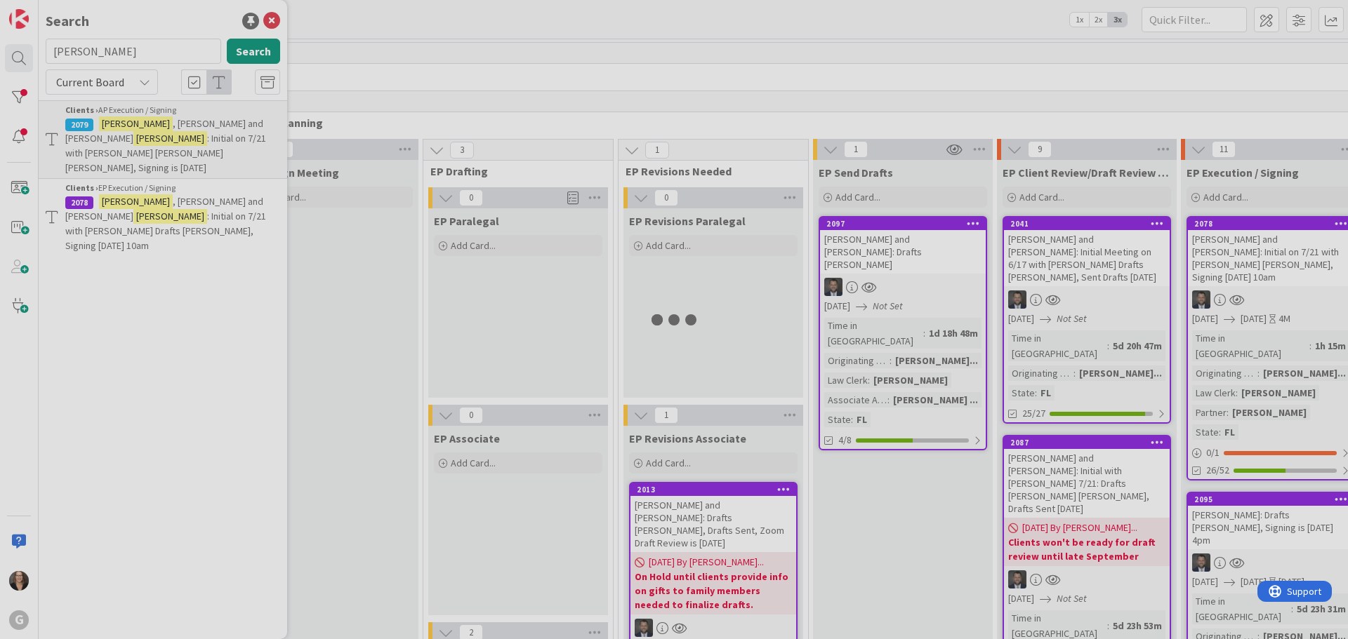
click at [137, 137] on div at bounding box center [674, 319] width 1348 height 639
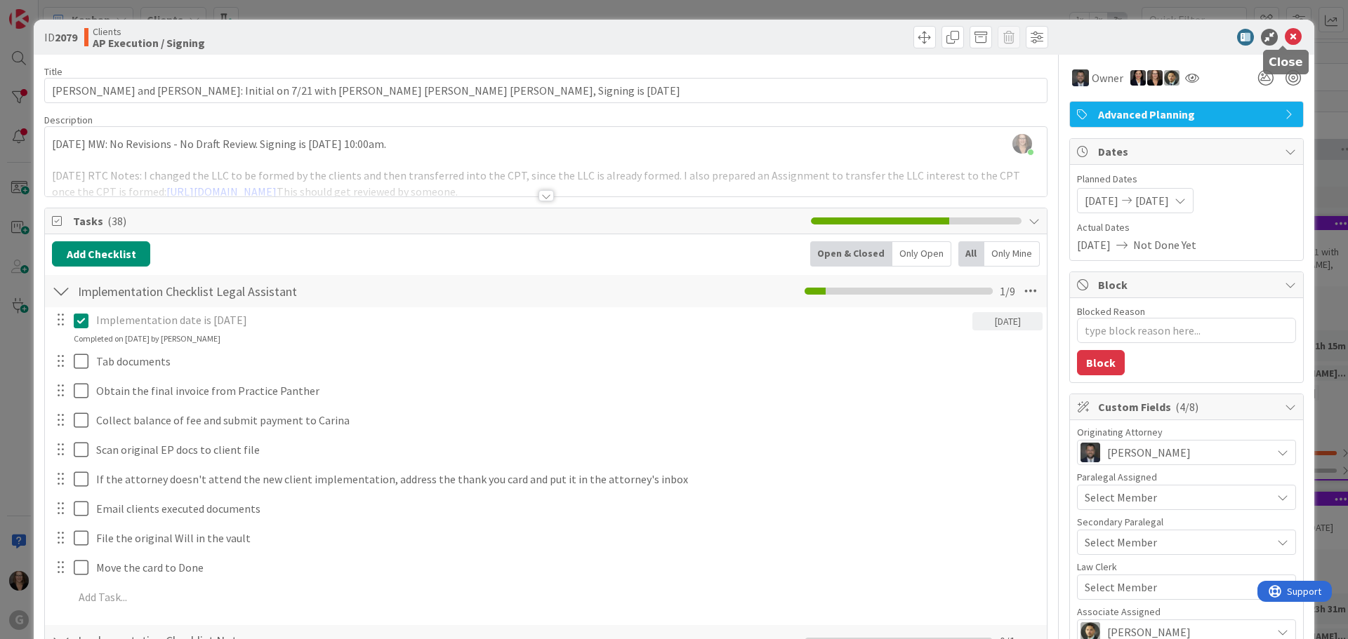
click at [1285, 33] on icon at bounding box center [1293, 37] width 17 height 17
